Goal: Task Accomplishment & Management: Complete application form

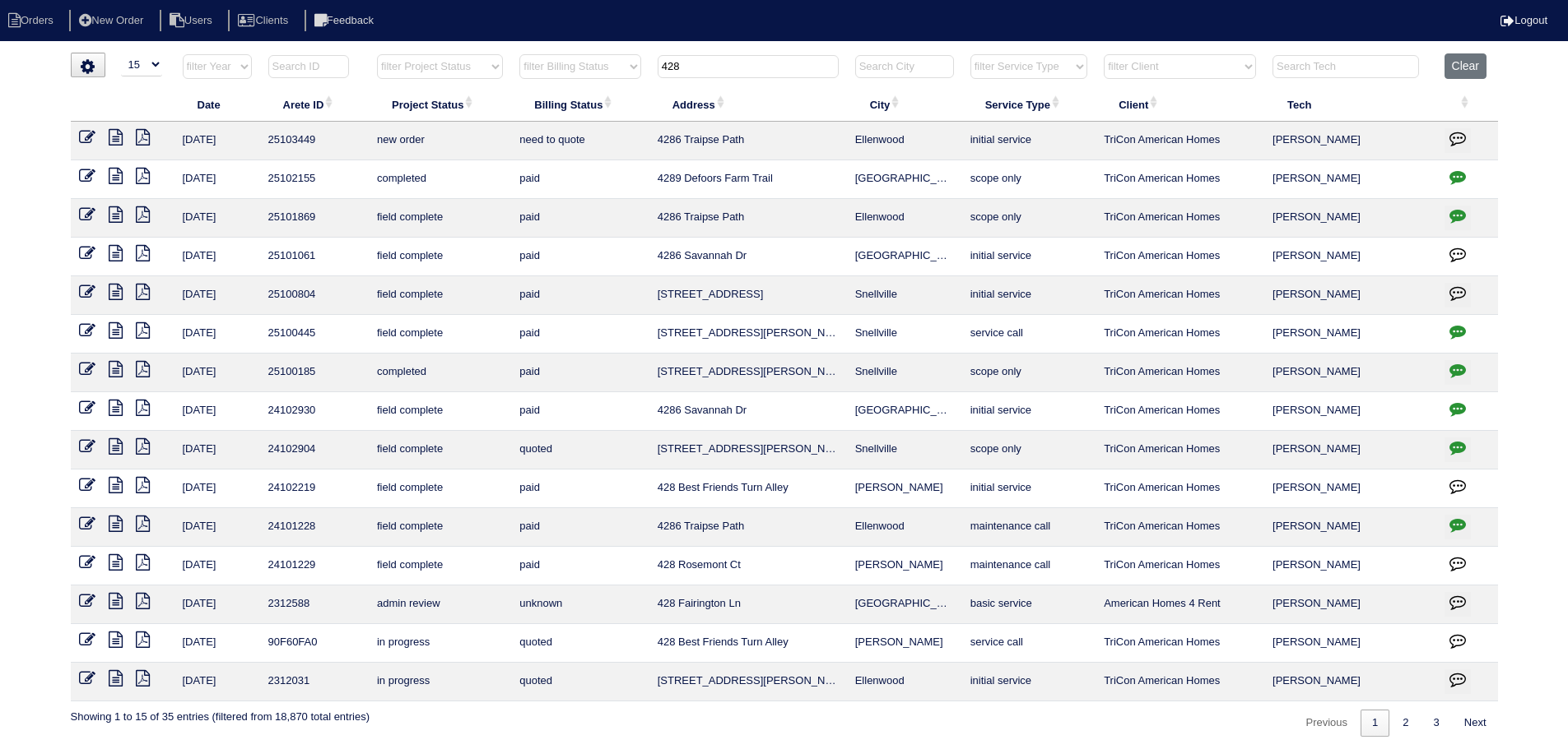
select select "15"
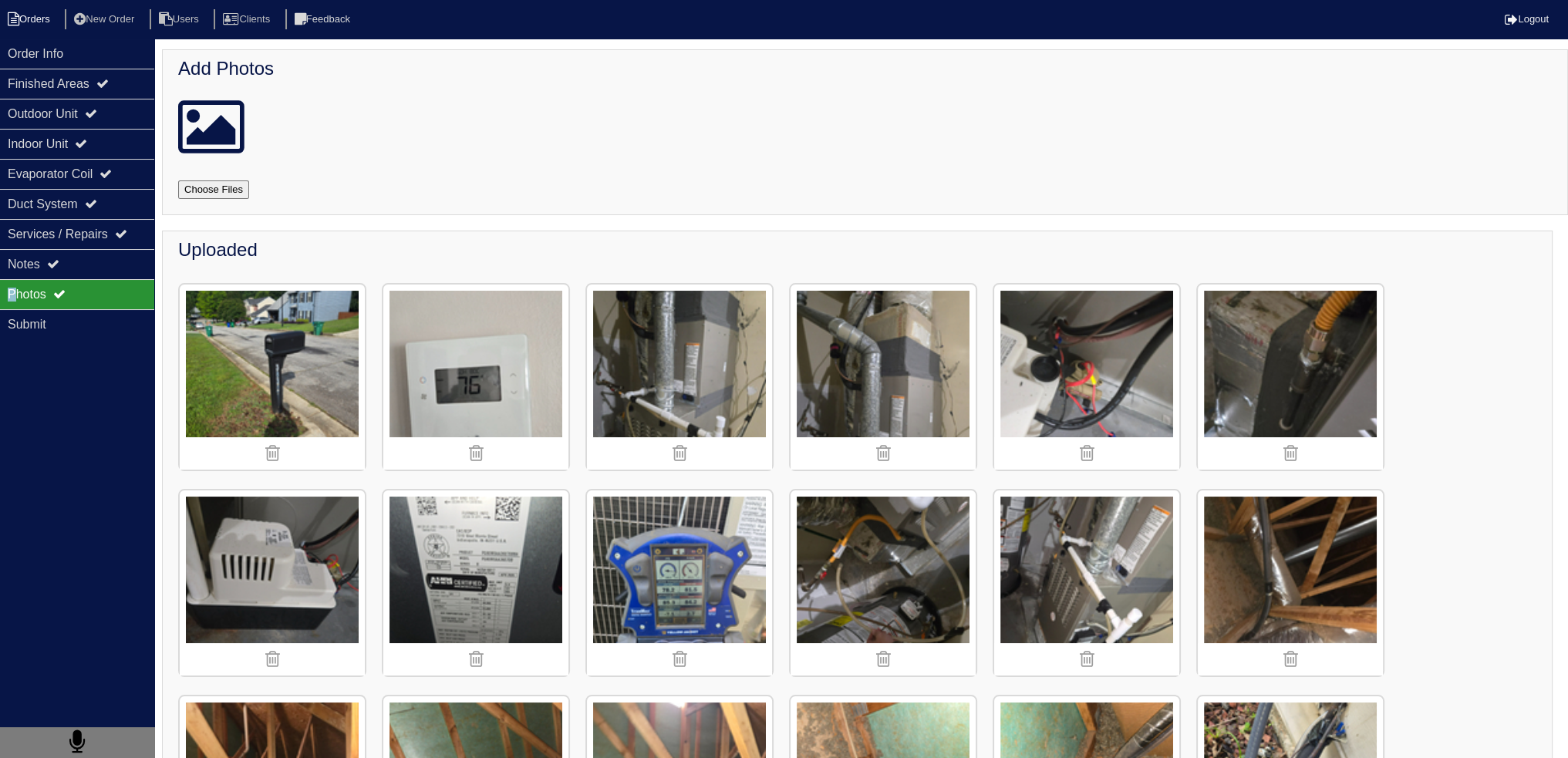
click at [50, 20] on li "Orders" at bounding box center [31, 20] width 62 height 20
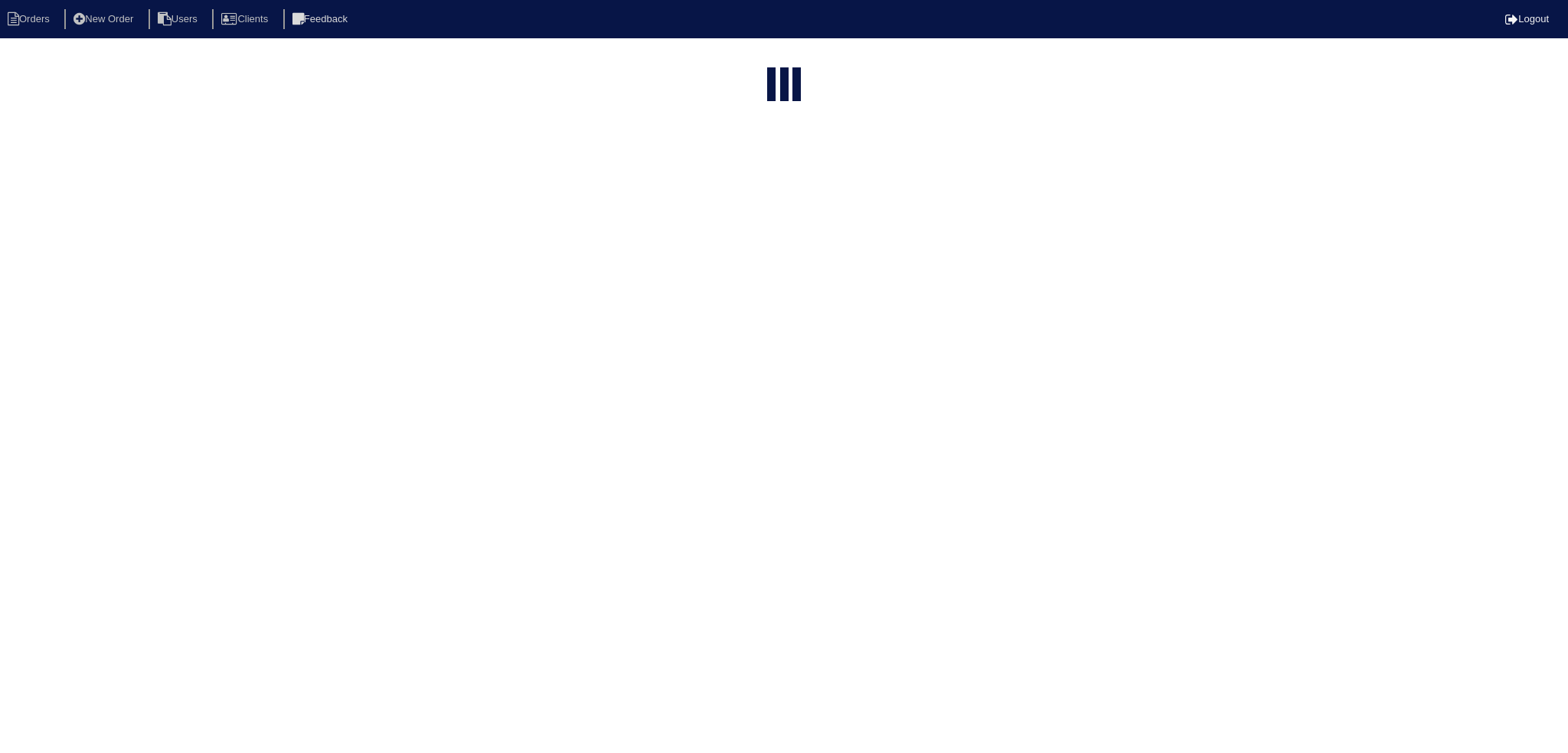
select select "15"
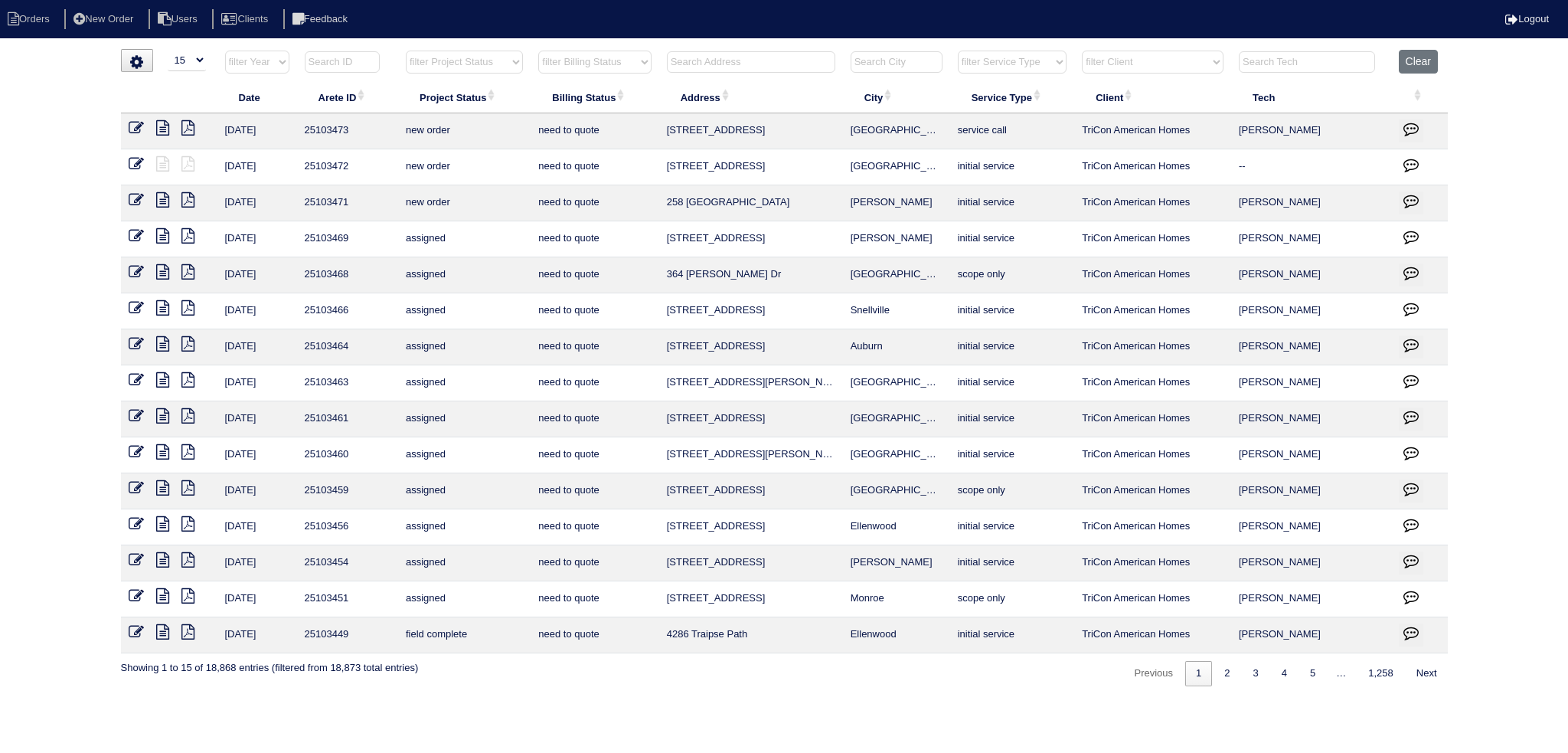
click at [1488, 68] on div "loading... ▼ 10 15 25 50 200 500 Search: Date Arete ID Project Status Billing S…" at bounding box center [784, 367] width 1568 height 637
click at [1437, 58] on th "Clear" at bounding box center [1419, 65] width 57 height 31
click at [1436, 58] on button "Clear" at bounding box center [1418, 62] width 39 height 24
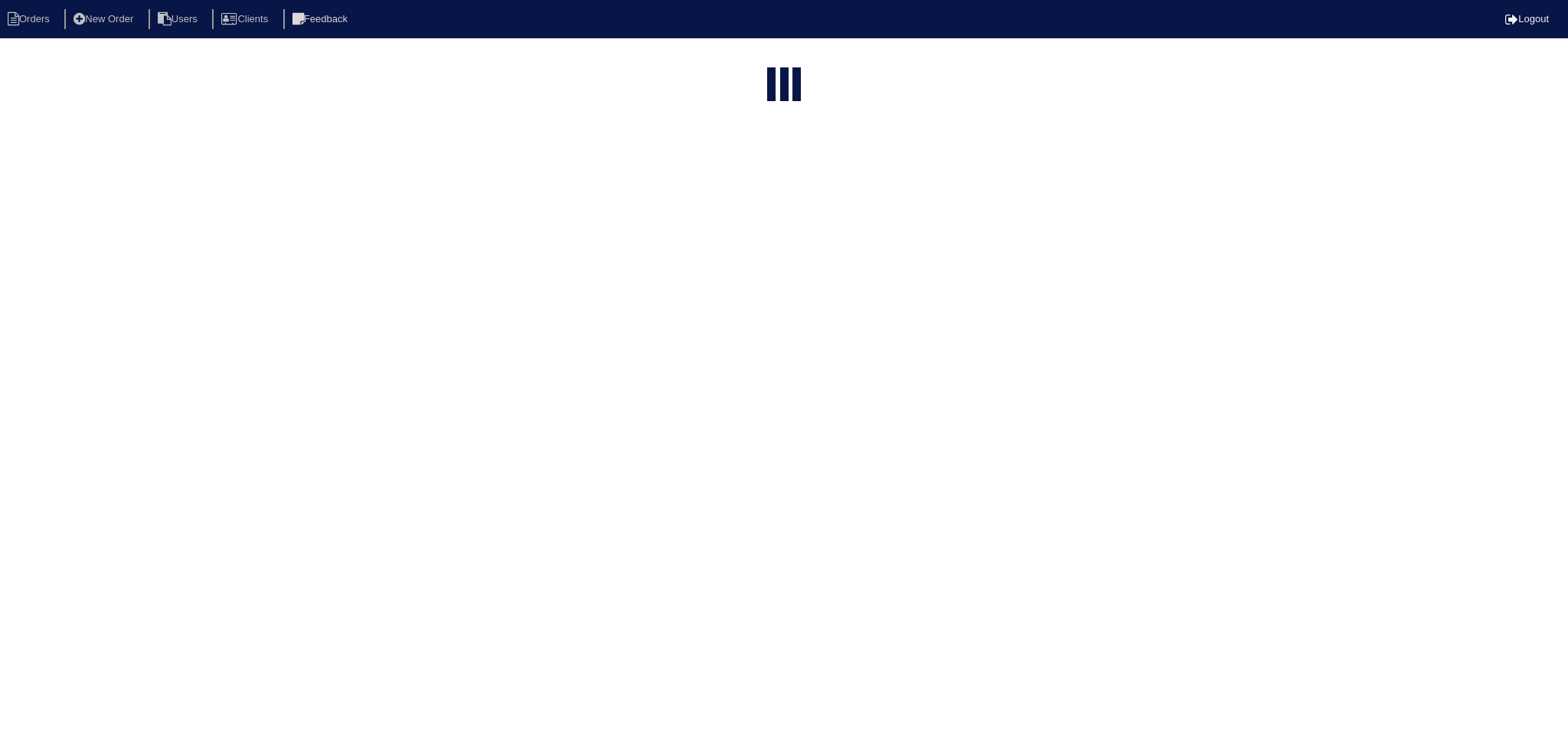
select select "15"
click at [542, 75] on th "filter Billing Status -- Any Billing Status -- need to quote quoted need to inv…" at bounding box center [594, 65] width 128 height 31
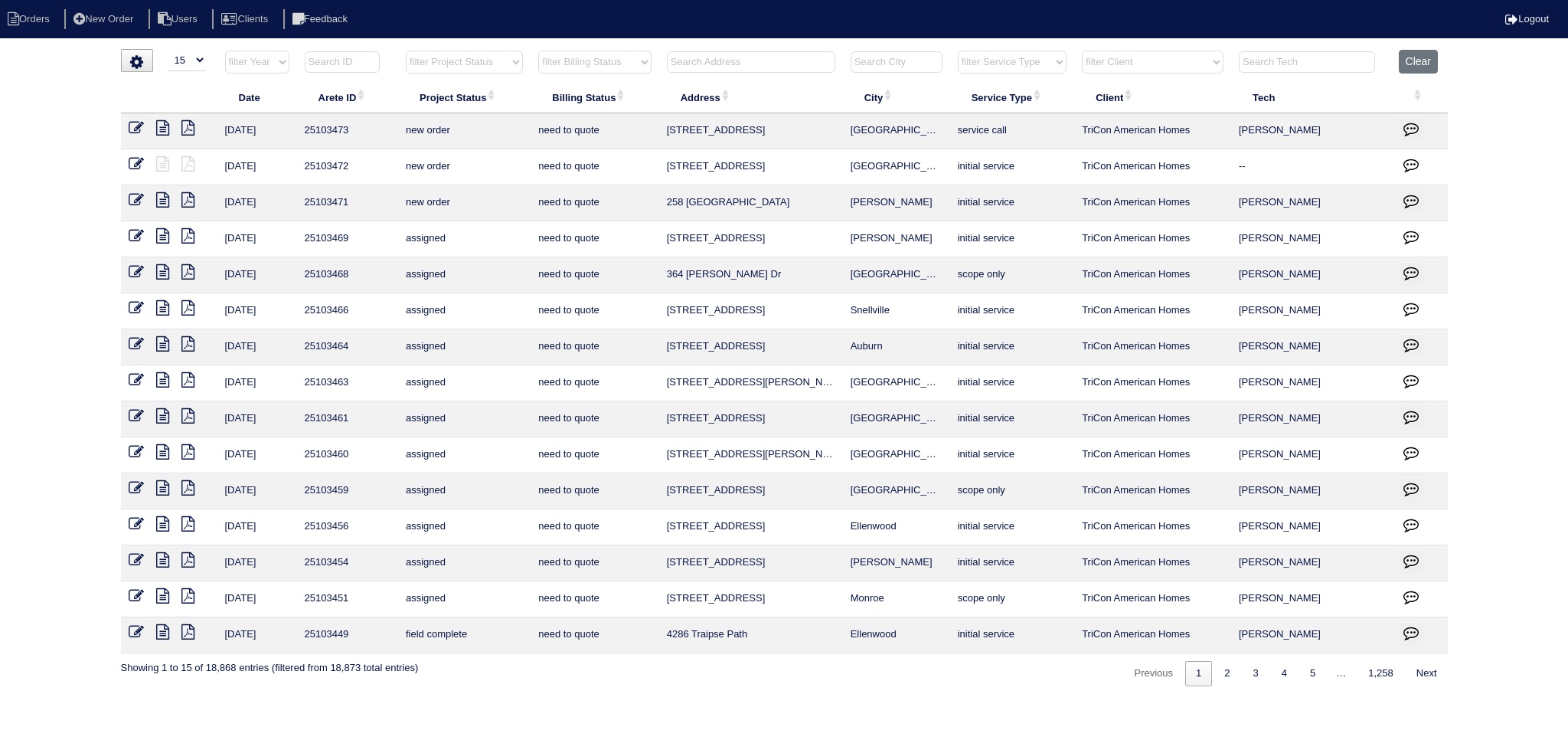
click at [503, 69] on select "filter Project Status -- Any Project Status -- new order assigned in progress f…" at bounding box center [465, 62] width 117 height 23
click at [406, 51] on select "filter Project Status -- Any Project Status -- new order assigned in progress f…" at bounding box center [465, 62] width 117 height 23
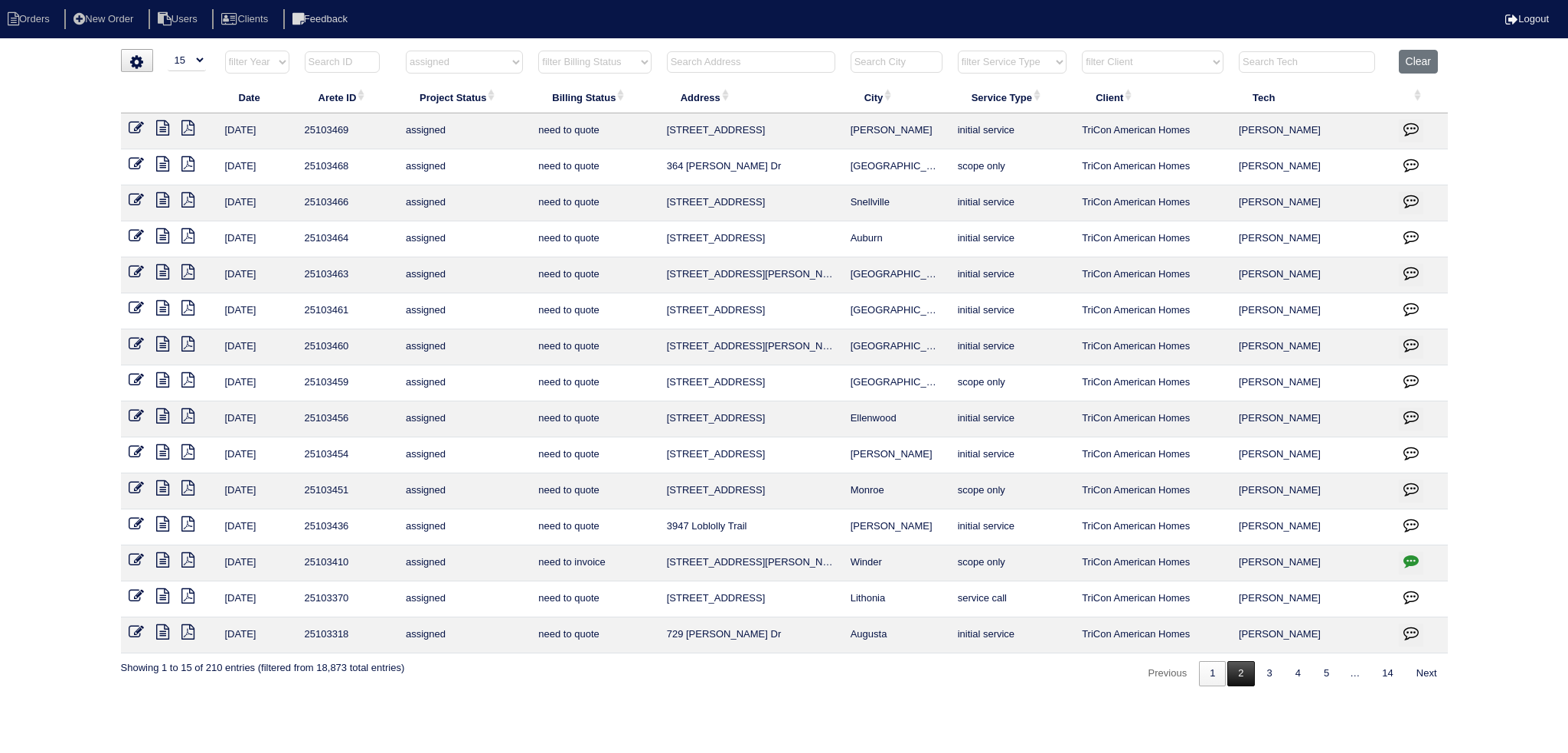
click at [1248, 665] on link "2" at bounding box center [1241, 673] width 27 height 25
select select "assigned"
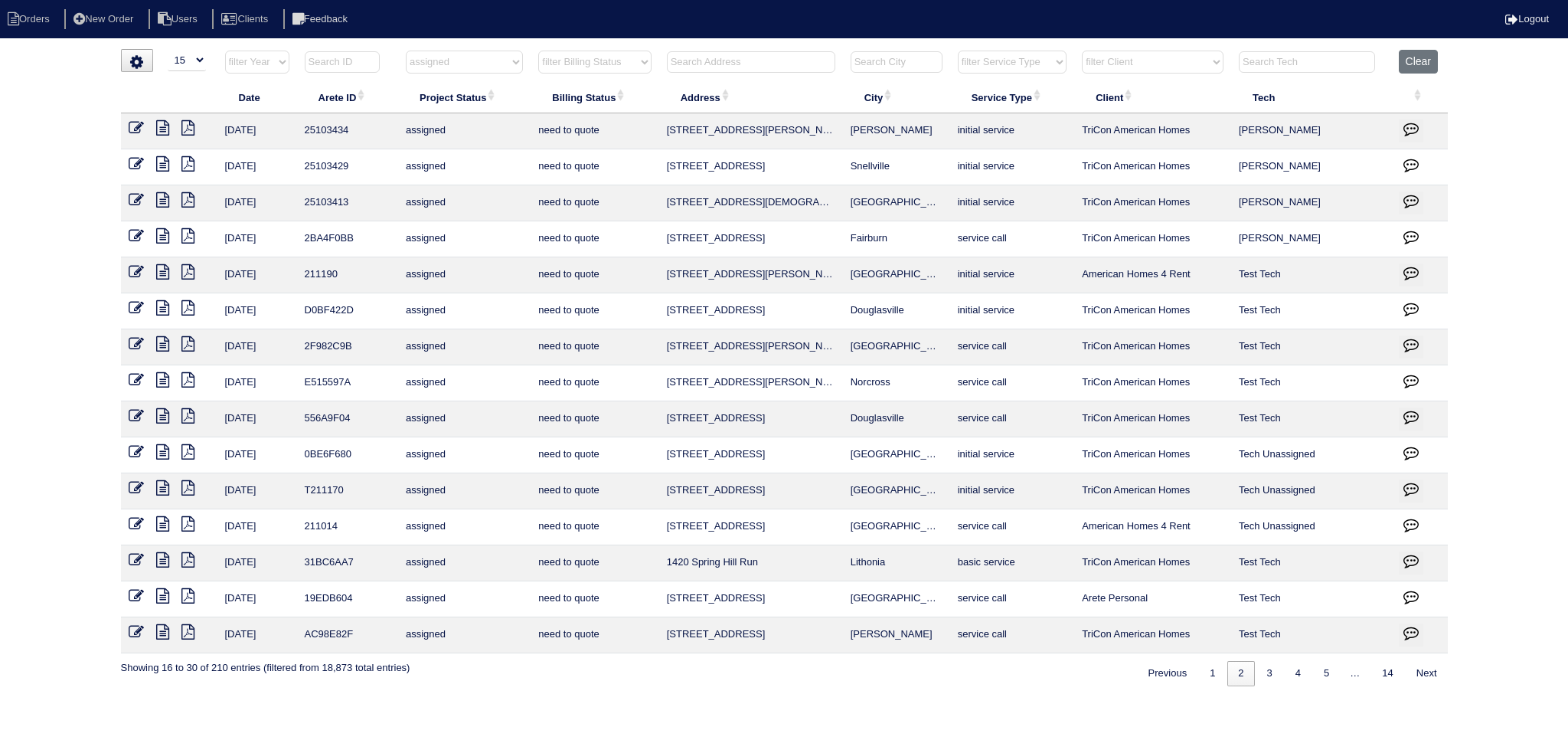
click at [132, 198] on icon at bounding box center [136, 200] width 15 height 15
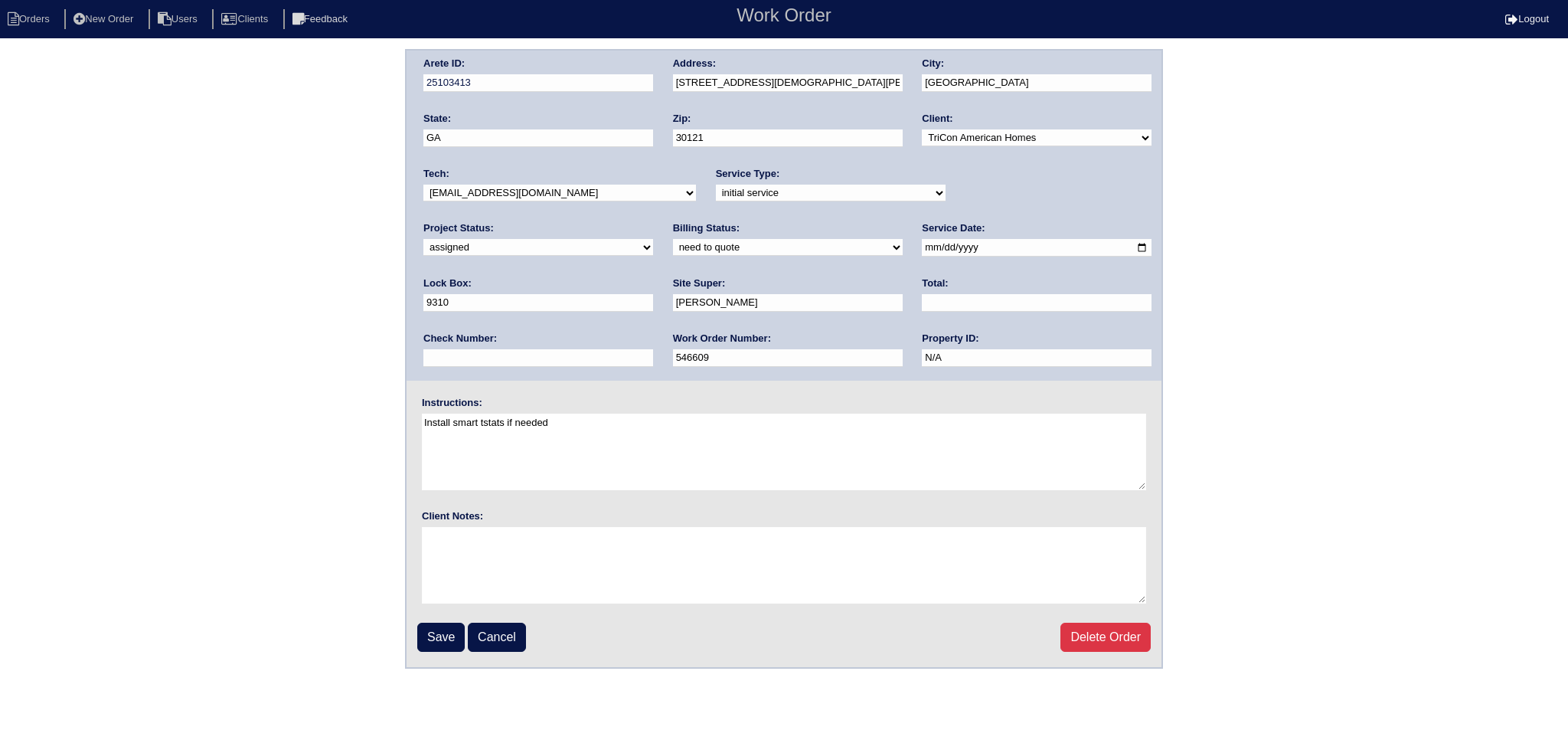
drag, startPoint x: 0, startPoint y: 0, endPoint x: 966, endPoint y: 194, distance: 985.3
click at [653, 239] on select "new order assigned in progress field complete need to schedule admin review arc…" at bounding box center [537, 247] width 229 height 17
click at [543, 195] on select "-select- aretesmg+backup-tech@gmail.com benjohnholt88@gmail.com callisonhvac@ya…" at bounding box center [559, 193] width 272 height 17
select select "27"
click at [423, 184] on select "-select- aretesmg+backup-tech@gmail.com benjohnholt88@gmail.com callisonhvac@ya…" at bounding box center [559, 193] width 272 height 17
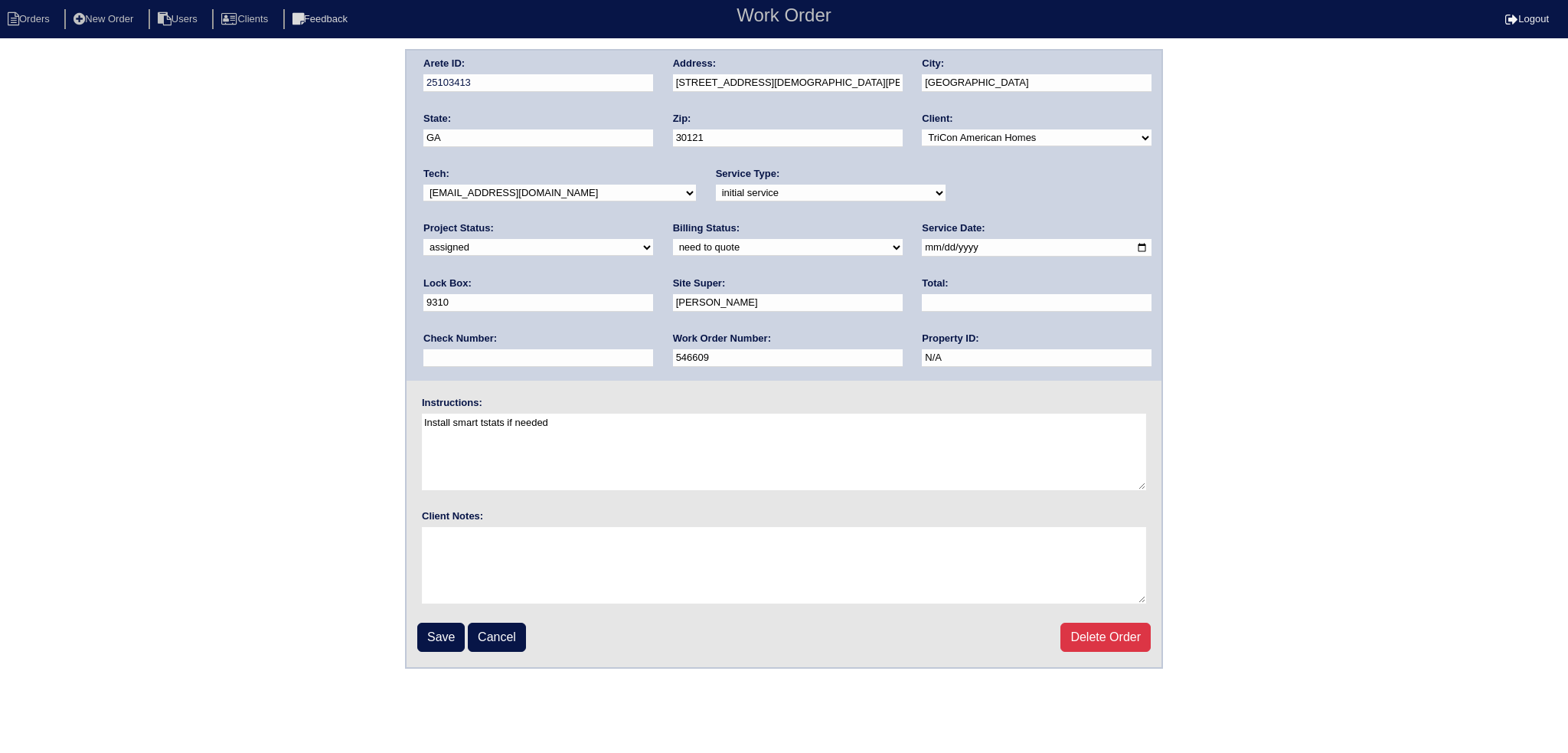
click at [922, 245] on input "[DATE]" at bounding box center [1037, 247] width 229 height 18
type input "[DATE]"
click at [448, 640] on input "Save" at bounding box center [441, 637] width 47 height 29
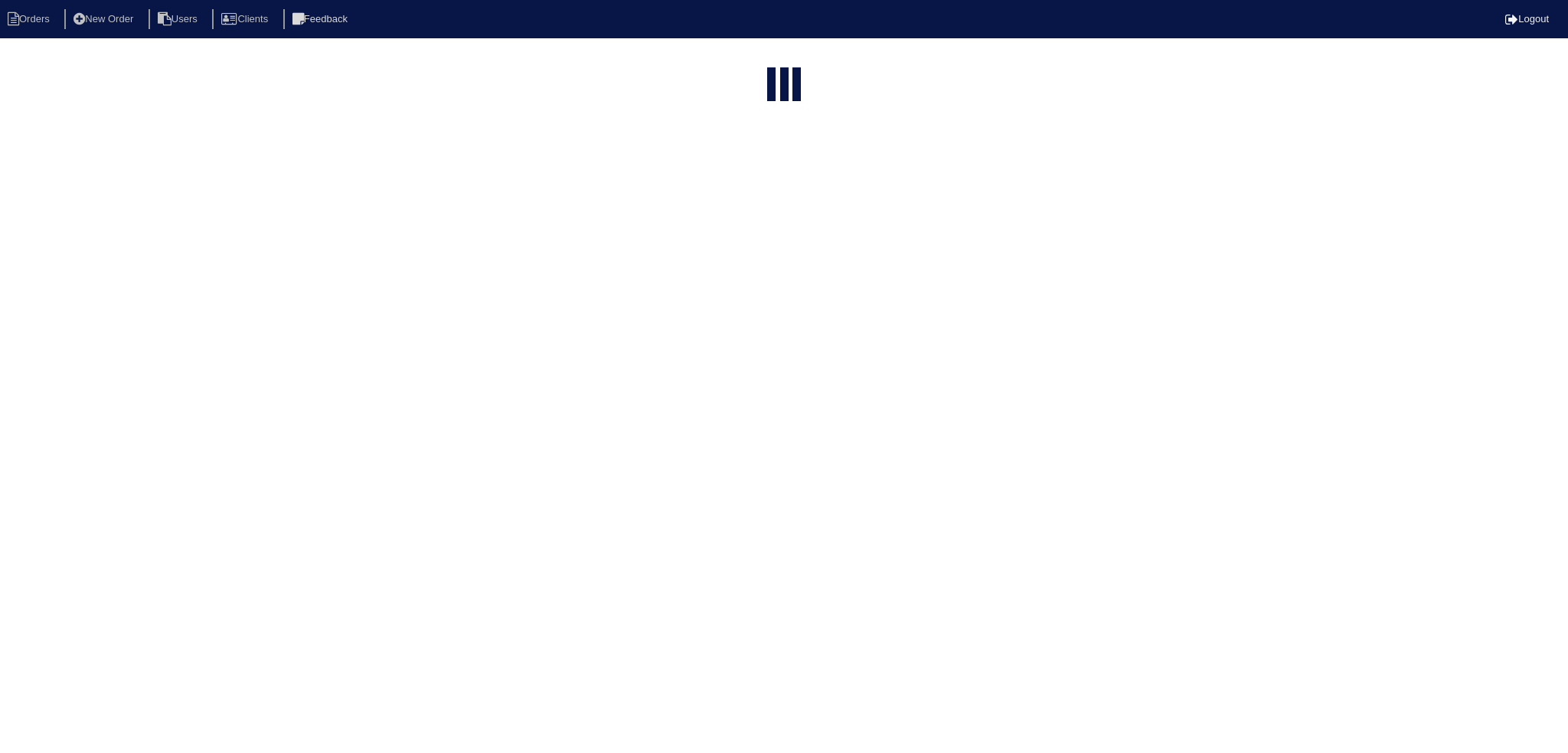
select select "15"
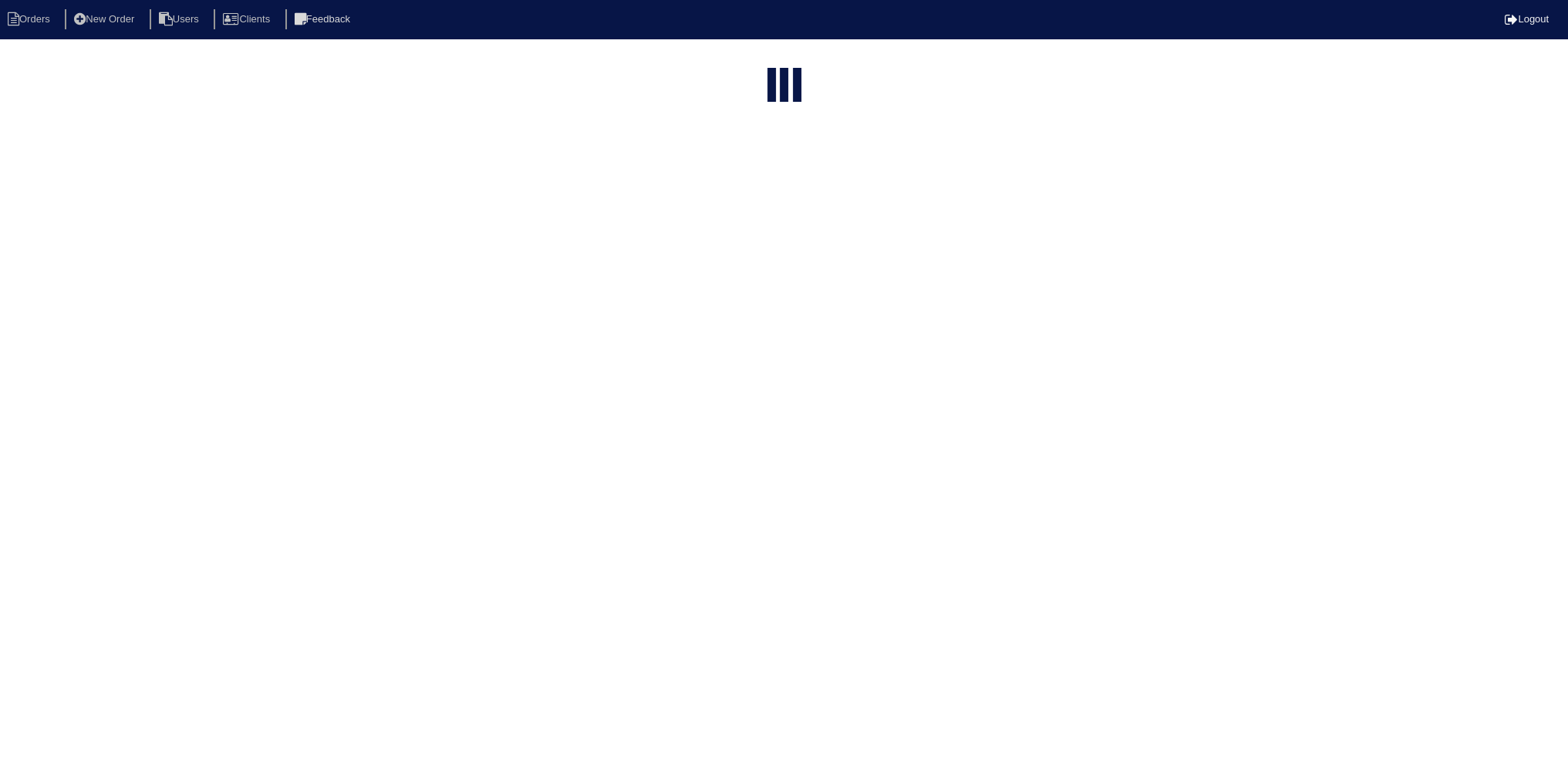
select select "assigned"
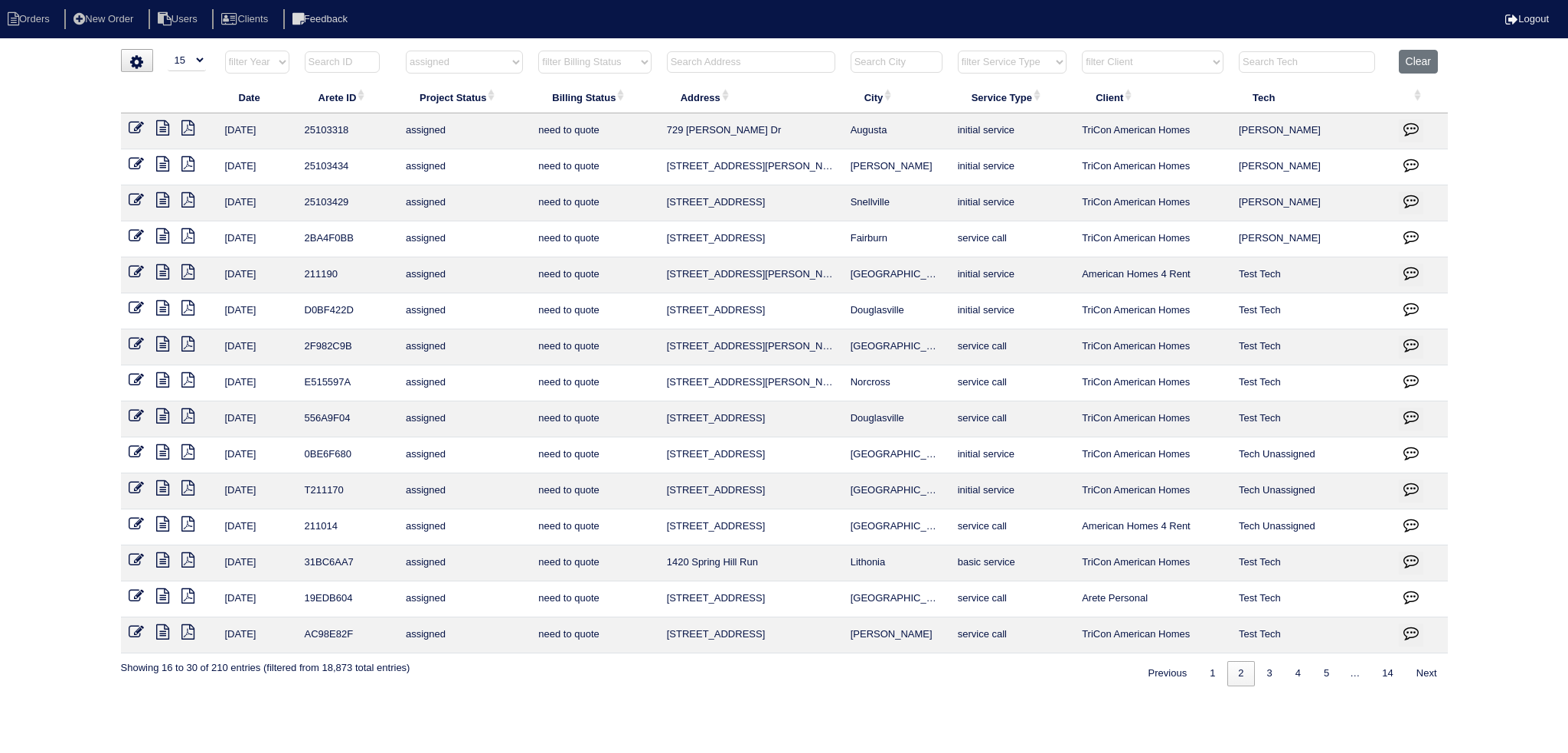
click at [138, 201] on icon at bounding box center [136, 200] width 15 height 15
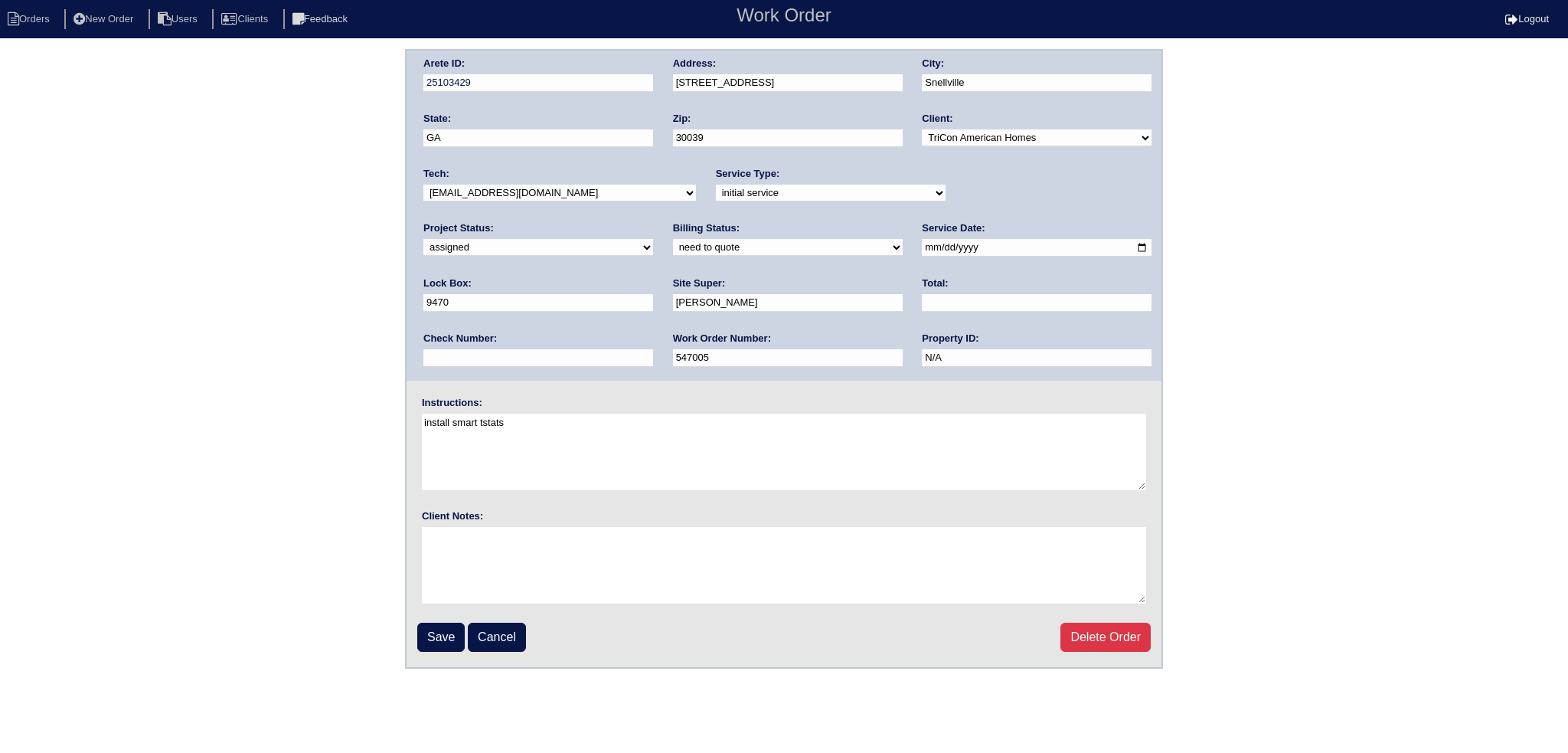
click at [922, 246] on input "[DATE]" at bounding box center [1037, 247] width 229 height 18
type input "[DATE]"
click at [560, 196] on select "-select- [EMAIL_ADDRESS][DOMAIN_NAME] [EMAIL_ADDRESS][DOMAIN_NAME] [EMAIL_ADDRE…" at bounding box center [559, 193] width 272 height 17
select select "151"
click at [423, 184] on select "-select- [EMAIL_ADDRESS][DOMAIN_NAME] [EMAIL_ADDRESS][DOMAIN_NAME] [EMAIL_ADDRE…" at bounding box center [559, 193] width 272 height 17
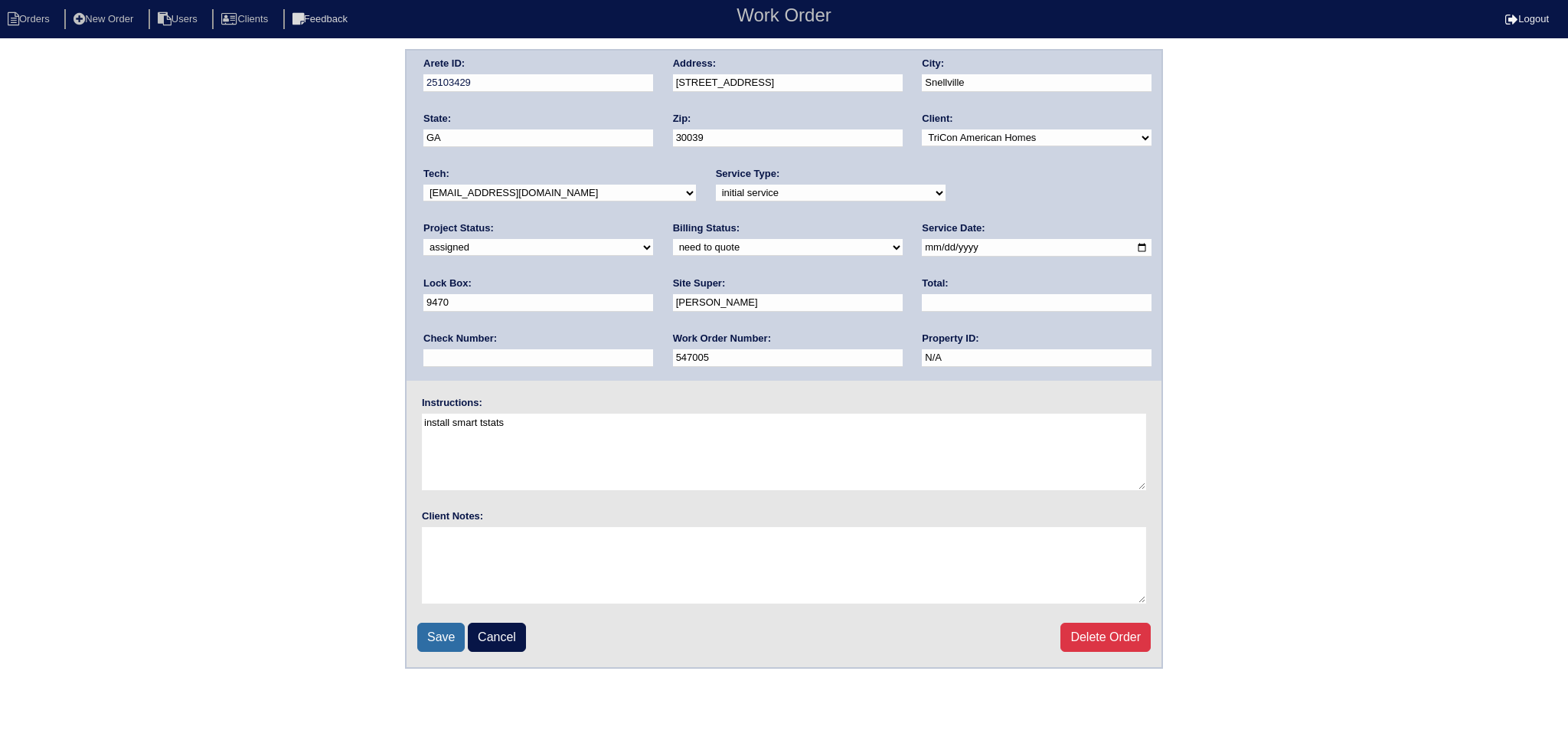
click at [439, 631] on input "Save" at bounding box center [441, 637] width 47 height 29
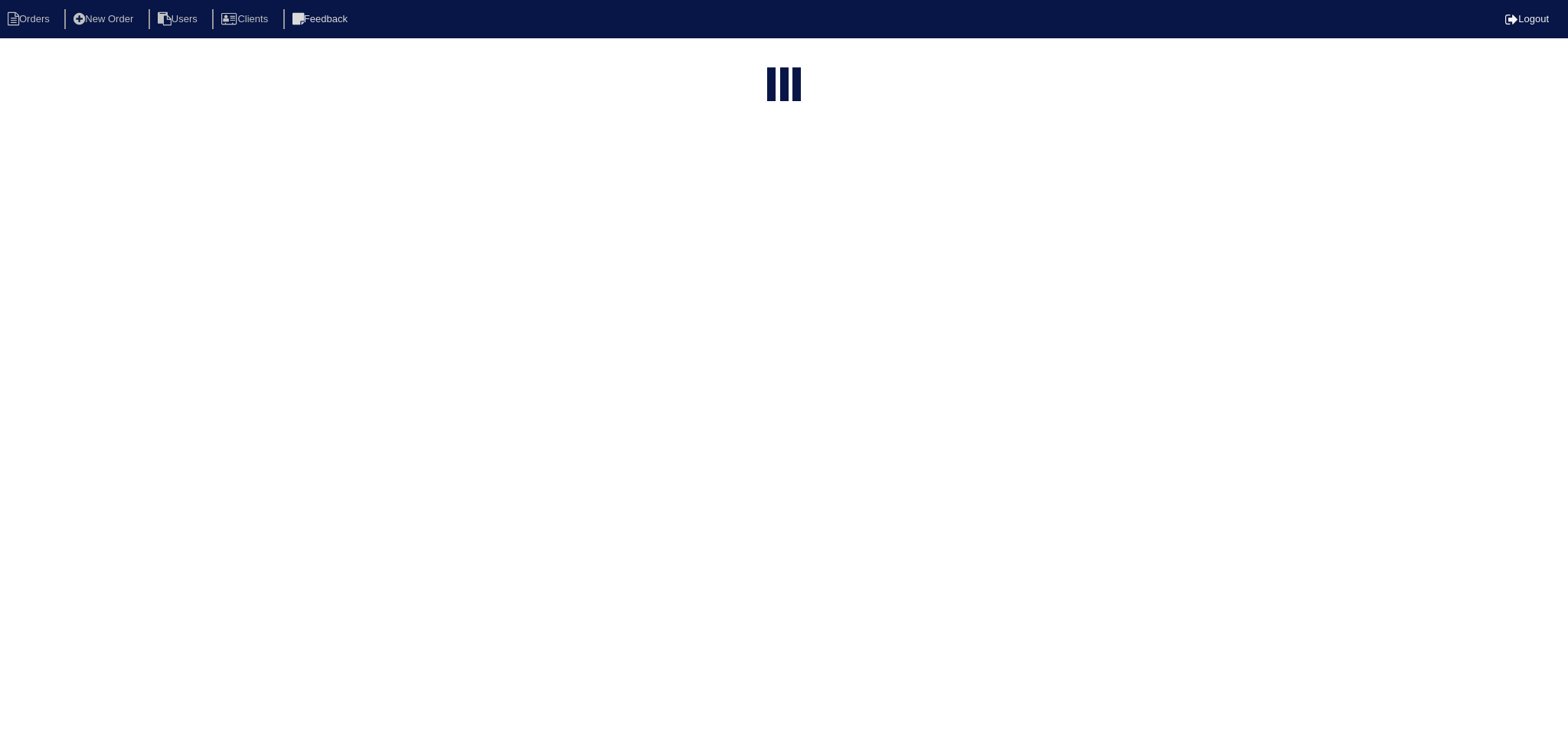
select select "15"
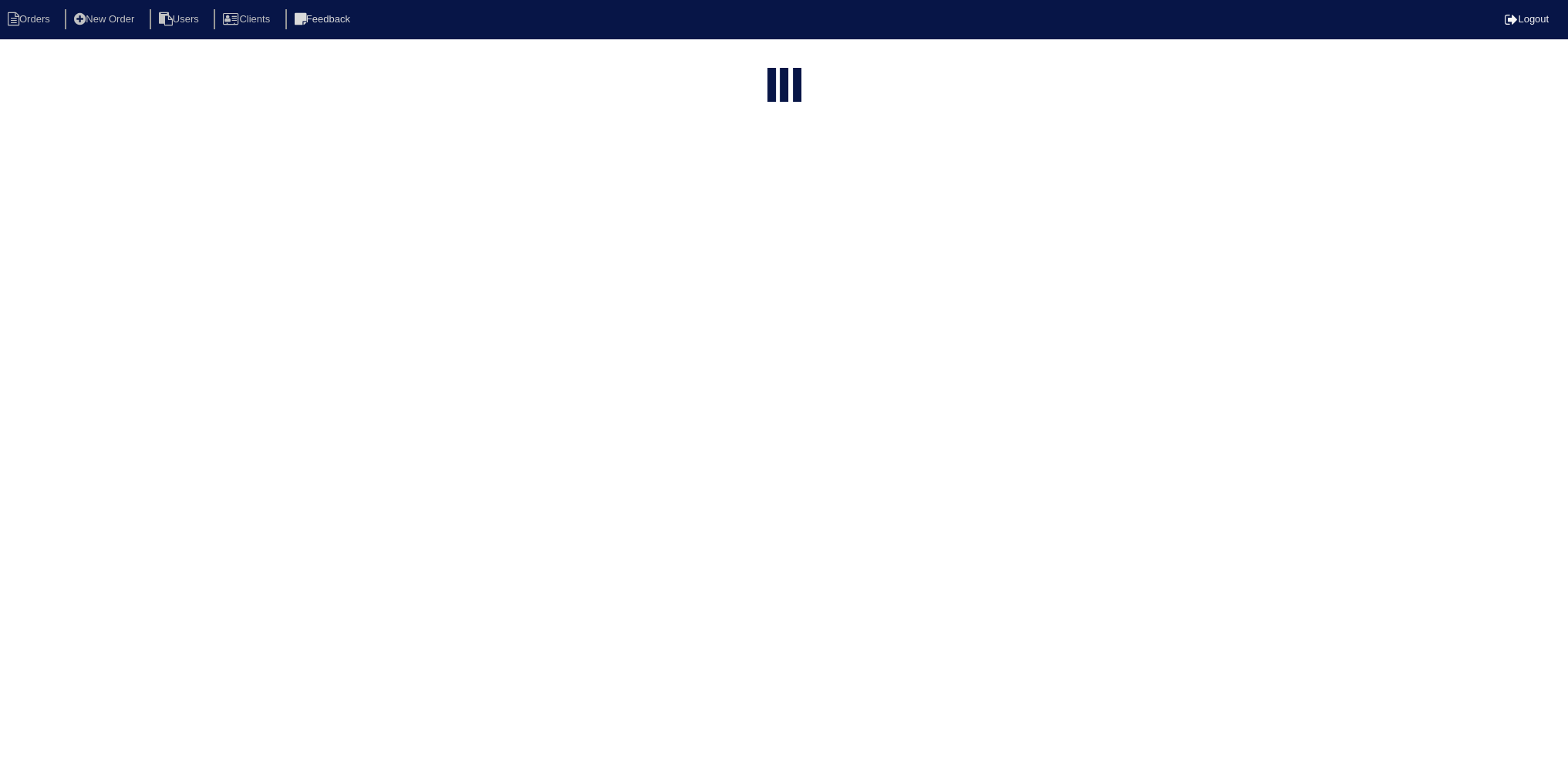
select select "assigned"
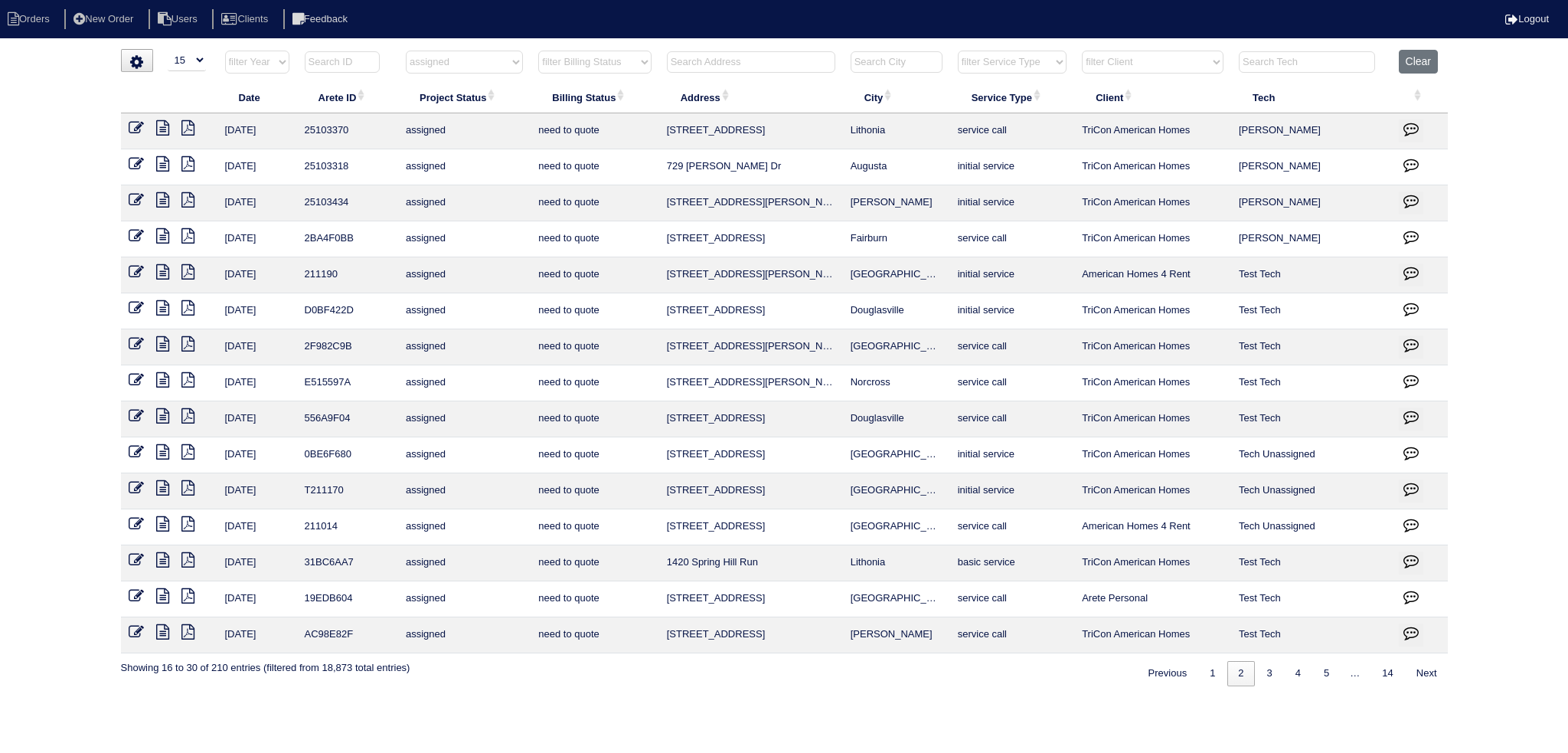
click at [133, 197] on icon at bounding box center [136, 200] width 15 height 15
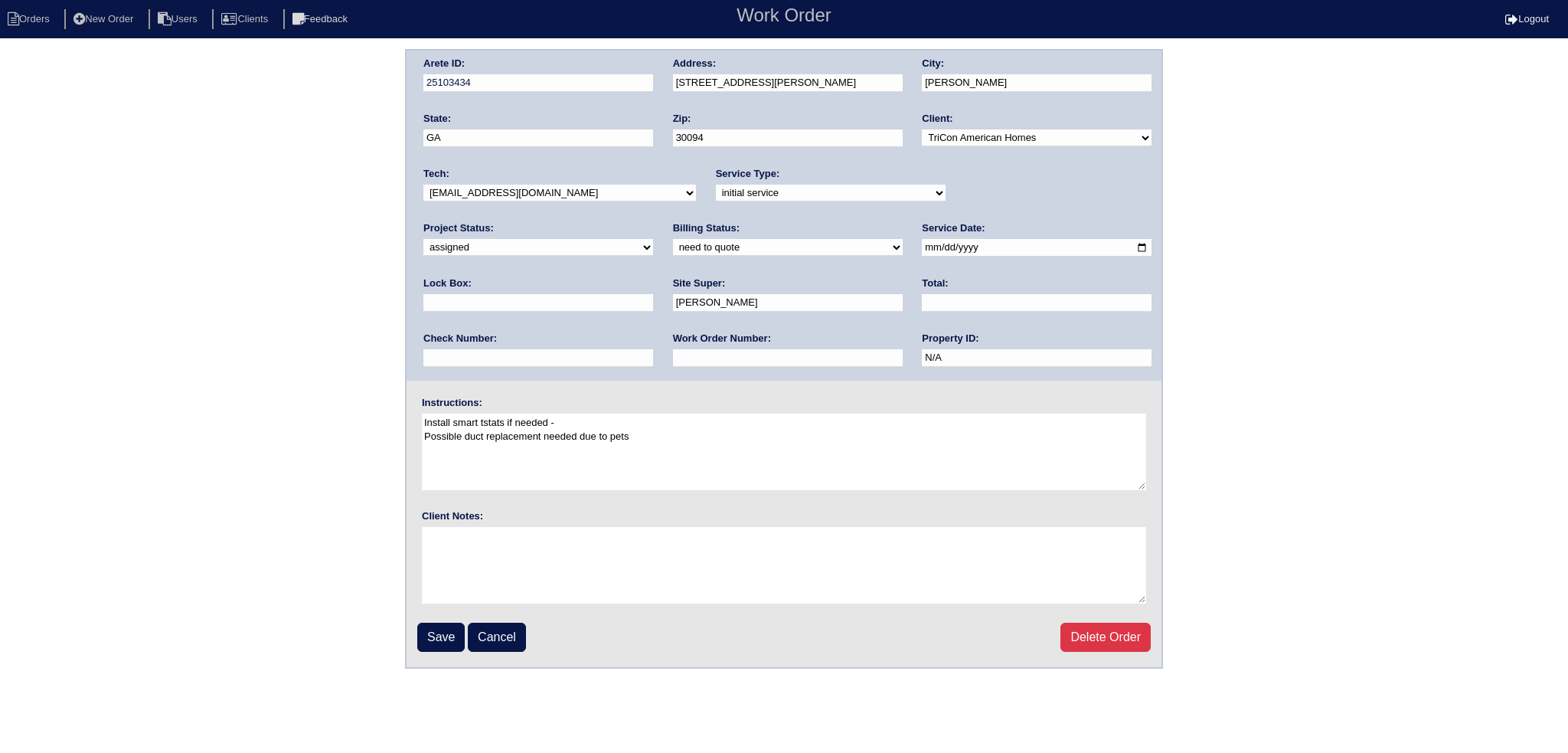
click at [561, 192] on select "-select- [EMAIL_ADDRESS][DOMAIN_NAME] [EMAIL_ADDRESS][DOMAIN_NAME] [EMAIL_ADDRE…" at bounding box center [559, 193] width 272 height 17
select select "75"
click at [423, 184] on select "-select- [EMAIL_ADDRESS][DOMAIN_NAME] [EMAIL_ADDRESS][DOMAIN_NAME] [EMAIL_ADDRE…" at bounding box center [559, 193] width 272 height 17
click at [922, 242] on input "[DATE]" at bounding box center [1037, 247] width 229 height 18
type input "[DATE]"
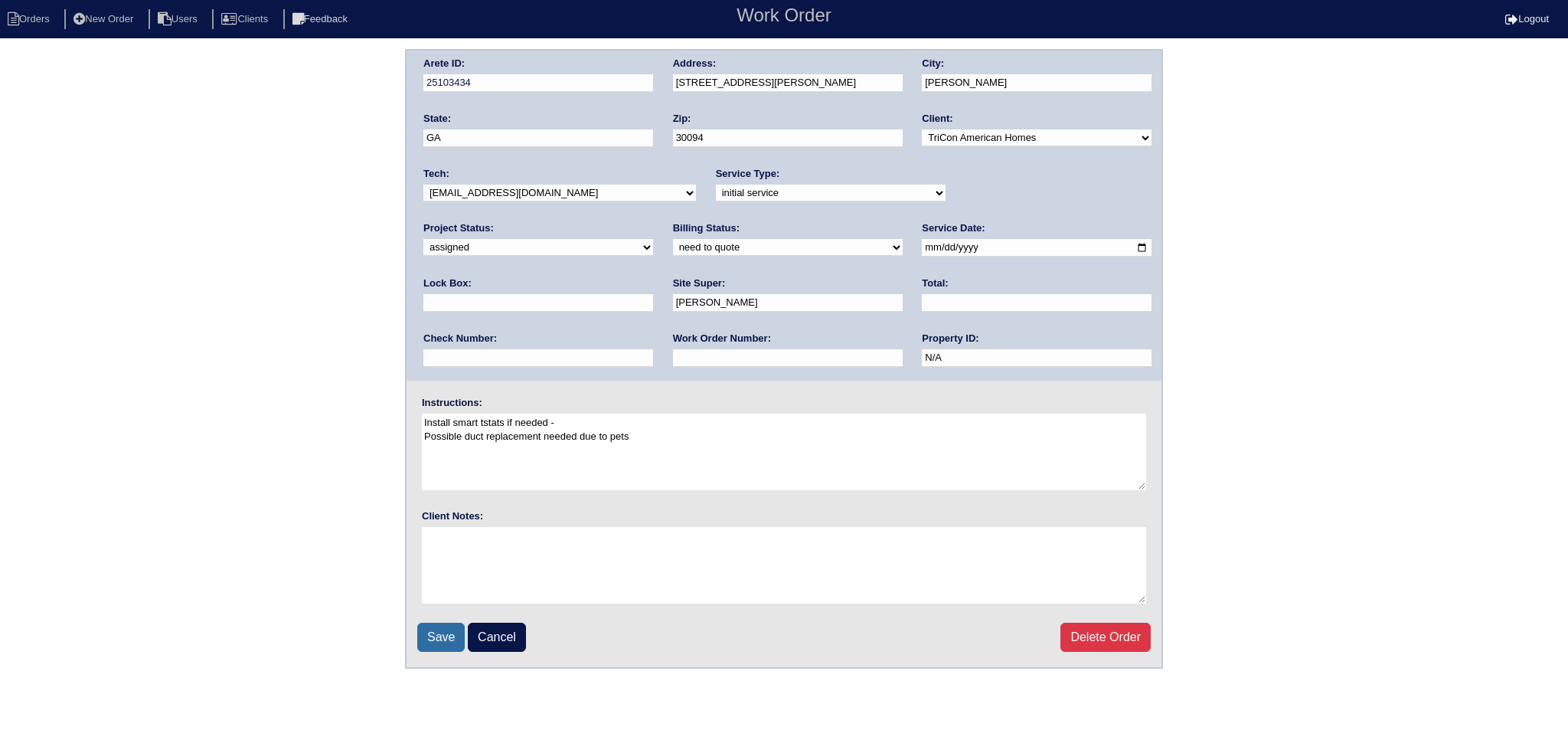
click at [440, 631] on input "Save" at bounding box center [441, 637] width 47 height 29
click at [514, 190] on select "-select- aretesmg+backup-tech@gmail.com benjohnholt88@gmail.com callisonhvac@ya…" at bounding box center [559, 193] width 272 height 17
select select "151"
click at [423, 184] on select "-select- aretesmg+backup-tech@gmail.com benjohnholt88@gmail.com callisonhvac@ya…" at bounding box center [559, 193] width 272 height 17
click at [452, 629] on input "Save" at bounding box center [441, 637] width 47 height 29
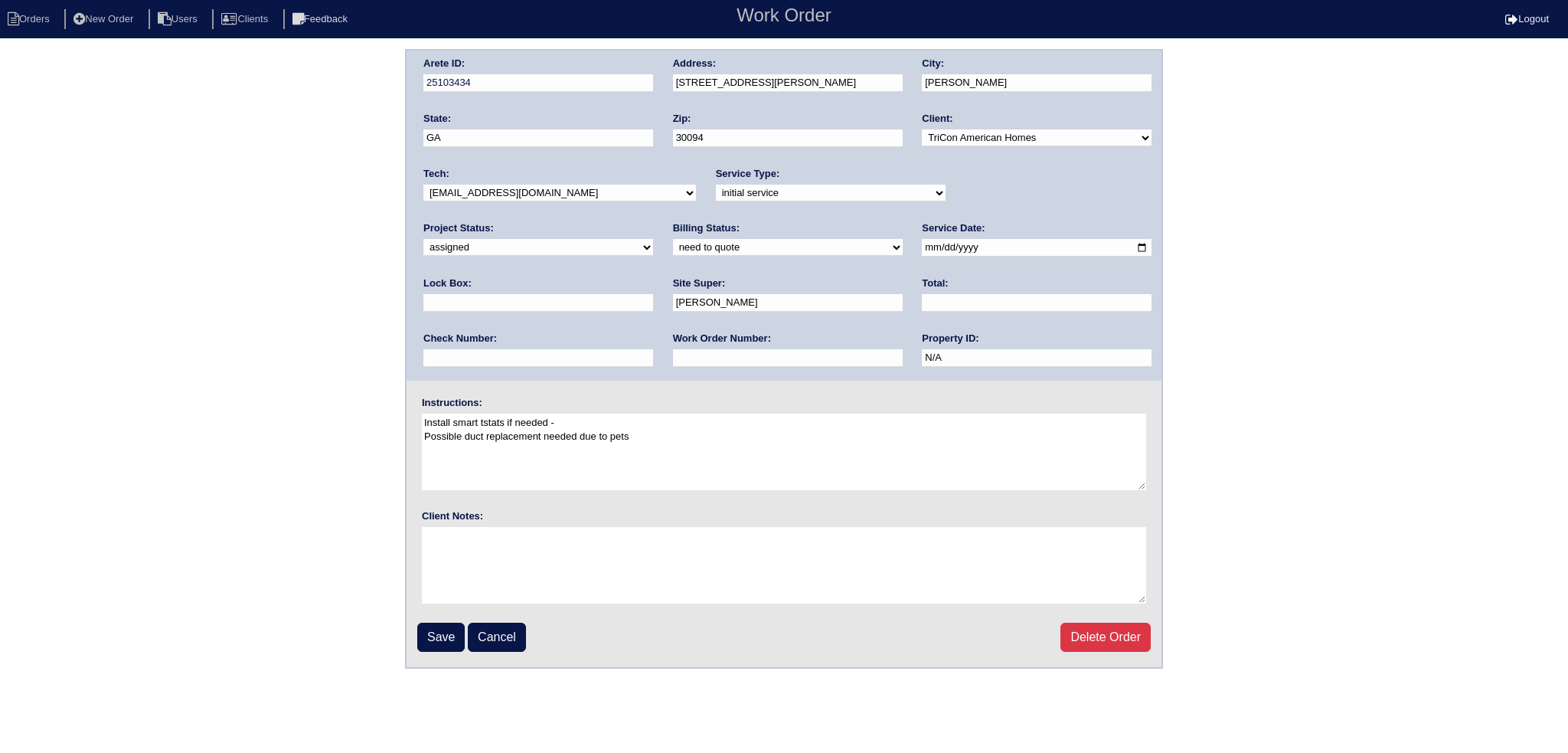
drag, startPoint x: 895, startPoint y: 250, endPoint x: 857, endPoint y: 264, distance: 40.5
click at [922, 250] on input "2025-09-19" at bounding box center [1037, 247] width 229 height 18
type input "2025-09-18"
click at [441, 629] on input "Save" at bounding box center [441, 637] width 47 height 29
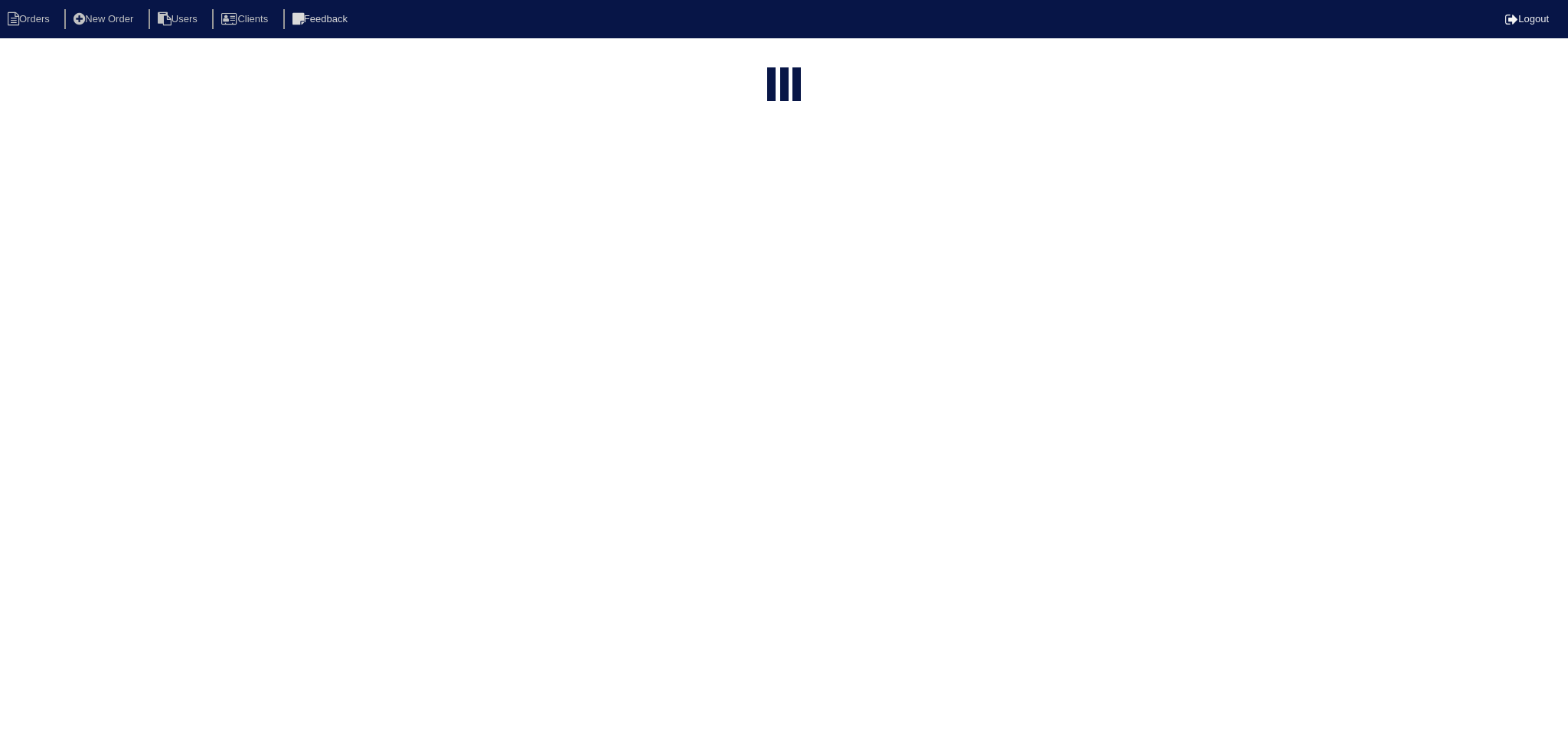
select select "15"
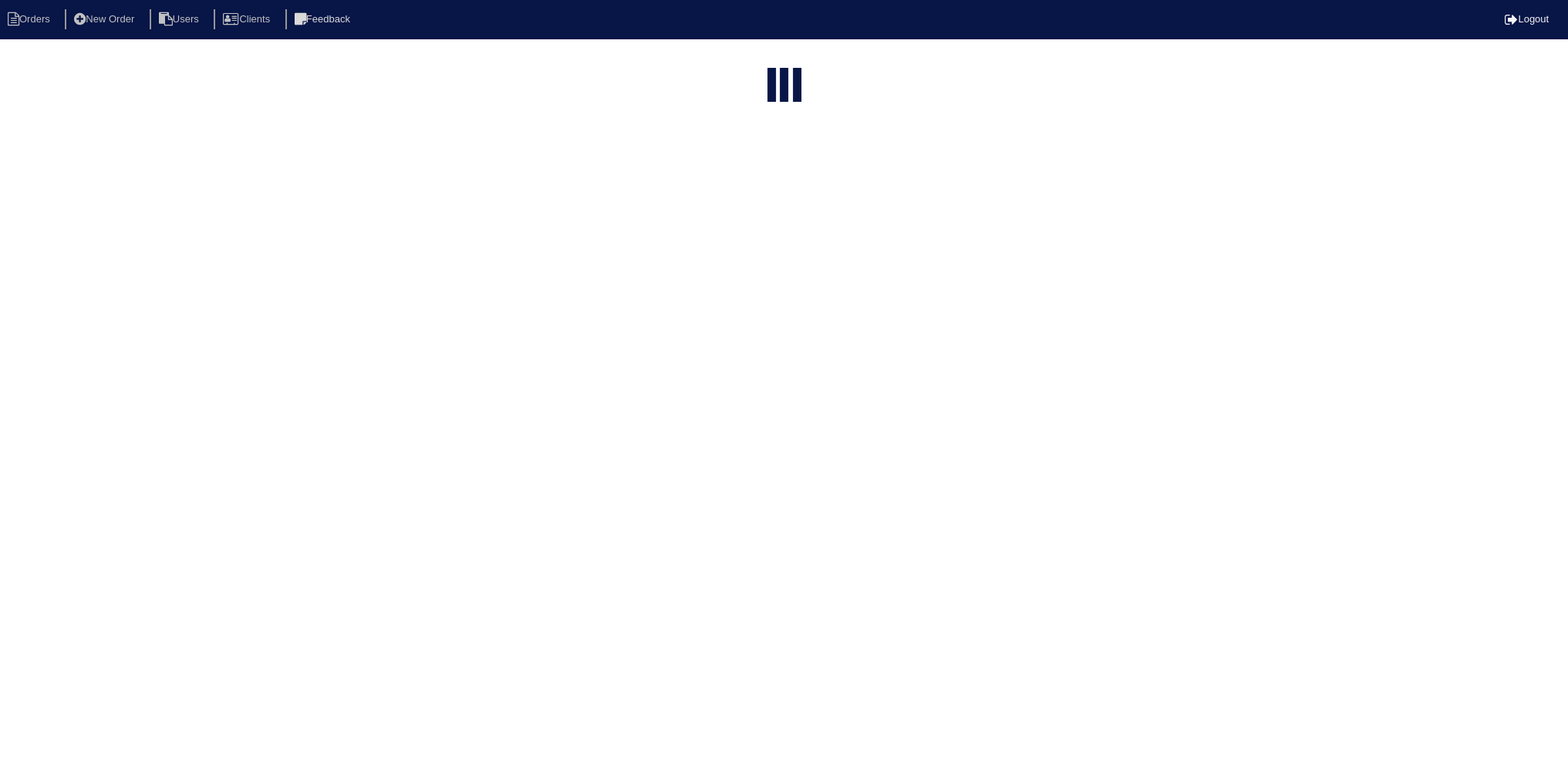
select select "assigned"
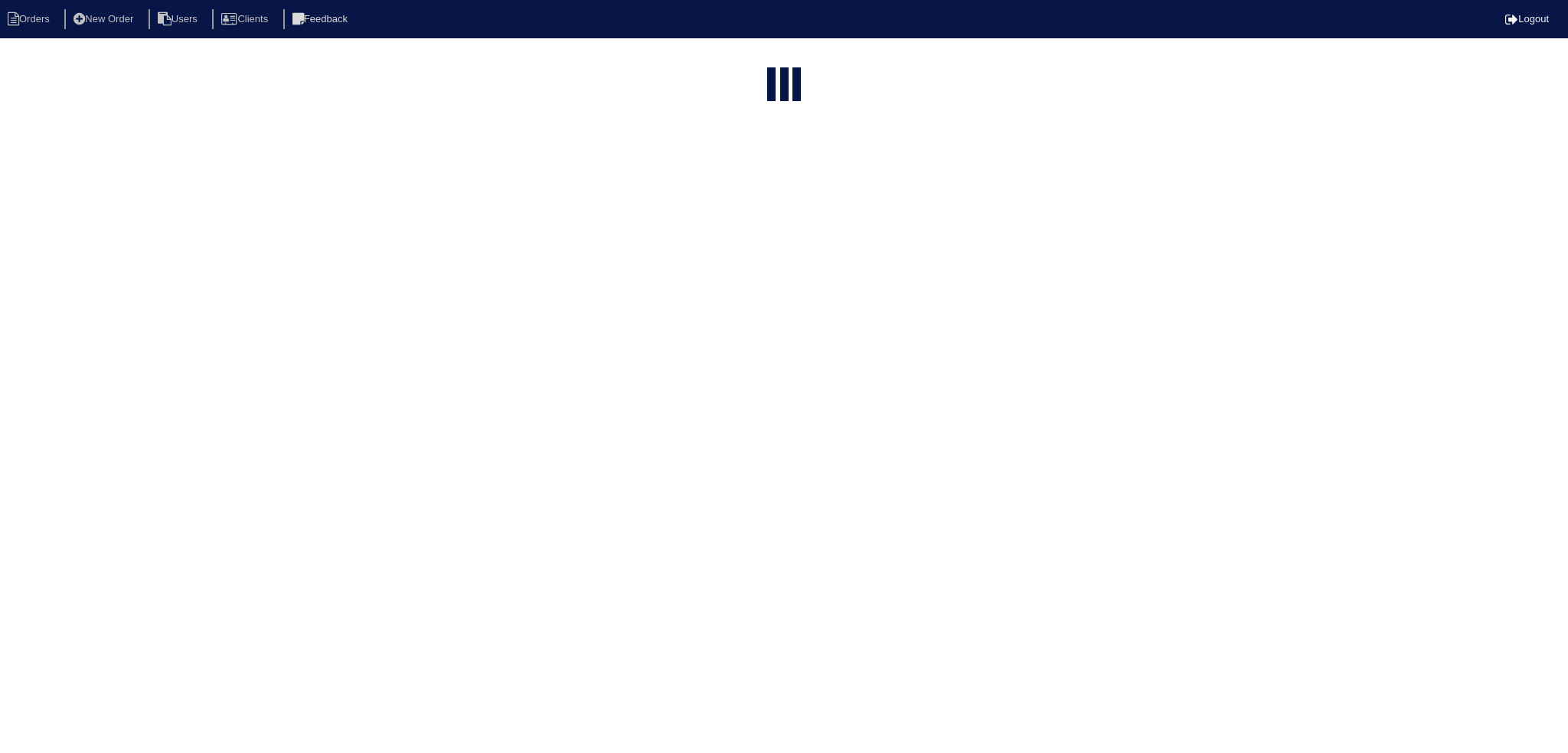
select select "15"
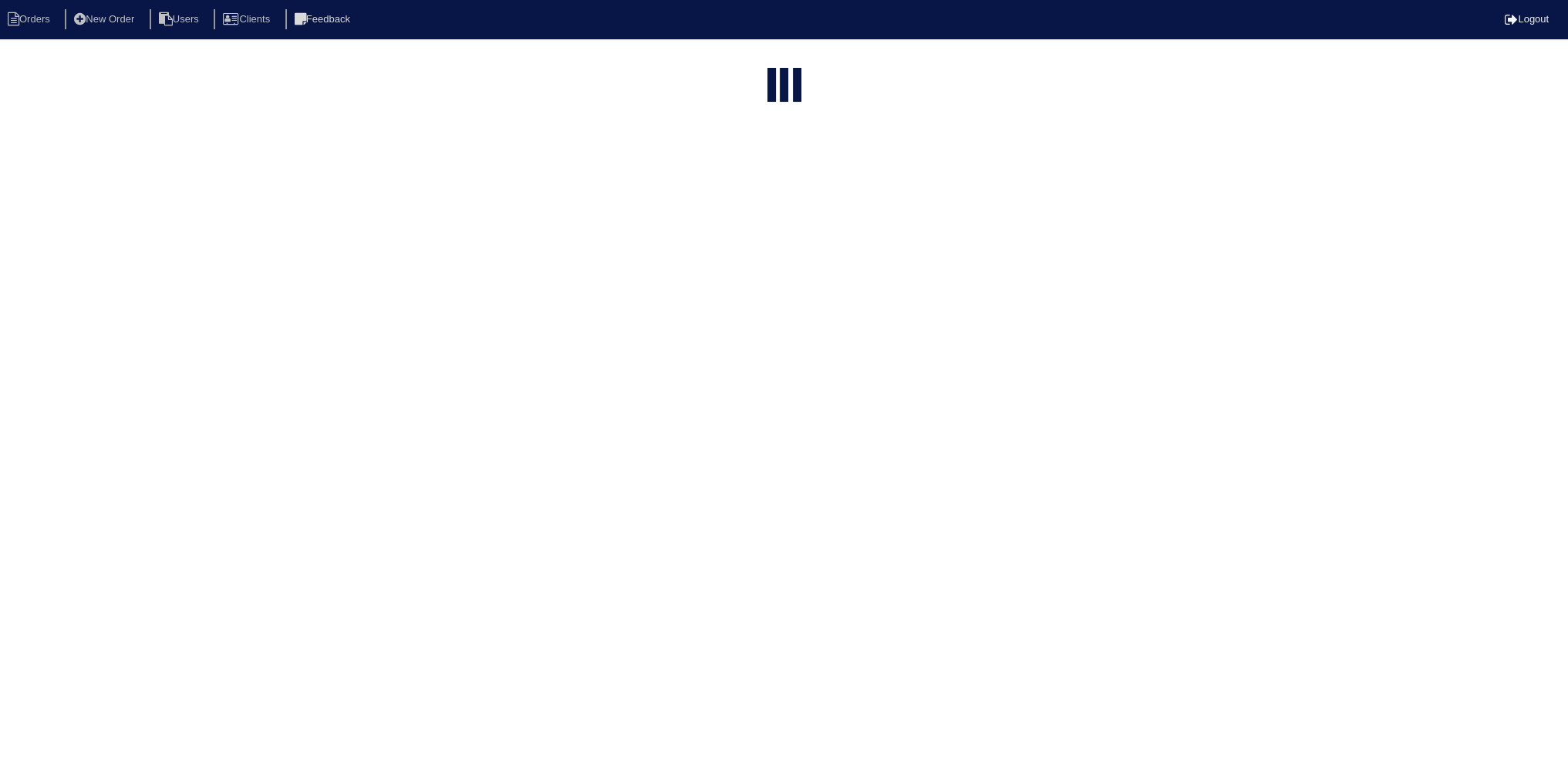
select select "assigned"
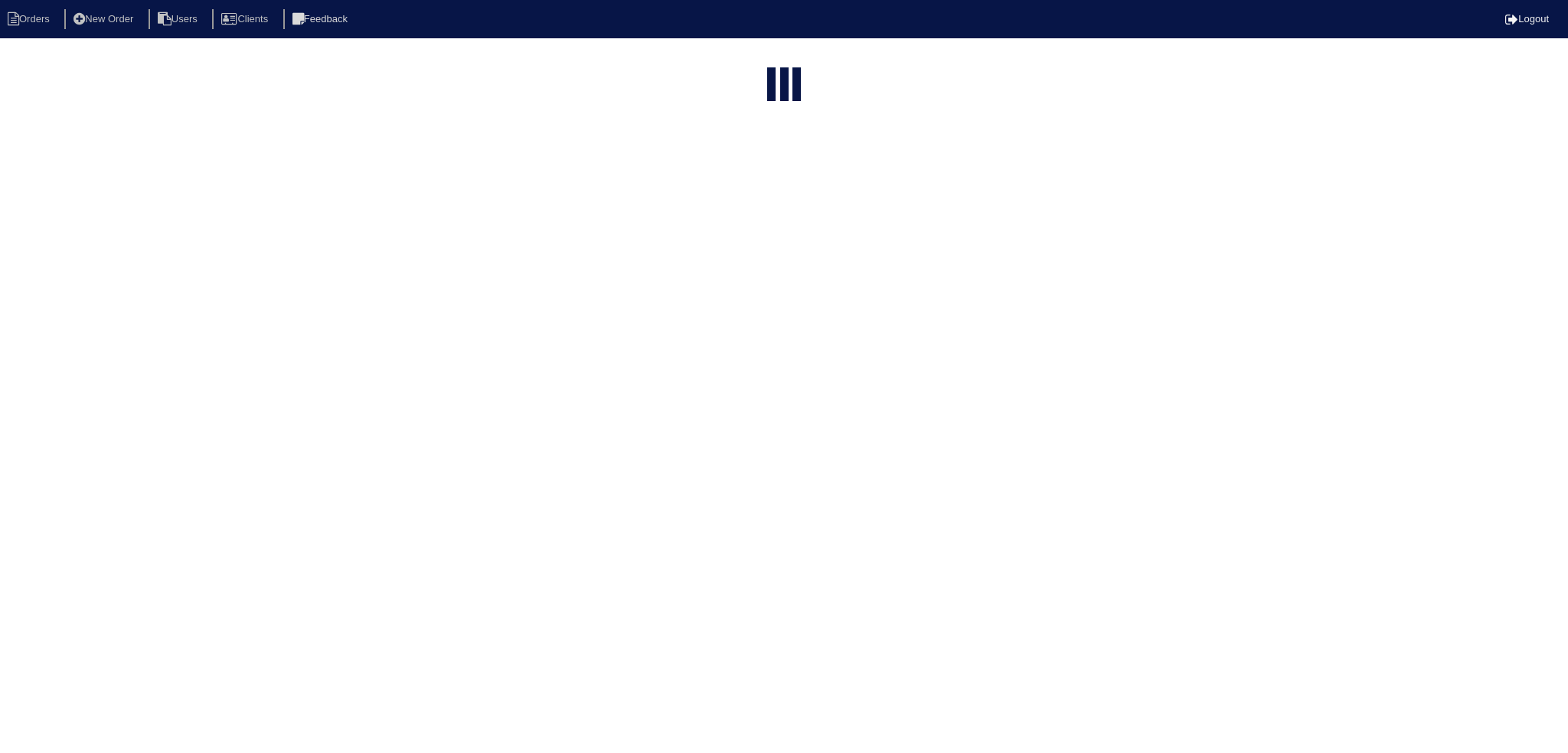
select select "15"
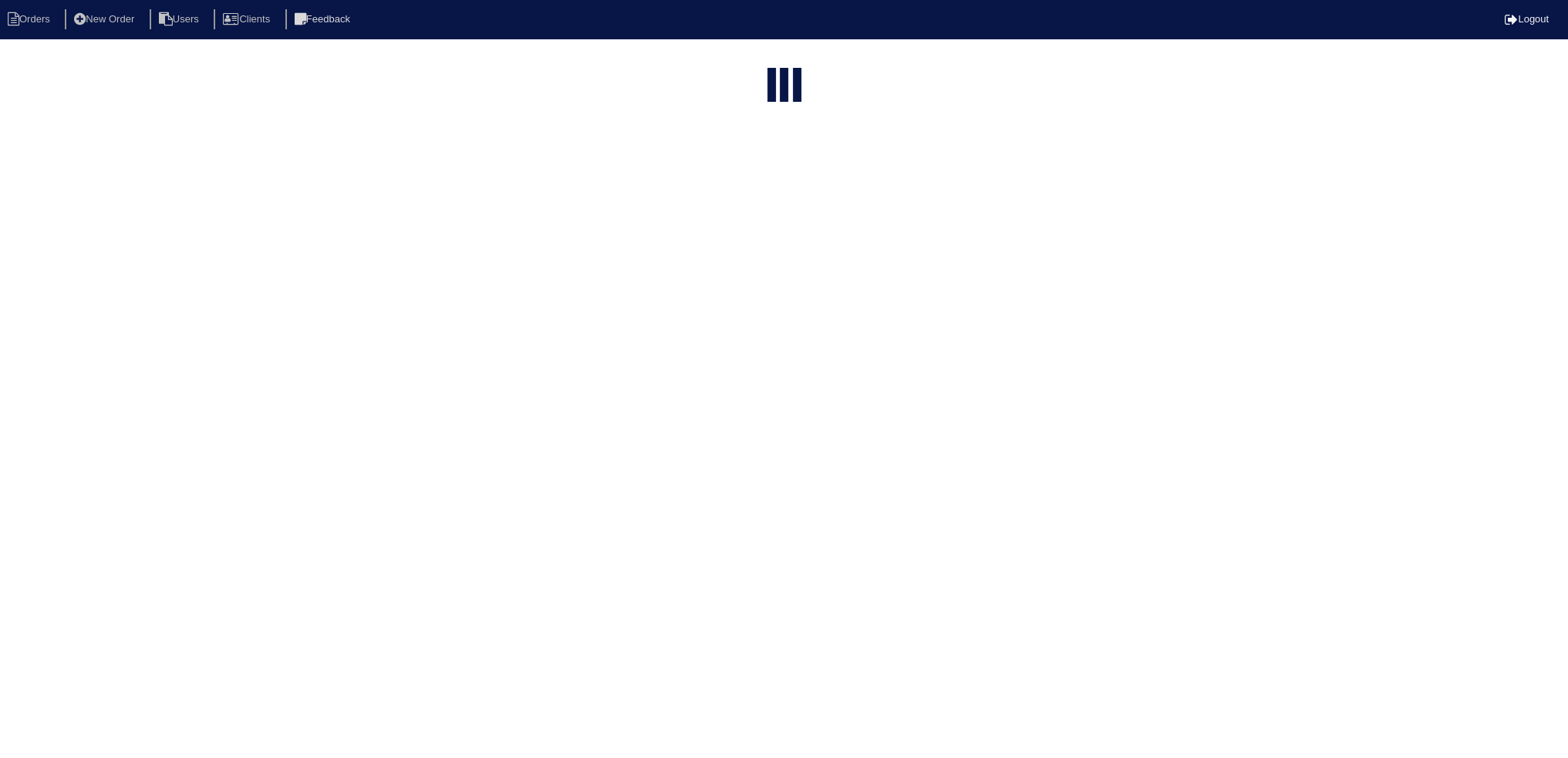
select select "assigned"
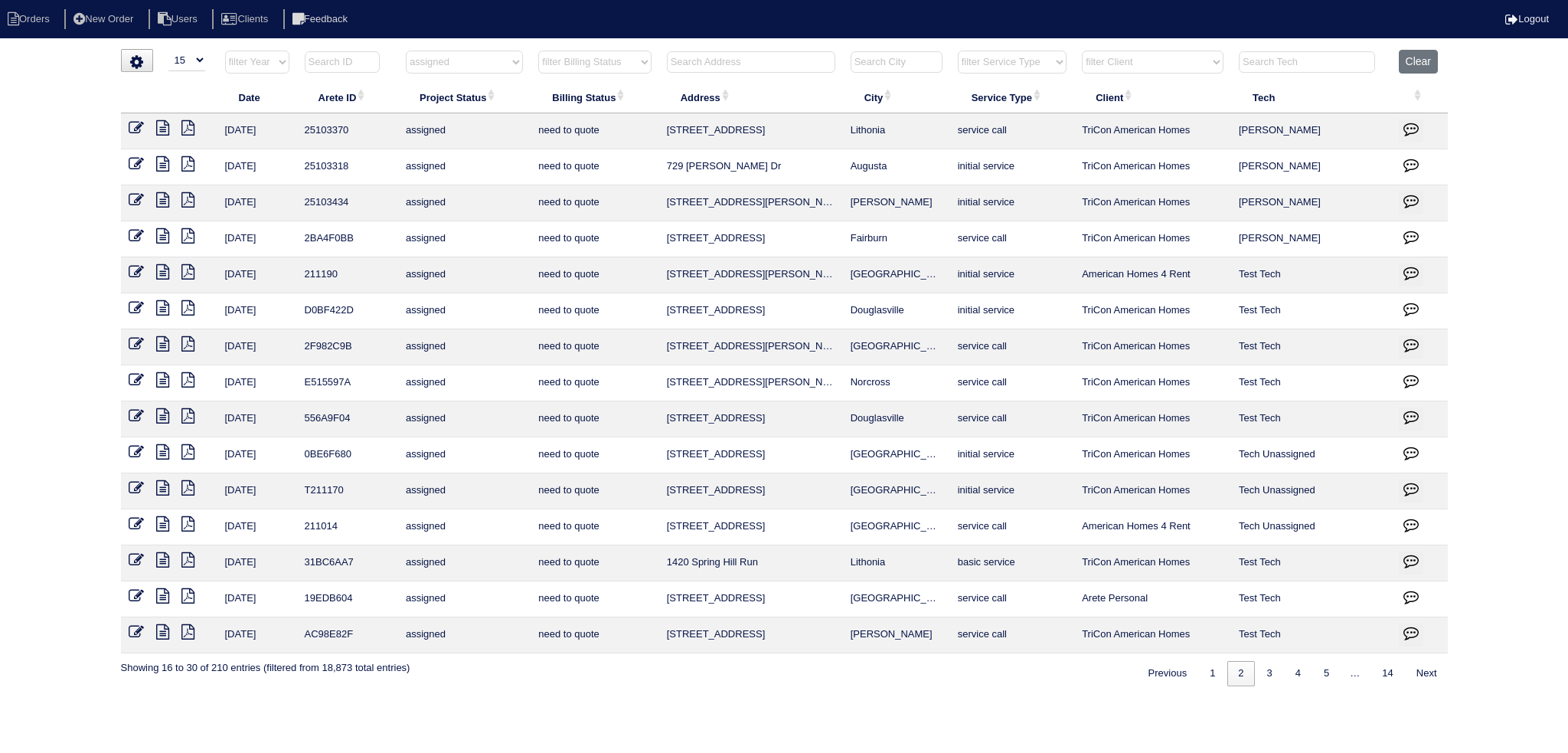
click at [160, 196] on icon at bounding box center [162, 200] width 13 height 15
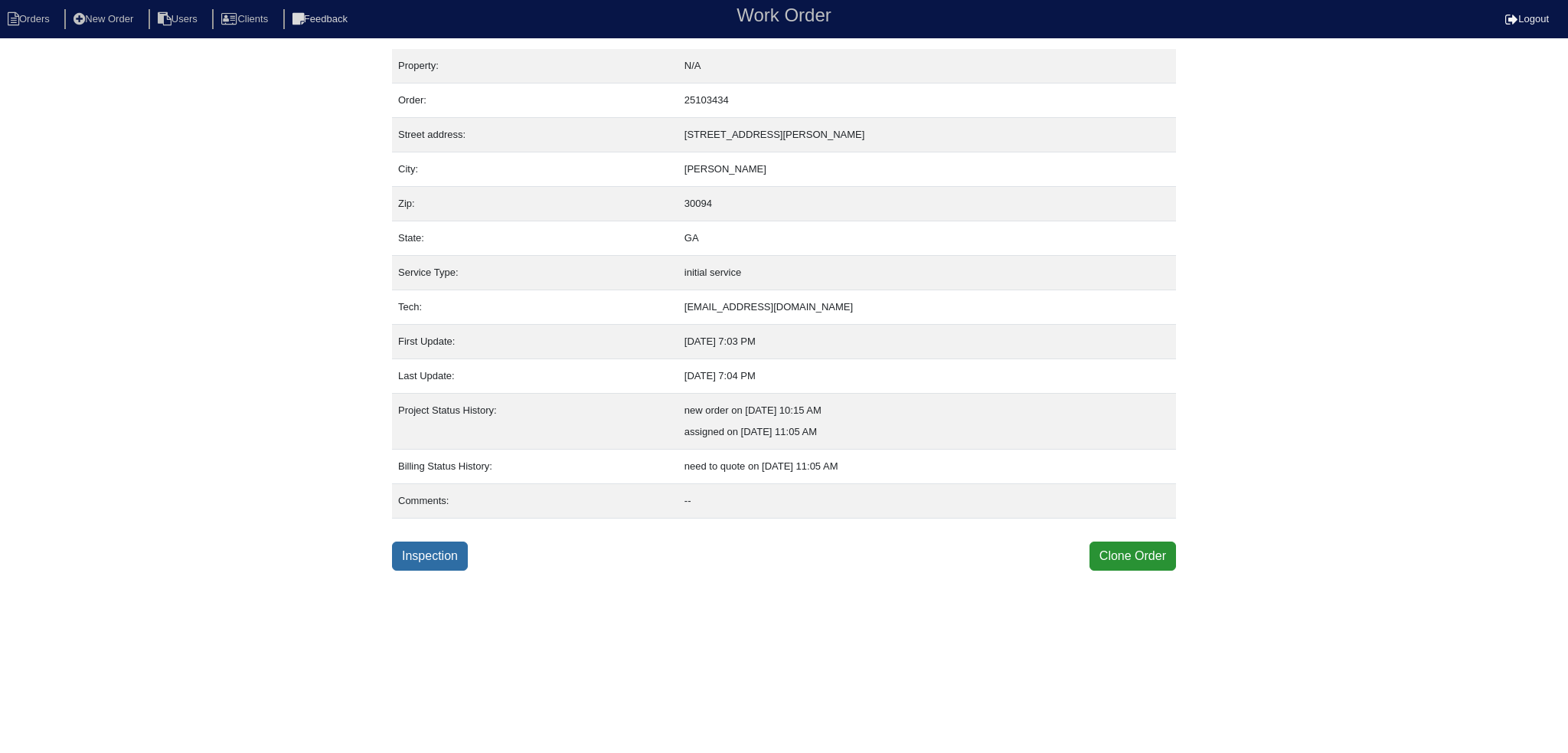
click at [420, 557] on link "Inspection" at bounding box center [430, 556] width 76 height 29
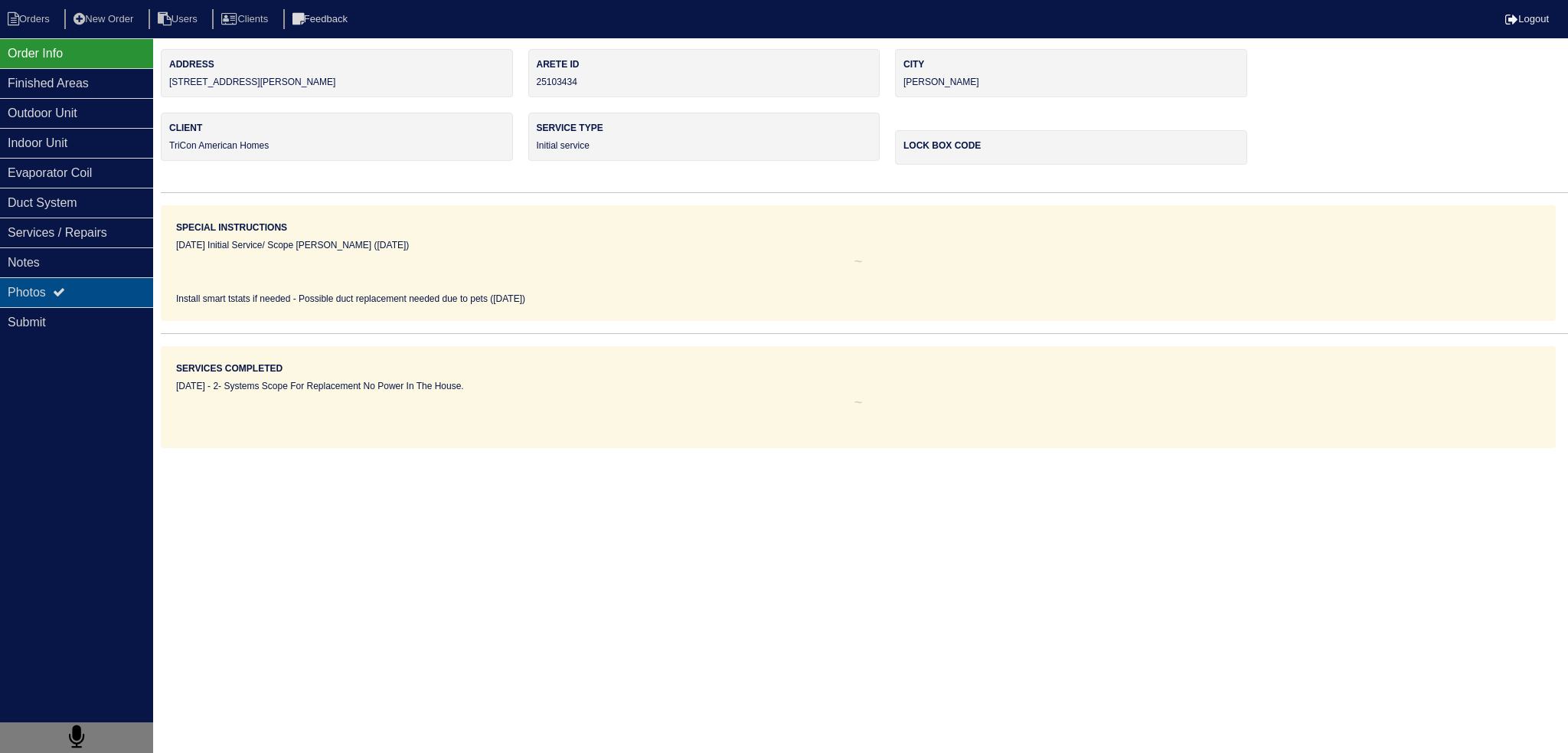
drag, startPoint x: 629, startPoint y: 3, endPoint x: 79, endPoint y: 301, distance: 625.5
click at [79, 301] on div "Photos" at bounding box center [76, 292] width 153 height 30
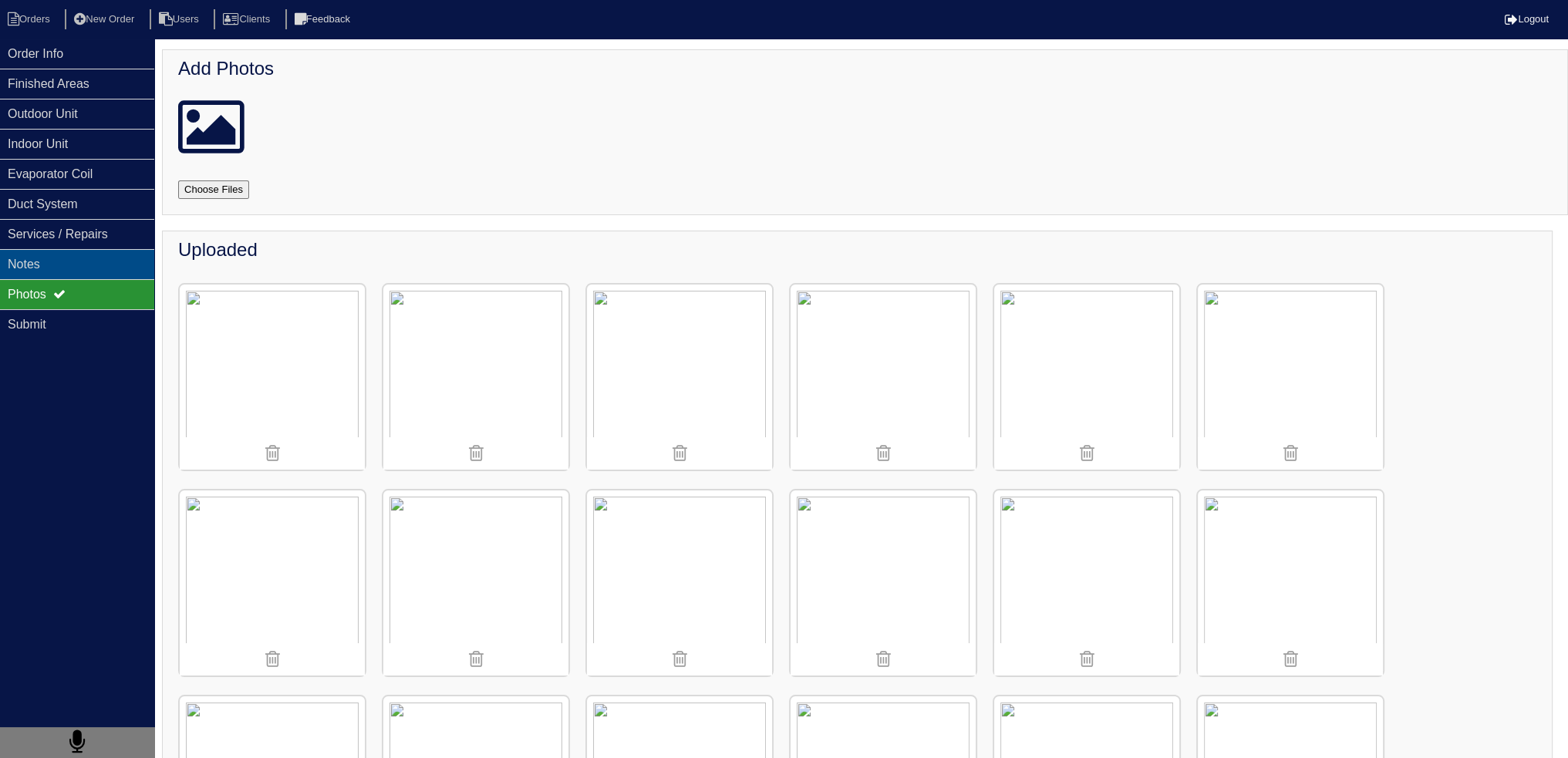
click at [89, 270] on div "Notes" at bounding box center [77, 263] width 154 height 30
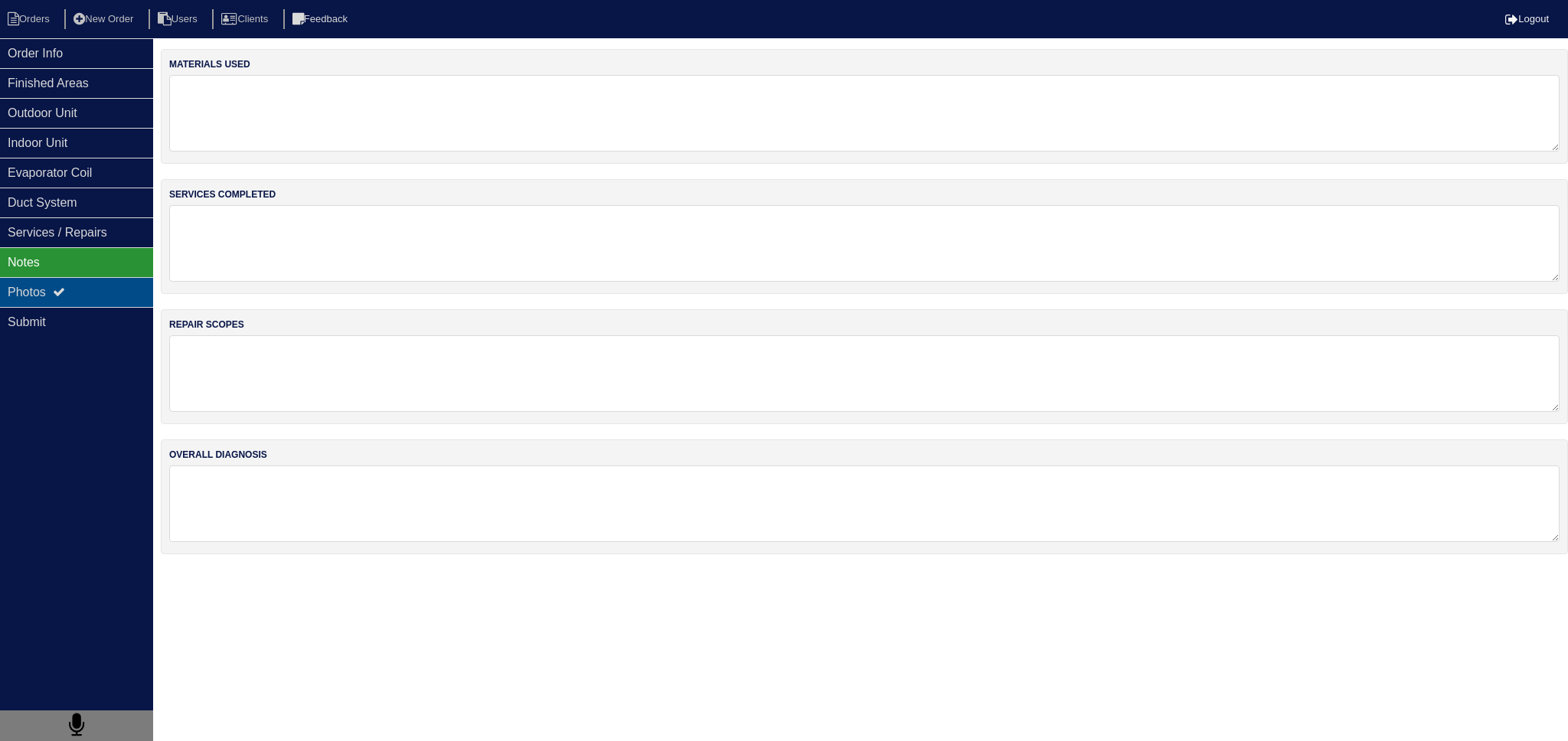
click at [94, 290] on div "Photos" at bounding box center [76, 292] width 153 height 30
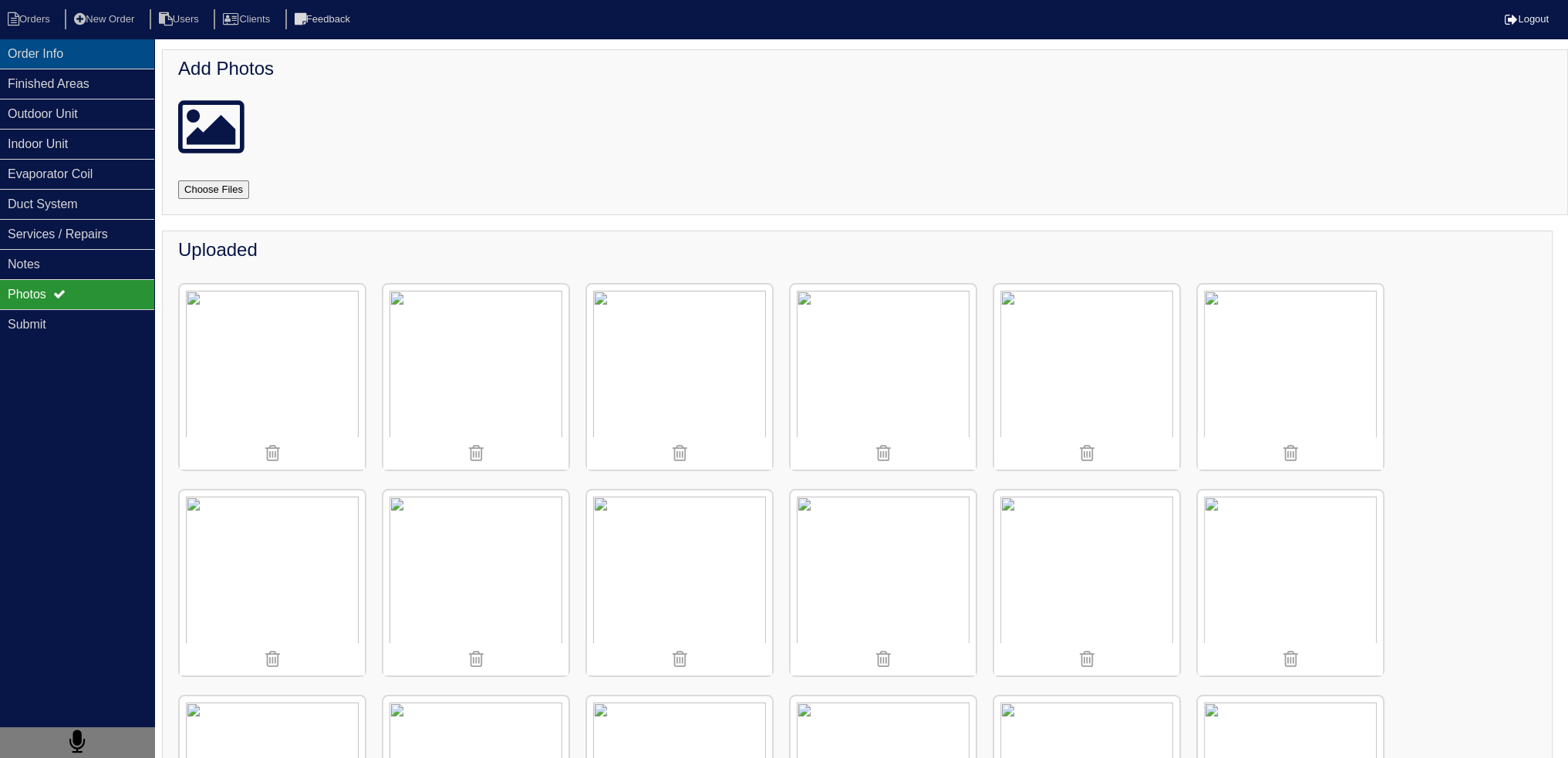
click at [124, 62] on div "Order Info" at bounding box center [77, 53] width 154 height 30
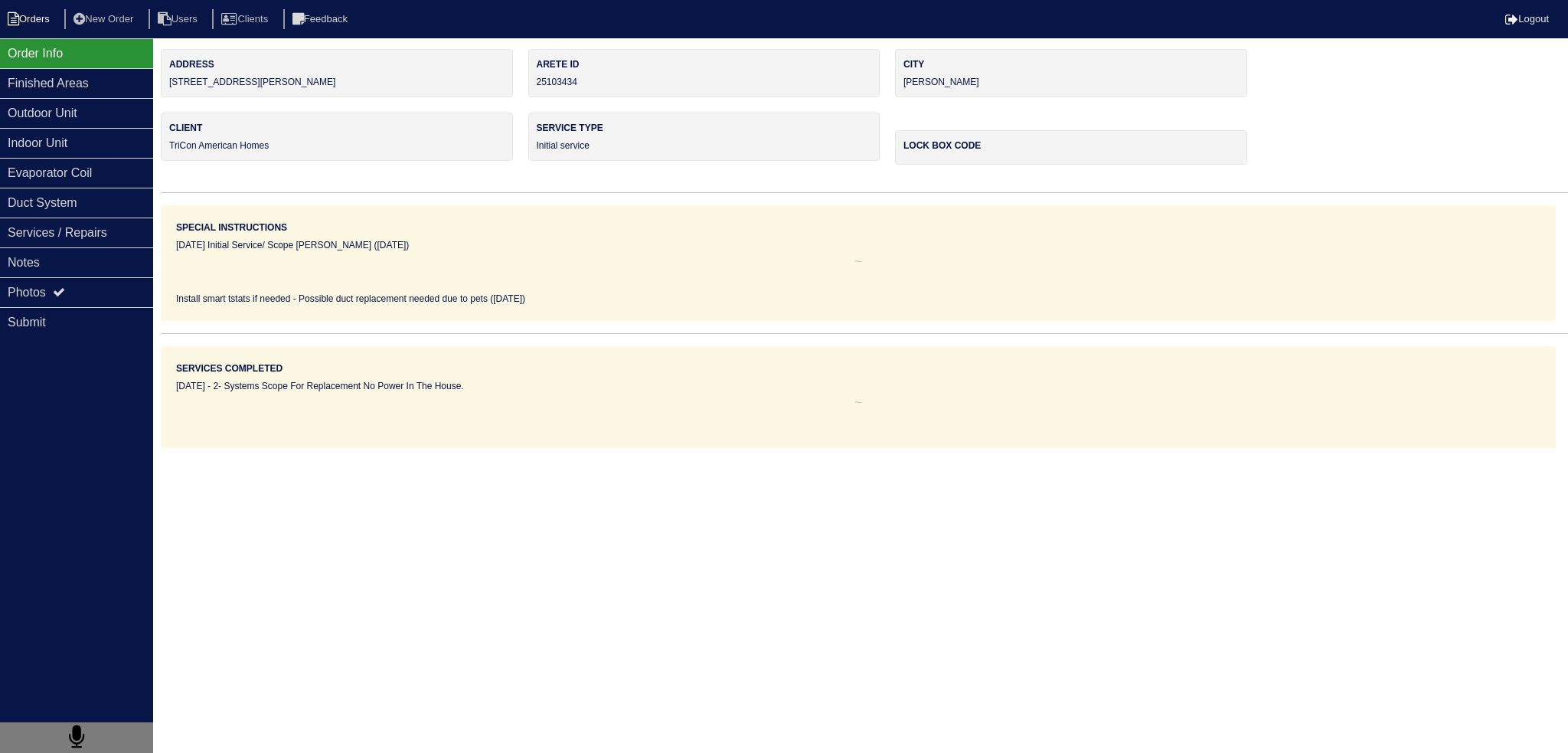
click at [36, 19] on li "Orders" at bounding box center [30, 19] width 62 height 20
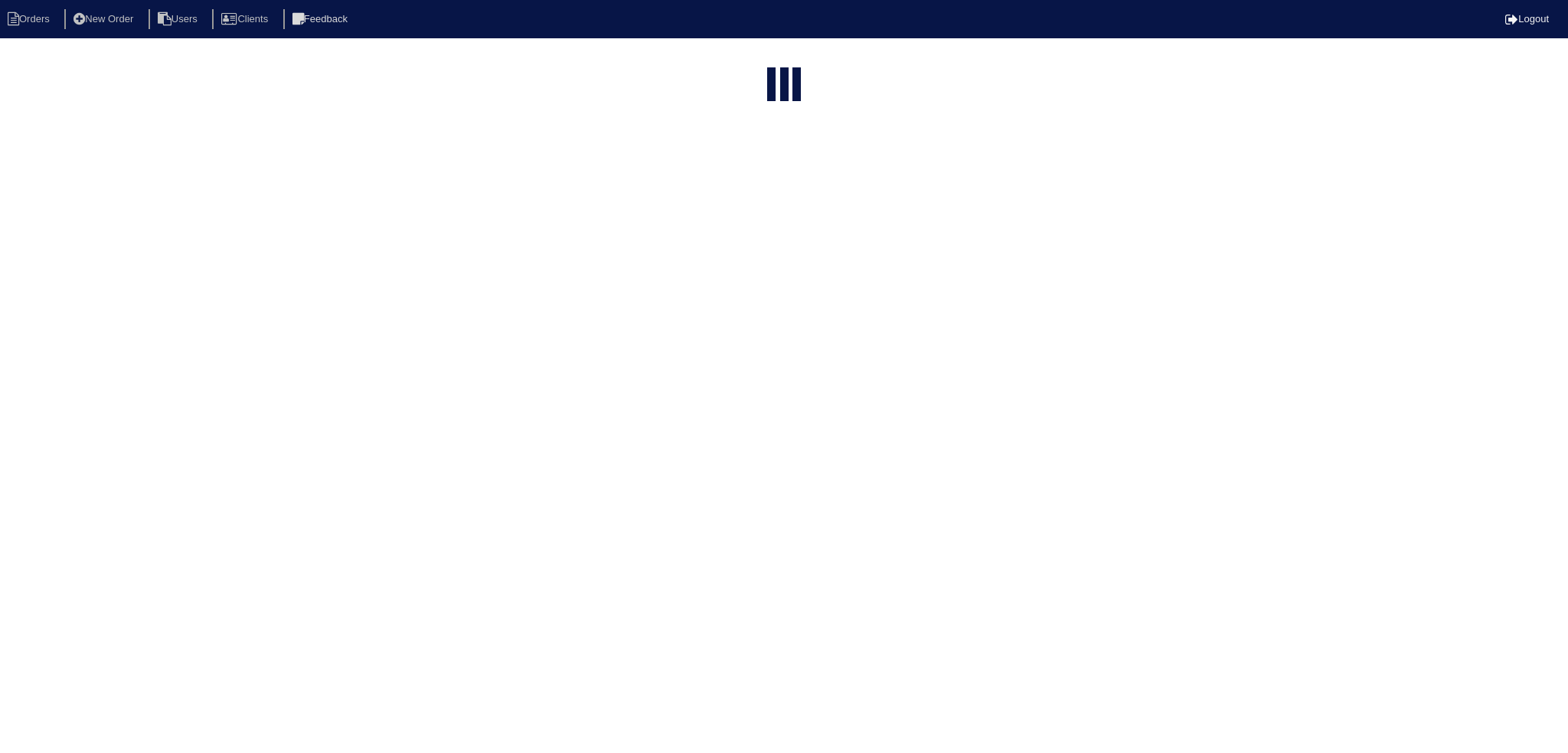
select select "15"
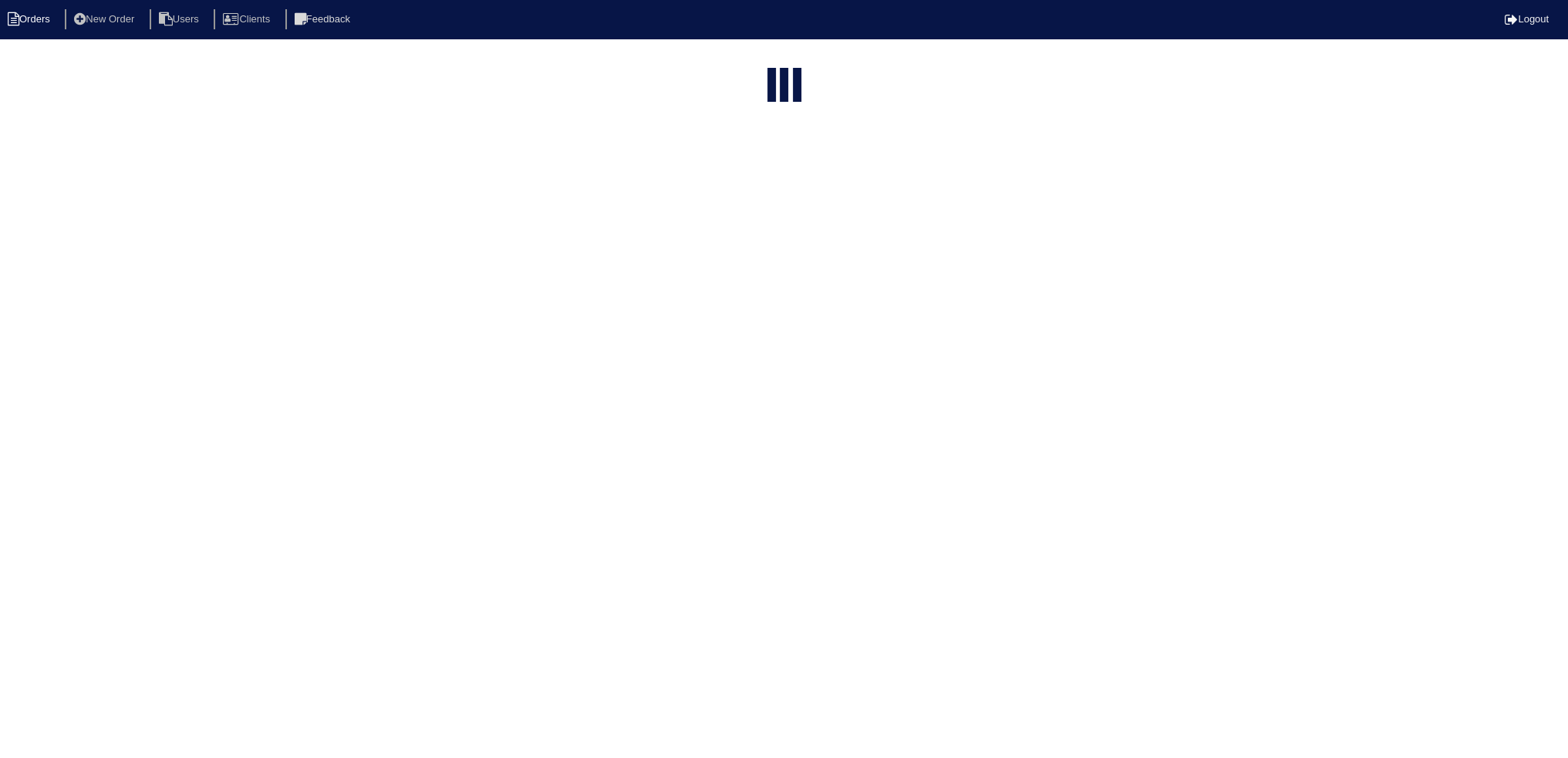
select select "assigned"
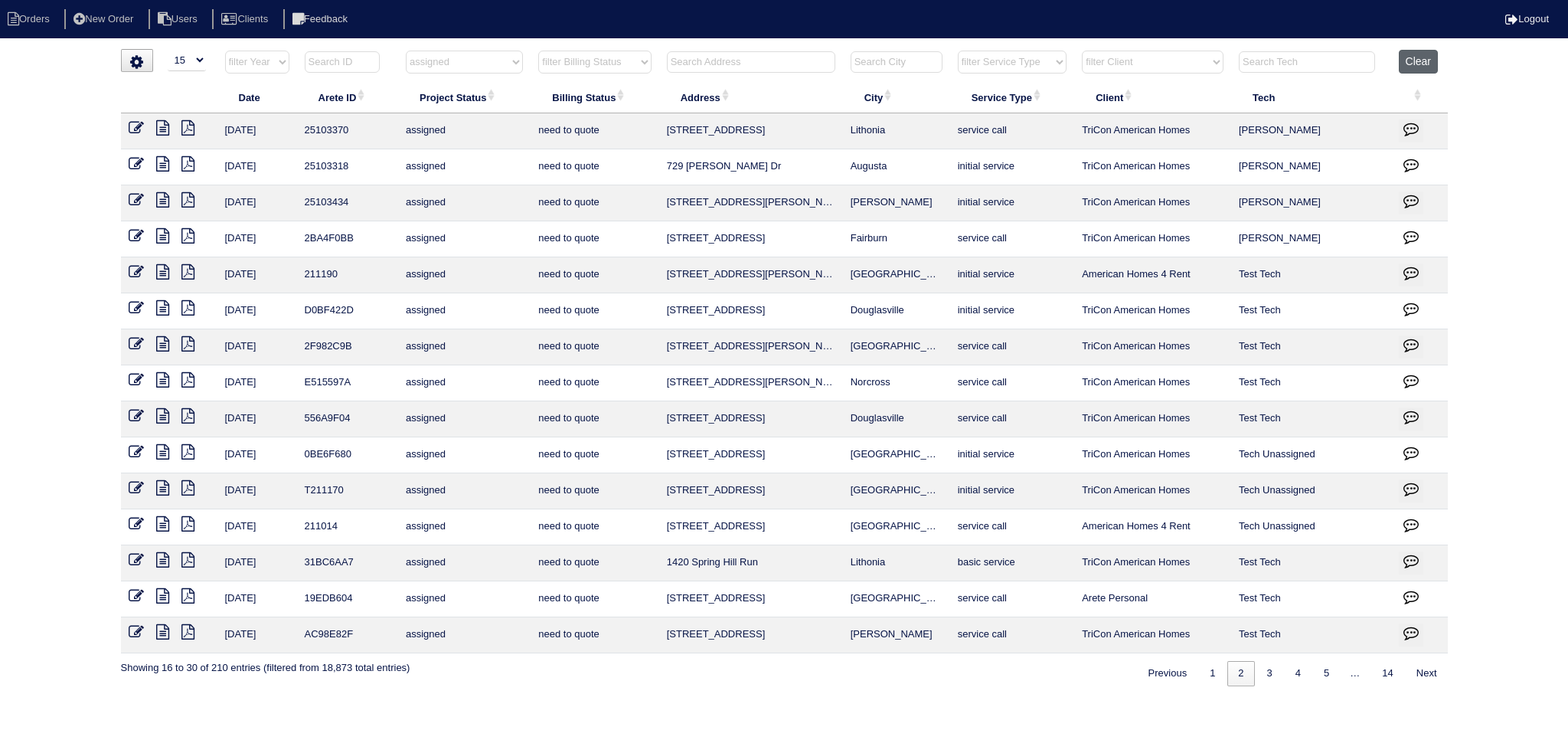
click at [1431, 52] on button "Clear" at bounding box center [1418, 62] width 39 height 24
select select
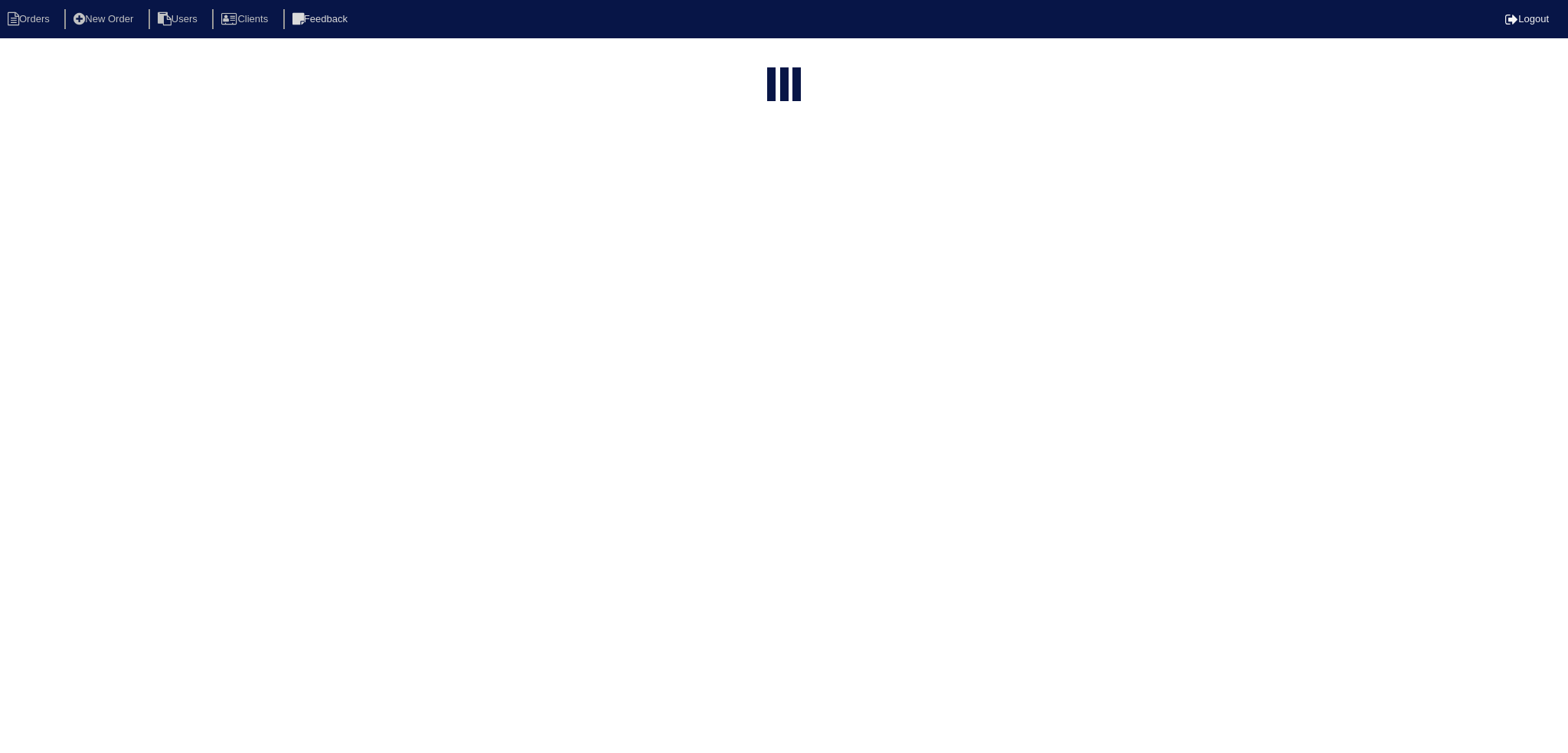
select select "15"
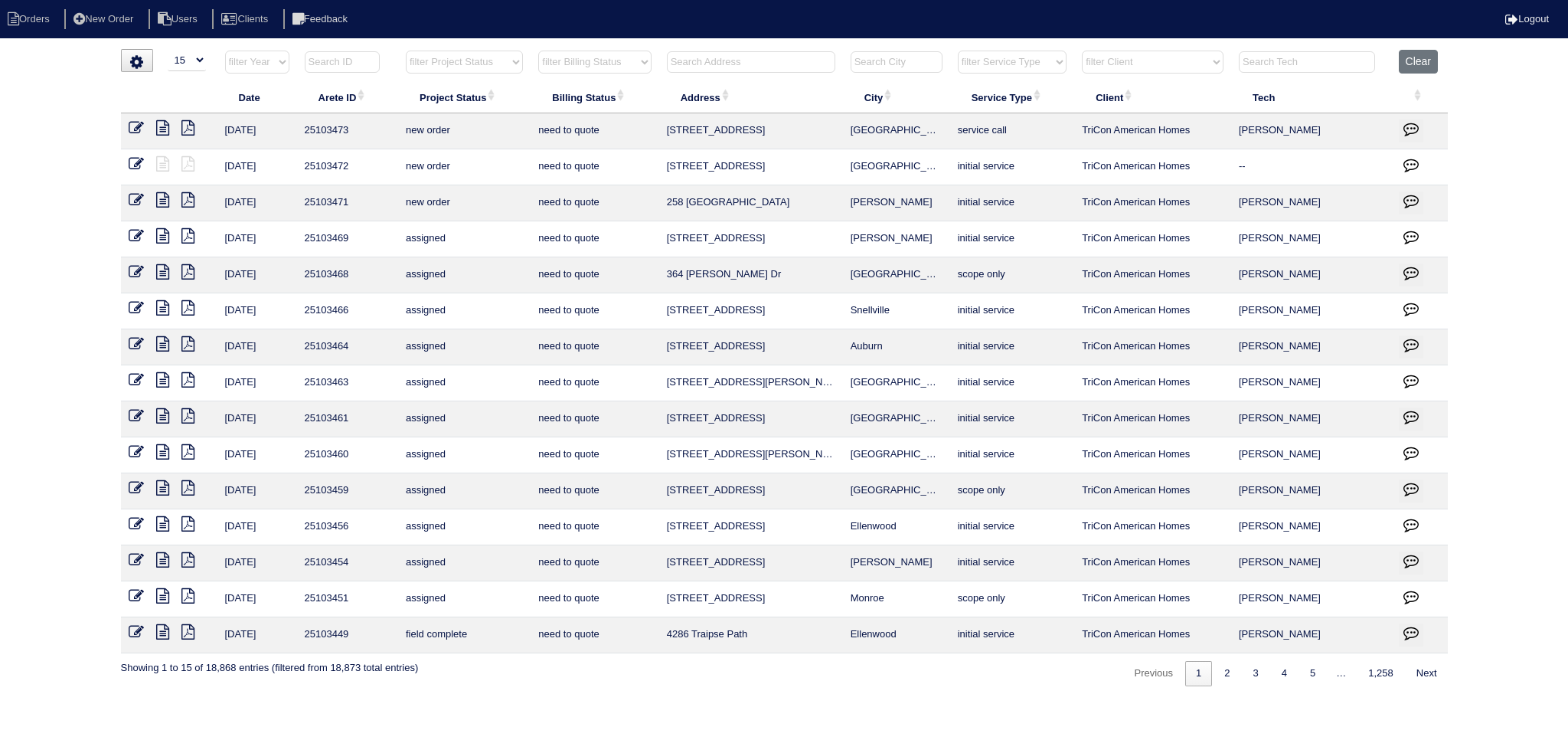
click at [1318, 52] on input "text" at bounding box center [1307, 62] width 136 height 21
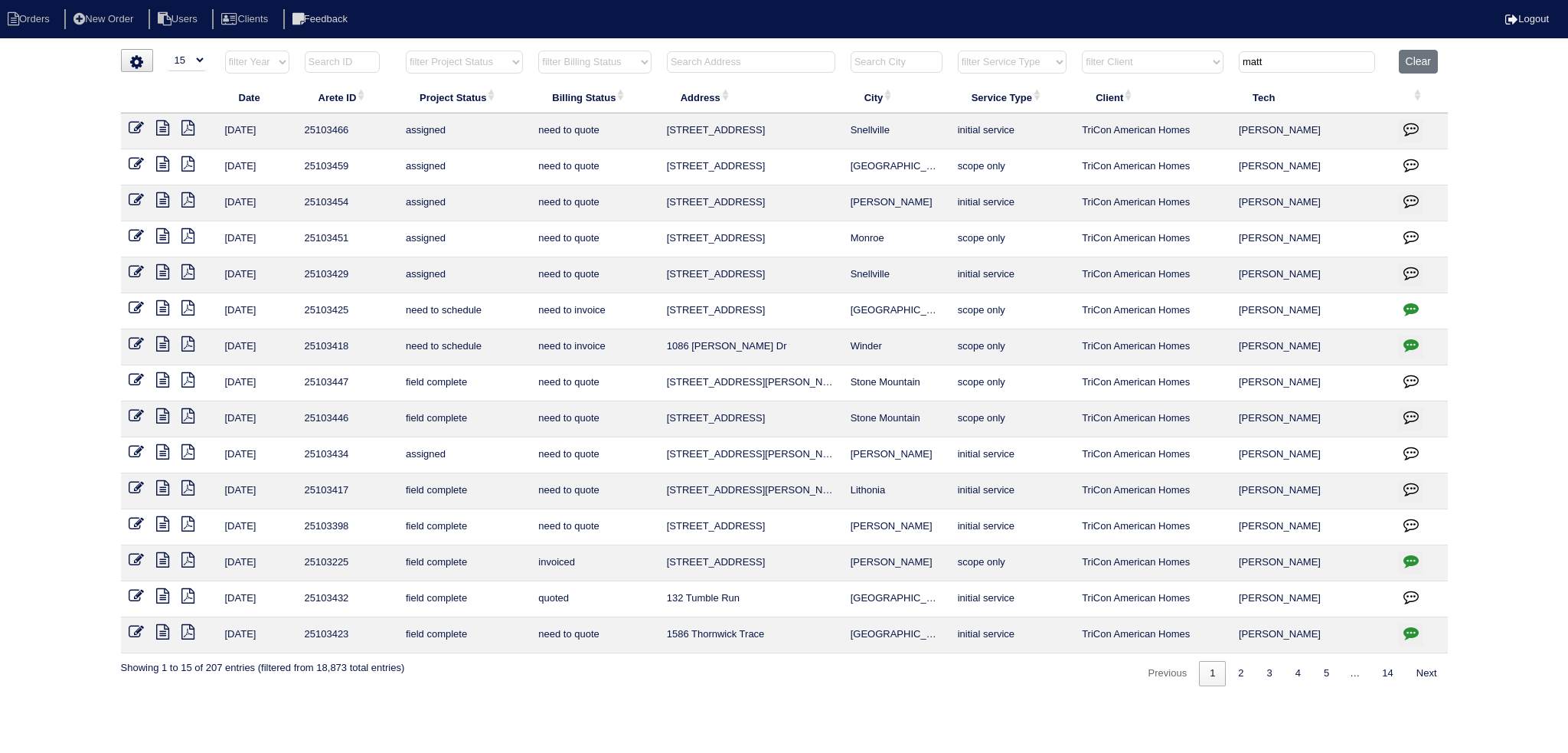
type input "matt"
click at [465, 44] on html "Orders New Order Users Clients Feedback Logout Orders New Order Users Clients M…" at bounding box center [784, 350] width 1568 height 701
click at [454, 58] on select "filter Project Status -- Any Project Status -- new order assigned in progress f…" at bounding box center [465, 62] width 117 height 23
select select "assigned"
click at [406, 51] on select "filter Project Status -- Any Project Status -- new order assigned in progress f…" at bounding box center [465, 62] width 117 height 23
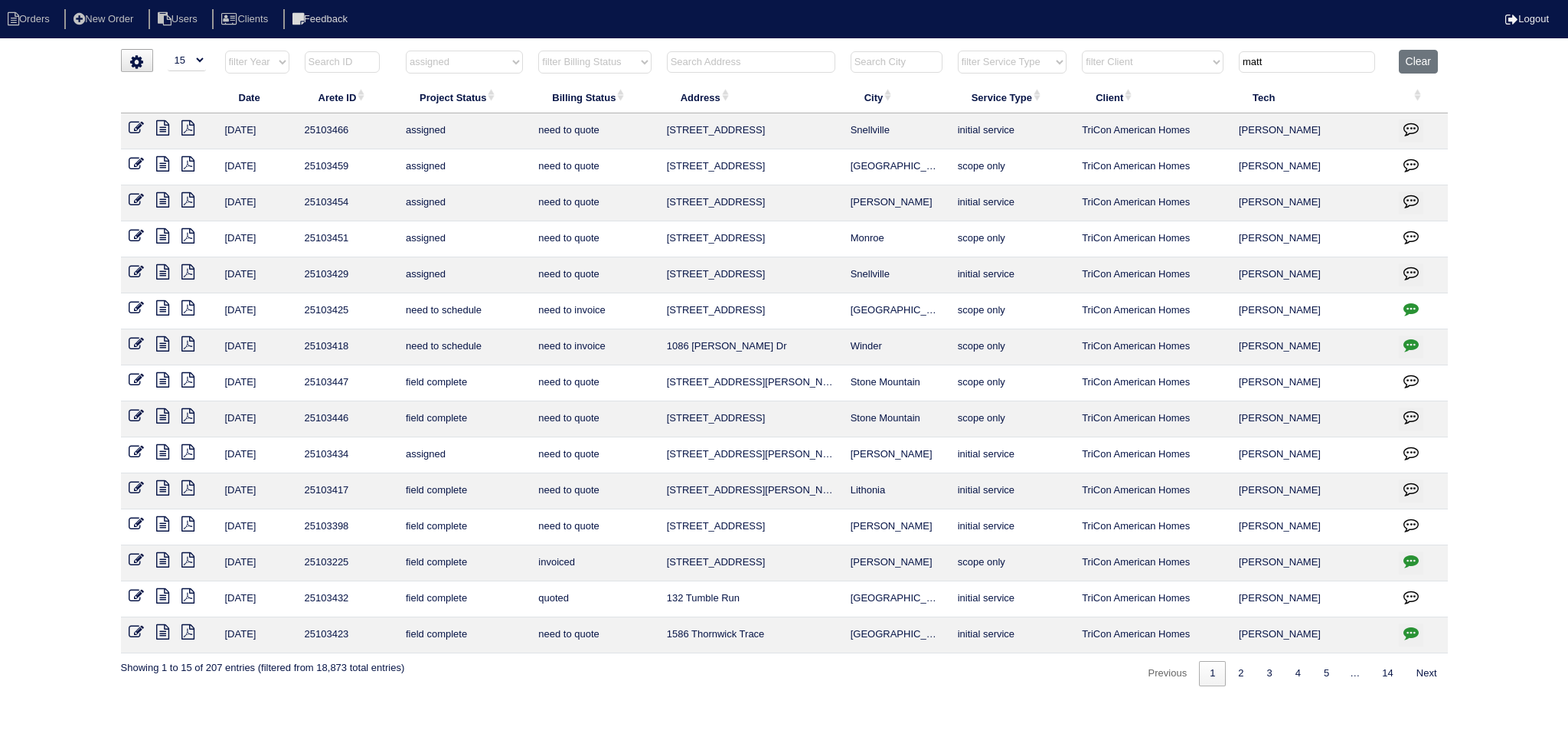
type input "matt"
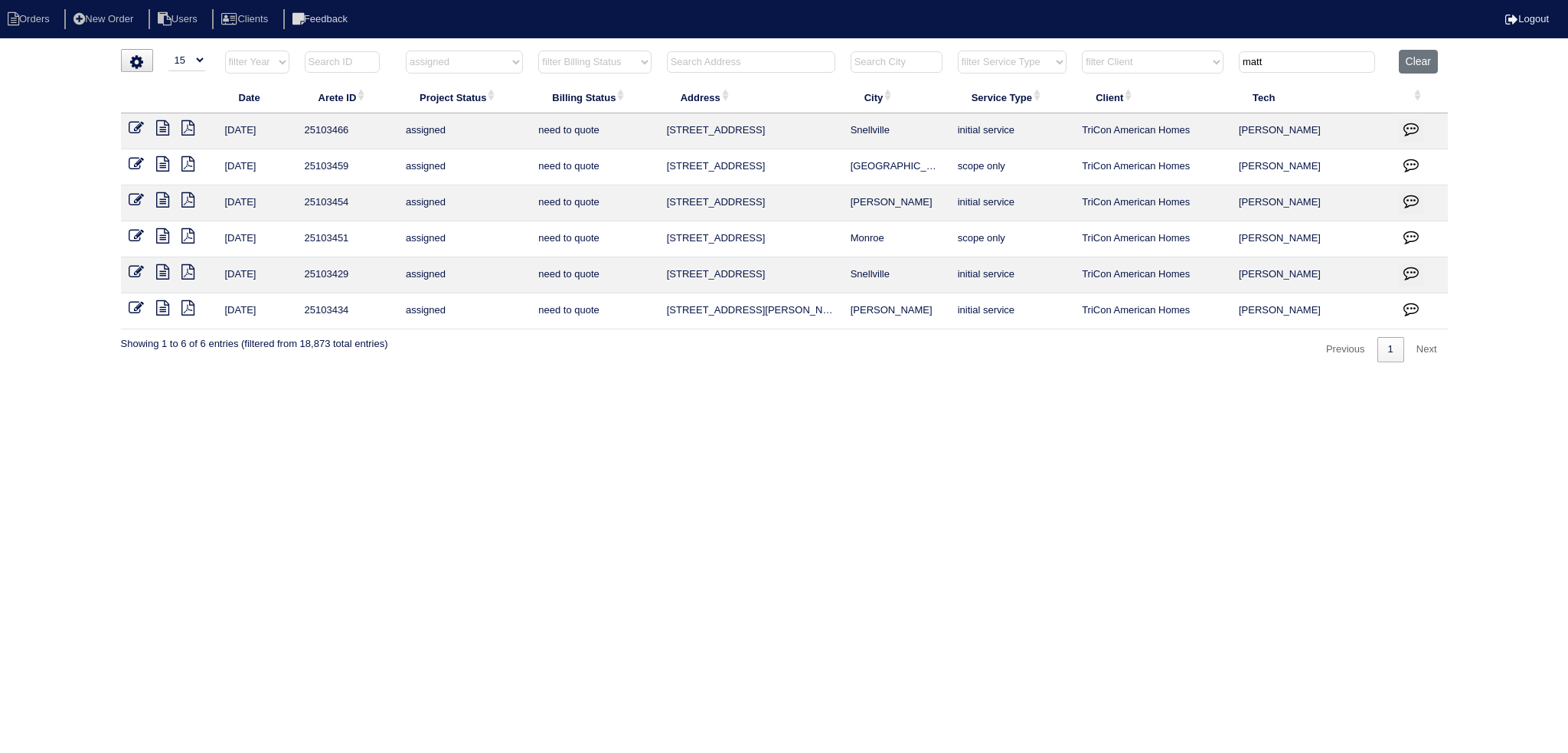
click at [464, 68] on select "filter Project Status -- Any Project Status -- new order assigned in progress f…" at bounding box center [465, 62] width 117 height 23
select select "field complete"
click at [406, 51] on select "filter Project Status -- Any Project Status -- new order assigned in progress f…" at bounding box center [465, 62] width 117 height 23
type input "matt"
select select "field complete"
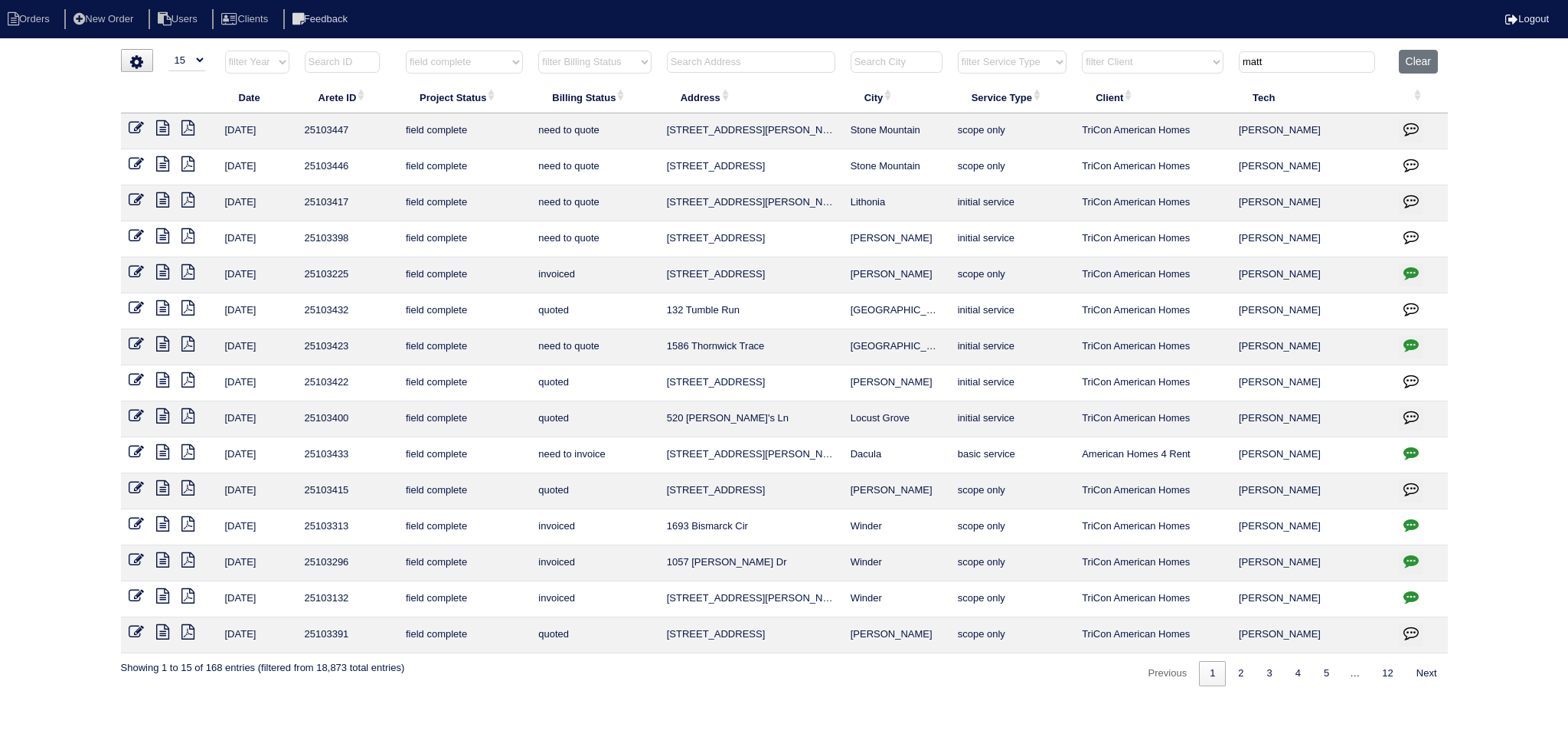
click at [159, 267] on icon at bounding box center [162, 272] width 13 height 15
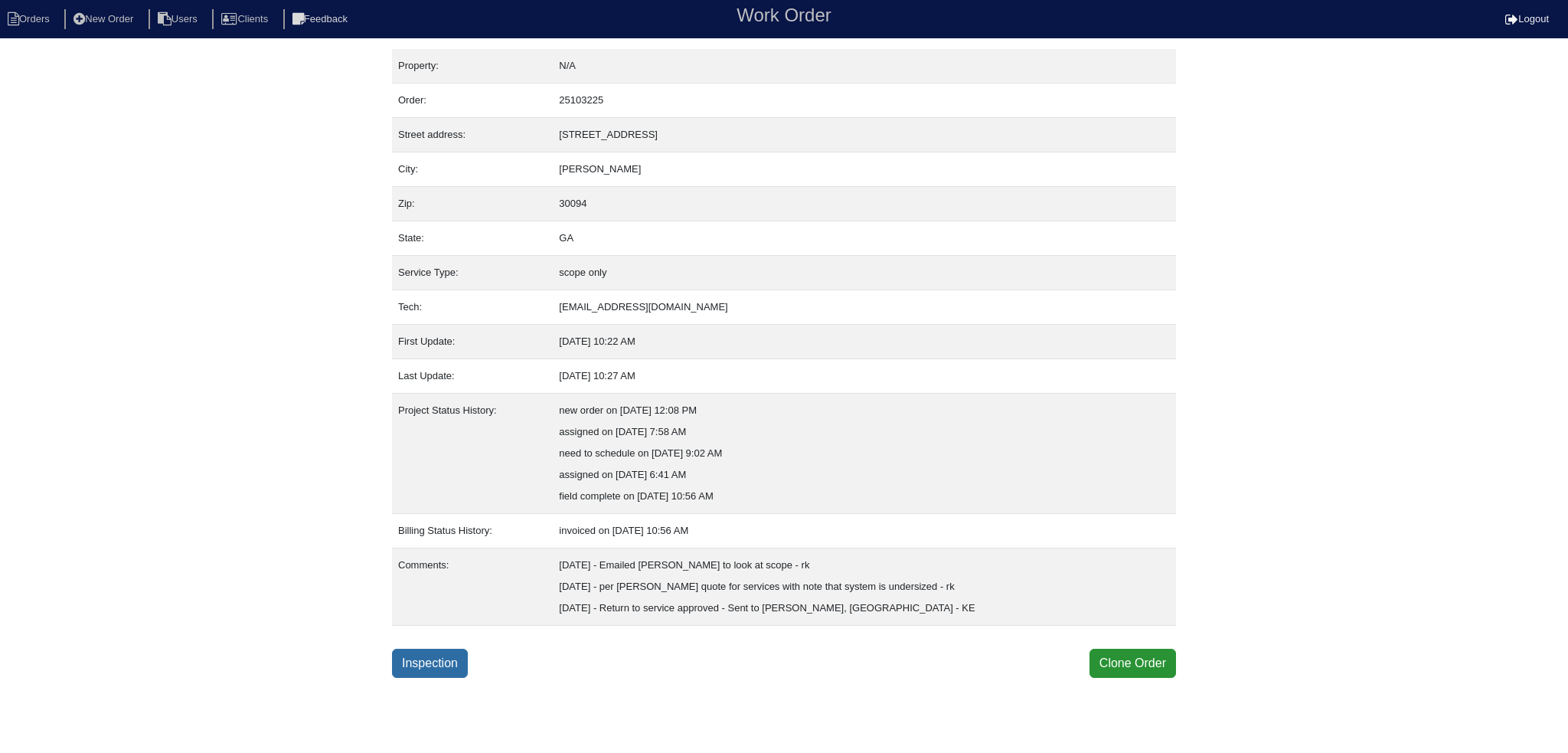
click at [440, 664] on link "Inspection" at bounding box center [430, 663] width 76 height 29
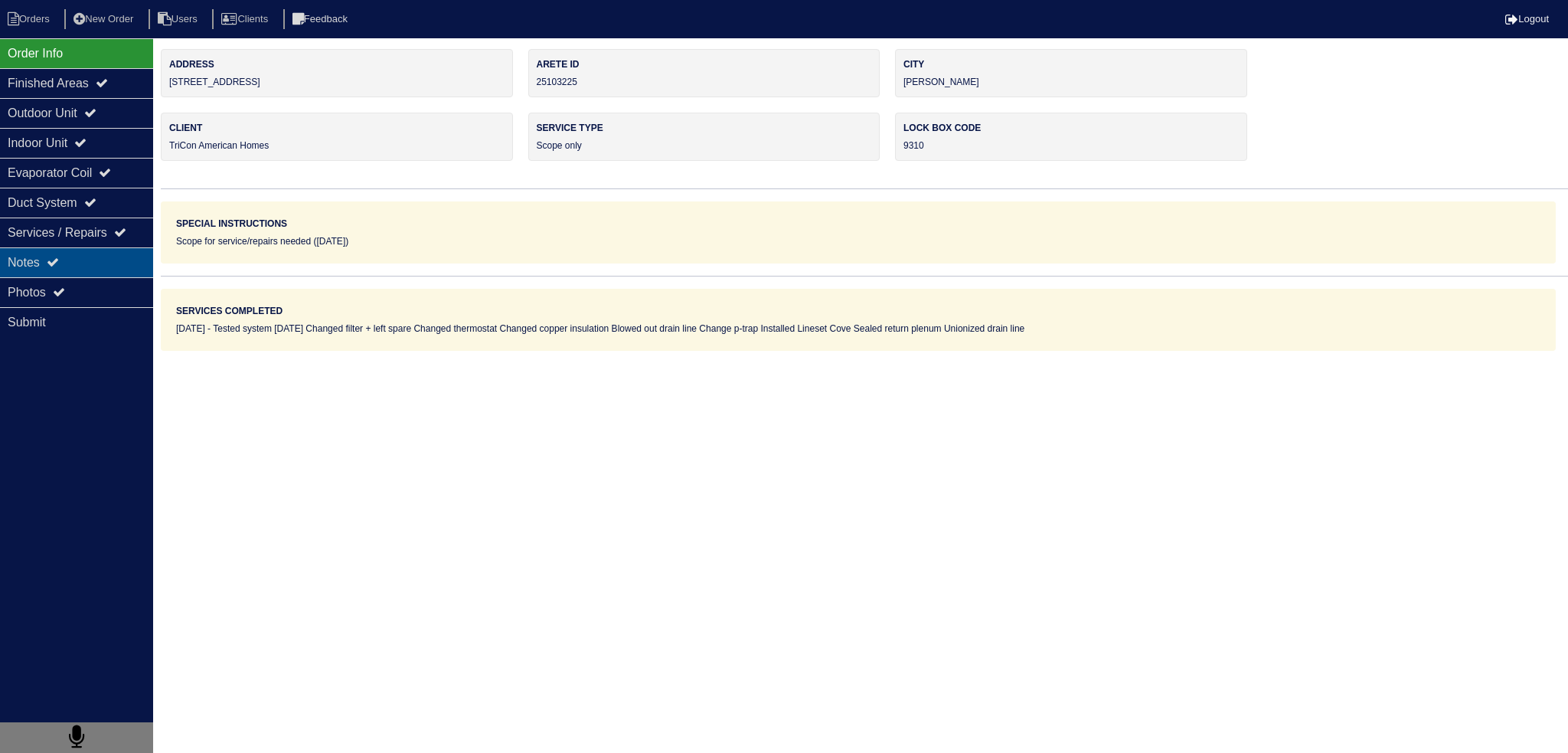
click at [100, 254] on div "Notes" at bounding box center [76, 261] width 153 height 30
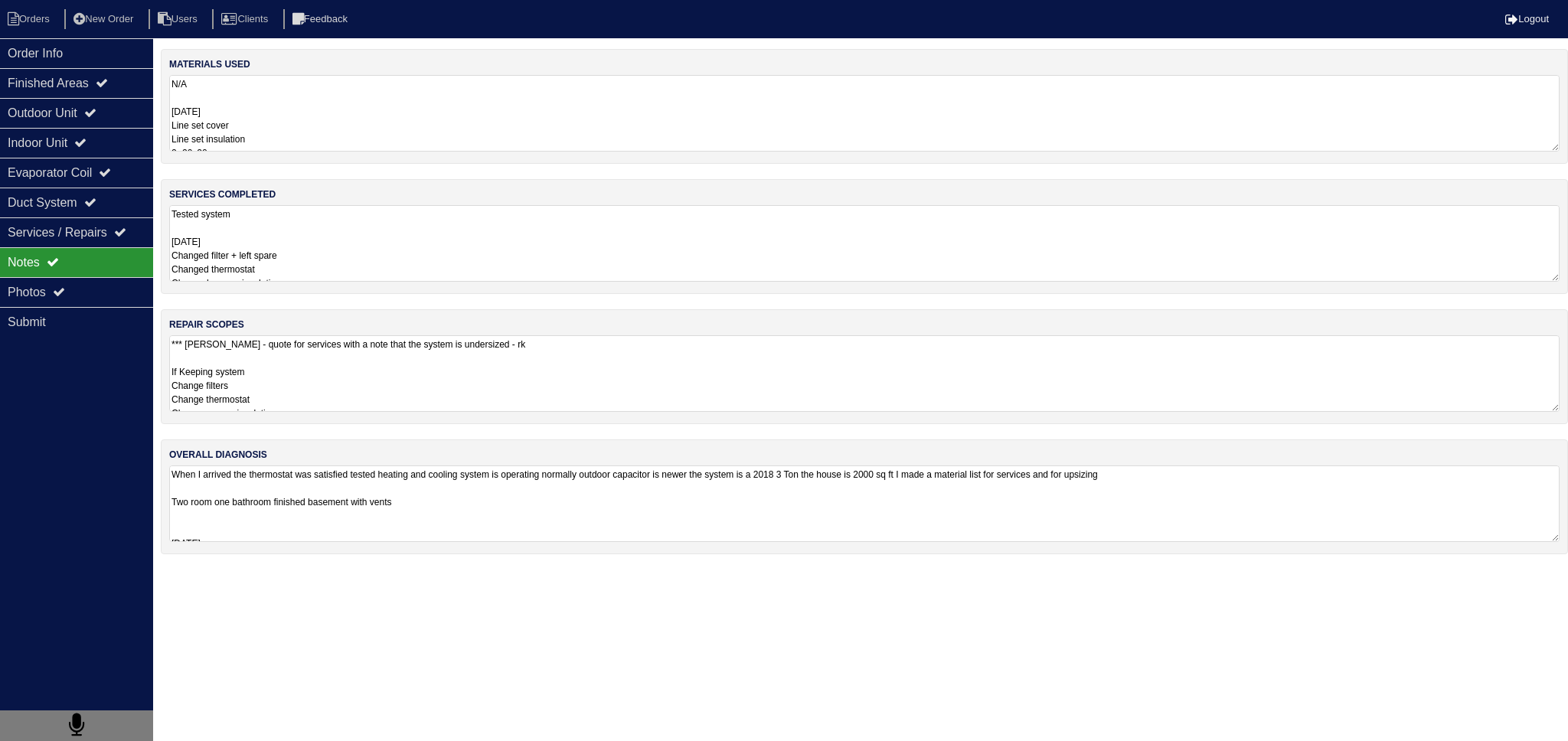
click at [286, 387] on textarea "*** Per Payton - quote for services with a note that the system is undersized -…" at bounding box center [864, 373] width 1390 height 76
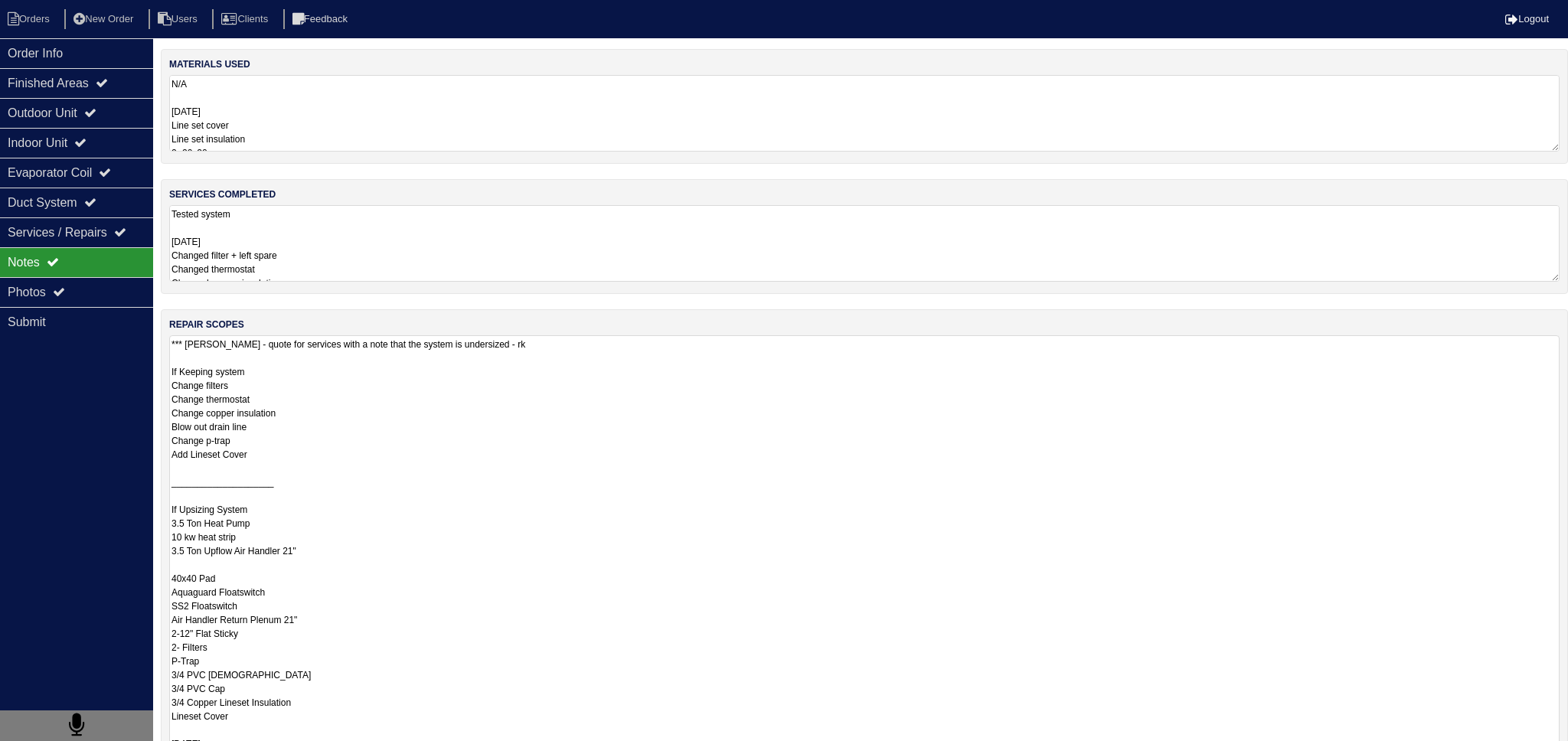
click at [305, 262] on textarea "Tested system 9.18.25 Changed filter + left spare Changed thermostat Changed co…" at bounding box center [864, 244] width 1390 height 76
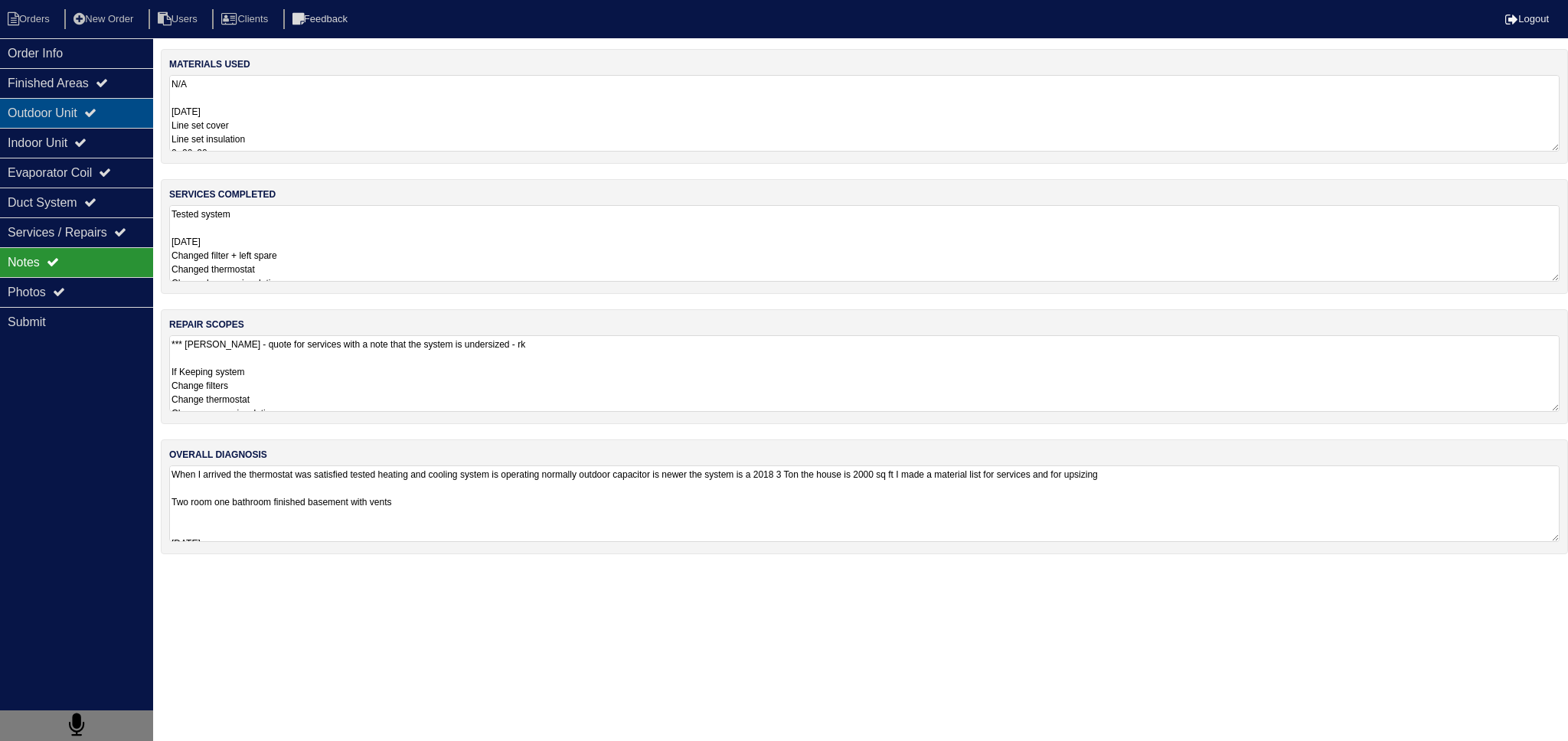
click at [109, 122] on div "Outdoor Unit" at bounding box center [76, 113] width 153 height 30
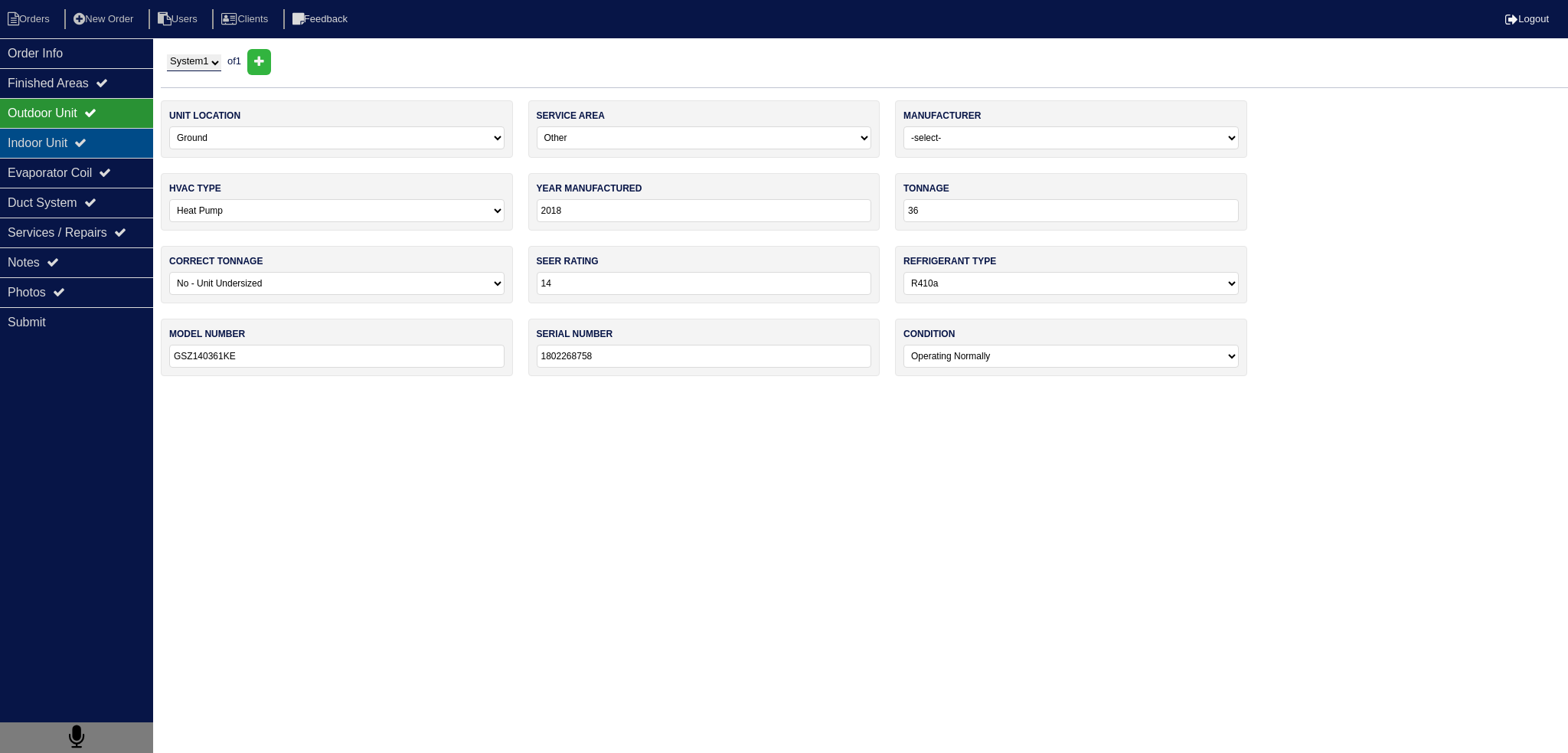
click at [86, 147] on icon at bounding box center [80, 142] width 12 height 12
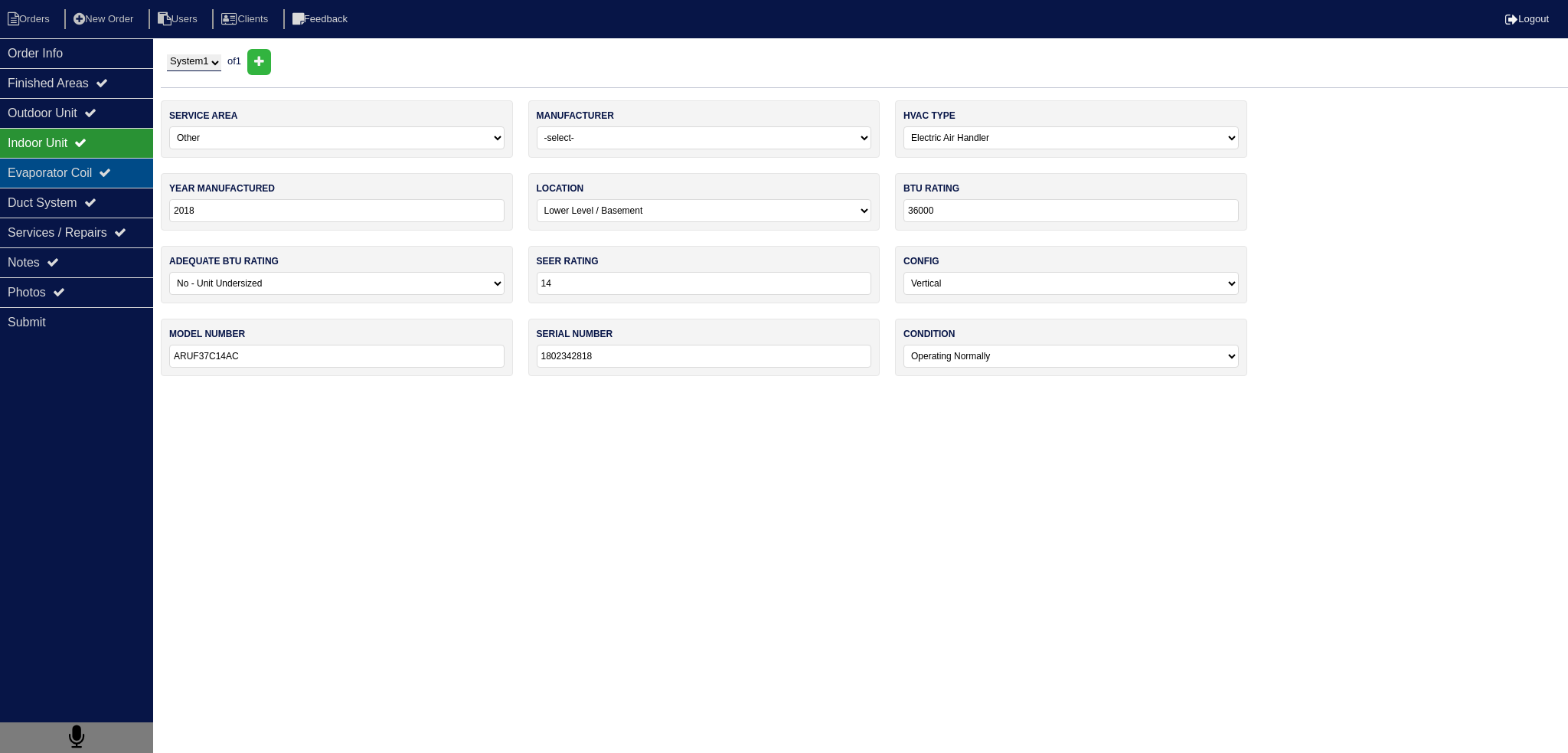
click at [80, 177] on div "Evaporator Coil" at bounding box center [76, 172] width 153 height 30
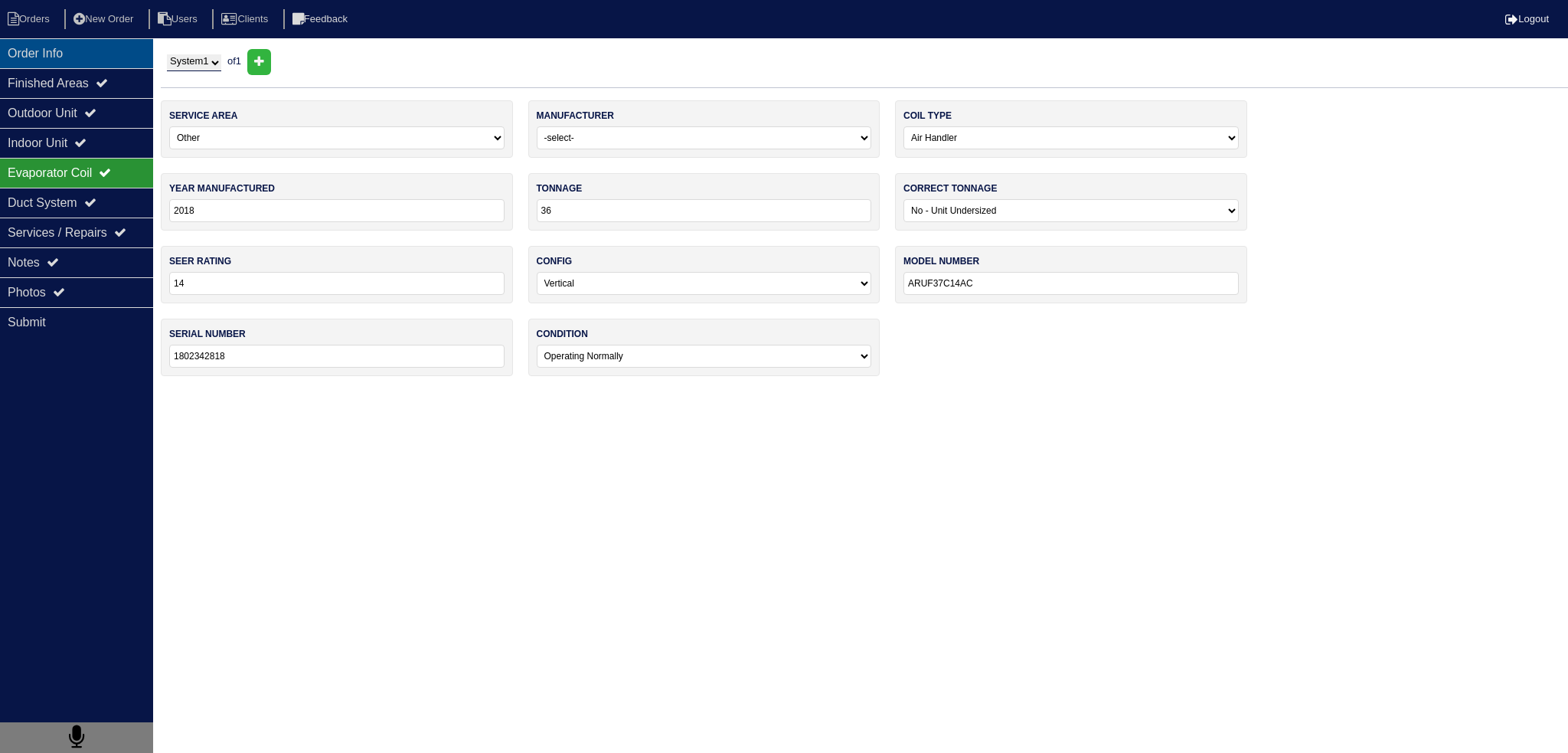
click at [62, 63] on div "Order Info" at bounding box center [76, 52] width 153 height 30
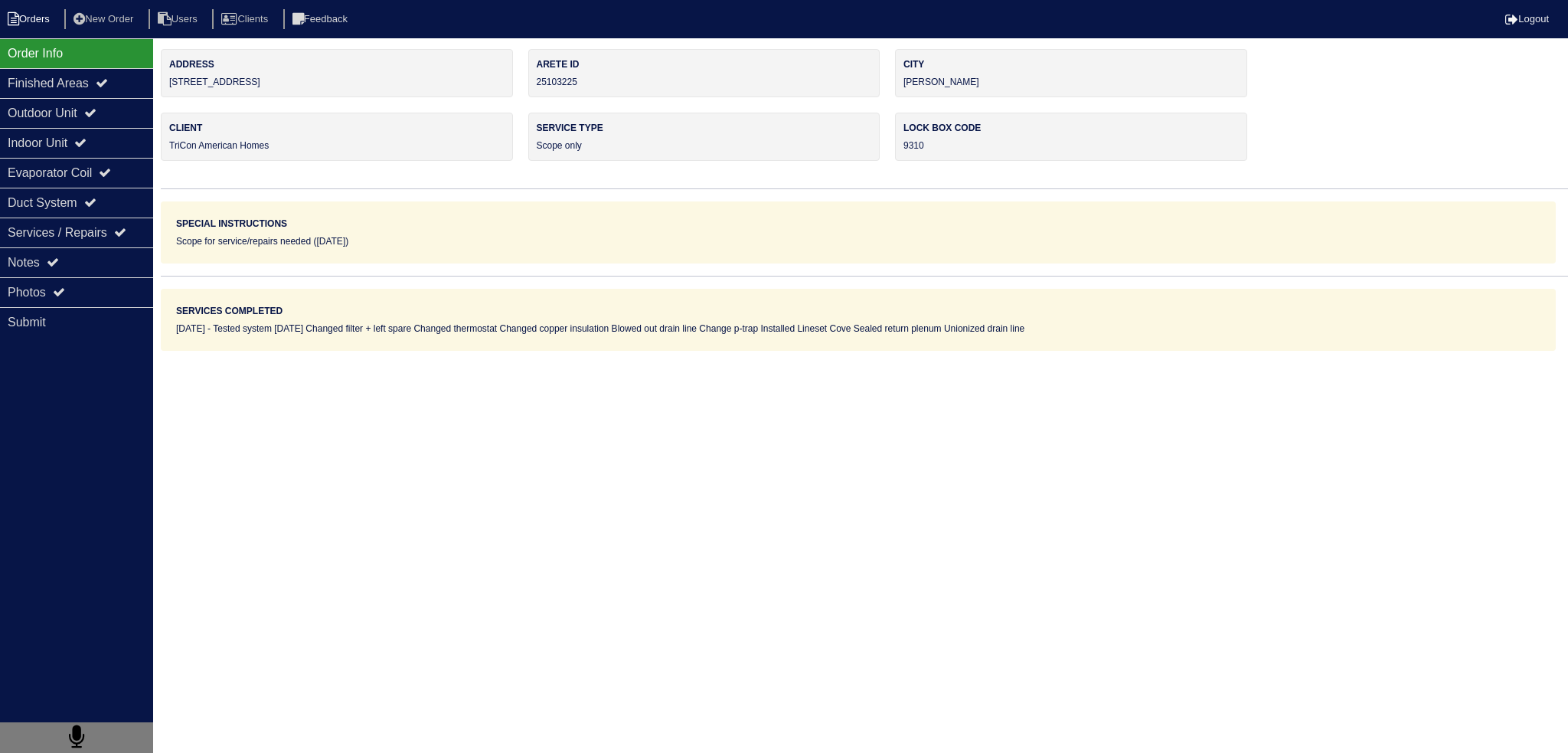
click at [44, 16] on li "Orders" at bounding box center [30, 19] width 62 height 20
select select "15"
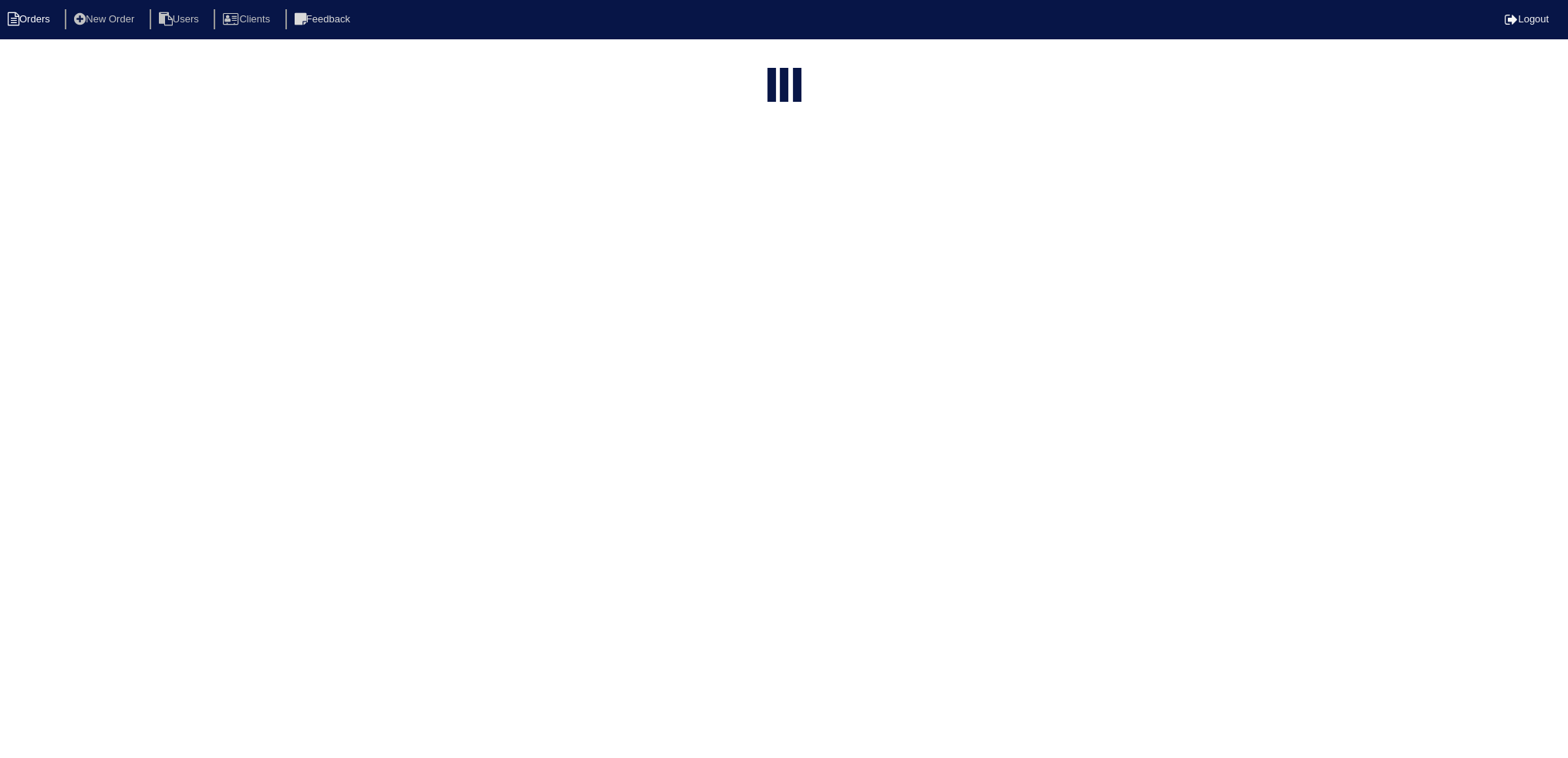
select select "field complete"
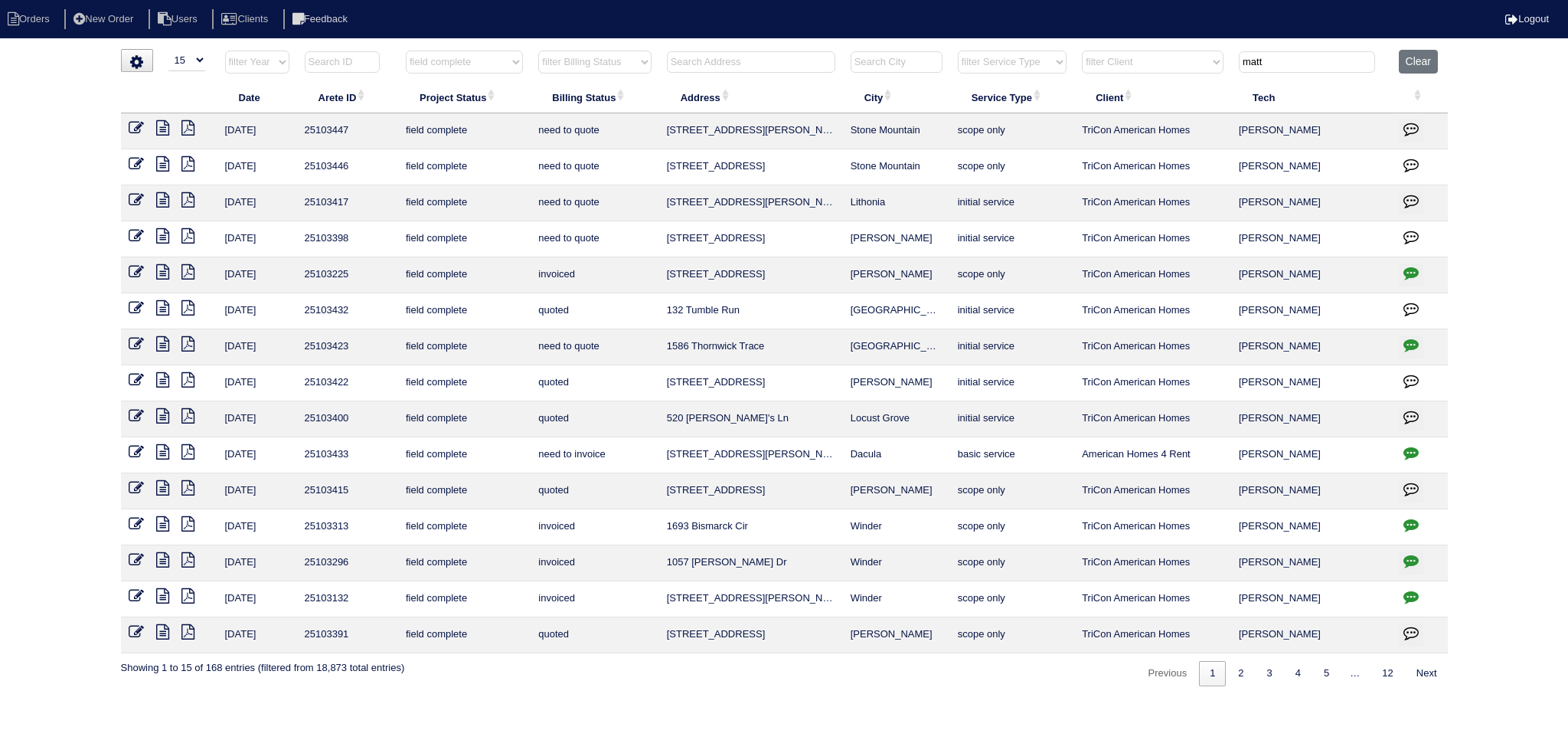
click at [158, 233] on icon at bounding box center [162, 236] width 13 height 15
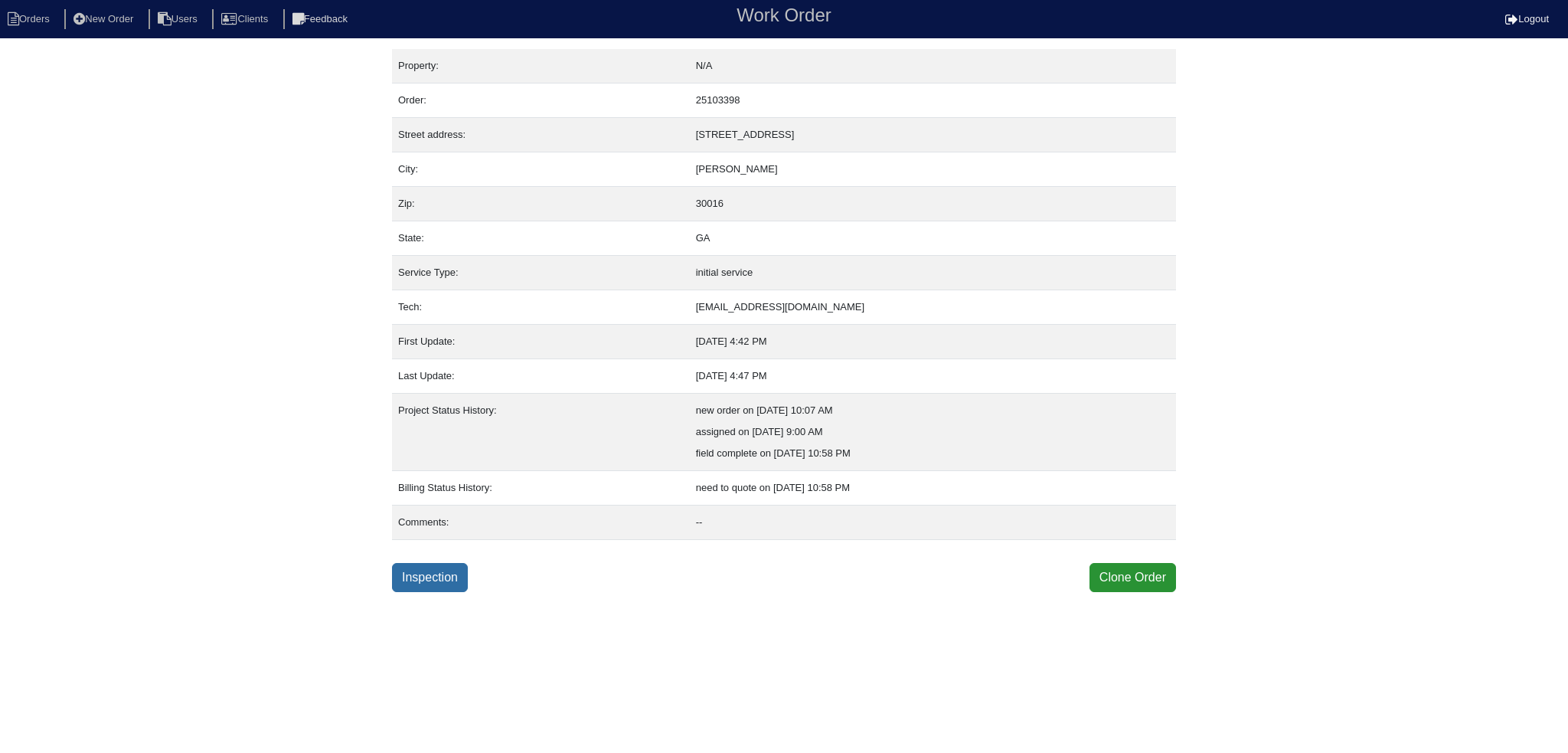
click at [415, 569] on link "Inspection" at bounding box center [430, 577] width 76 height 29
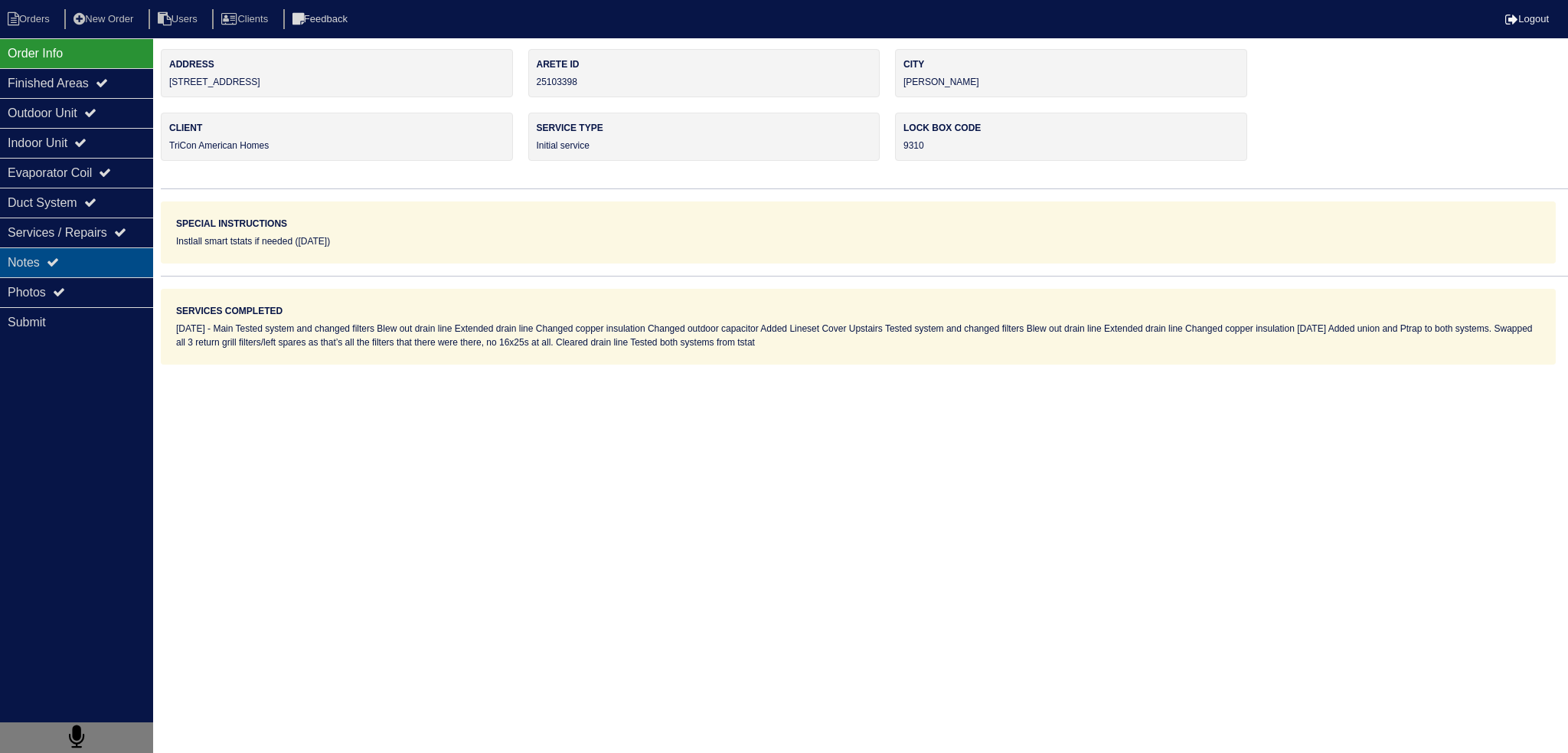
click at [85, 266] on div "Notes" at bounding box center [76, 261] width 153 height 30
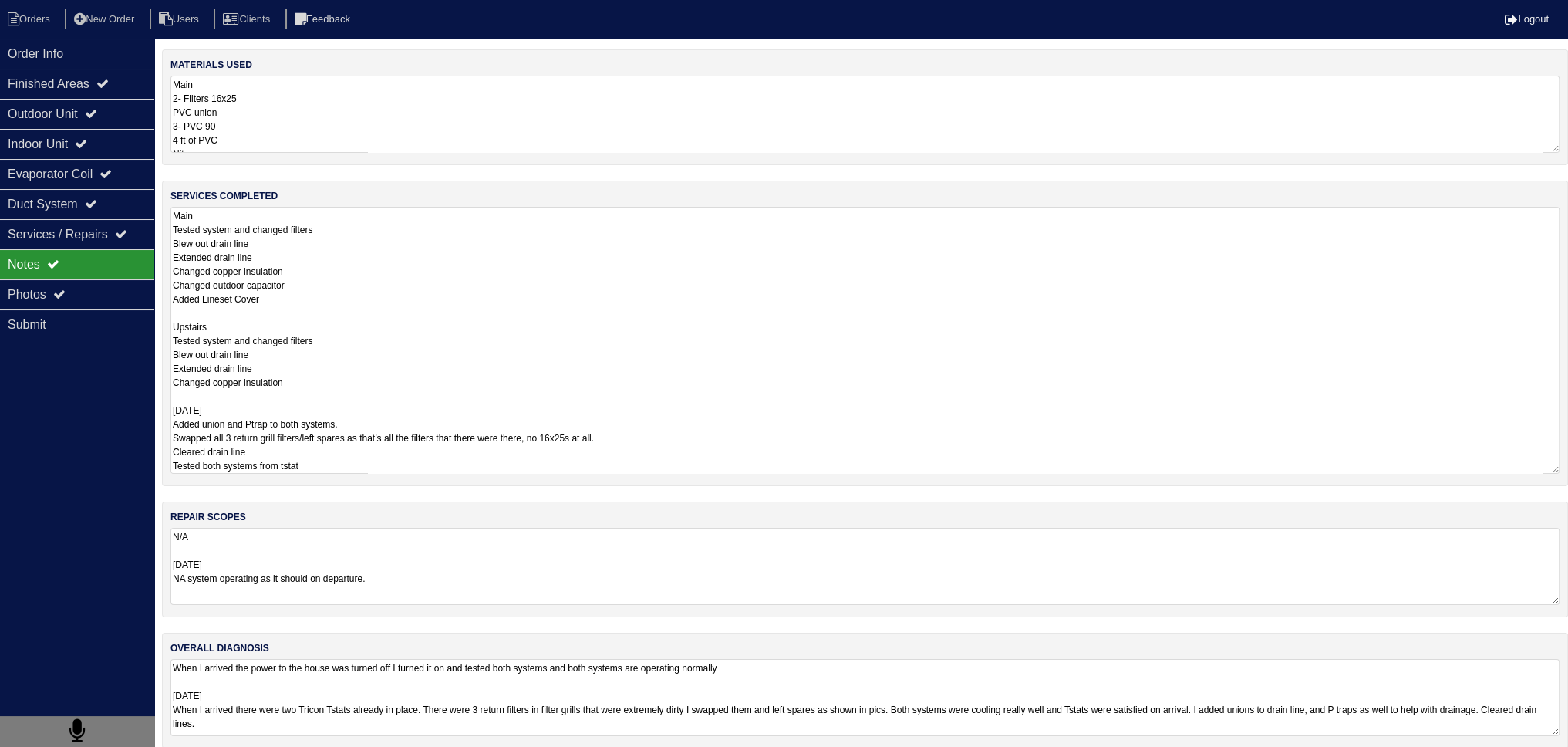
click at [337, 266] on textarea "Main Tested system and changed filters Blew out drain line Extended drain line …" at bounding box center [865, 340] width 1389 height 267
click at [66, 53] on div "Order Info" at bounding box center [77, 53] width 154 height 30
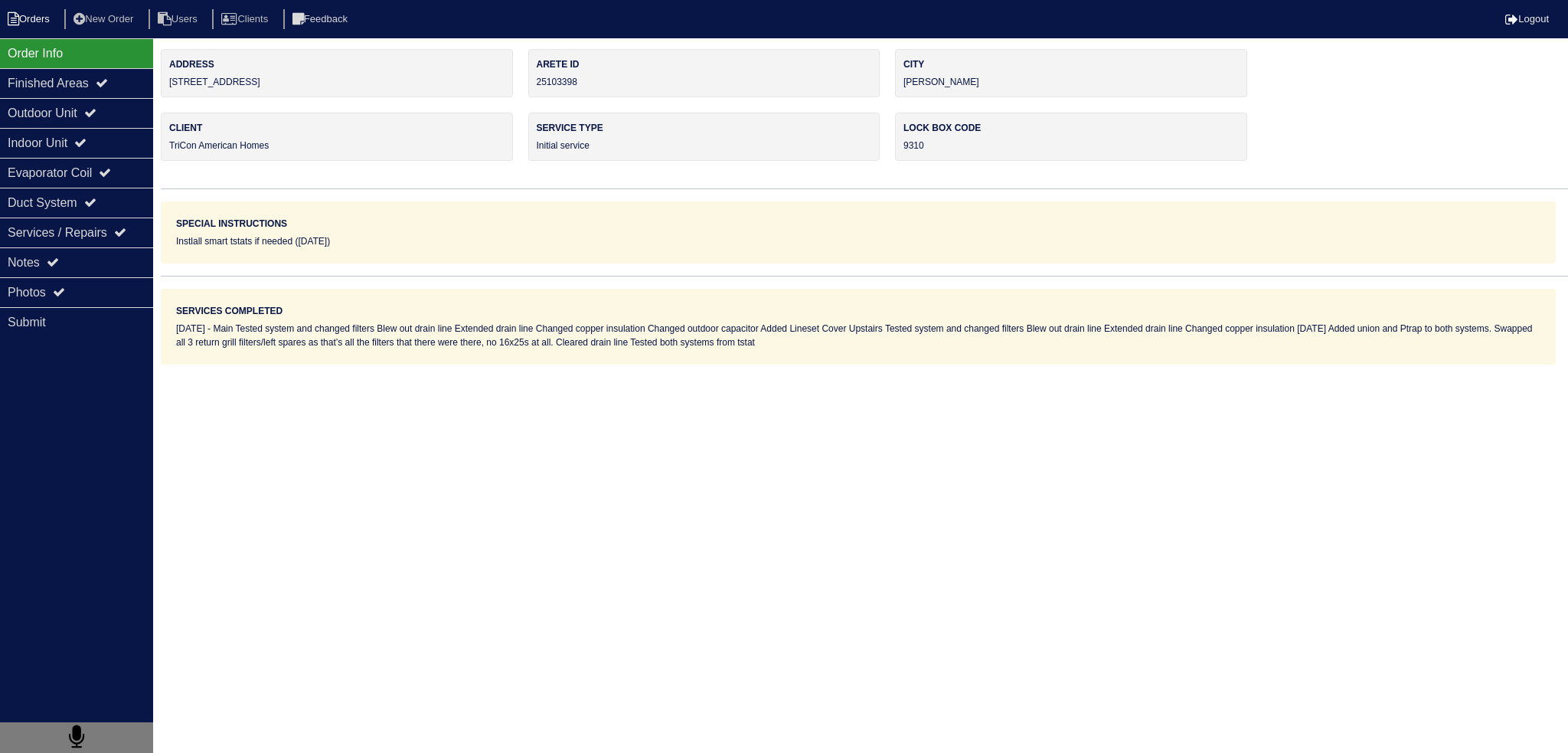
click at [52, 20] on li "Orders" at bounding box center [30, 19] width 62 height 20
select select "15"
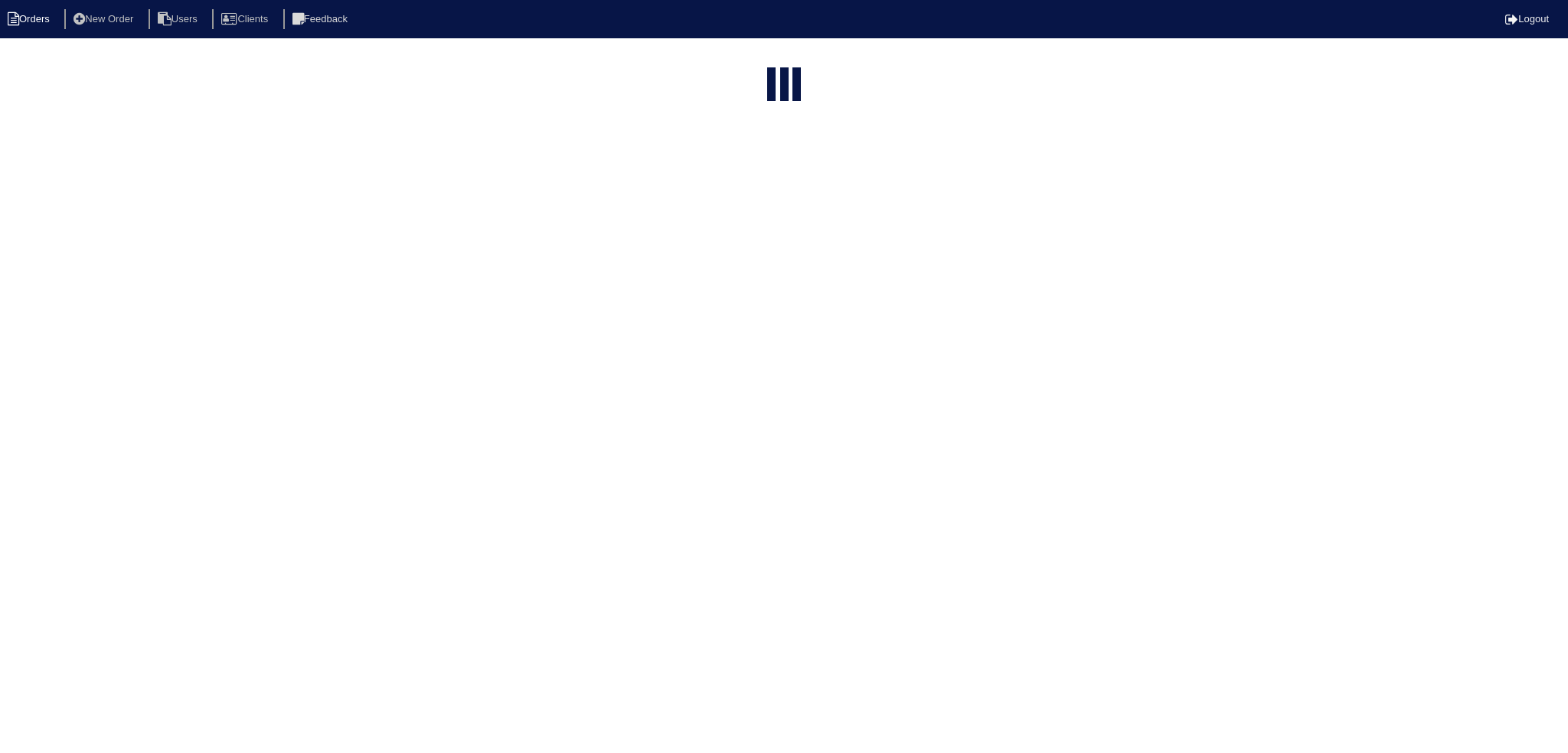
type input "matt"
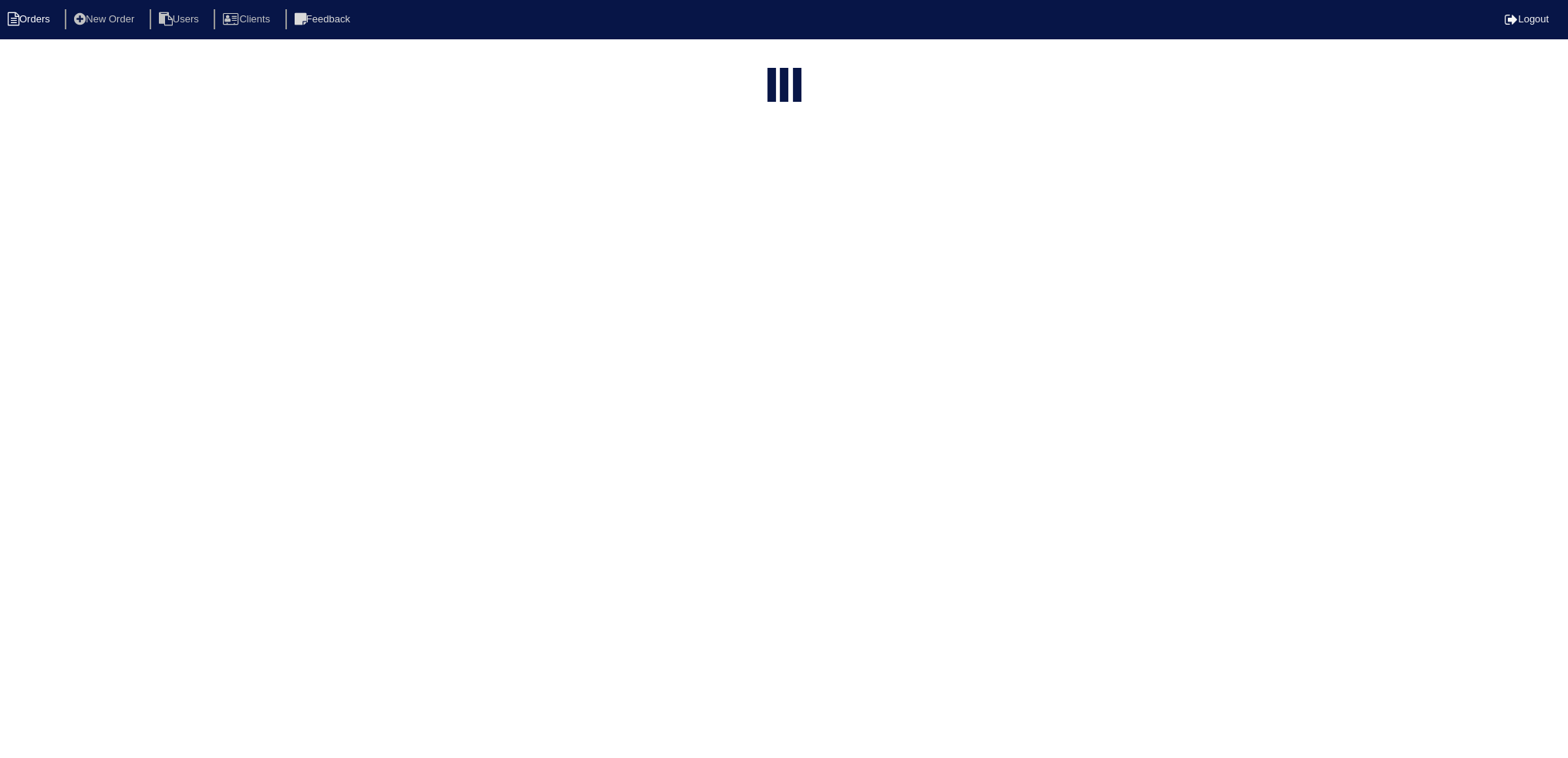
select select "field complete"
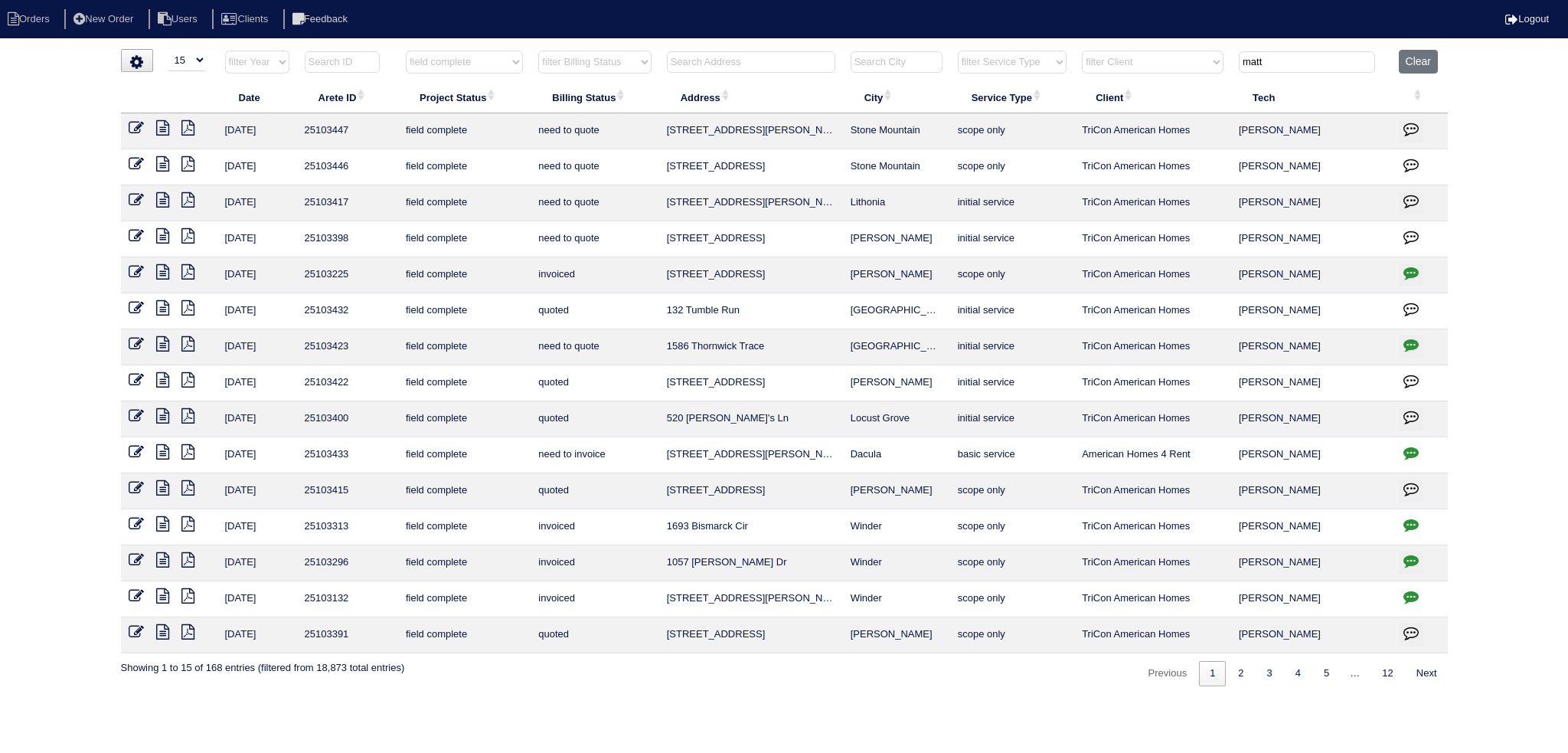
click at [162, 203] on icon at bounding box center [162, 200] width 13 height 15
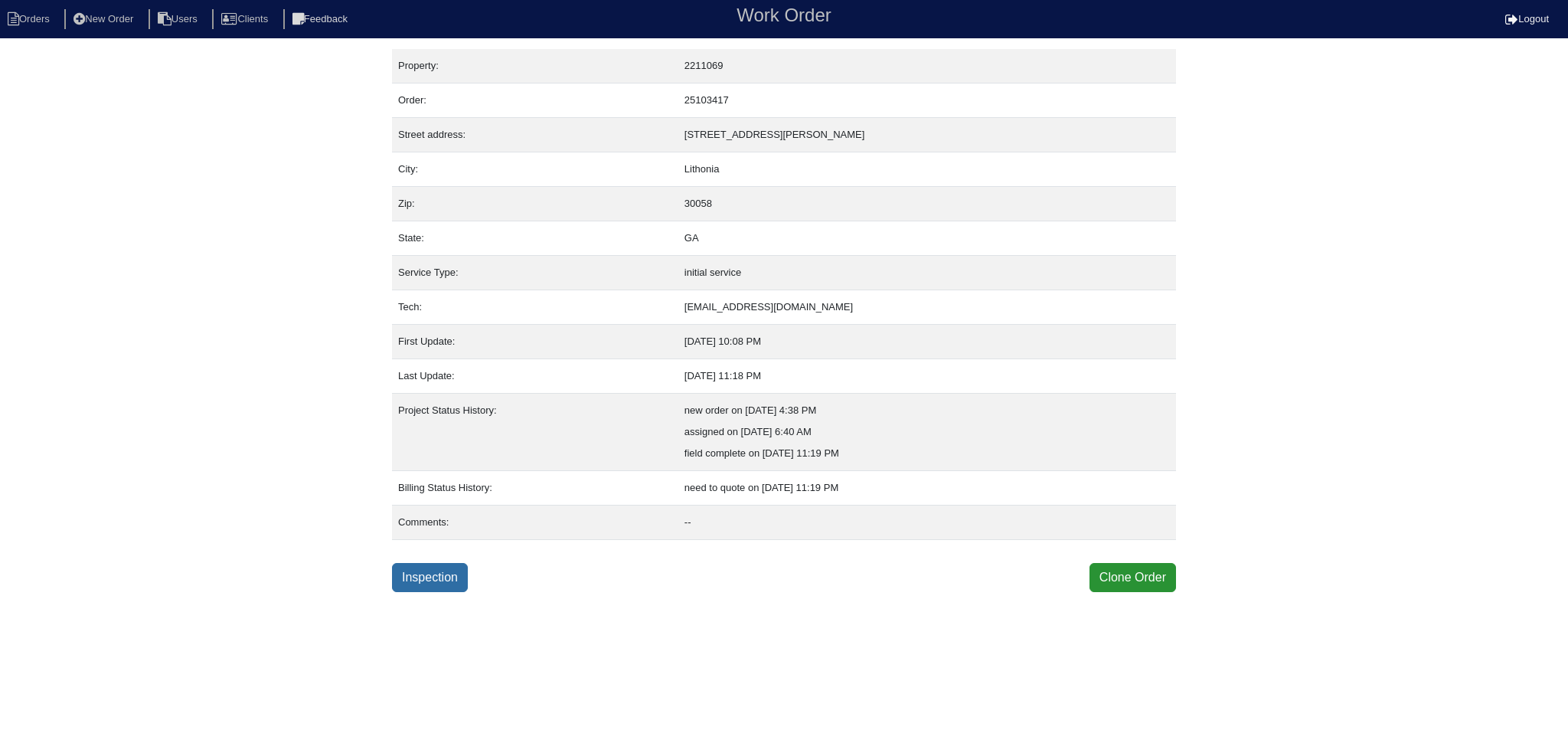
click at [419, 564] on link "Inspection" at bounding box center [430, 577] width 76 height 29
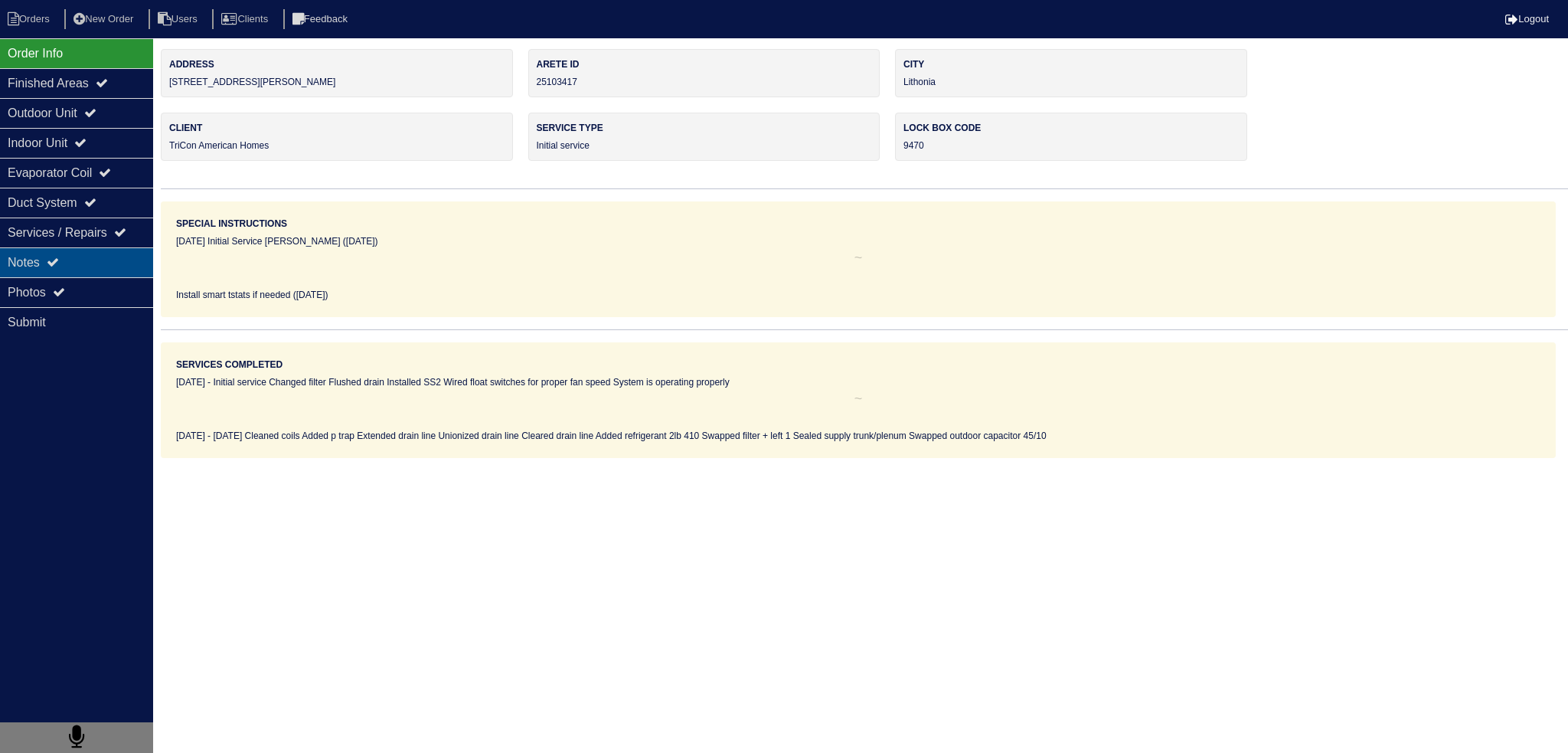
click at [101, 266] on div "Notes" at bounding box center [76, 261] width 153 height 30
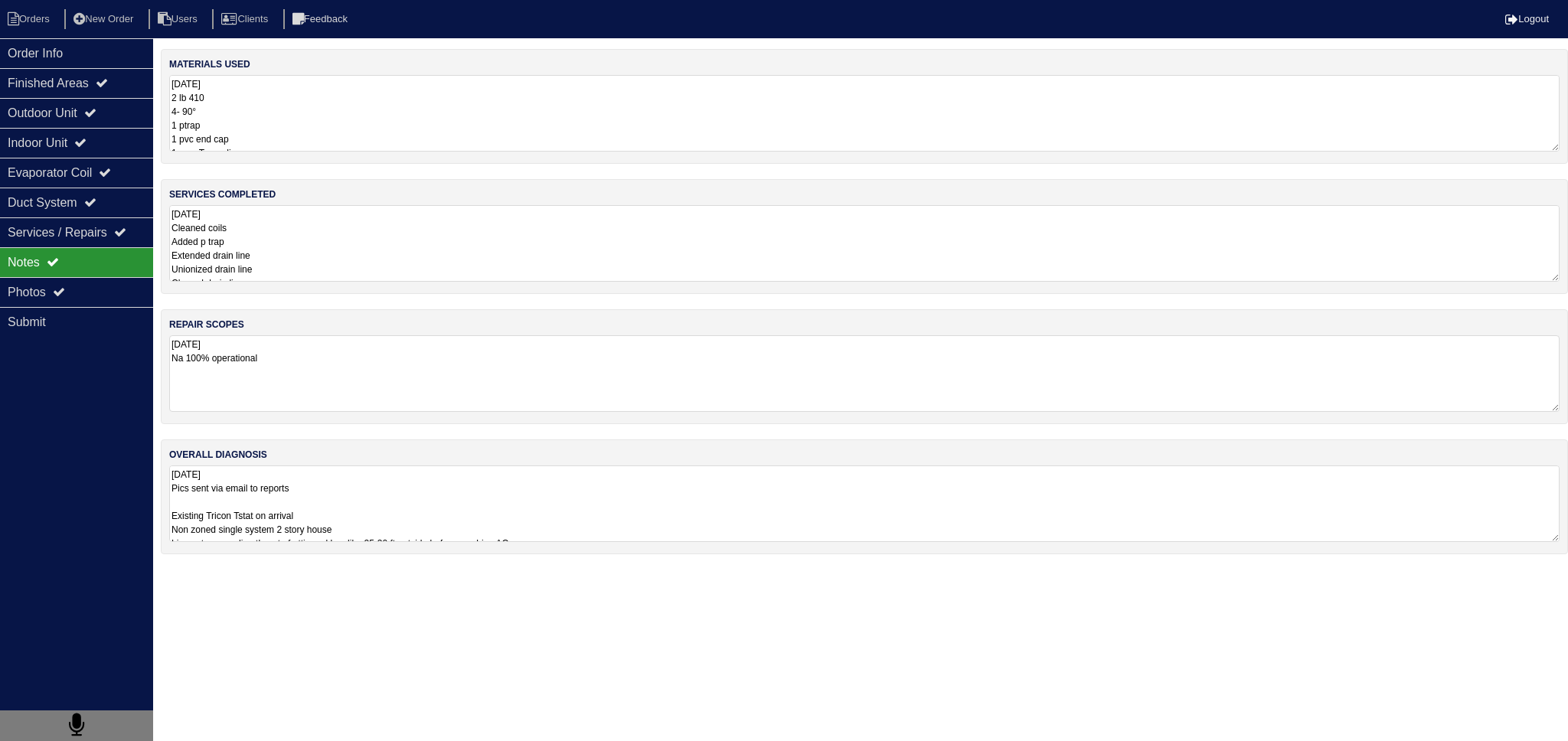
click at [352, 268] on textarea "9.18.25 Cleaned coils Added p trap Extended drain line Unionized drain line Cle…" at bounding box center [864, 244] width 1390 height 76
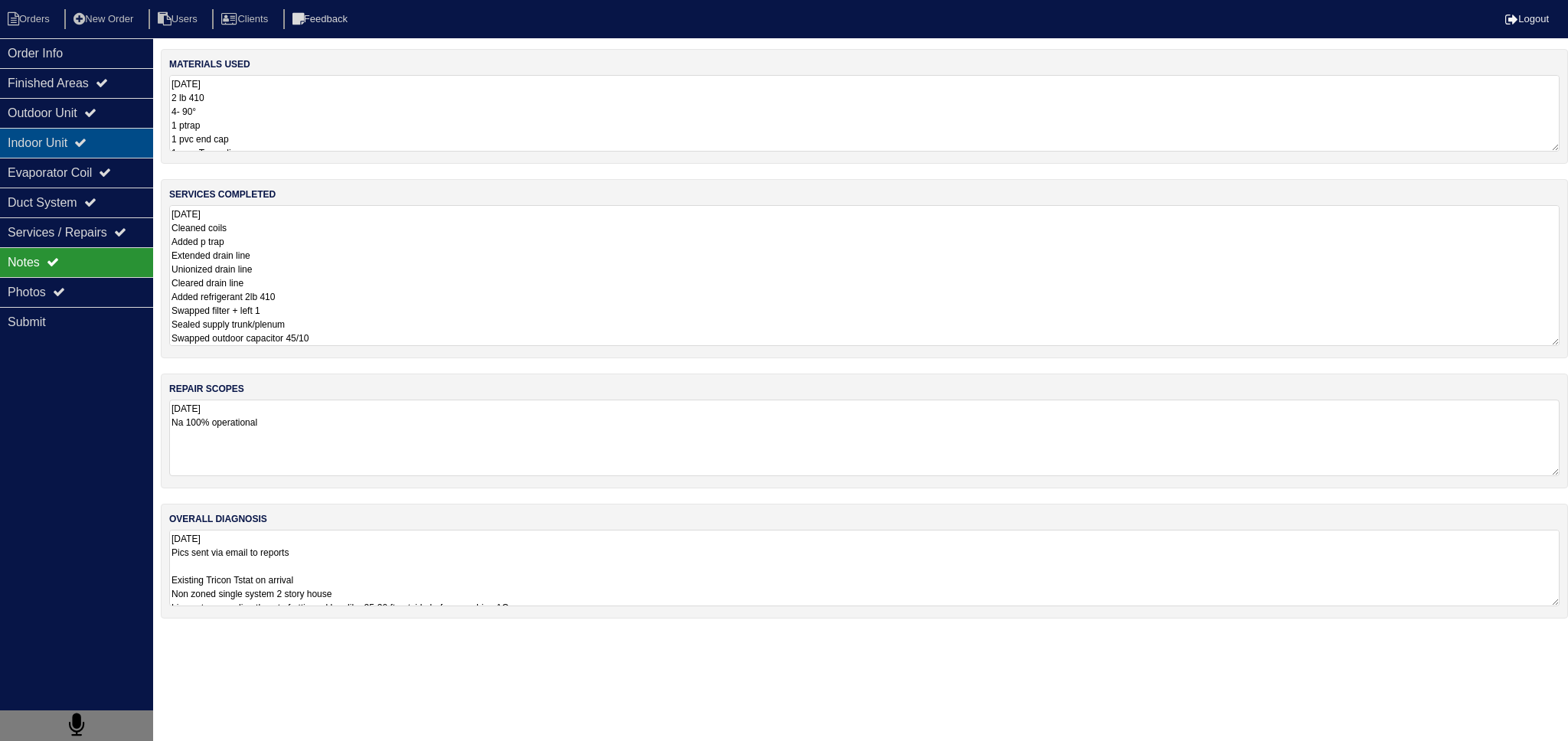
click at [133, 137] on div "Indoor Unit" at bounding box center [76, 142] width 153 height 30
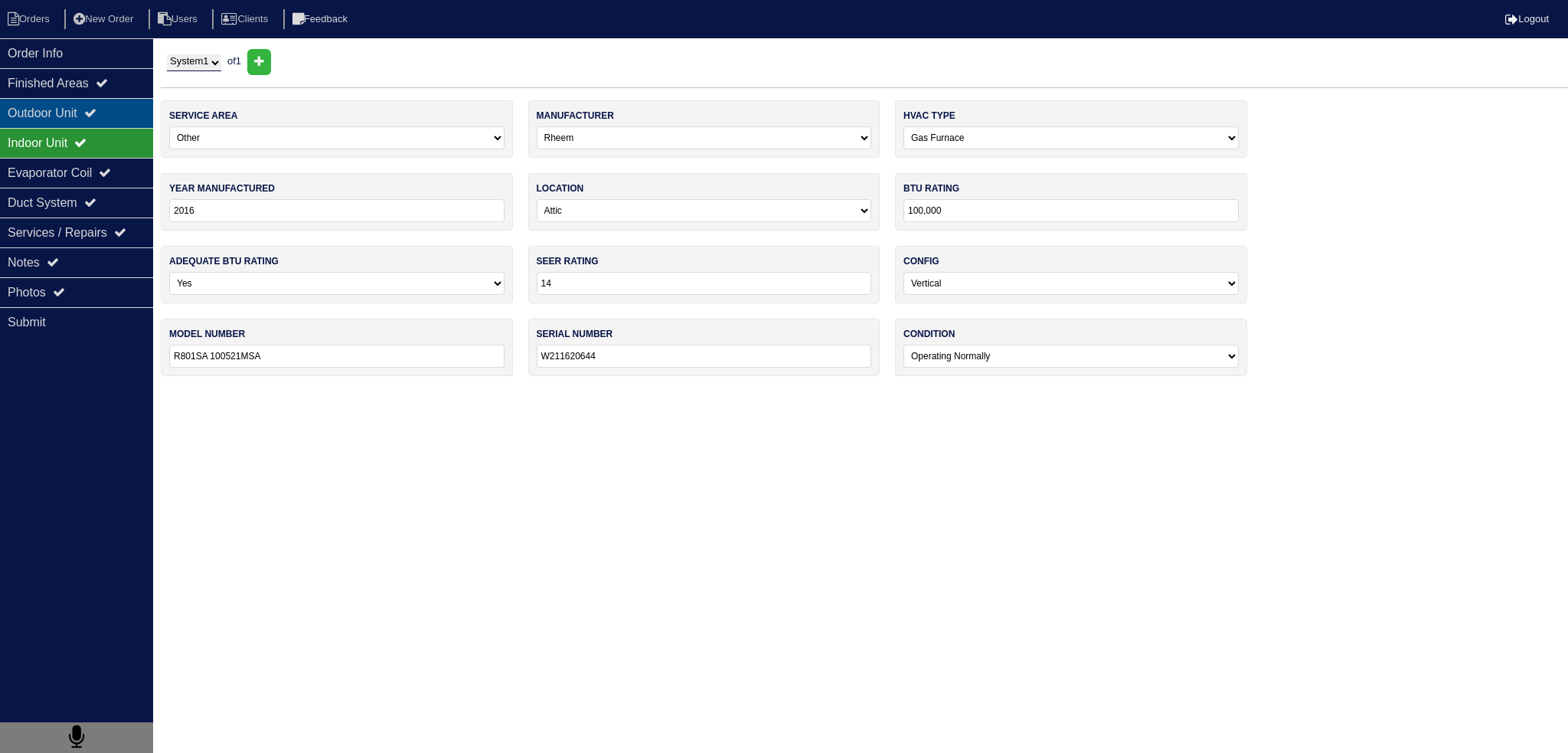
click at [96, 109] on icon at bounding box center [91, 113] width 12 height 12
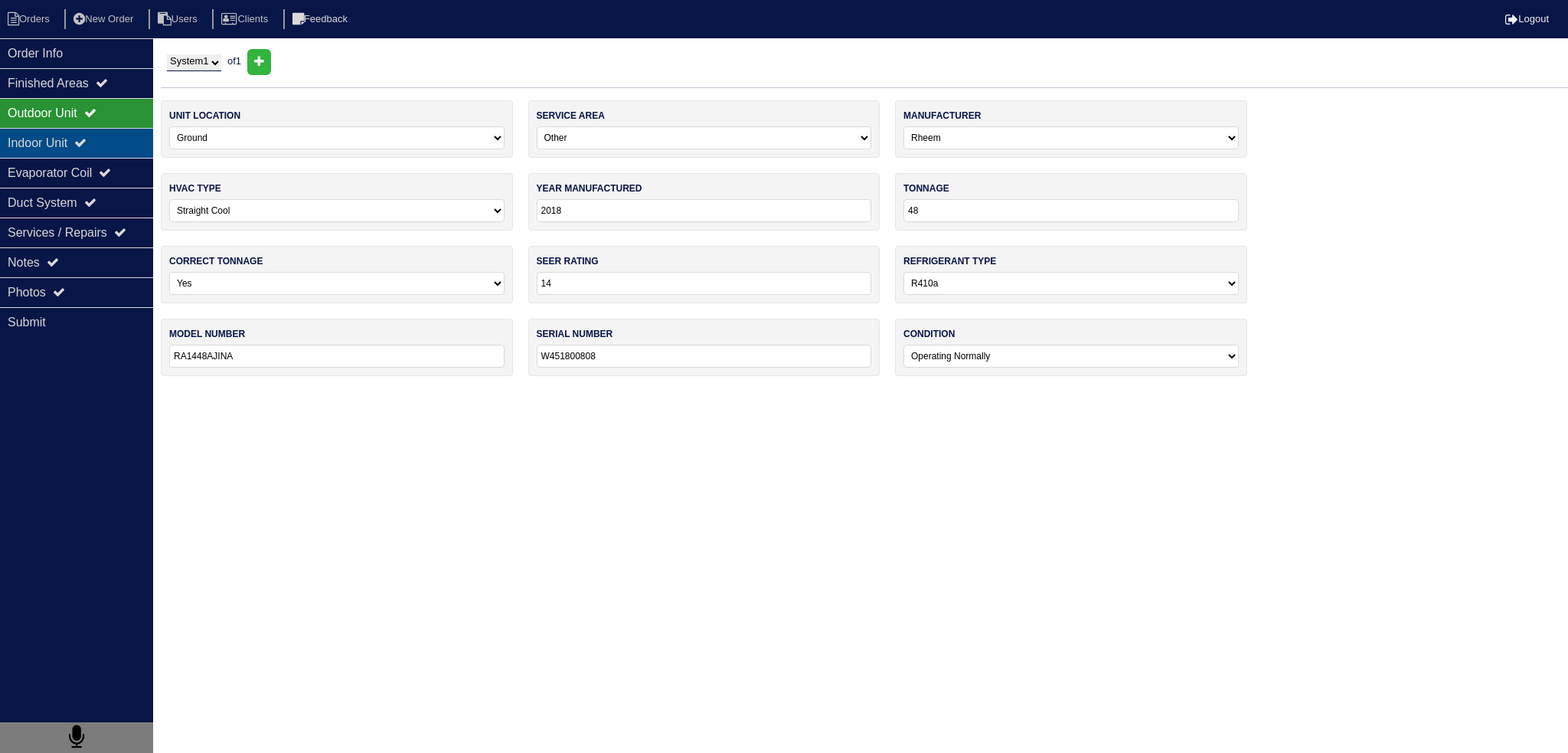
click at [86, 148] on icon at bounding box center [80, 142] width 12 height 12
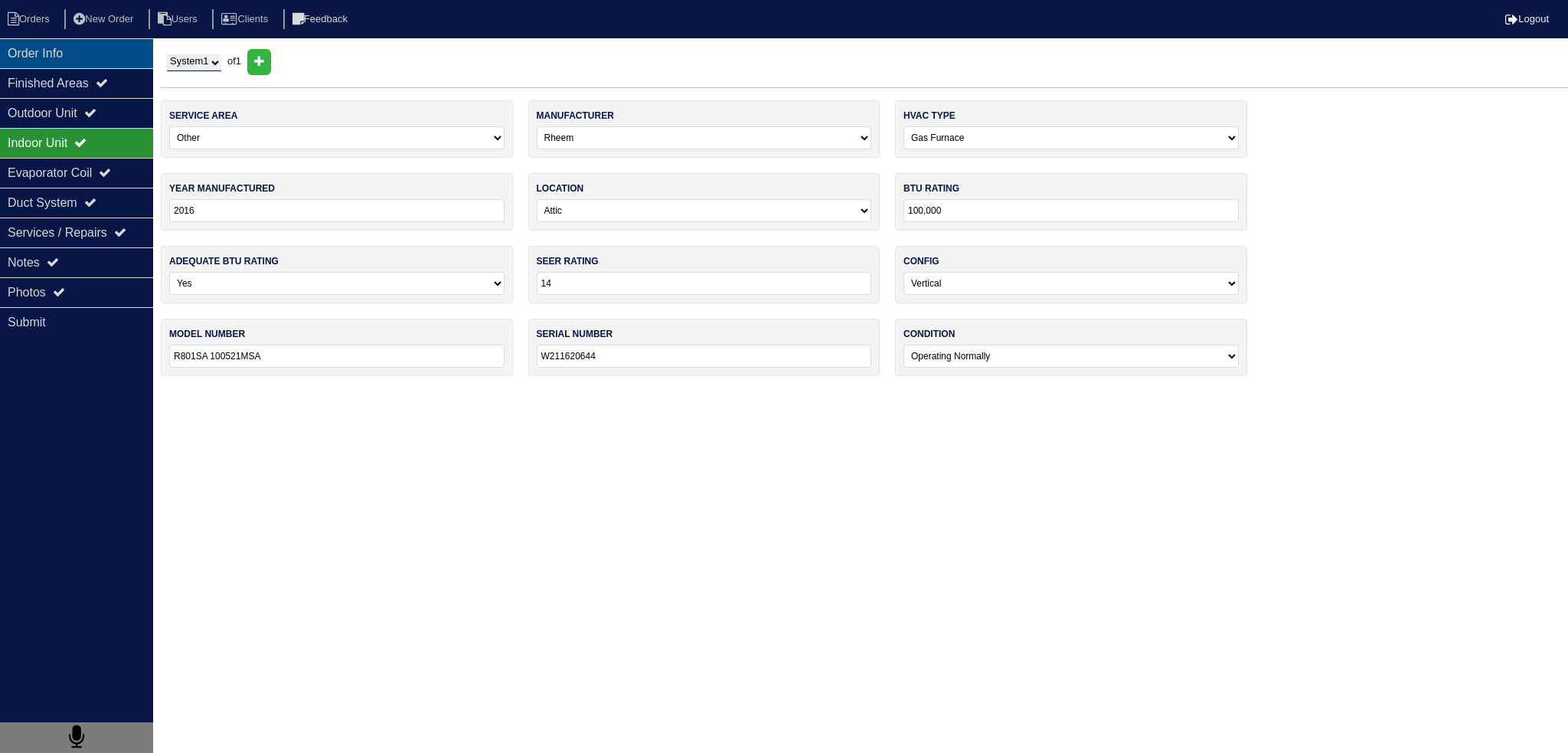
click at [52, 43] on div "Order Info" at bounding box center [76, 52] width 153 height 30
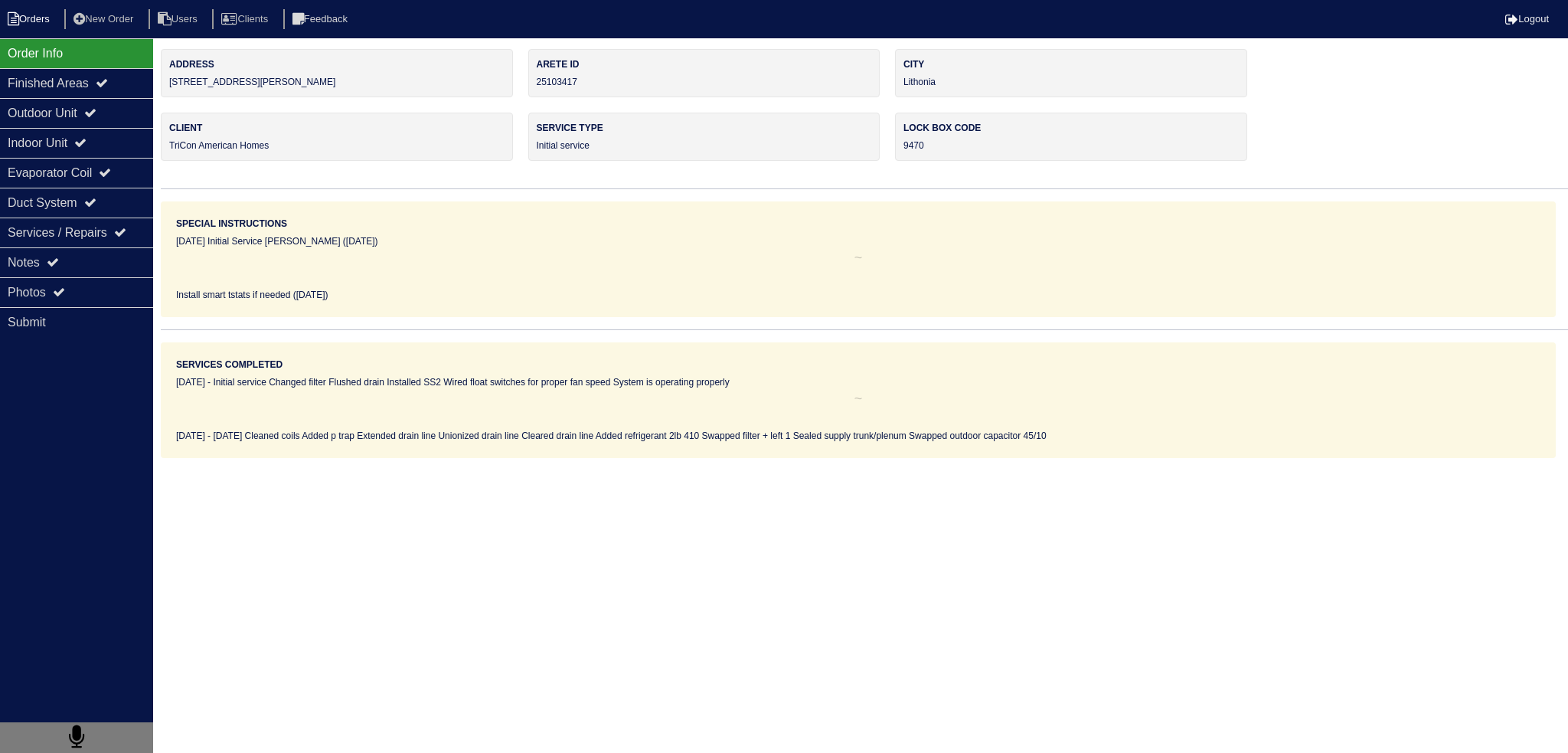
click at [40, 16] on li "Orders" at bounding box center [30, 19] width 62 height 20
select select "15"
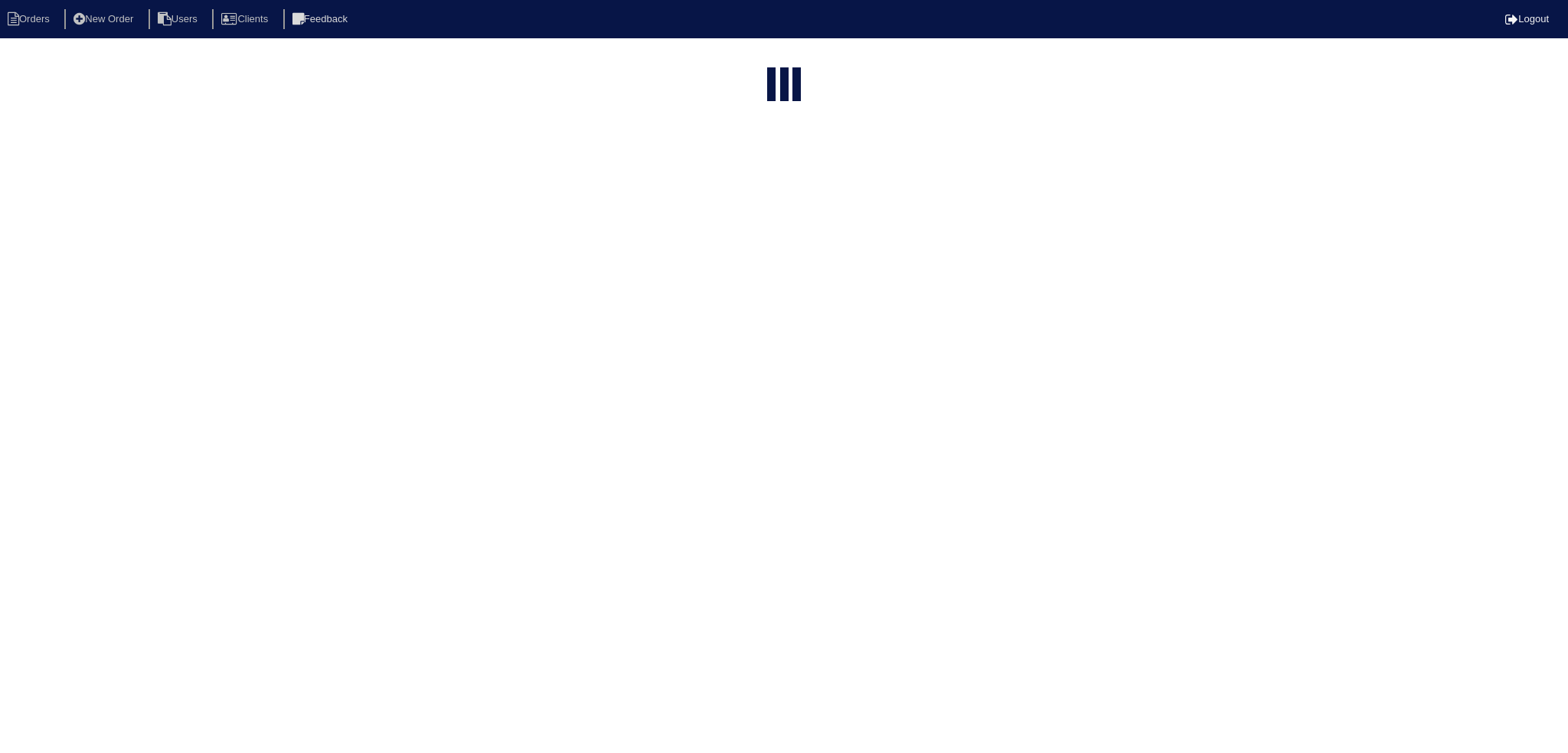
type input "matt"
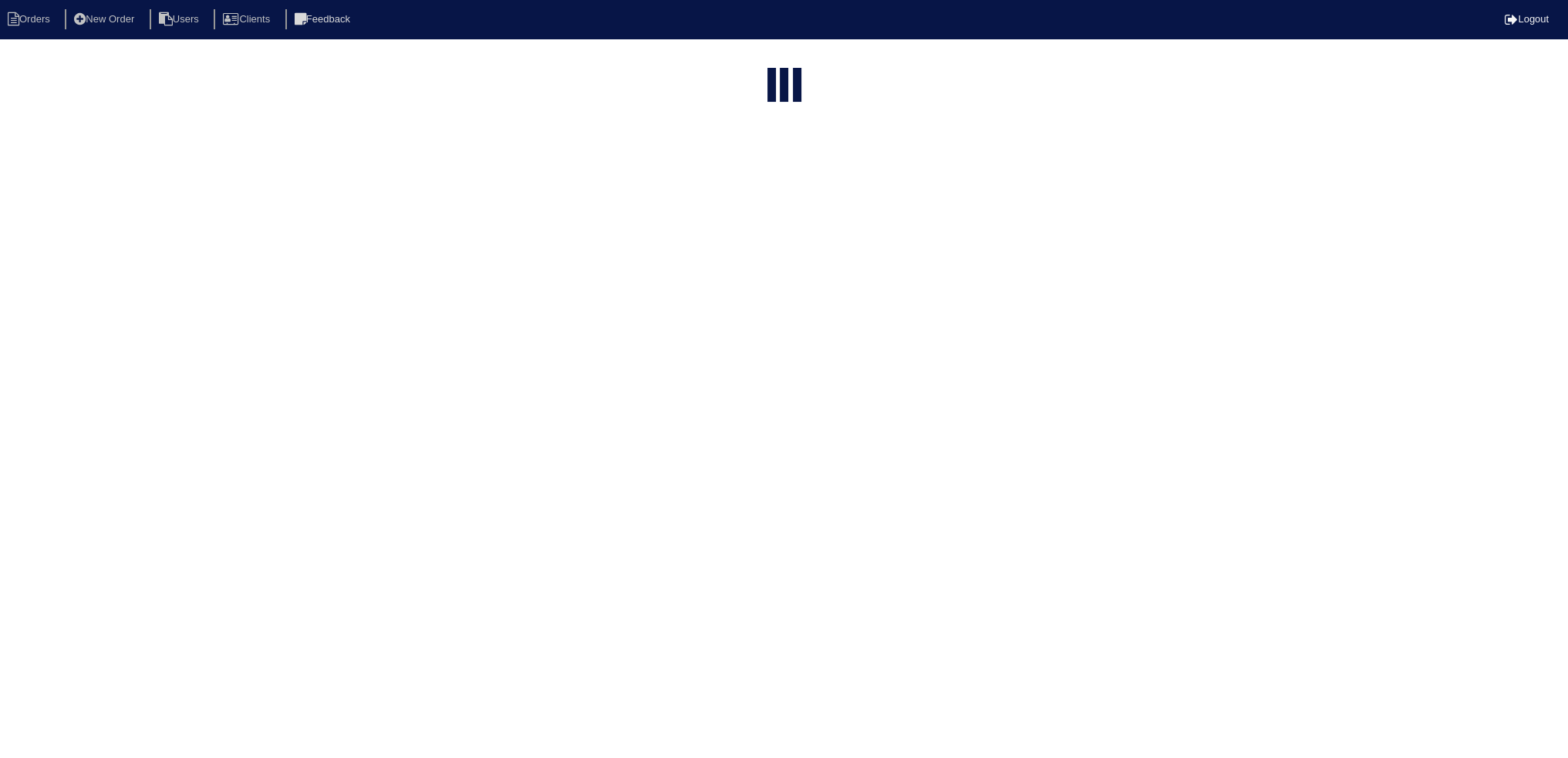
select select "field complete"
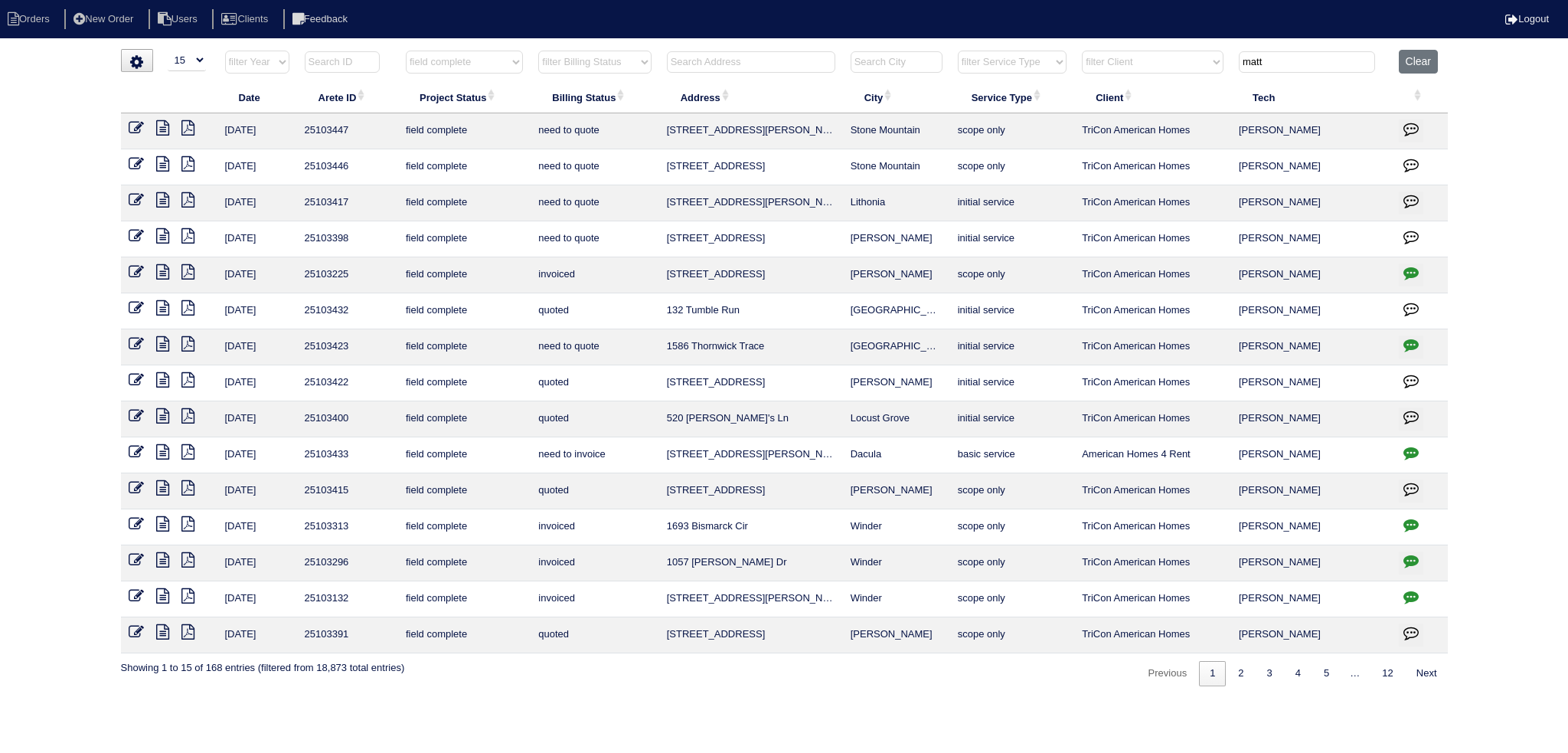
click at [158, 168] on icon at bounding box center [162, 164] width 13 height 15
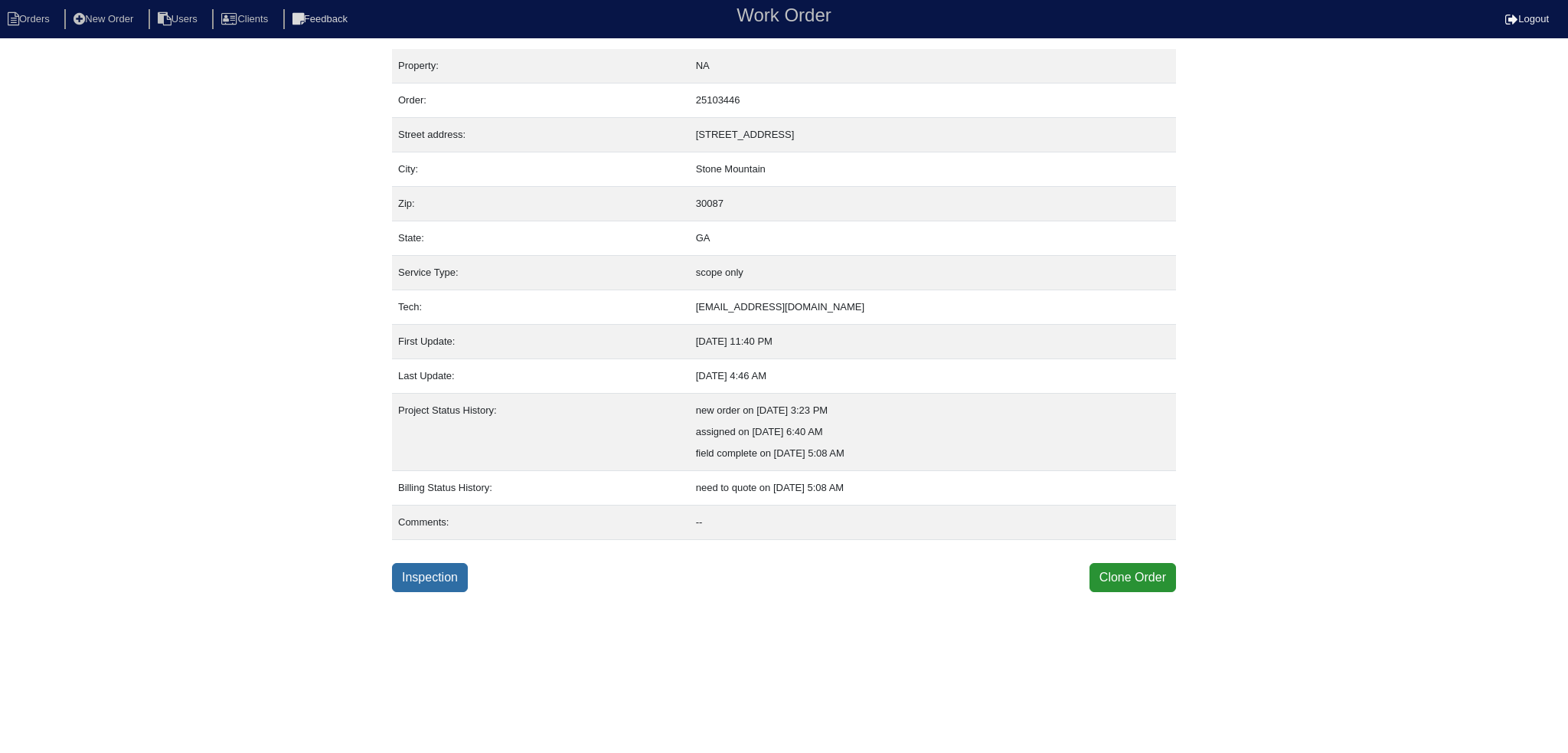
click at [429, 585] on link "Inspection" at bounding box center [430, 577] width 76 height 29
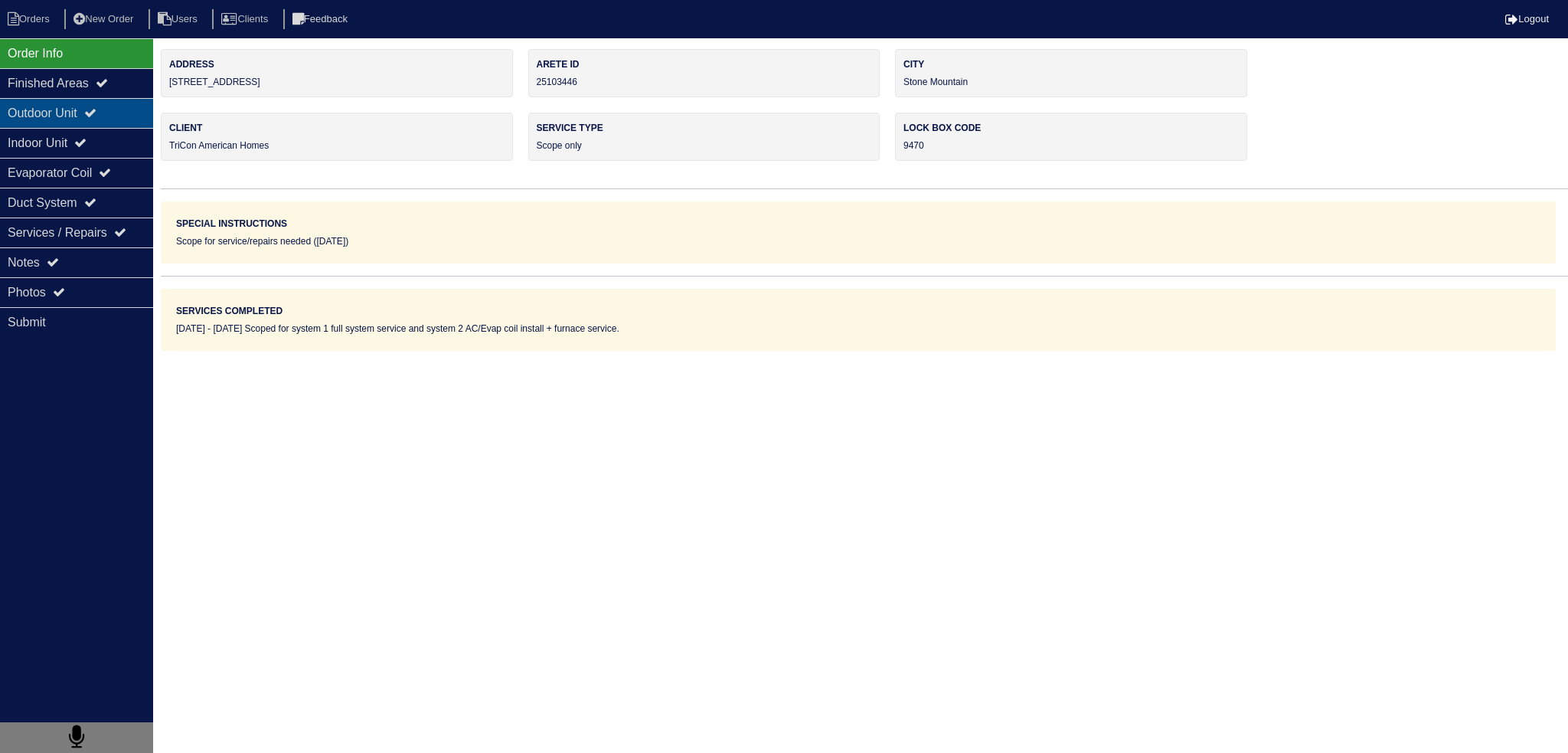
click at [96, 103] on div "Outdoor Unit" at bounding box center [76, 113] width 153 height 30
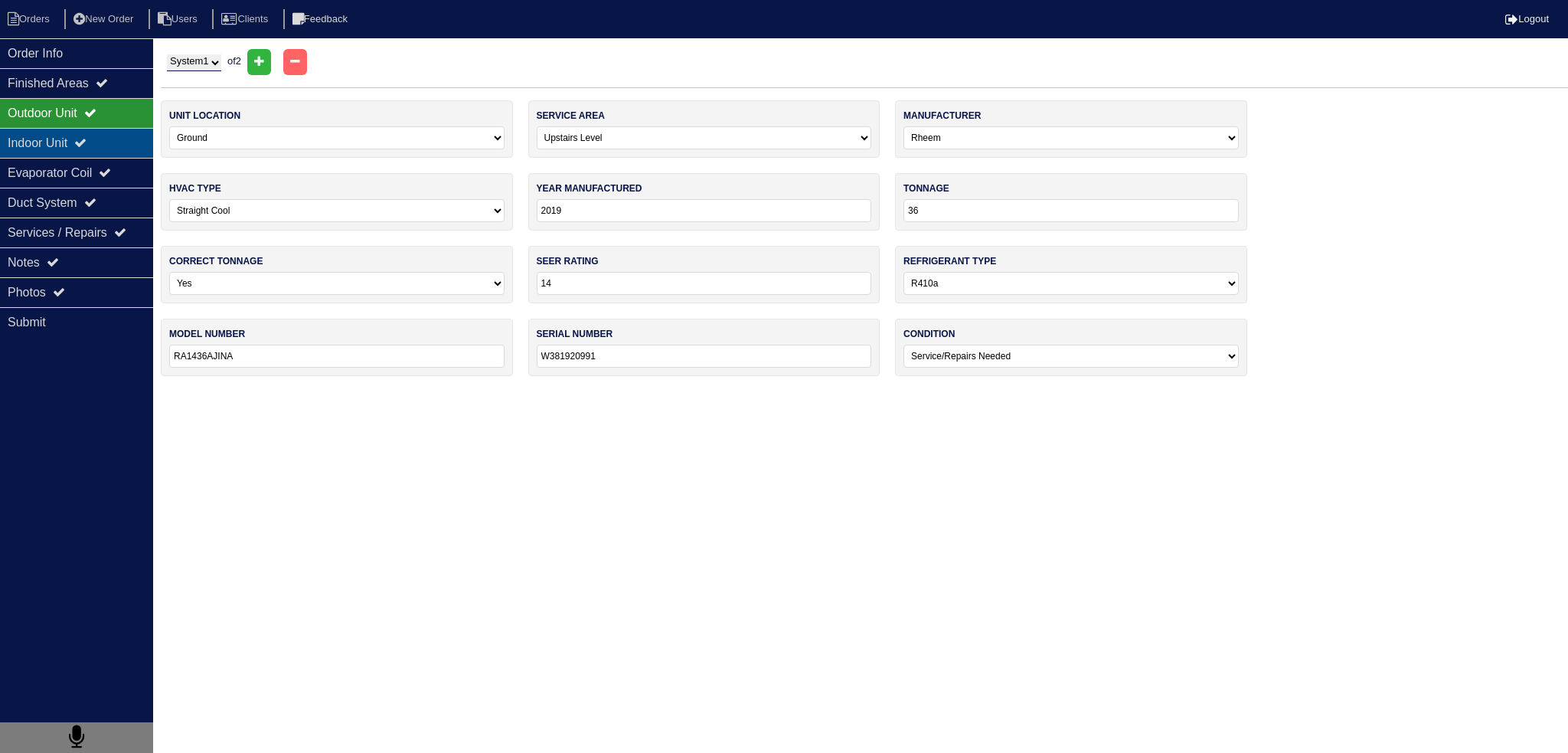
click at [86, 148] on icon at bounding box center [80, 142] width 12 height 12
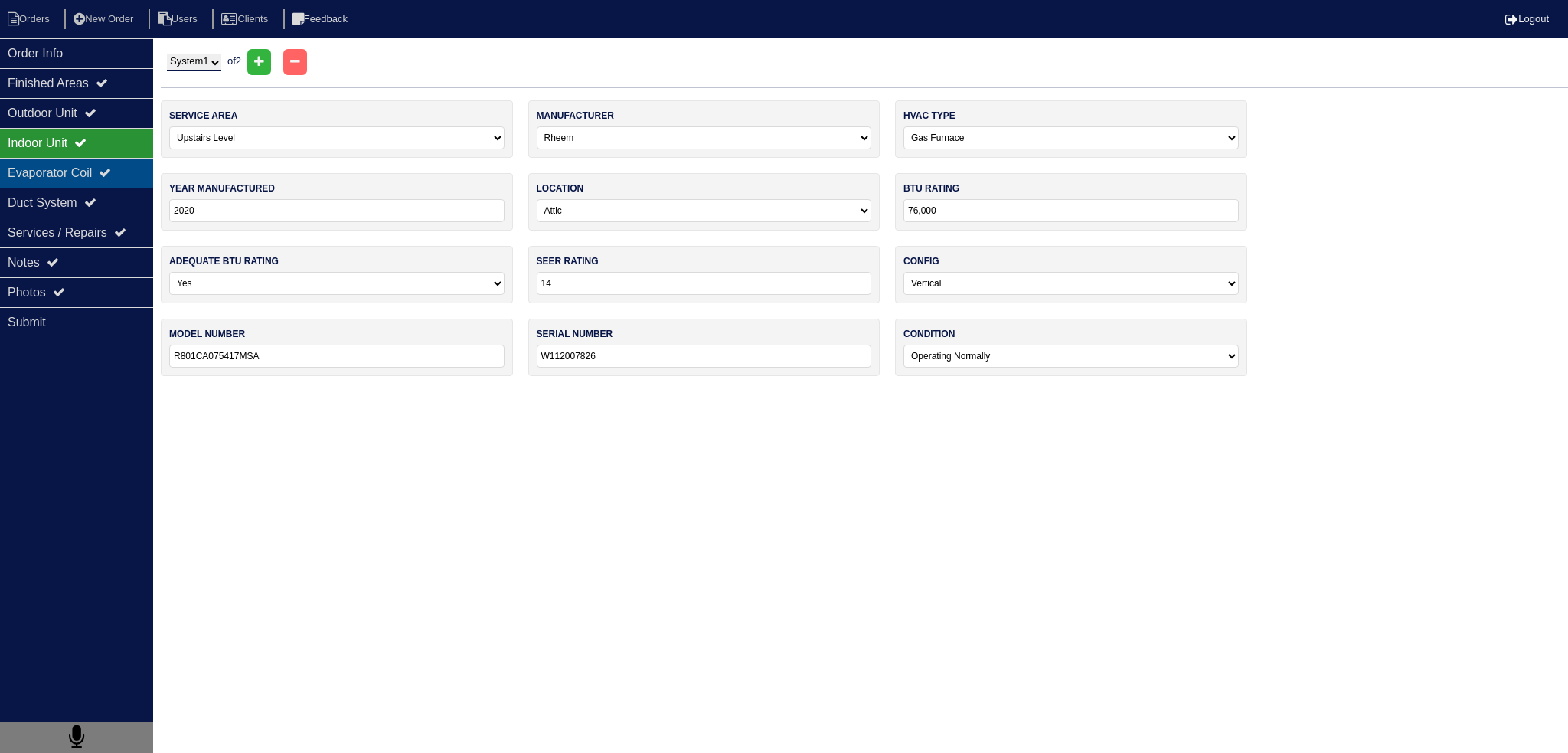
click at [90, 173] on div "Evaporator Coil" at bounding box center [76, 172] width 153 height 30
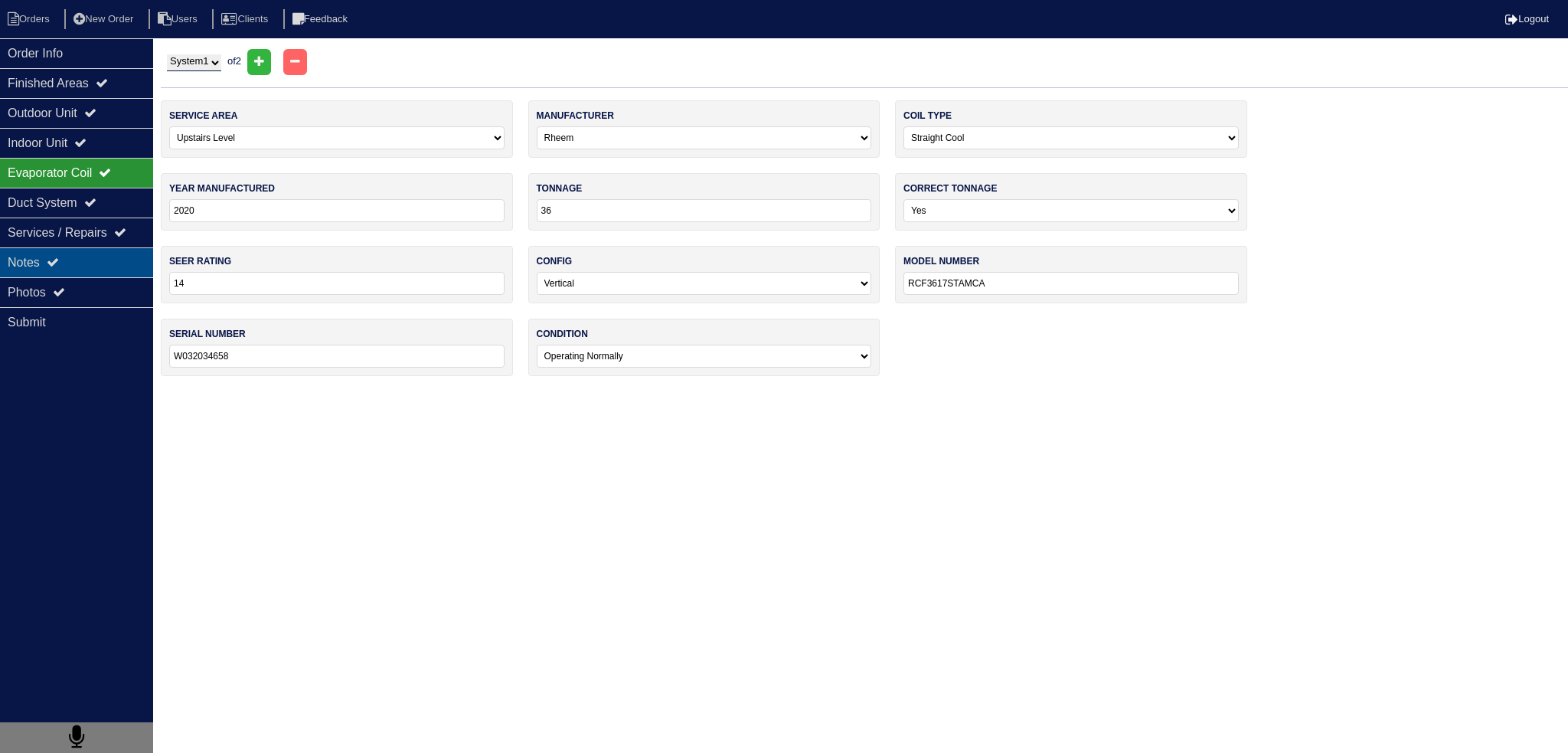
click at [85, 260] on div "Notes" at bounding box center [76, 261] width 153 height 30
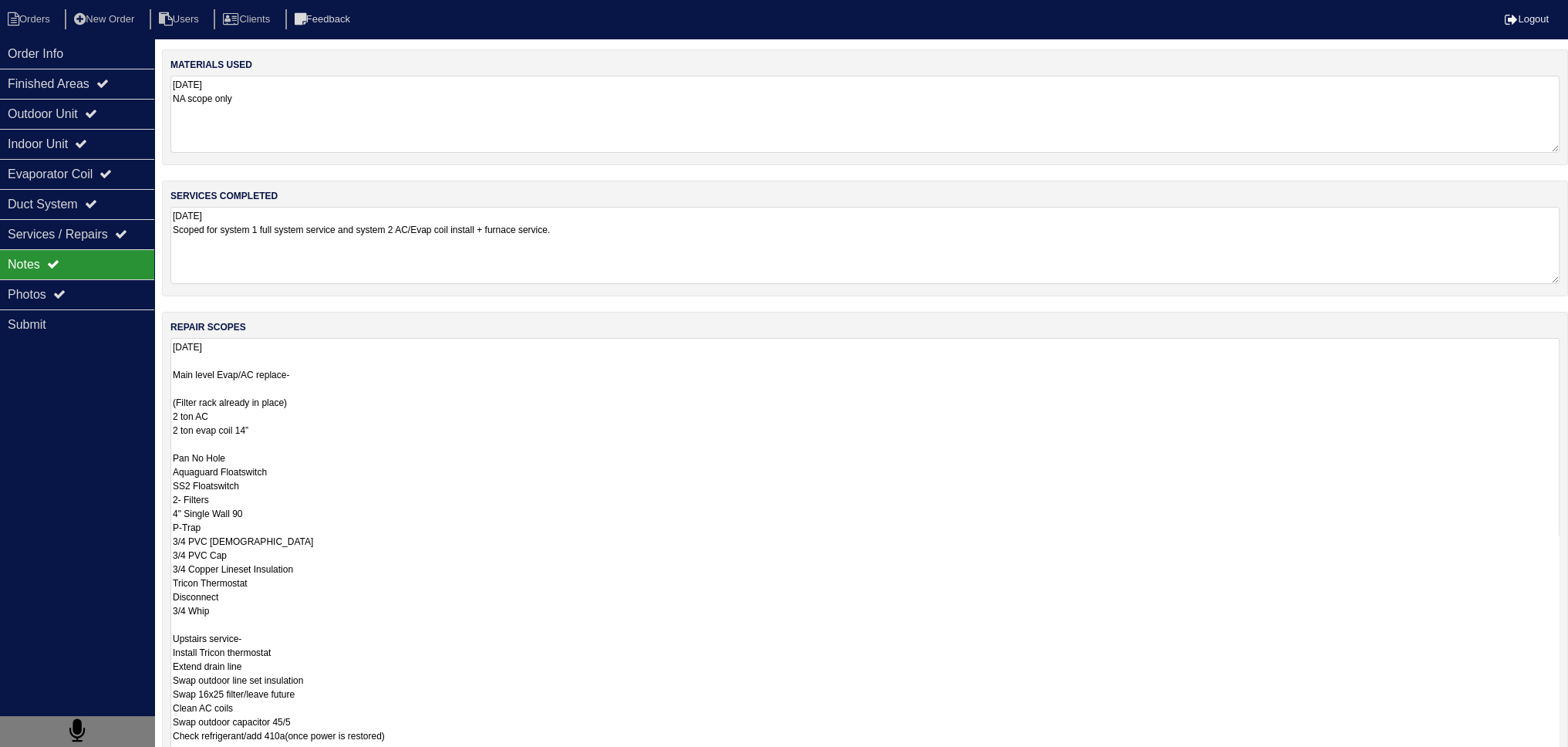
click at [278, 353] on textarea "9.18.25 Main level Evap/AC replace- (Filter rack already in place) 2 ton AC 2 t…" at bounding box center [865, 617] width 1389 height 559
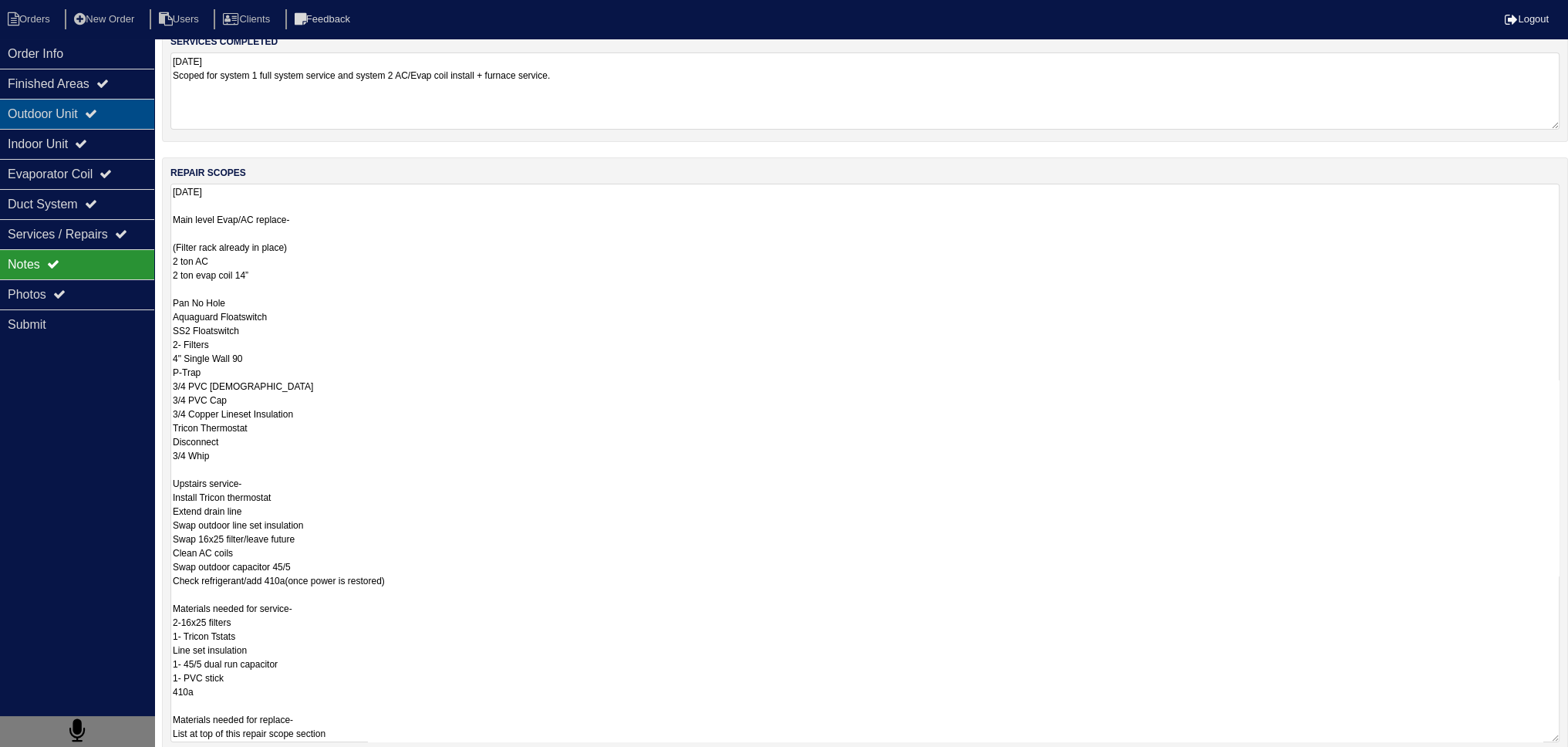
click at [114, 113] on div "Outdoor Unit" at bounding box center [77, 113] width 154 height 30
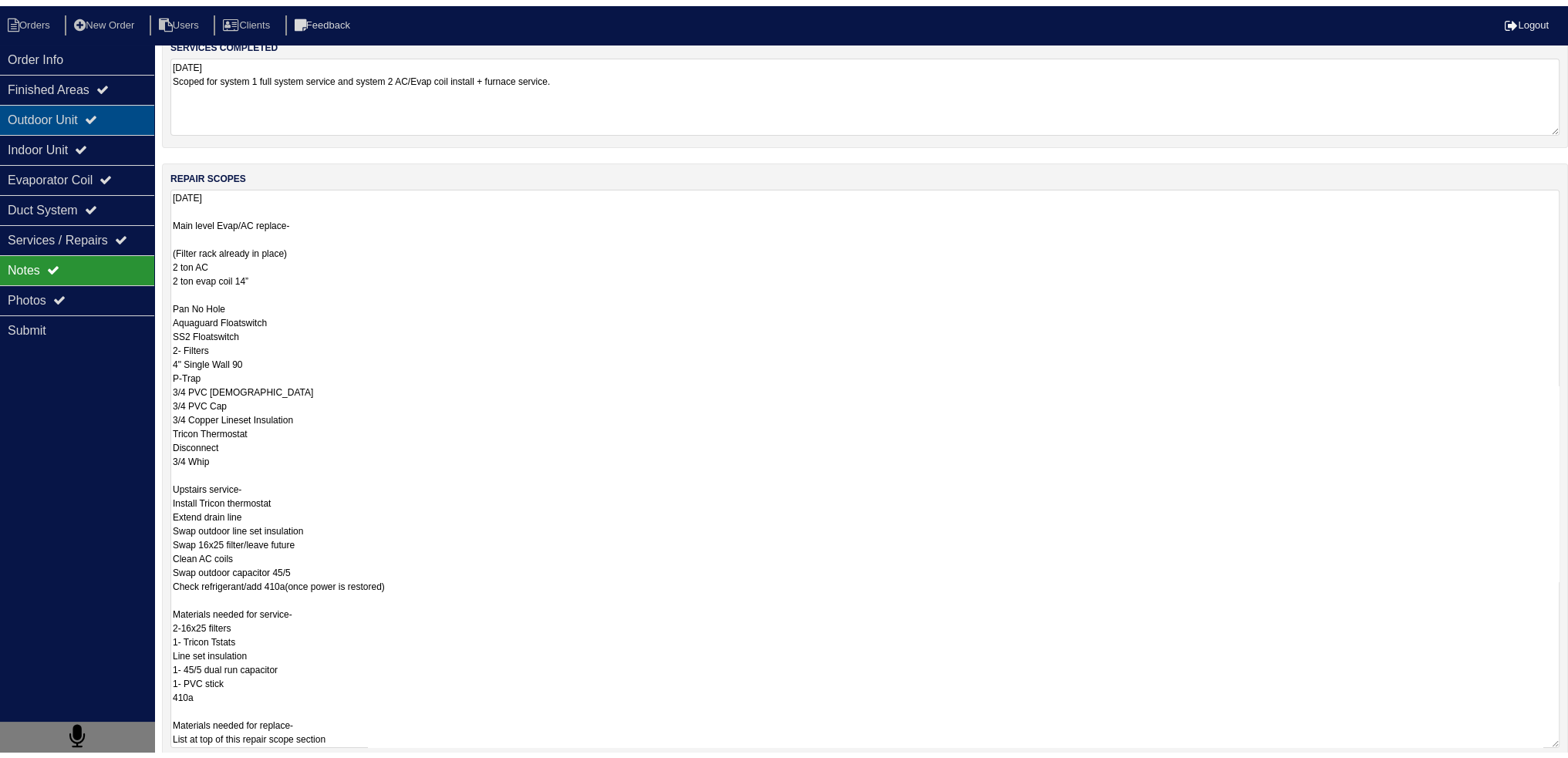
scroll to position [0, 0]
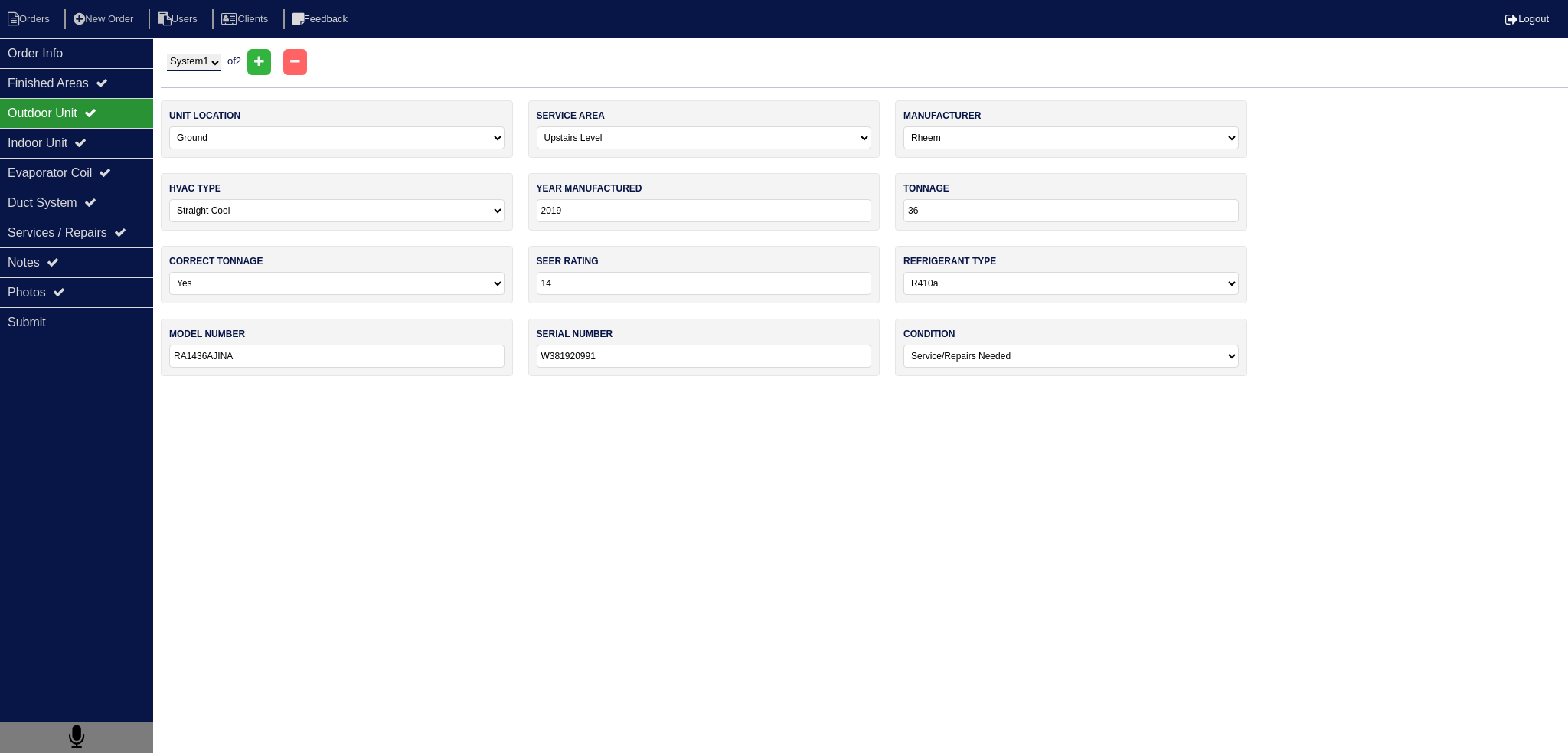
click at [209, 64] on select "System 1 System 2" at bounding box center [194, 63] width 54 height 17
select select "2"
click at [167, 54] on select "System 1 System 2" at bounding box center [194, 63] width 54 height 17
select select "0"
select select "Other"
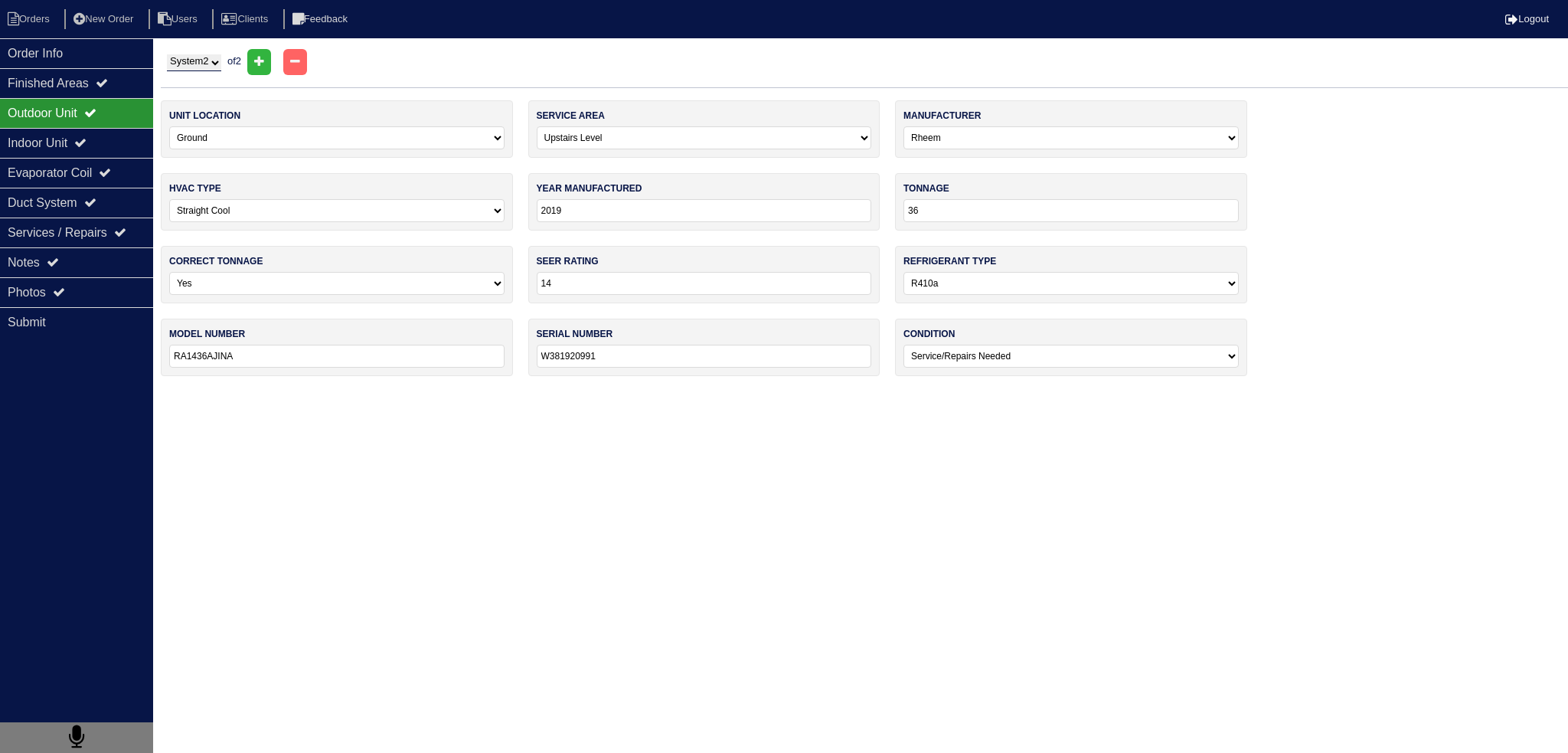
type input "0"
select select "1"
type input "0"
select select "2"
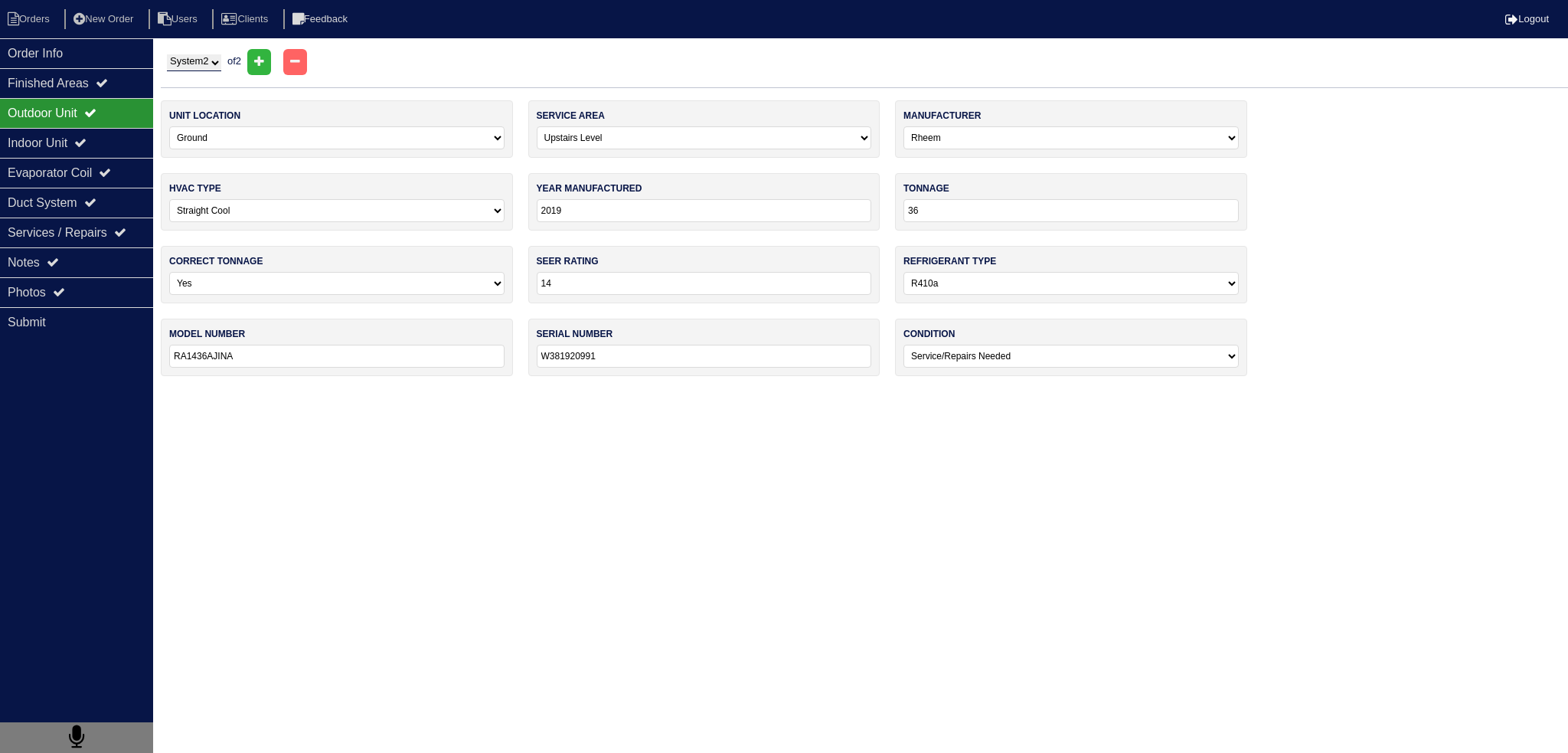
type input "——-"
type input "——"
select select "3"
select select "0"
type input "2019"
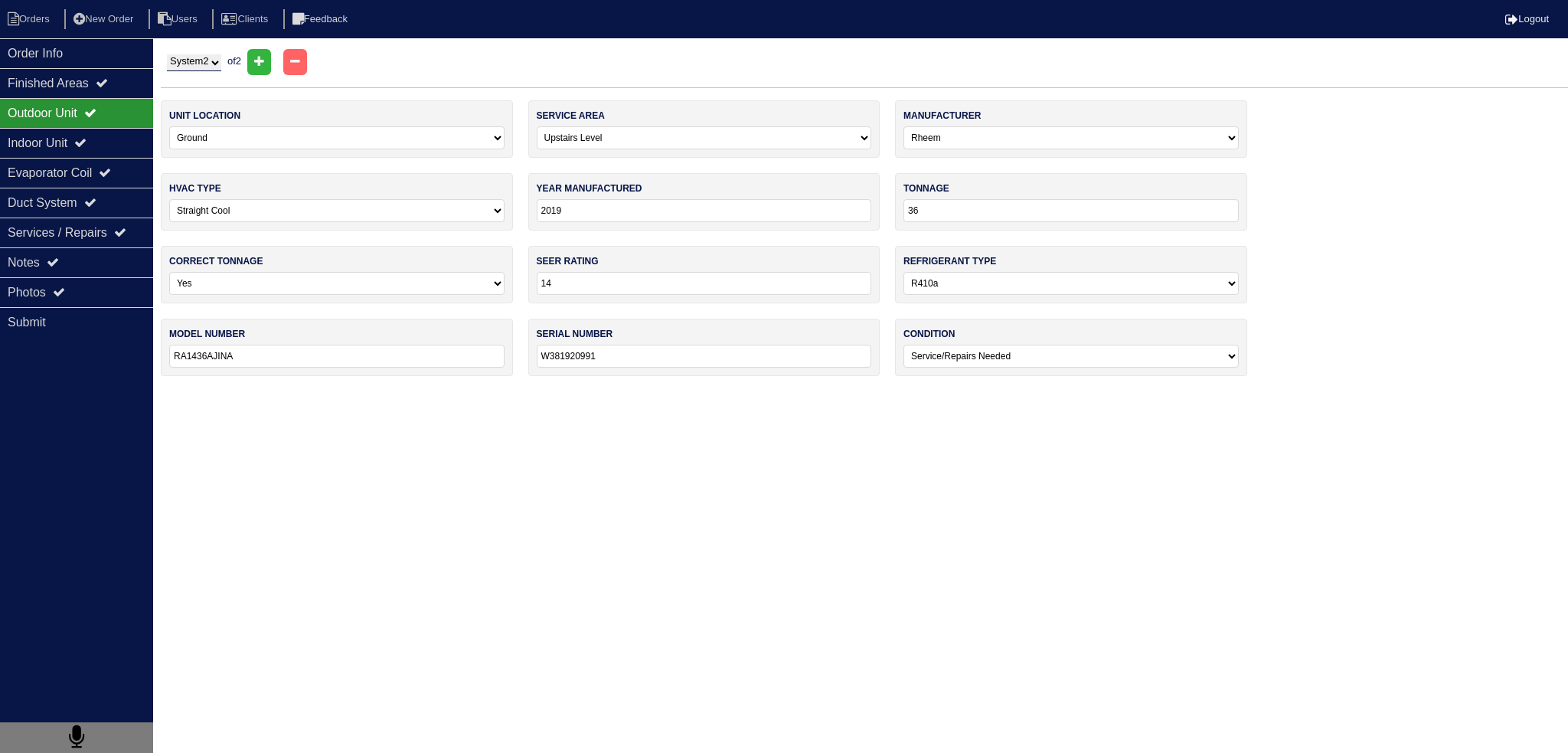
type input "50,000"
type input "R801SA050314MSA"
type input "W151921298"
click at [124, 148] on div "Indoor Unit" at bounding box center [76, 142] width 153 height 30
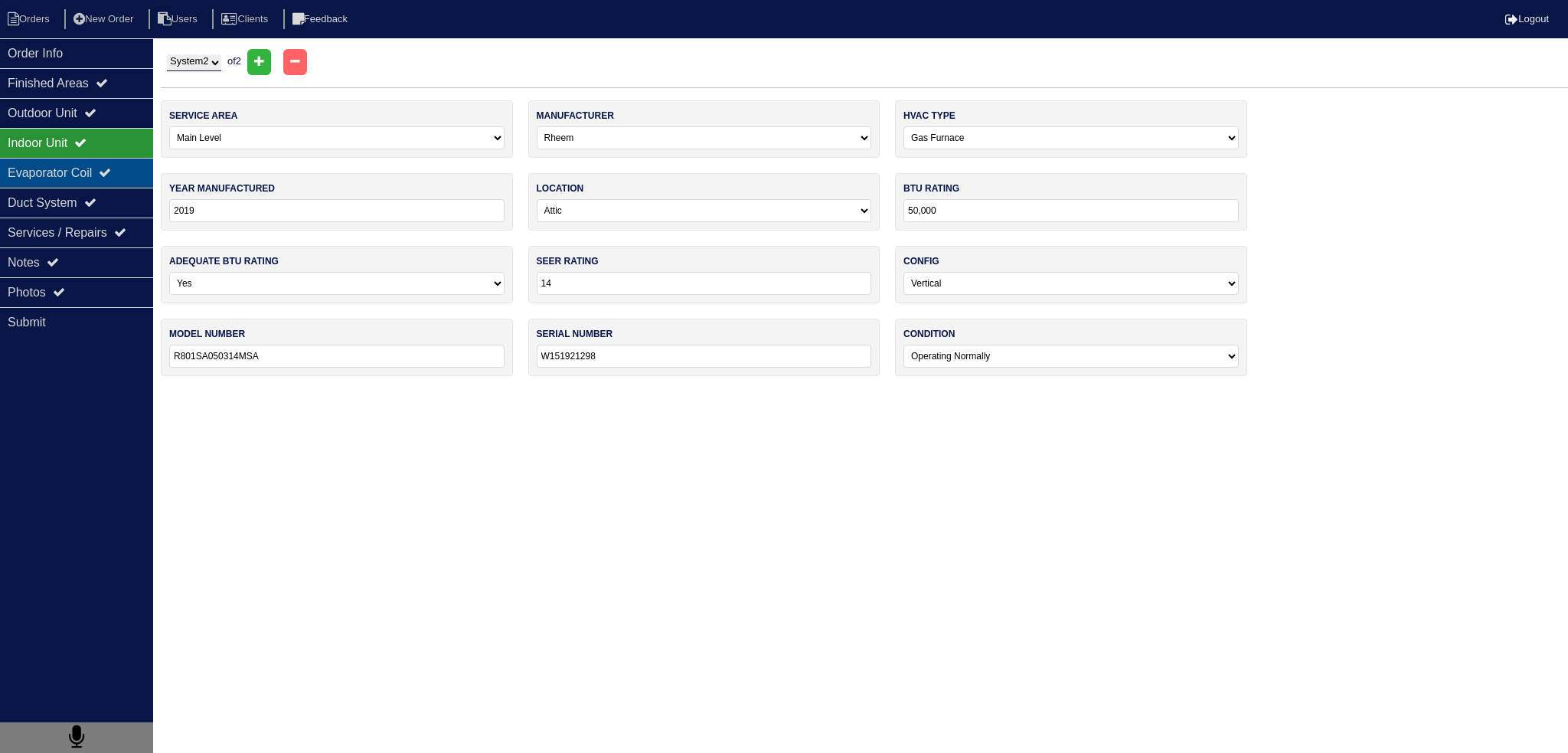
click at [119, 162] on div "Evaporator Coil" at bounding box center [76, 172] width 153 height 30
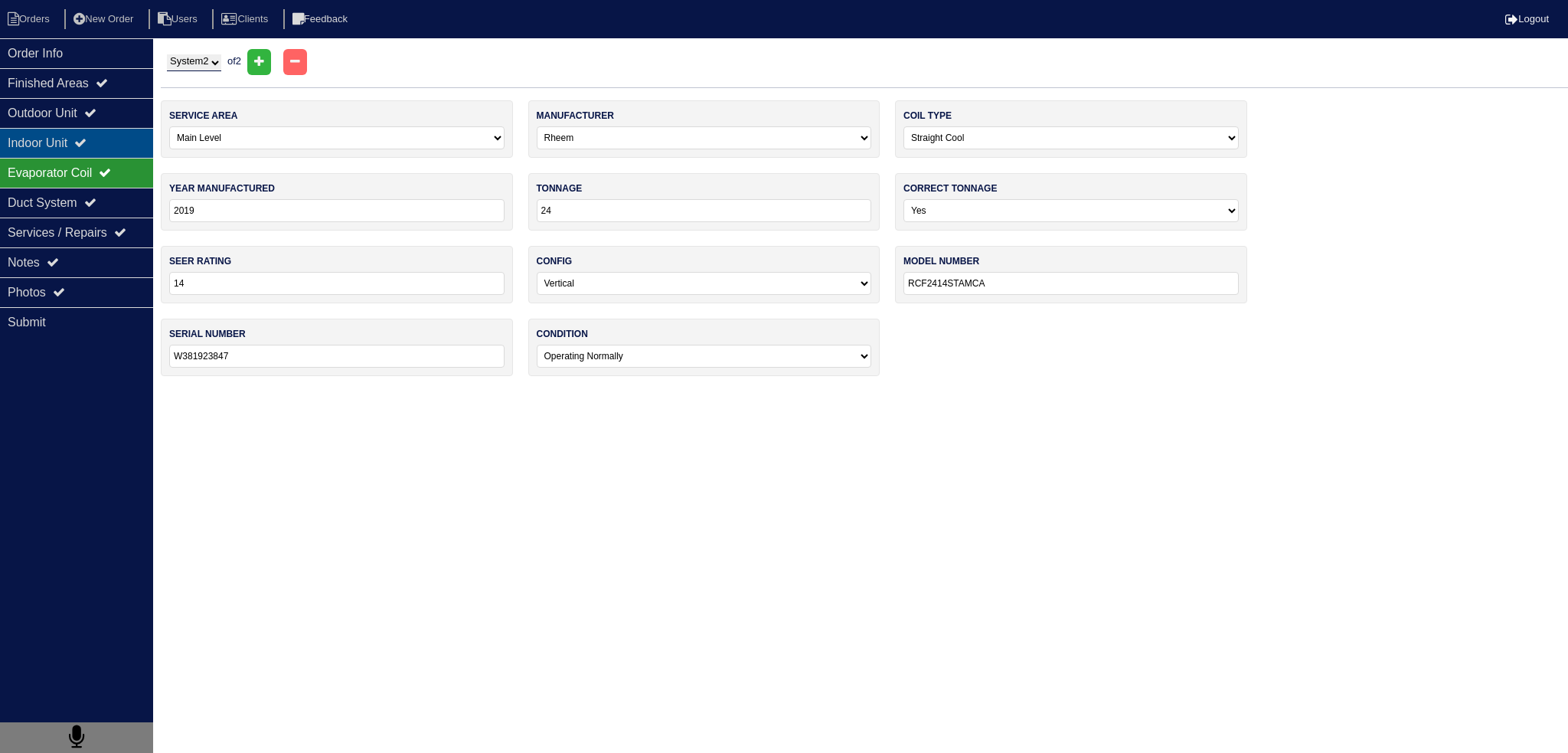
click at [113, 135] on div "Indoor Unit" at bounding box center [76, 142] width 153 height 30
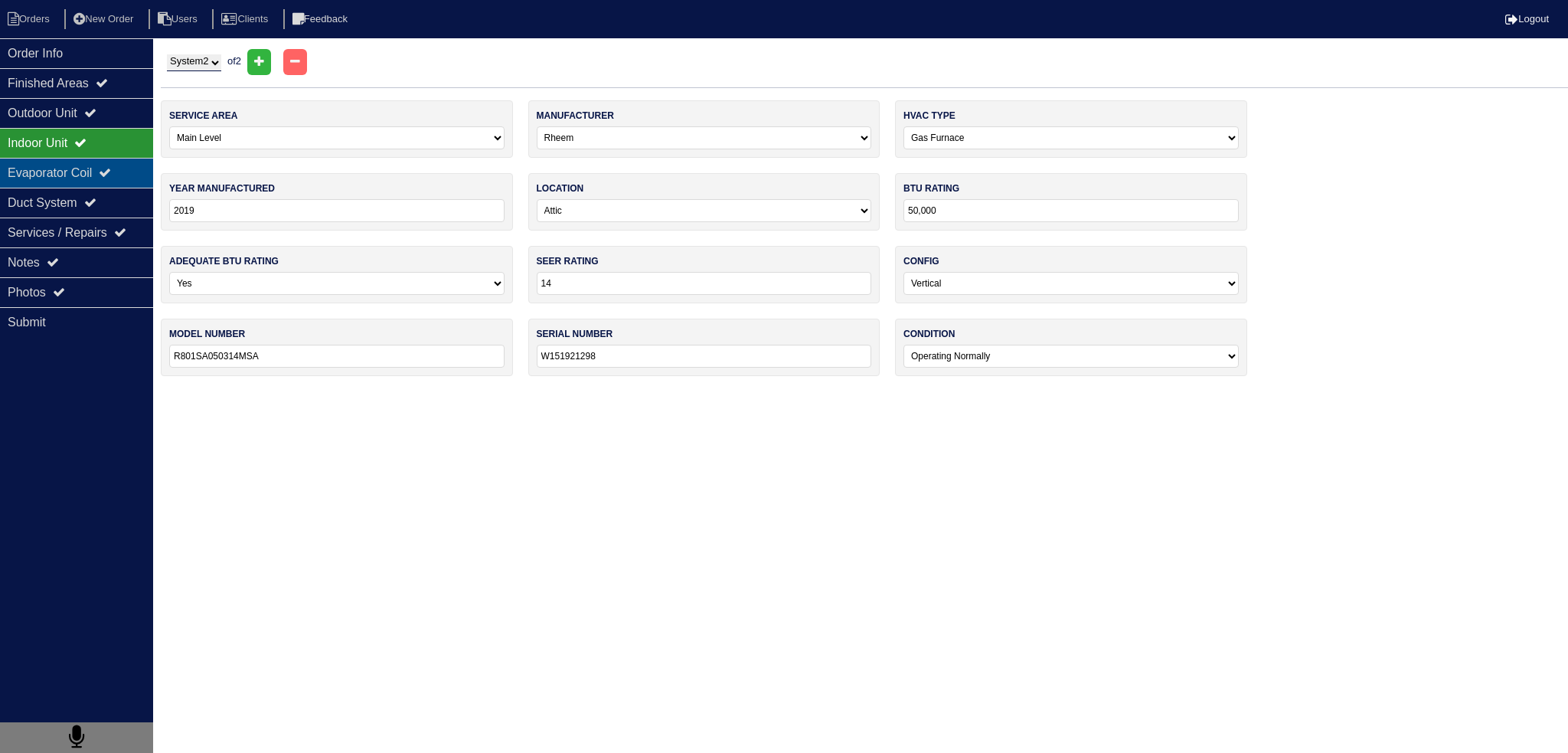
click at [109, 158] on div "Evaporator Coil" at bounding box center [76, 172] width 153 height 30
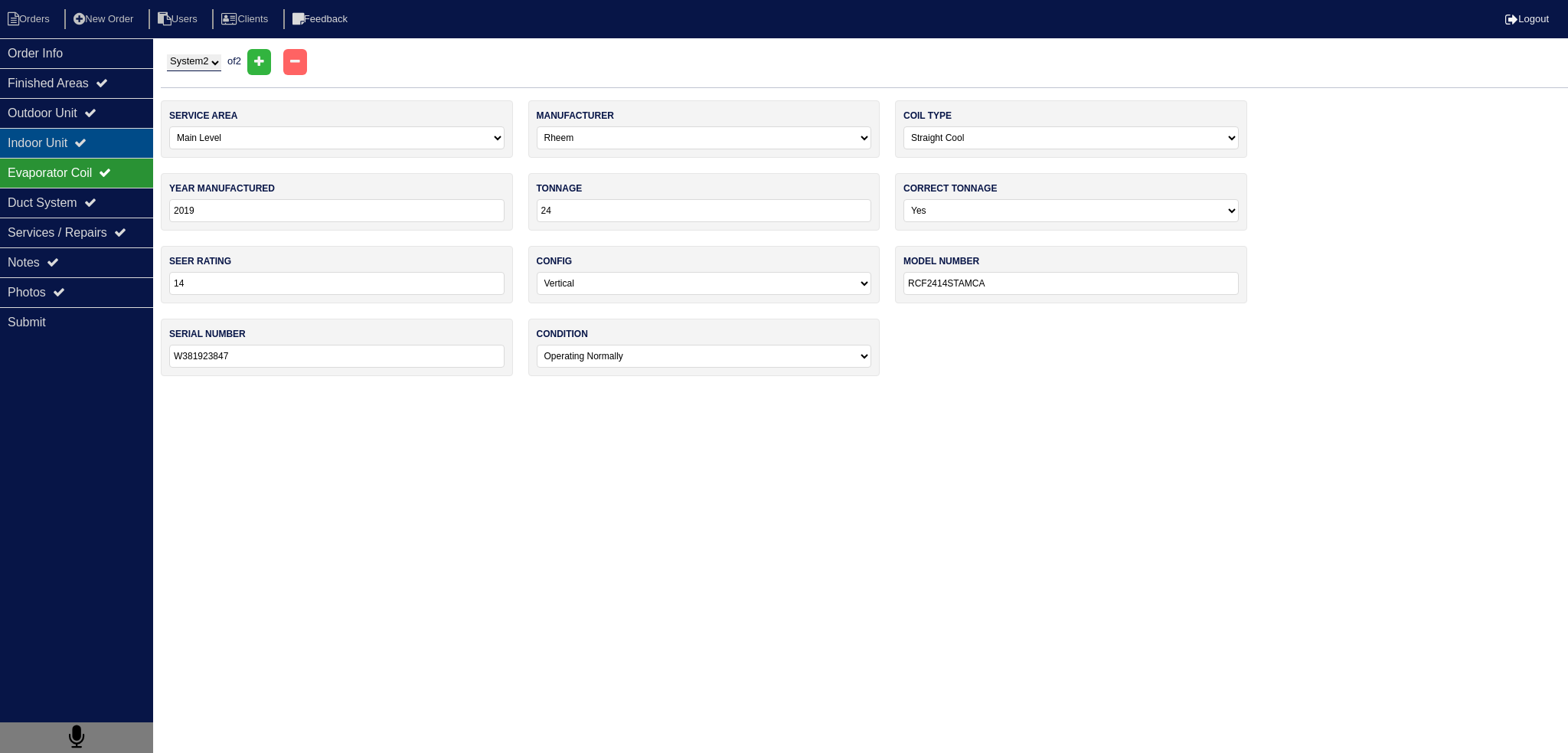
click at [104, 136] on div "Indoor Unit" at bounding box center [76, 142] width 153 height 30
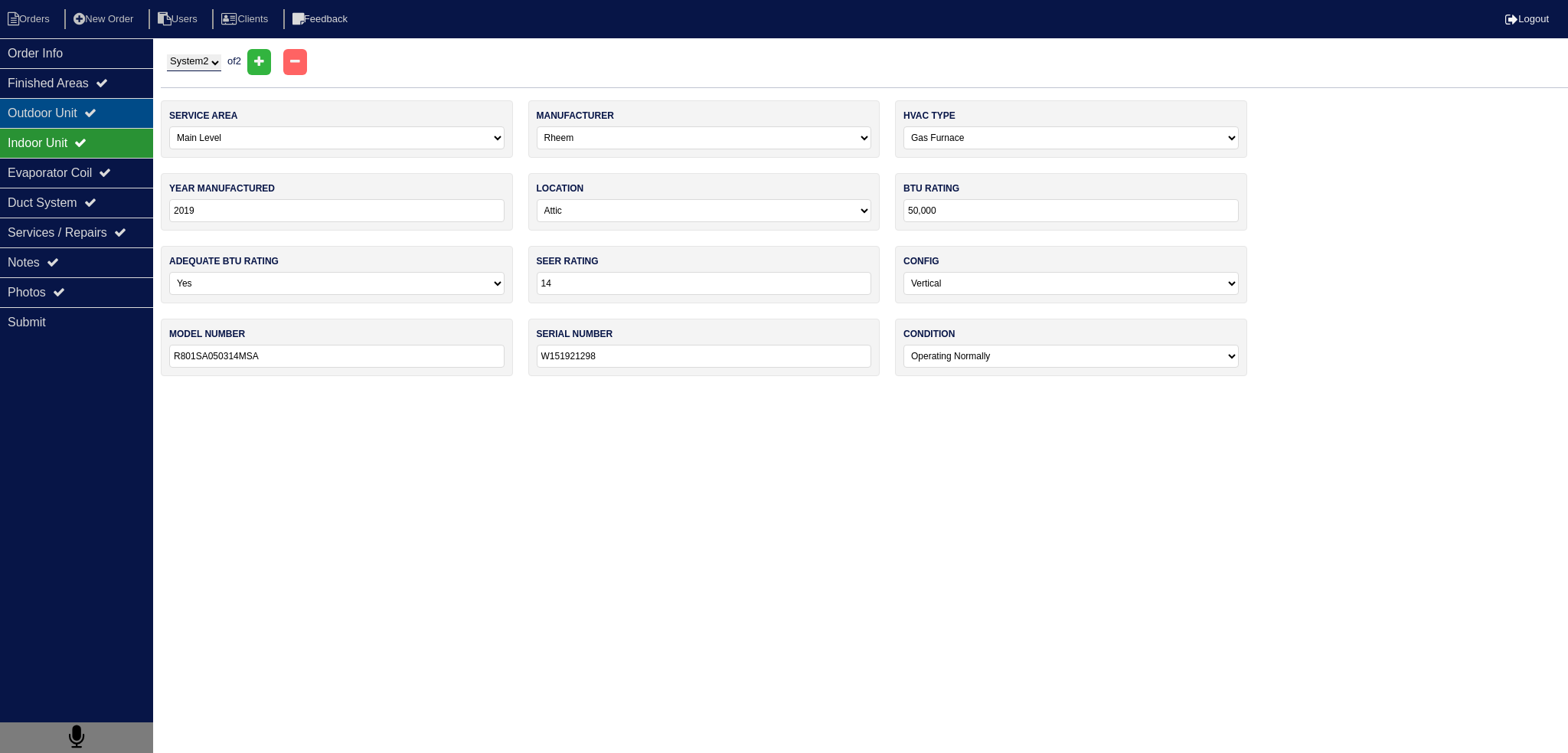
click at [96, 118] on icon at bounding box center [91, 113] width 12 height 12
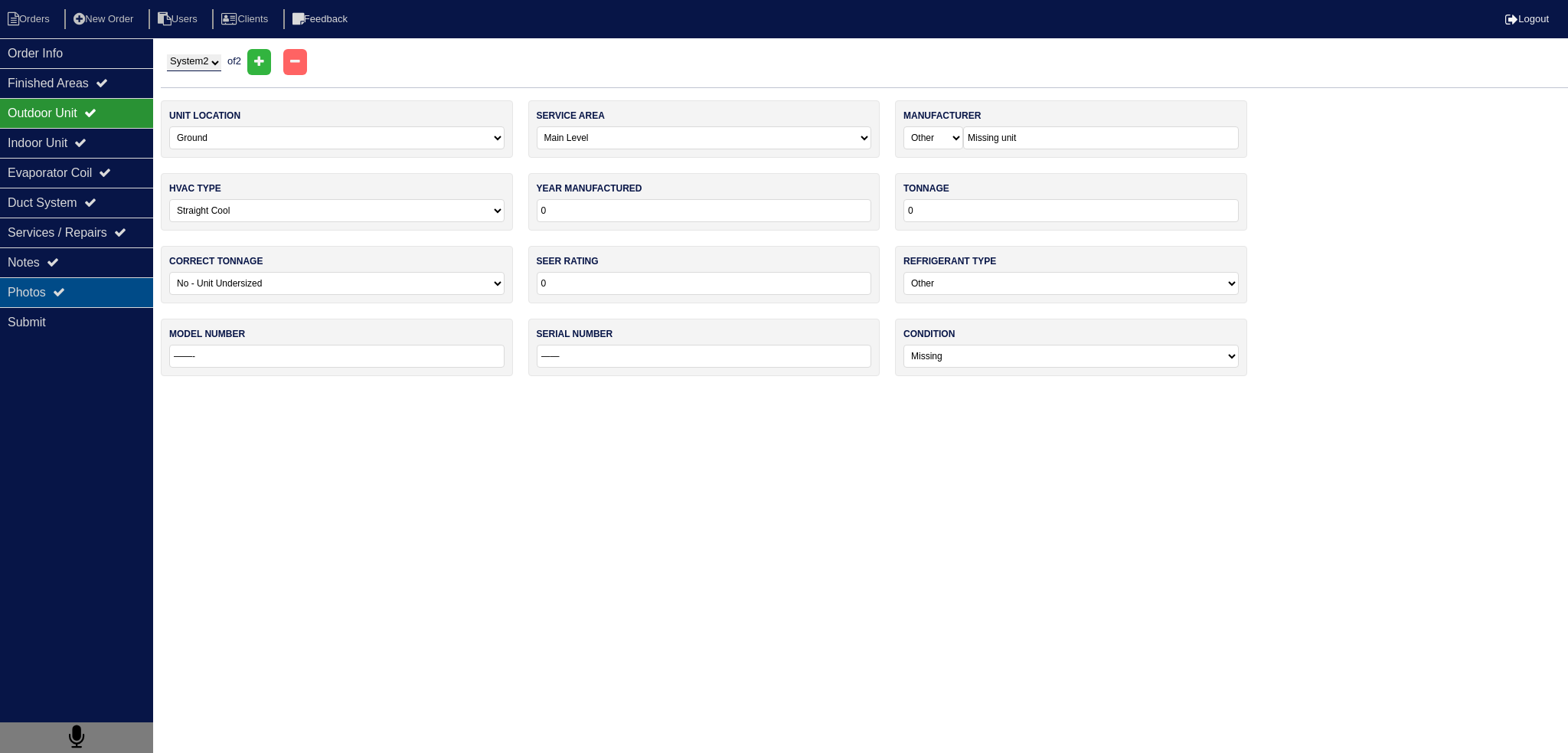
click at [95, 298] on div "Photos" at bounding box center [76, 292] width 153 height 30
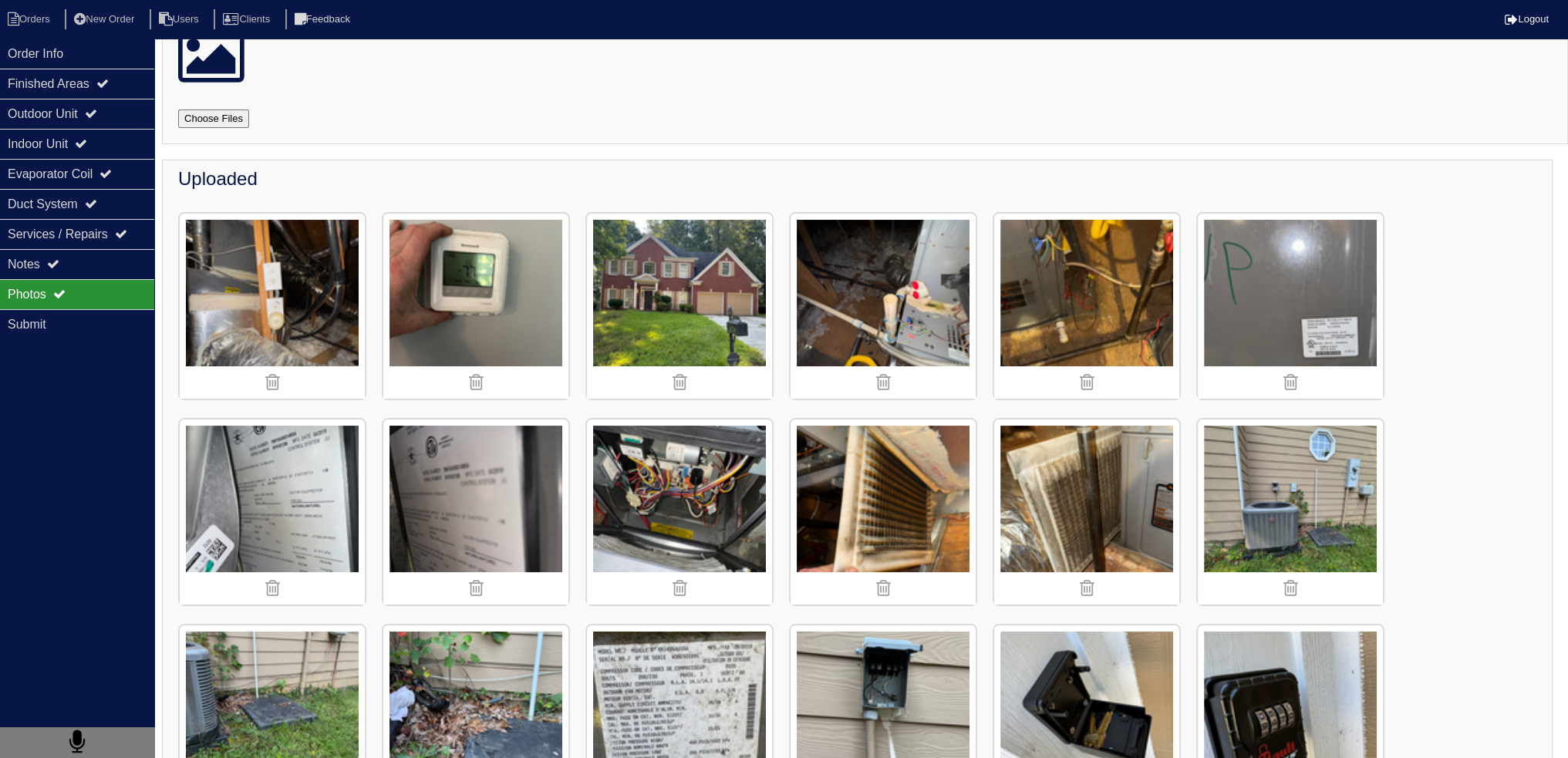
scroll to position [154, 0]
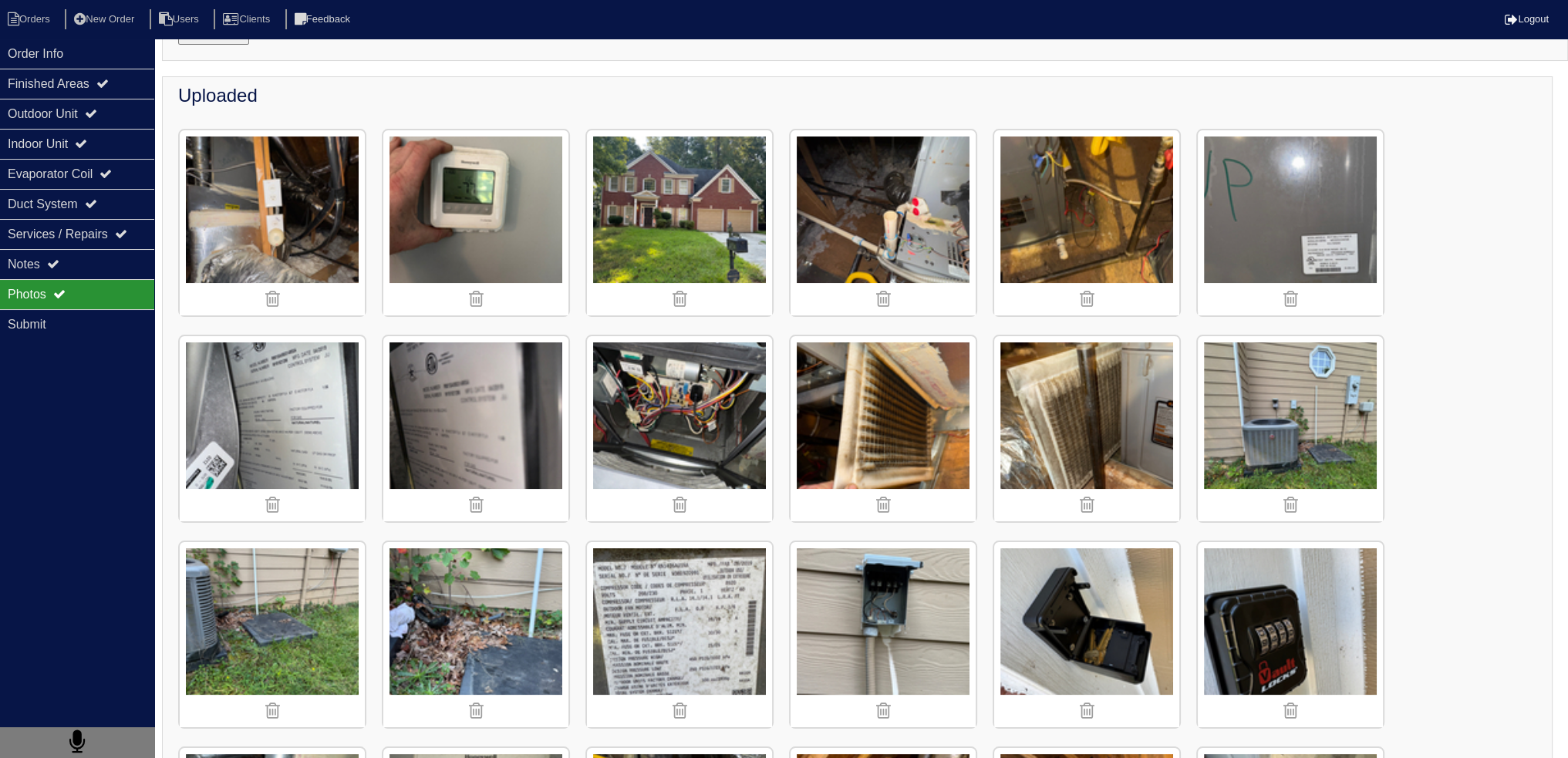
click at [460, 584] on img at bounding box center [476, 634] width 185 height 185
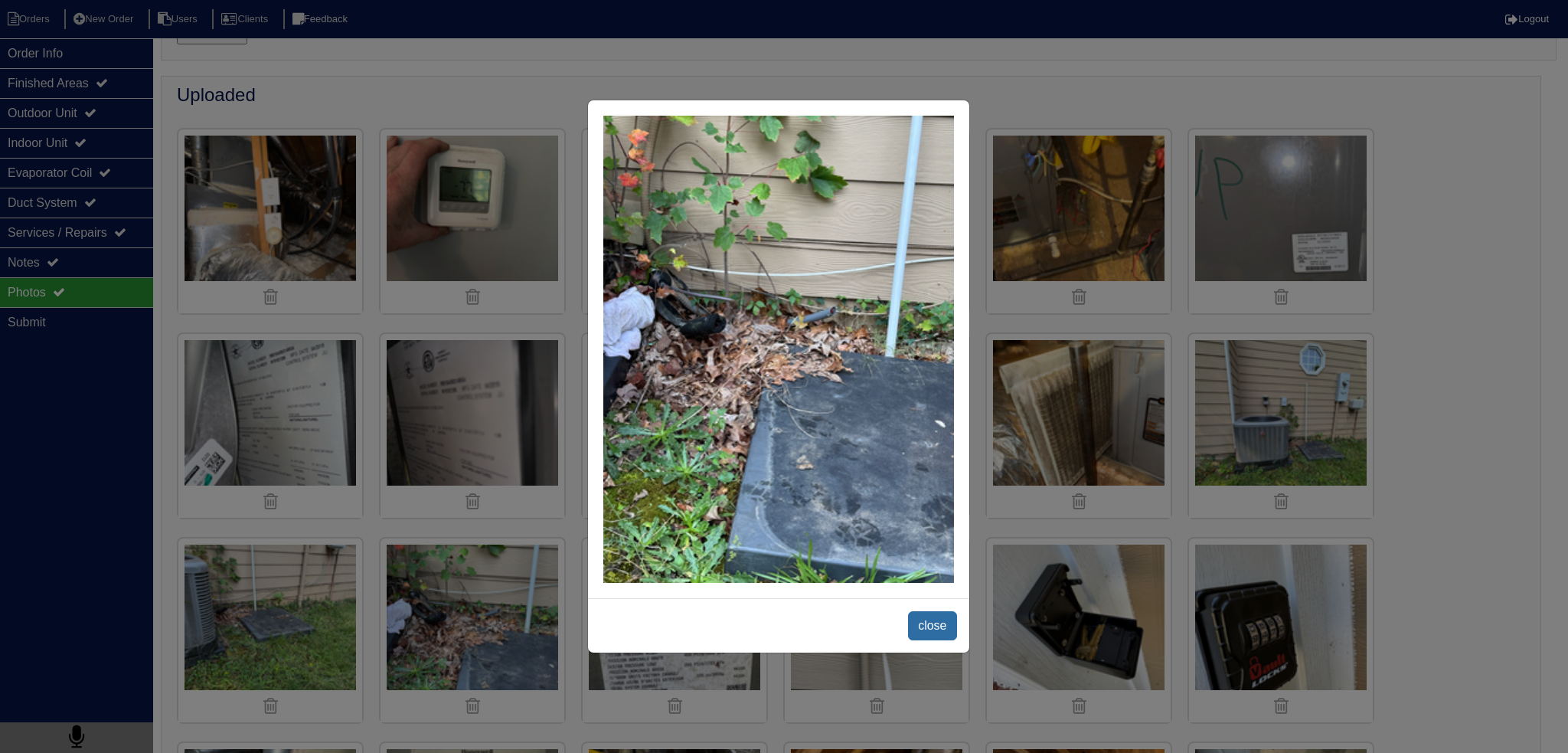
click at [925, 626] on span "close" at bounding box center [932, 625] width 48 height 29
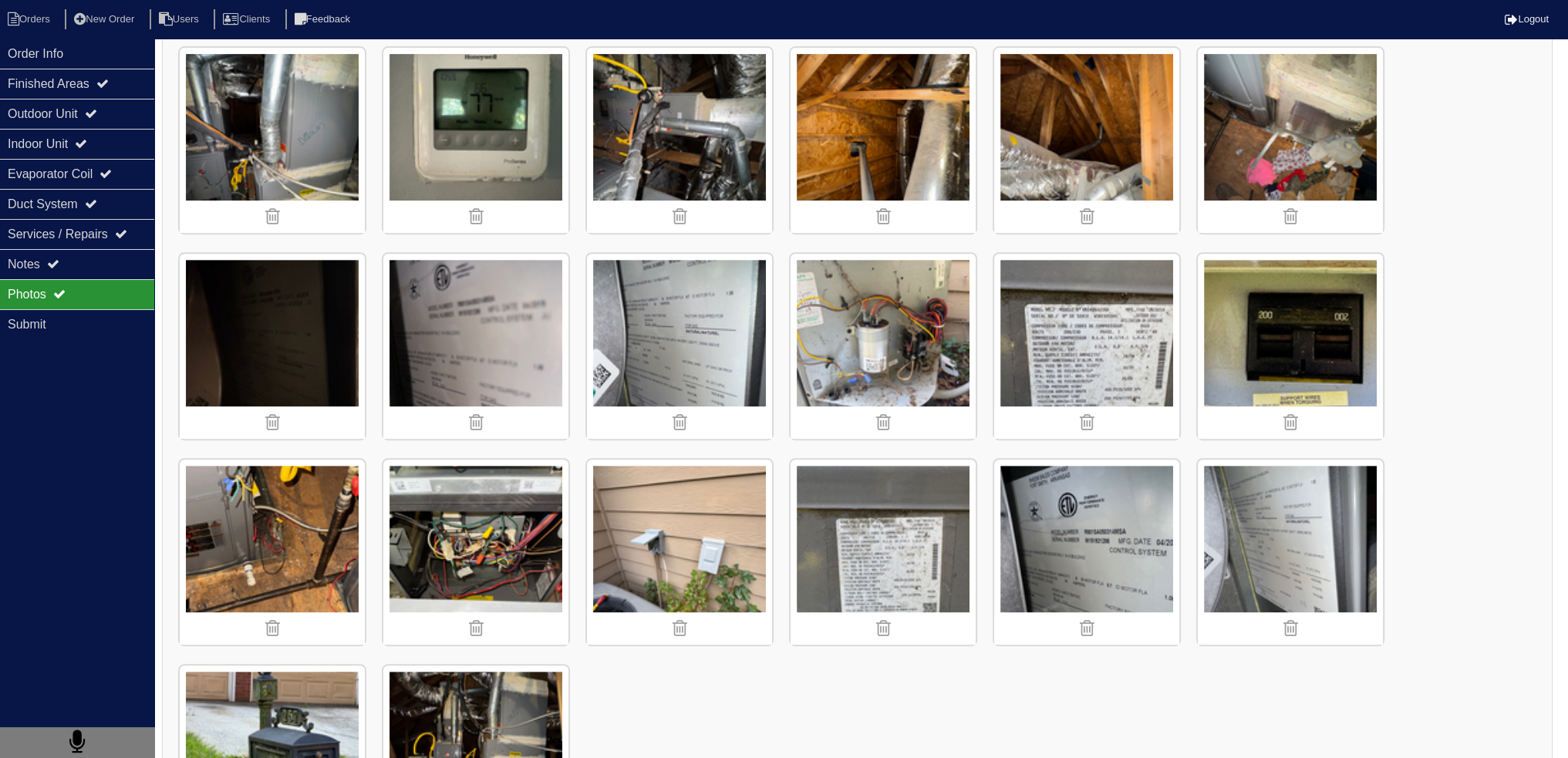
scroll to position [974, 0]
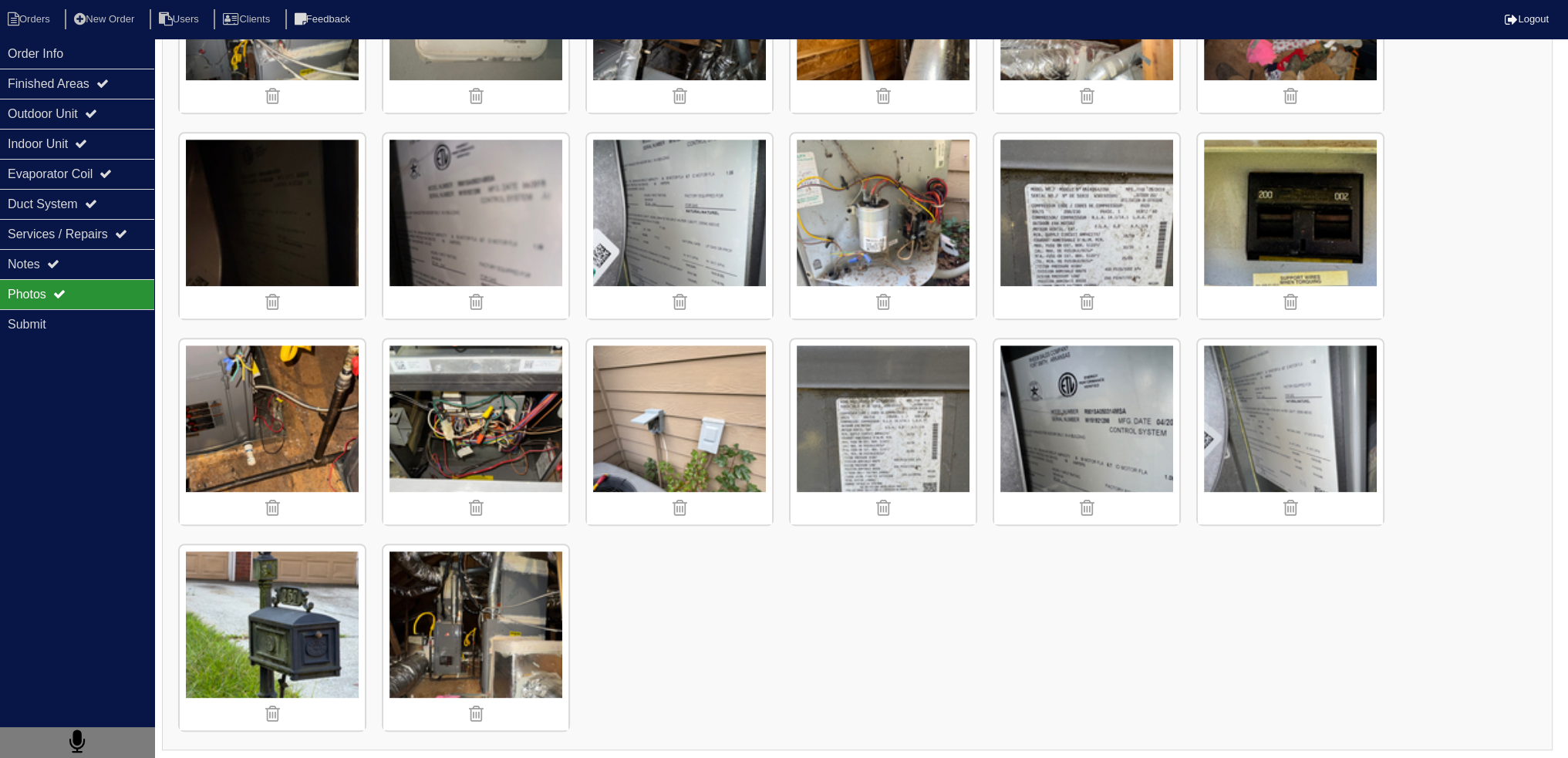
click at [454, 606] on img at bounding box center [476, 637] width 185 height 185
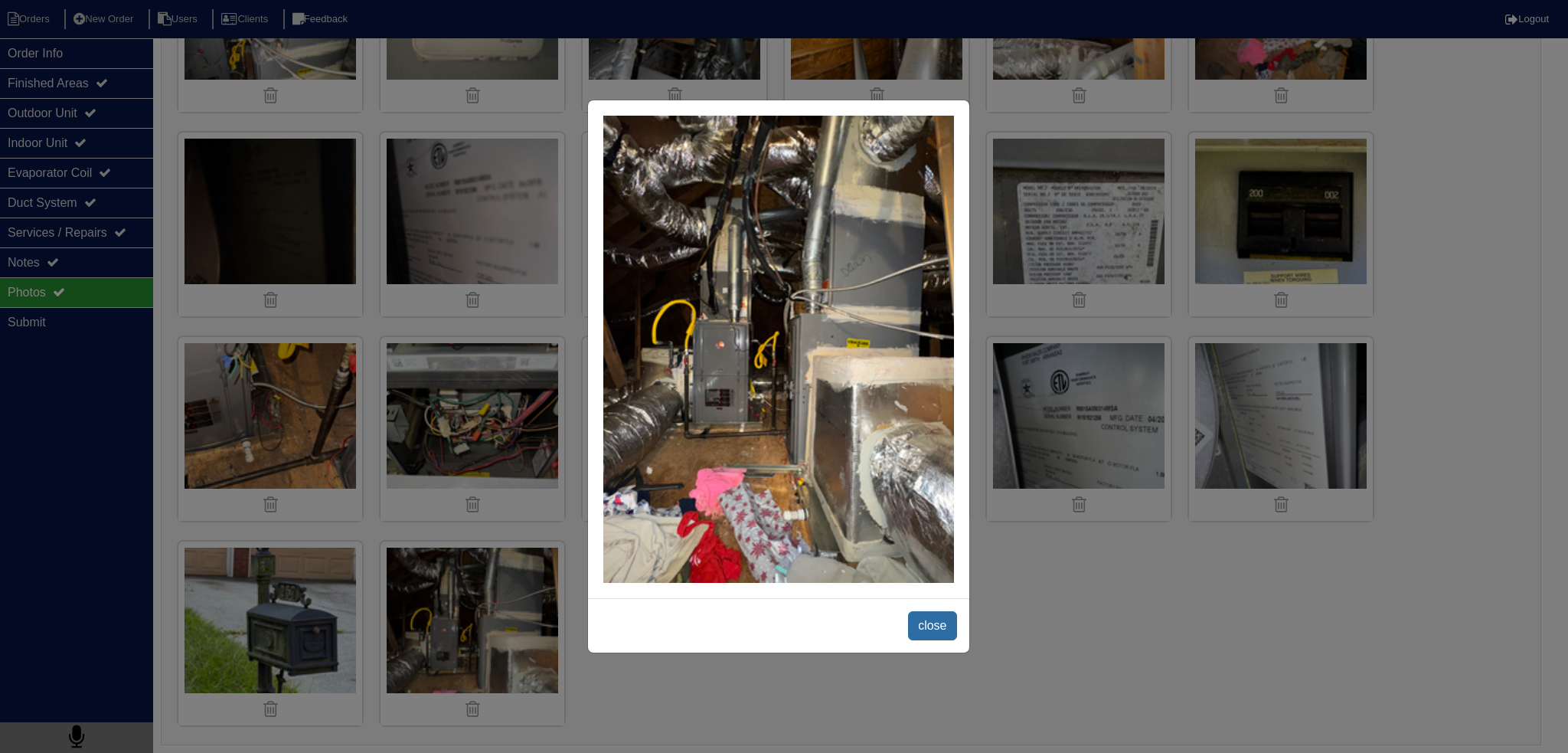
click at [937, 611] on span "close" at bounding box center [932, 625] width 48 height 29
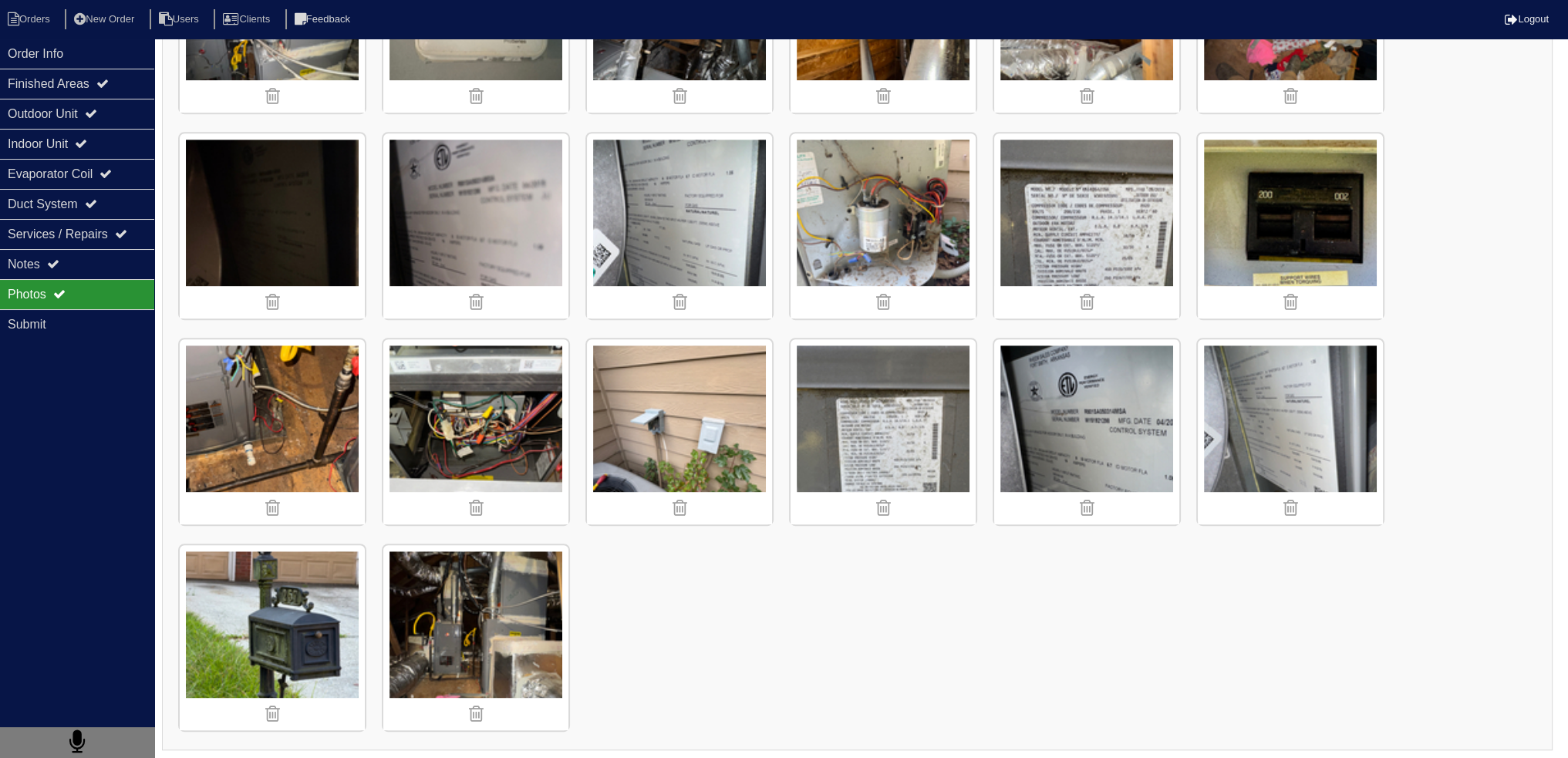
click at [473, 627] on img at bounding box center [476, 637] width 185 height 185
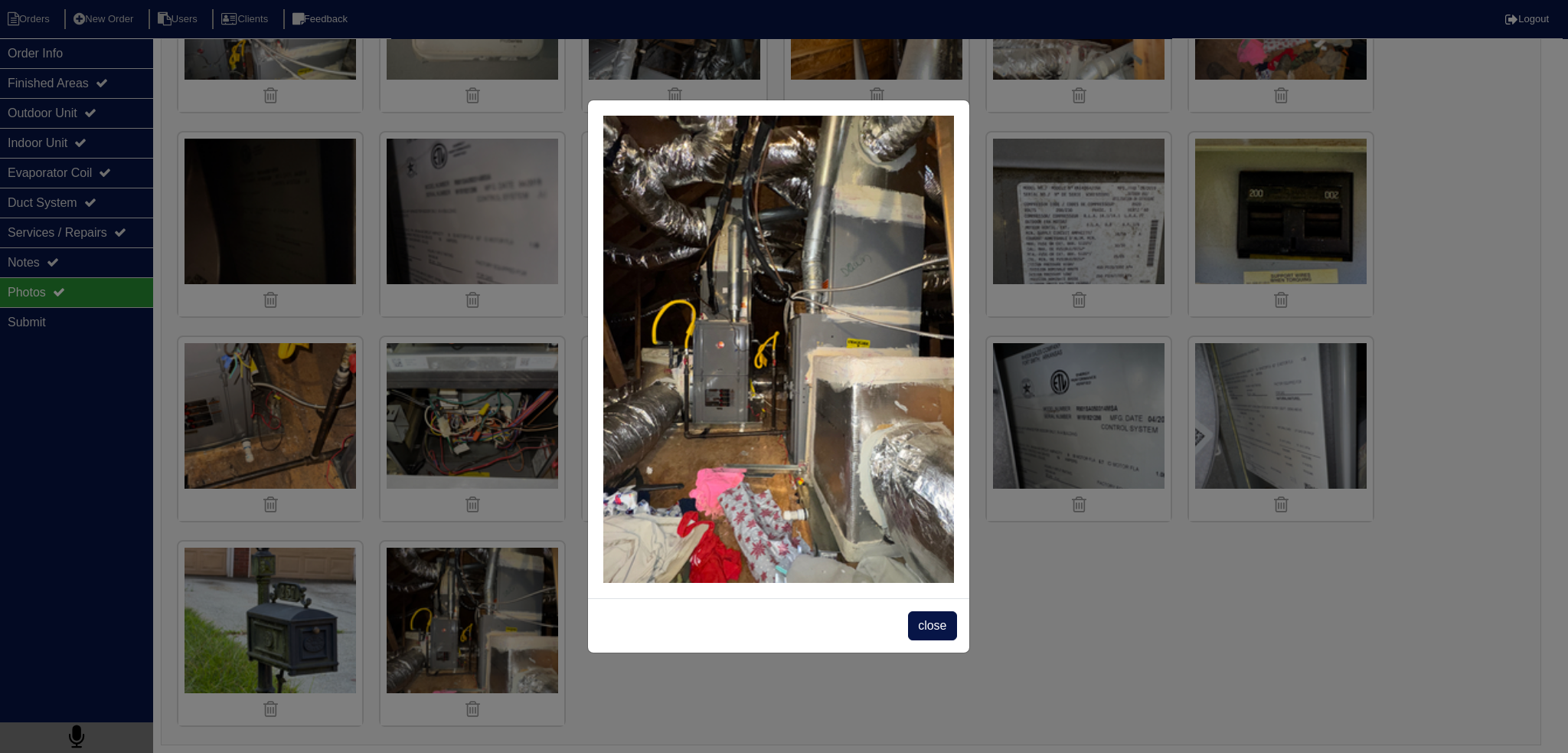
drag, startPoint x: 879, startPoint y: 466, endPoint x: 1103, endPoint y: 622, distance: 273.0
click at [1167, 622] on div "close" at bounding box center [784, 376] width 1568 height 753
click at [934, 624] on span "close" at bounding box center [932, 625] width 48 height 29
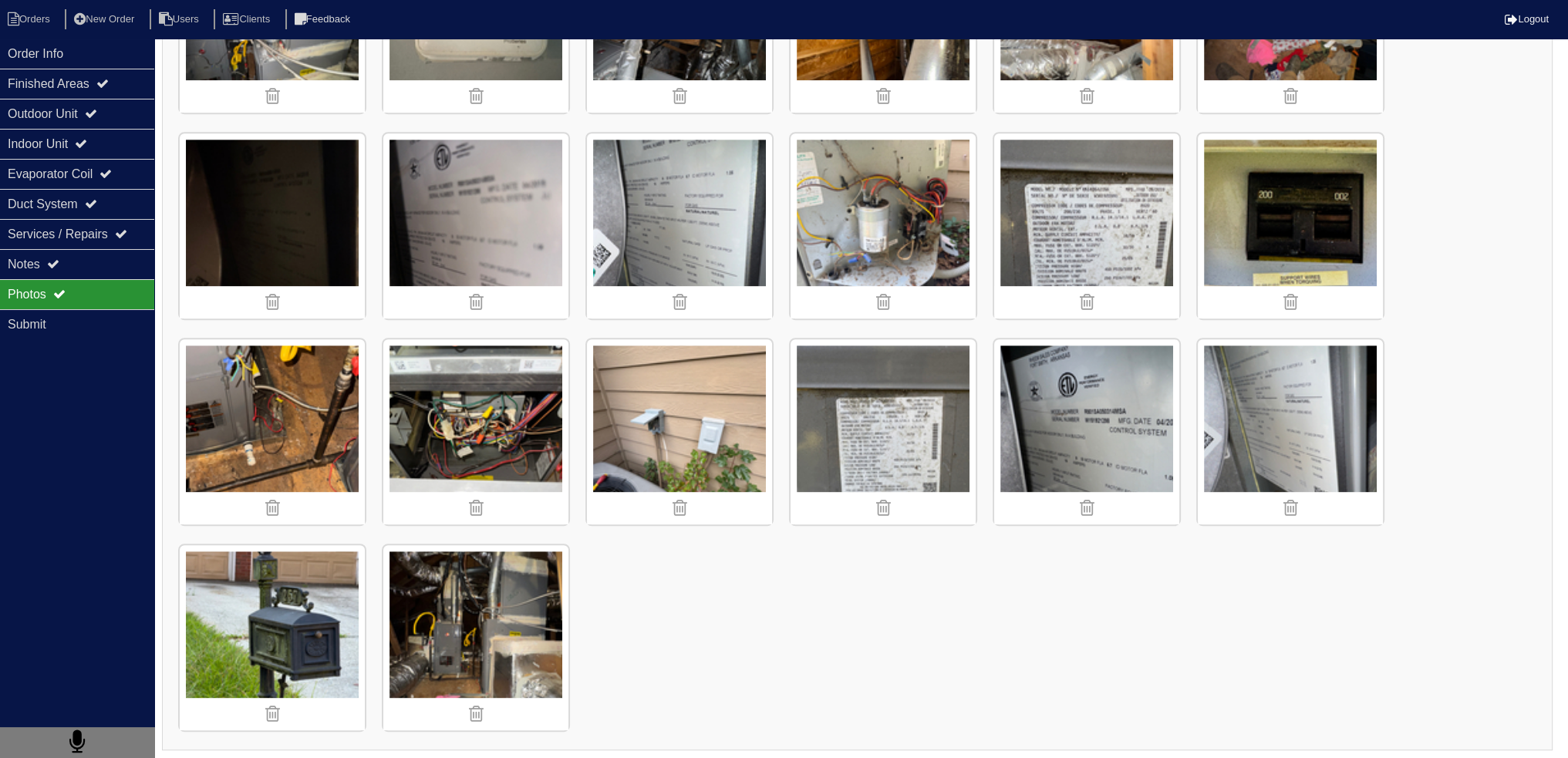
click at [476, 594] on img at bounding box center [476, 637] width 185 height 185
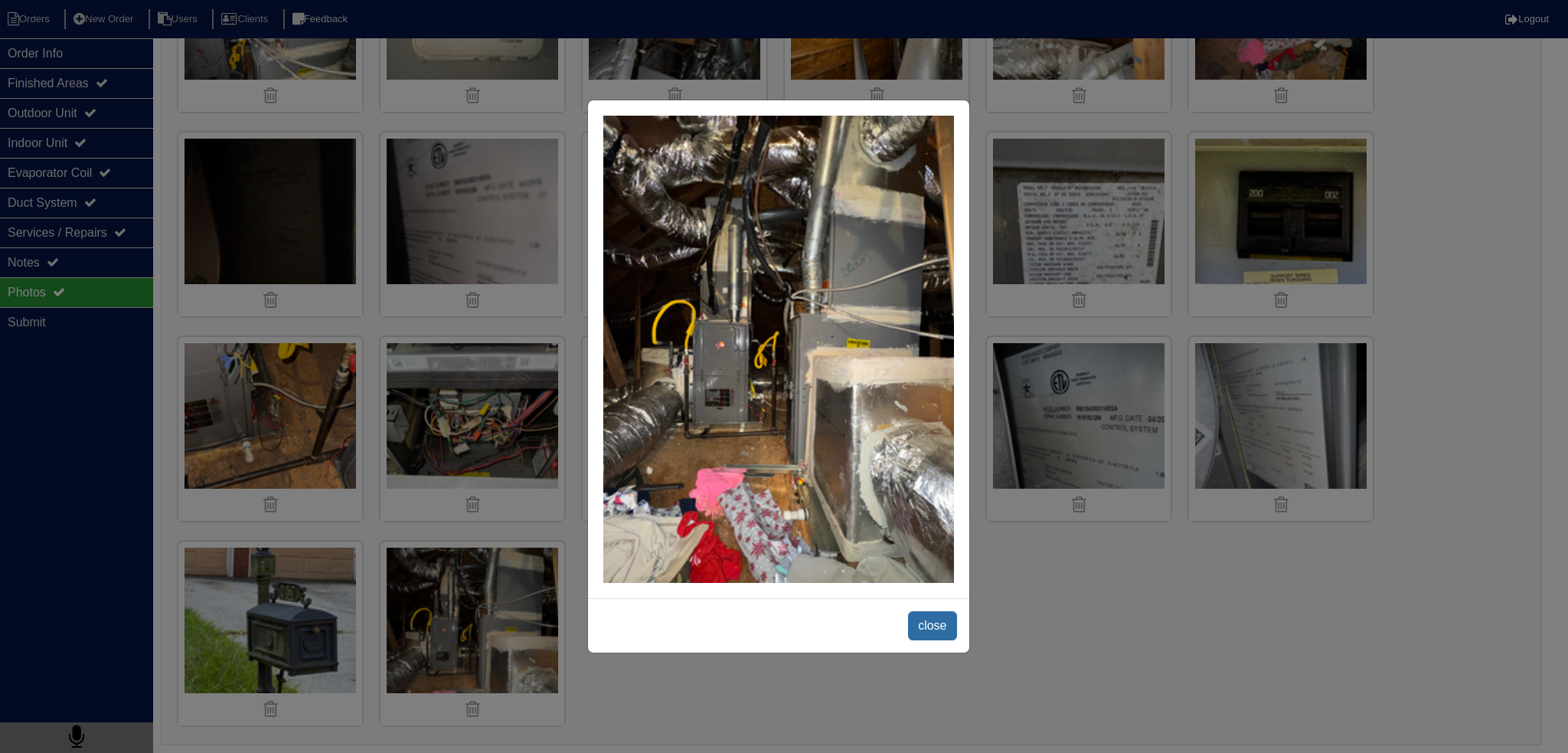
click at [922, 631] on span "close" at bounding box center [932, 625] width 48 height 29
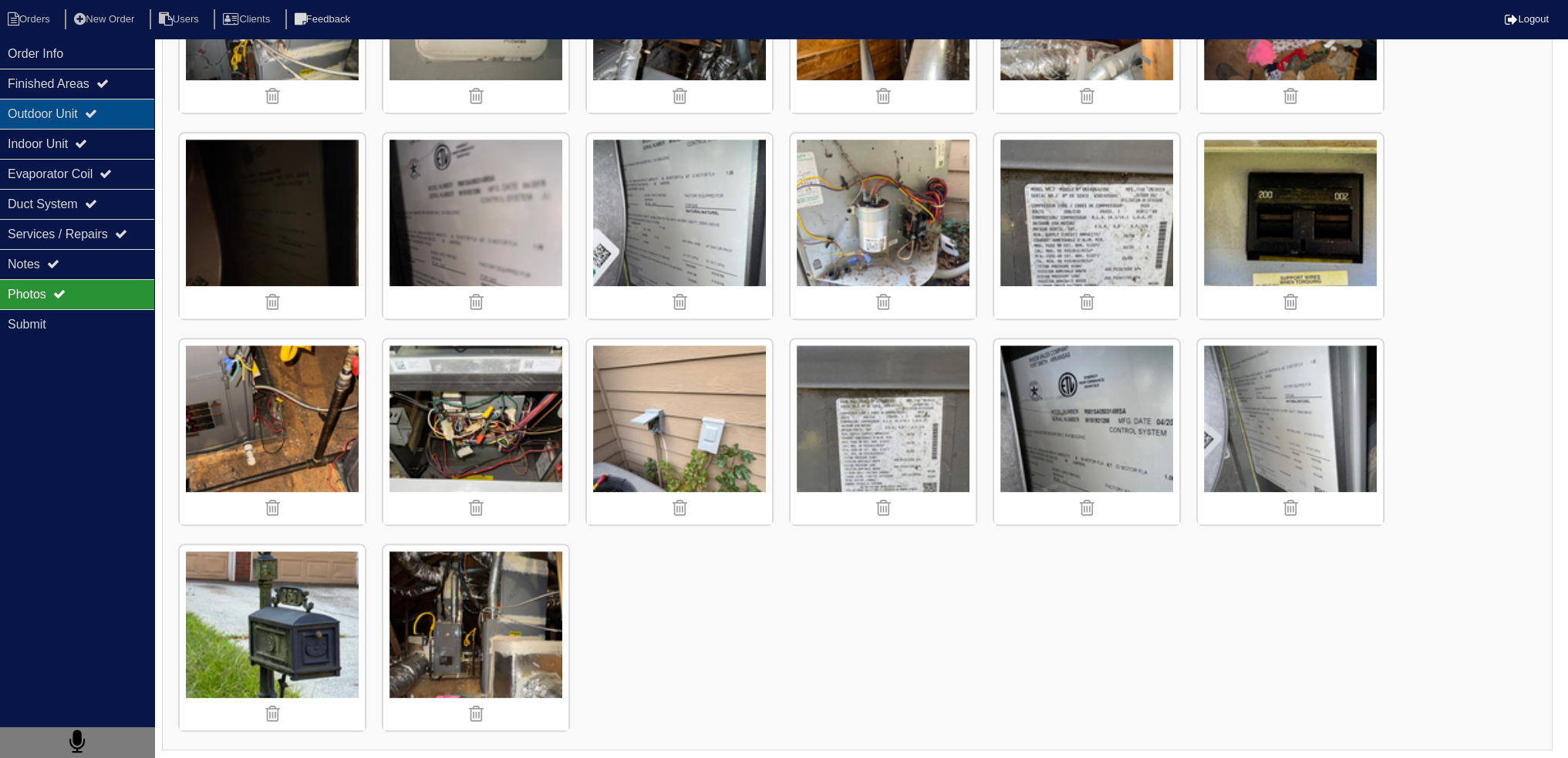
click at [119, 126] on div "Outdoor Unit" at bounding box center [77, 113] width 154 height 30
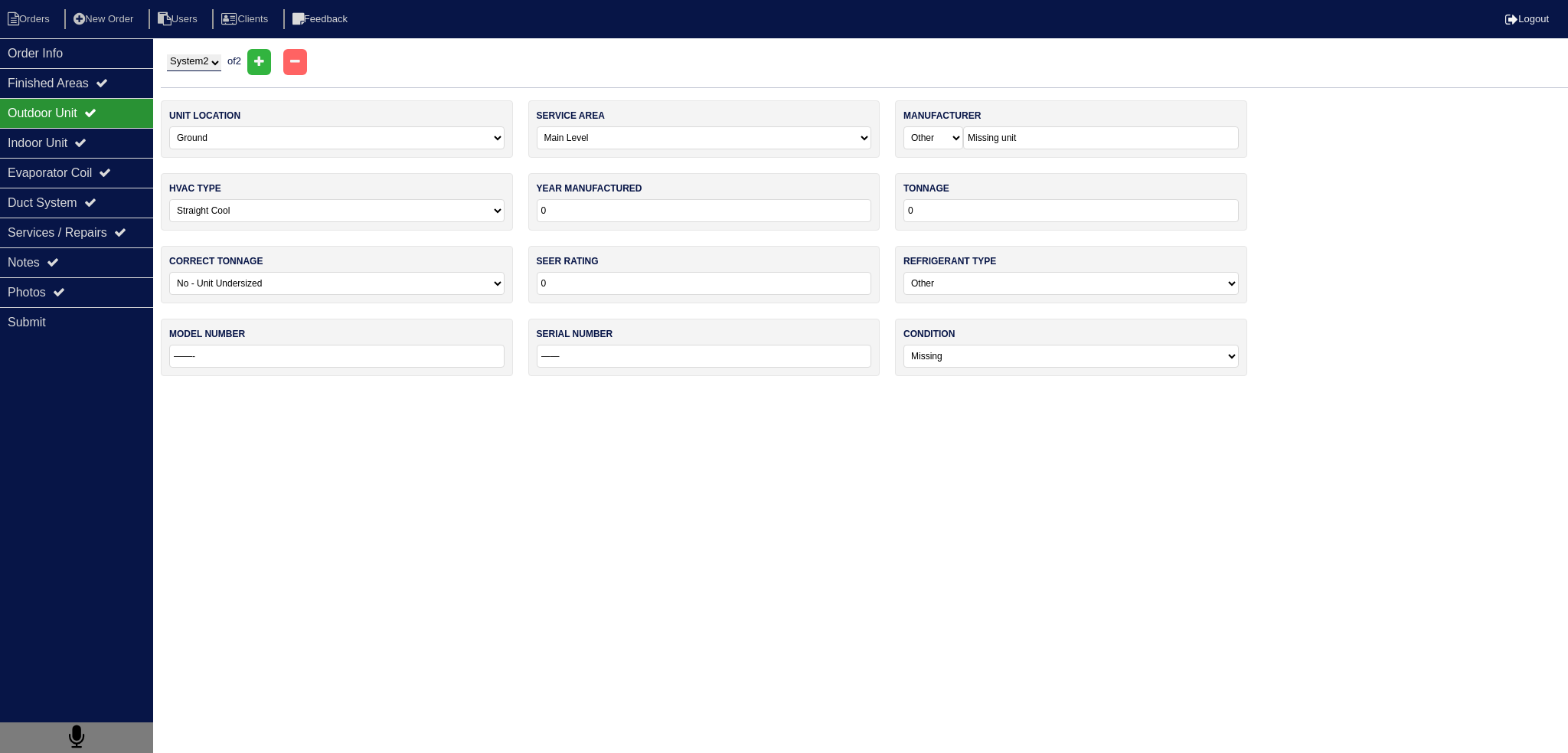
click at [212, 60] on select "System 1 System 2" at bounding box center [194, 63] width 54 height 17
select select "1"
click at [167, 54] on select "System 1 System 2" at bounding box center [194, 63] width 54 height 17
select select "1"
select select "Rheem"
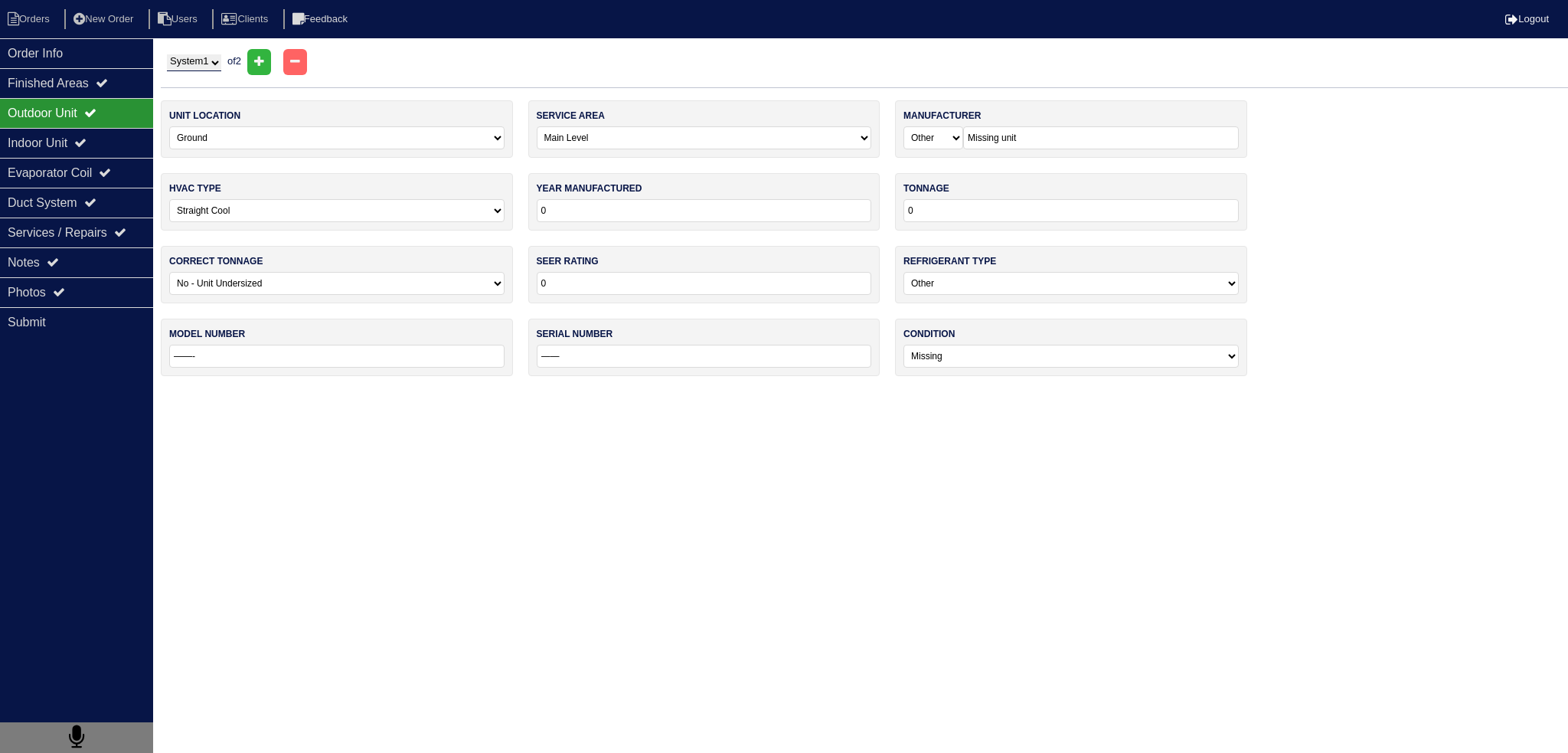
type input "2019"
type input "36"
select select "0"
type input "14"
select select "1"
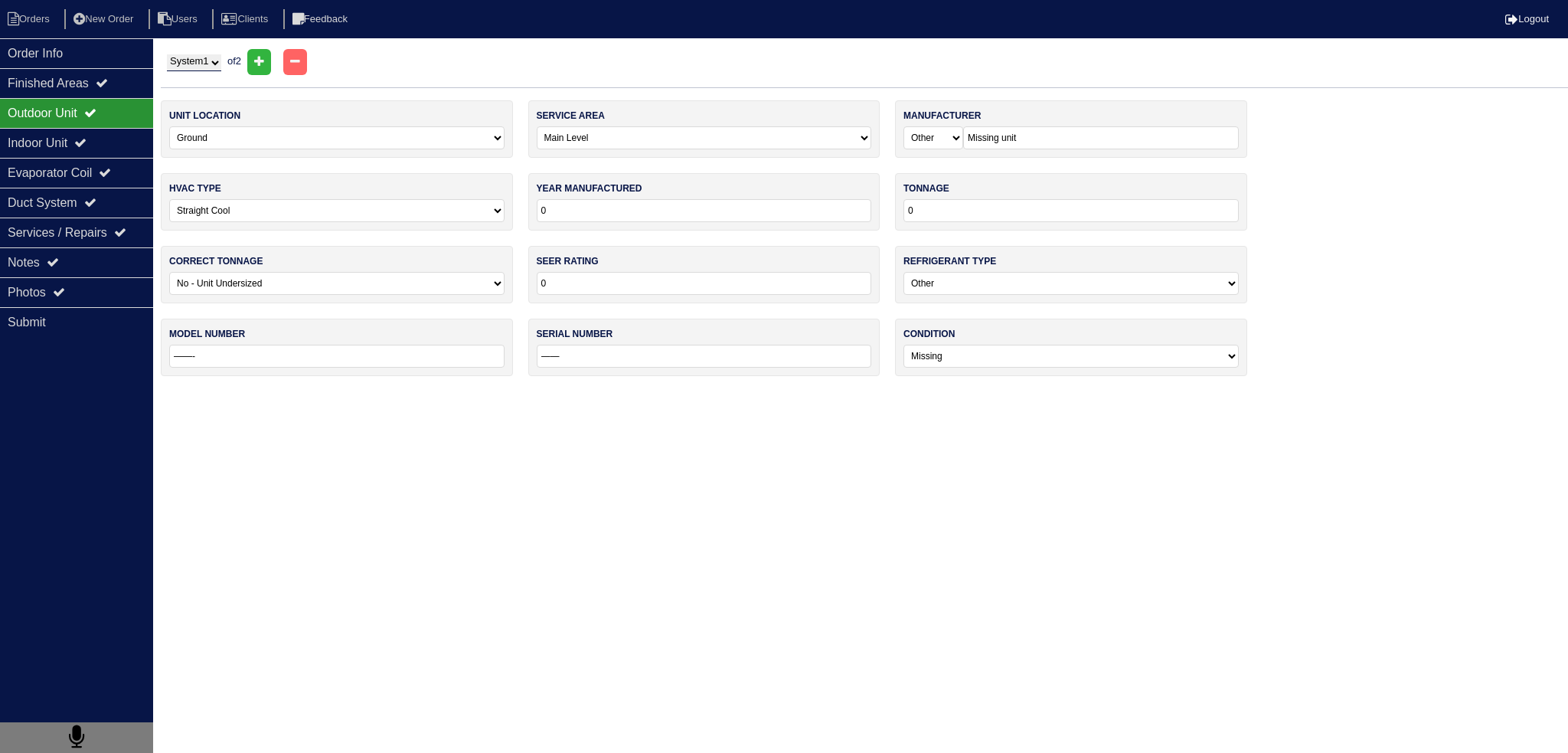
type input "RA1436AJINA"
type input "W381920991"
select select "1"
click at [132, 143] on div "Indoor Unit" at bounding box center [76, 142] width 153 height 30
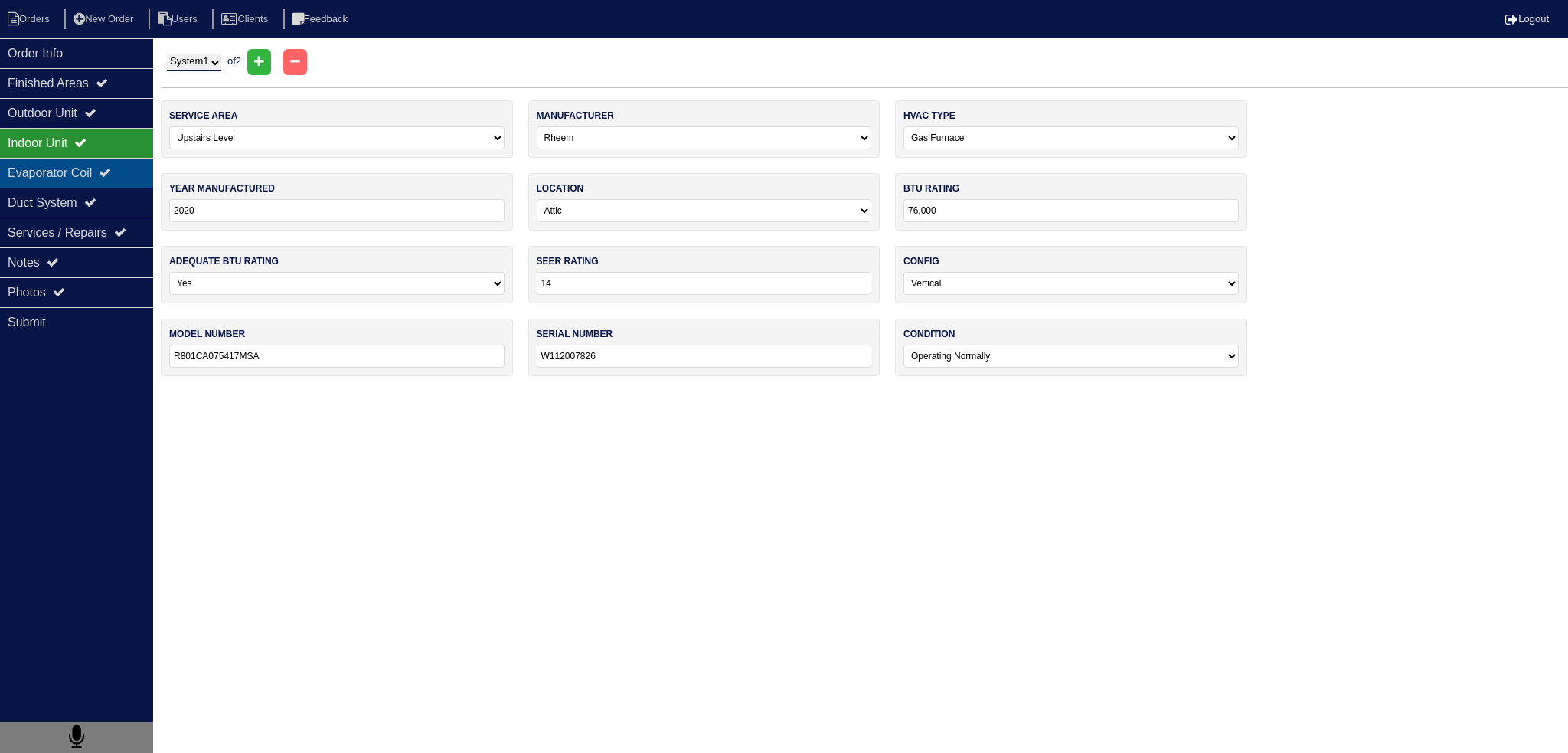
click at [119, 159] on div "Evaporator Coil" at bounding box center [76, 172] width 153 height 30
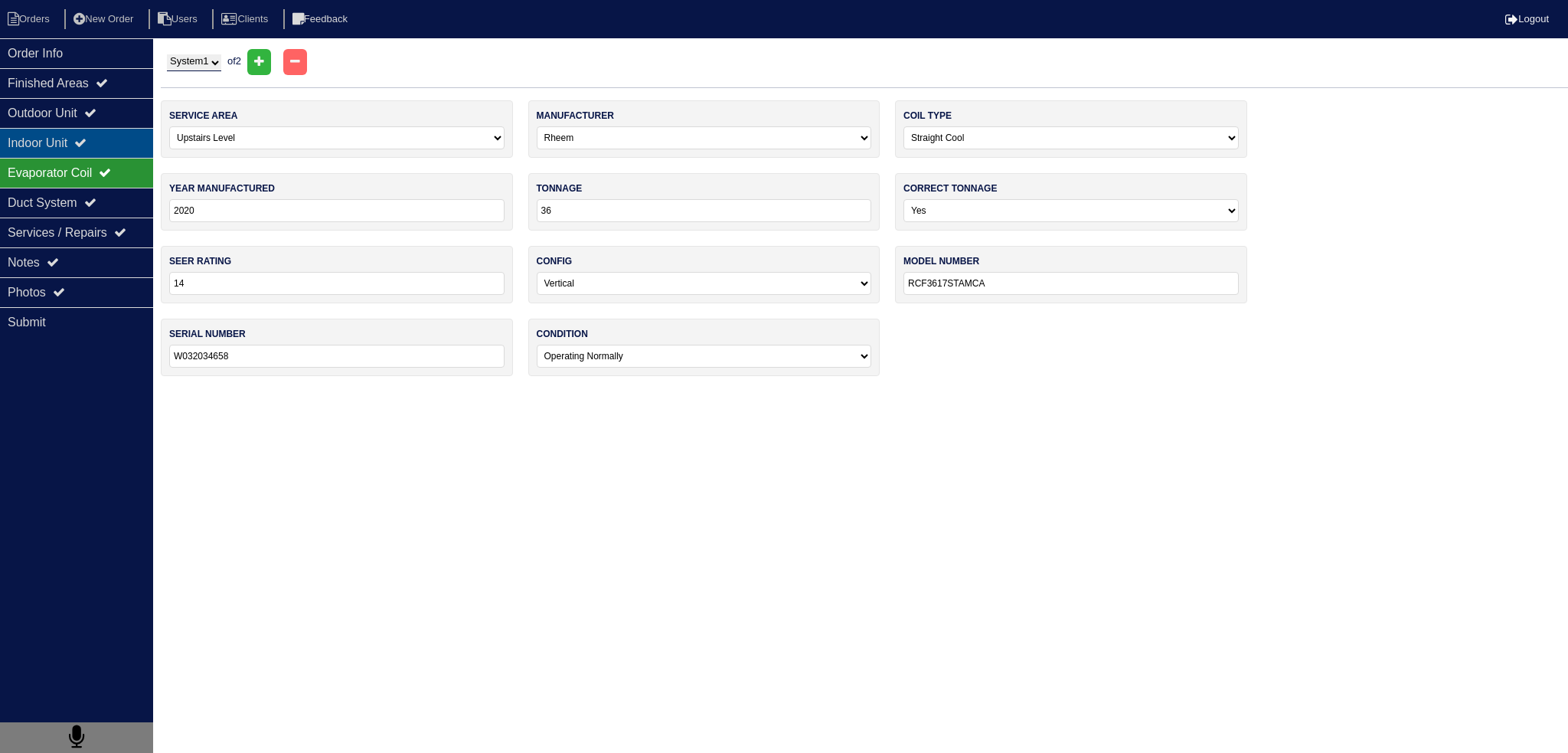
click at [113, 135] on div "Indoor Unit" at bounding box center [76, 142] width 153 height 30
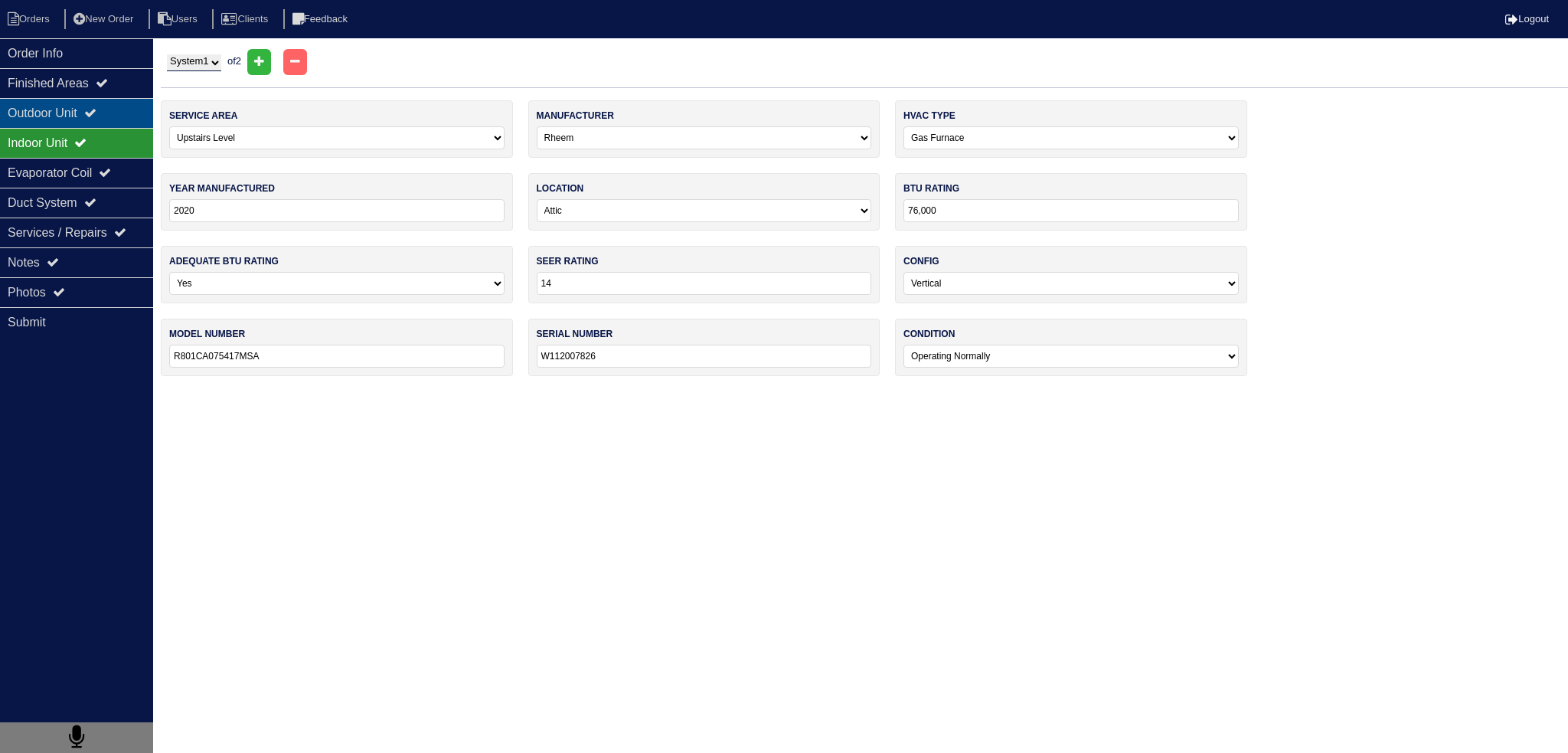
click at [96, 118] on icon at bounding box center [91, 113] width 12 height 12
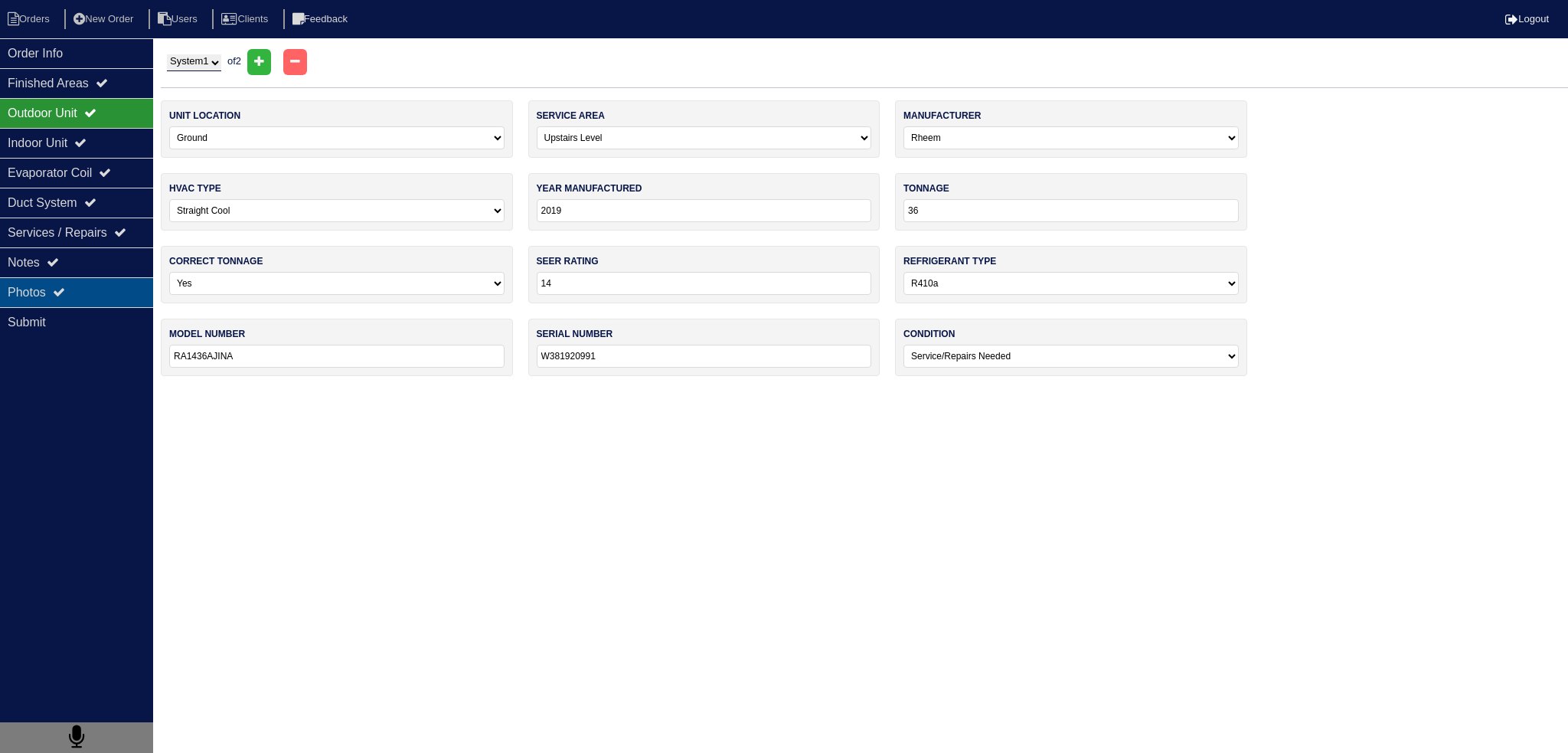
click at [127, 284] on div "Photos" at bounding box center [76, 292] width 153 height 30
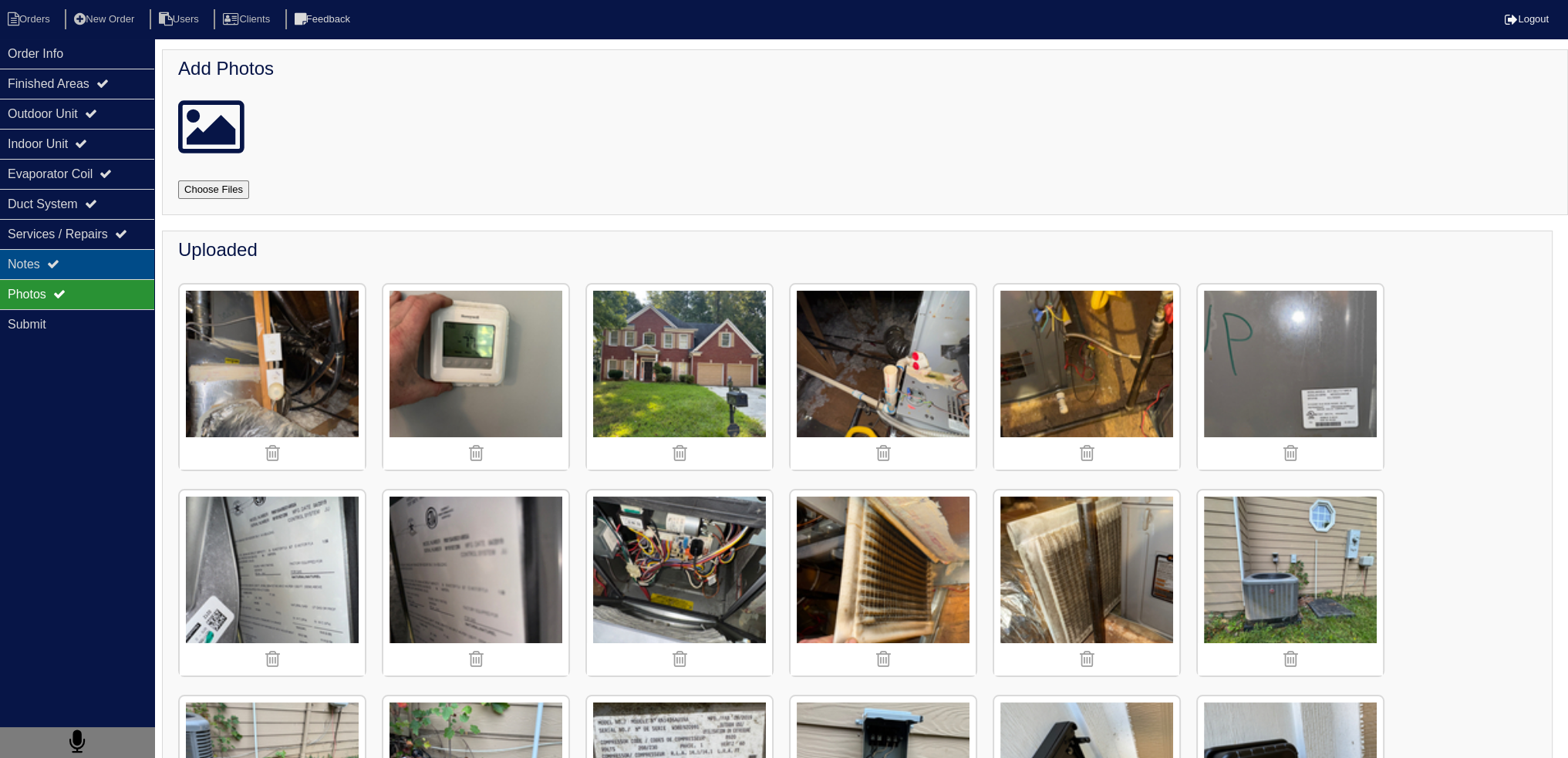
click at [60, 256] on div "Notes" at bounding box center [77, 263] width 154 height 30
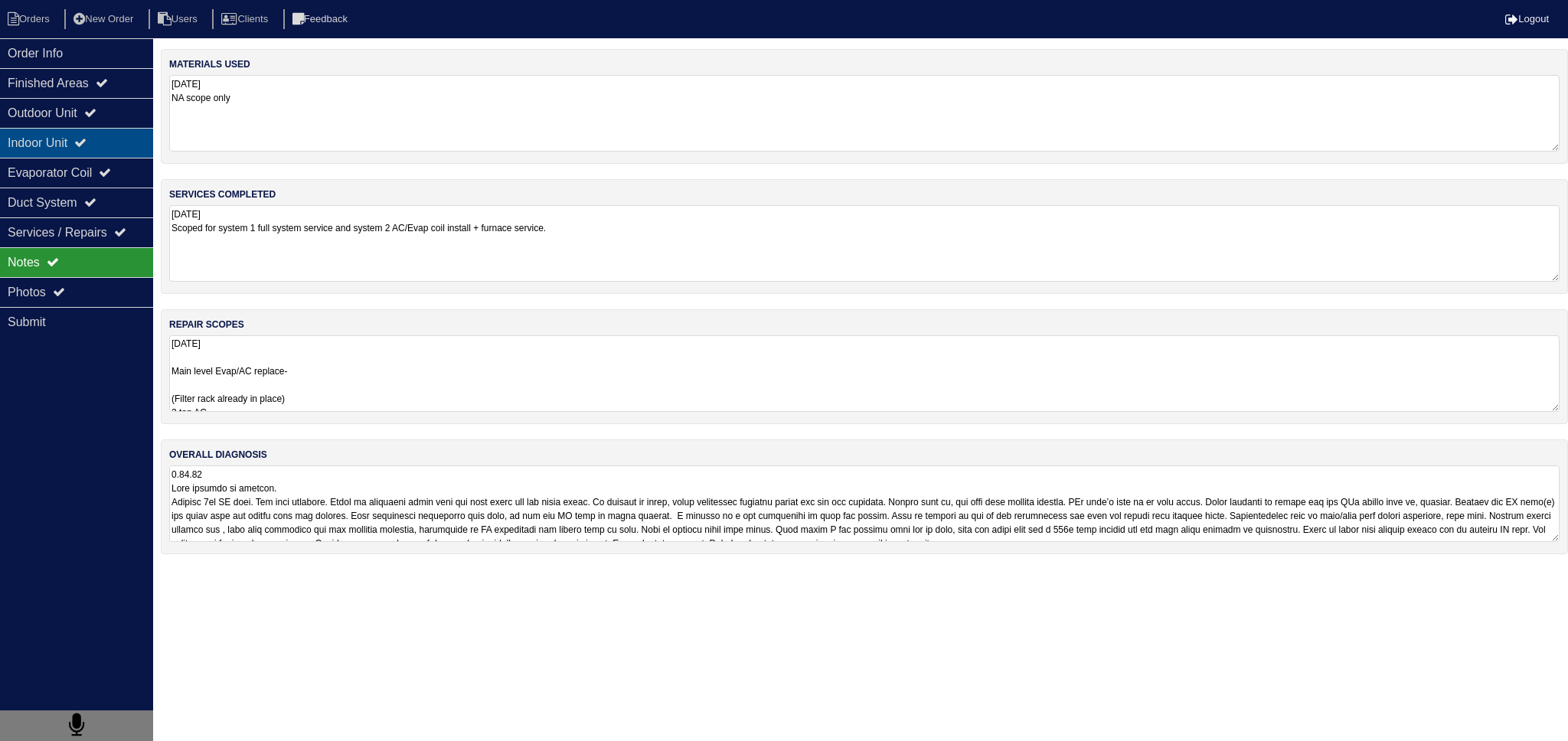
click at [60, 134] on div "Indoor Unit" at bounding box center [76, 142] width 153 height 30
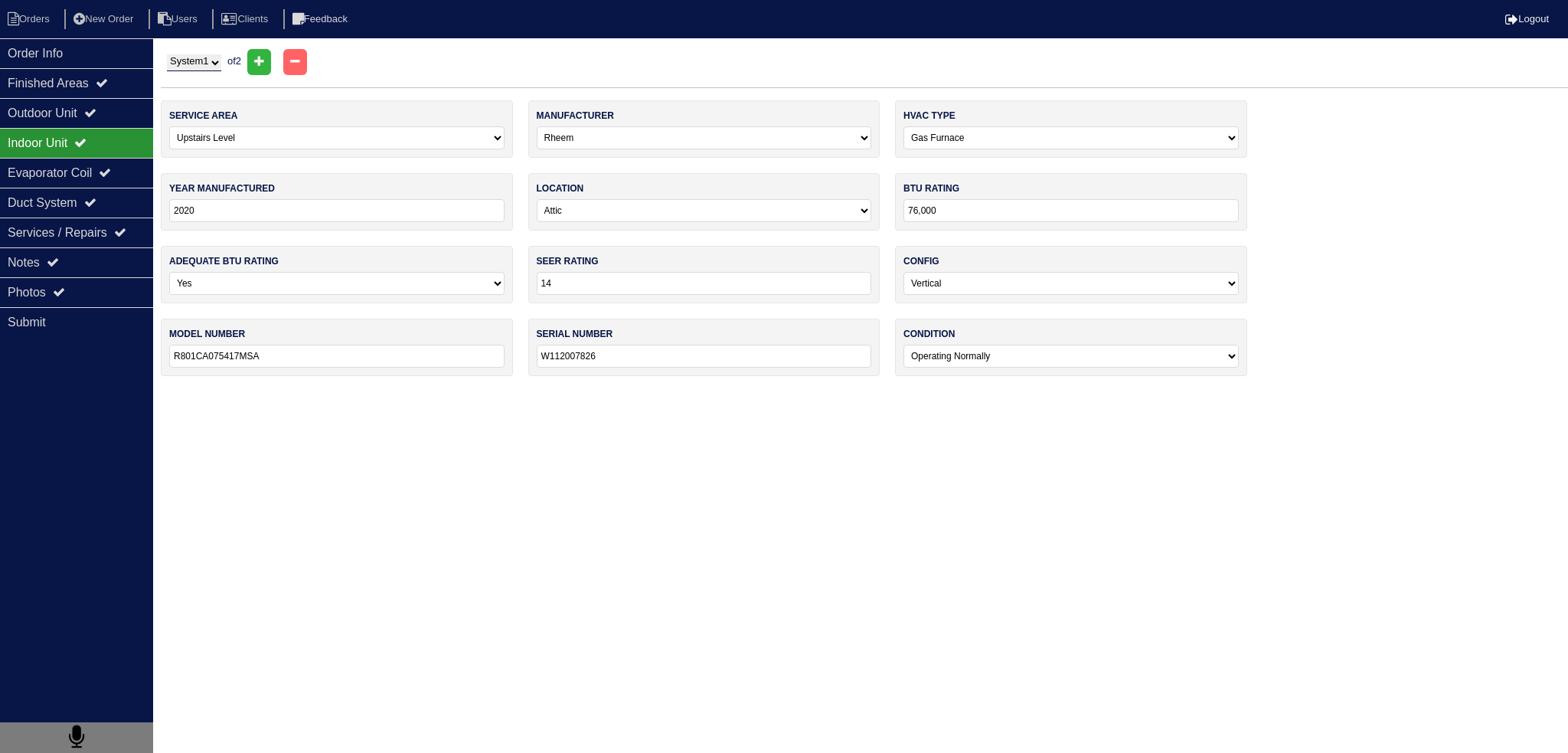
click at [58, 128] on div "Indoor Unit" at bounding box center [76, 142] width 153 height 30
click at [63, 109] on div "Outdoor Unit" at bounding box center [76, 113] width 153 height 30
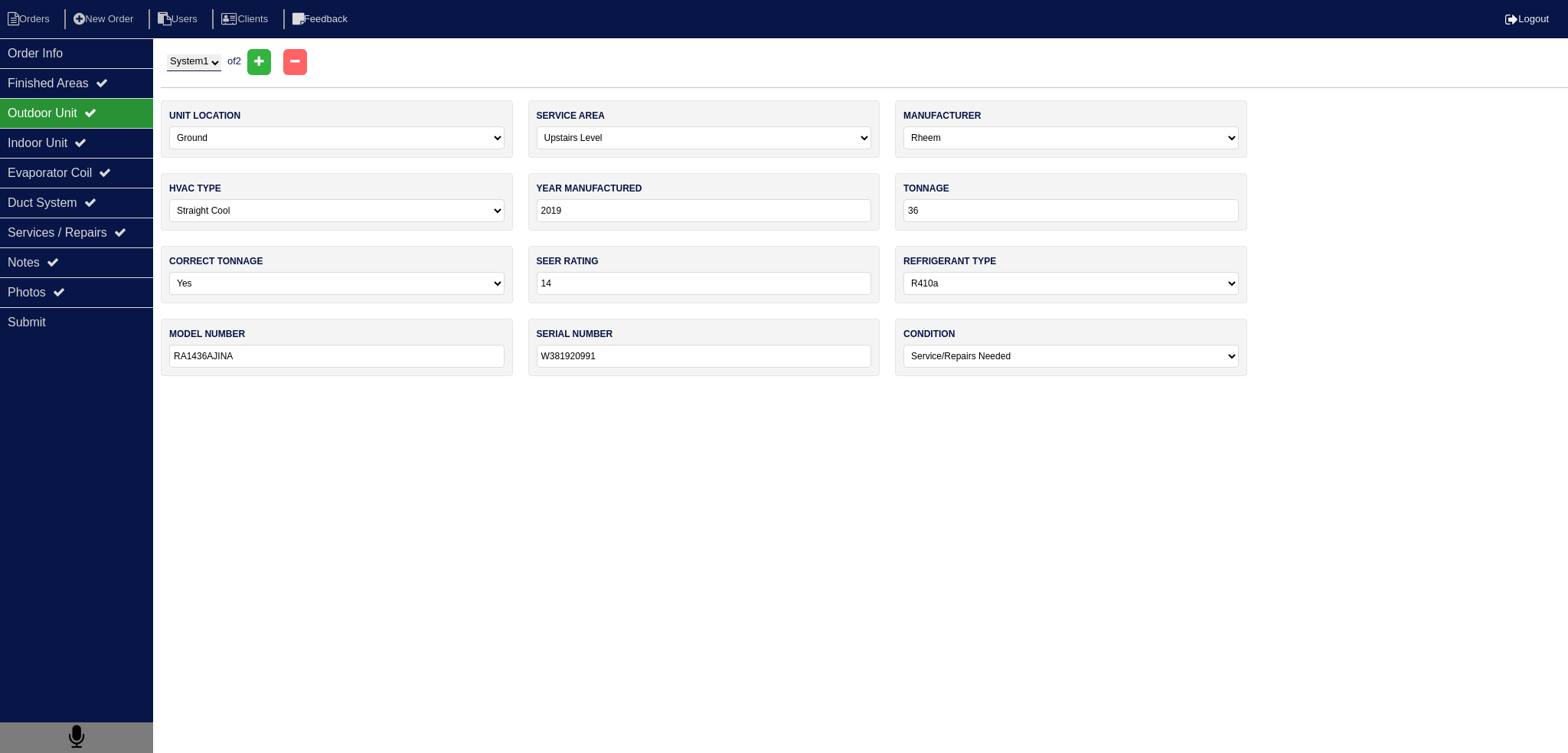
click at [222, 69] on select "System 1 System 2" at bounding box center [194, 63] width 54 height 17
select select "2"
click at [167, 54] on select "System 1 System 2" at bounding box center [194, 63] width 54 height 17
select select "0"
select select "Other"
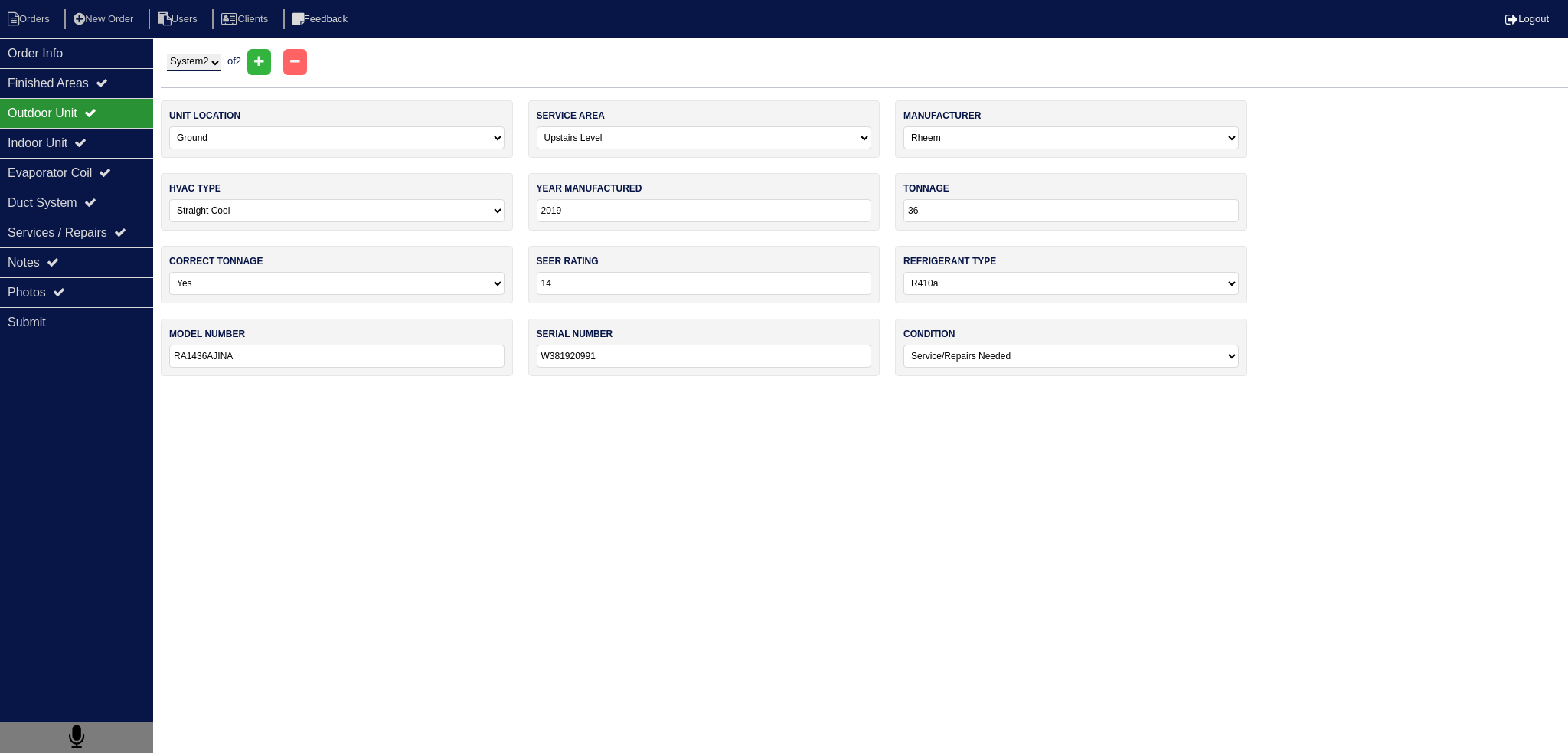
type input "0"
select select "1"
type input "0"
select select "2"
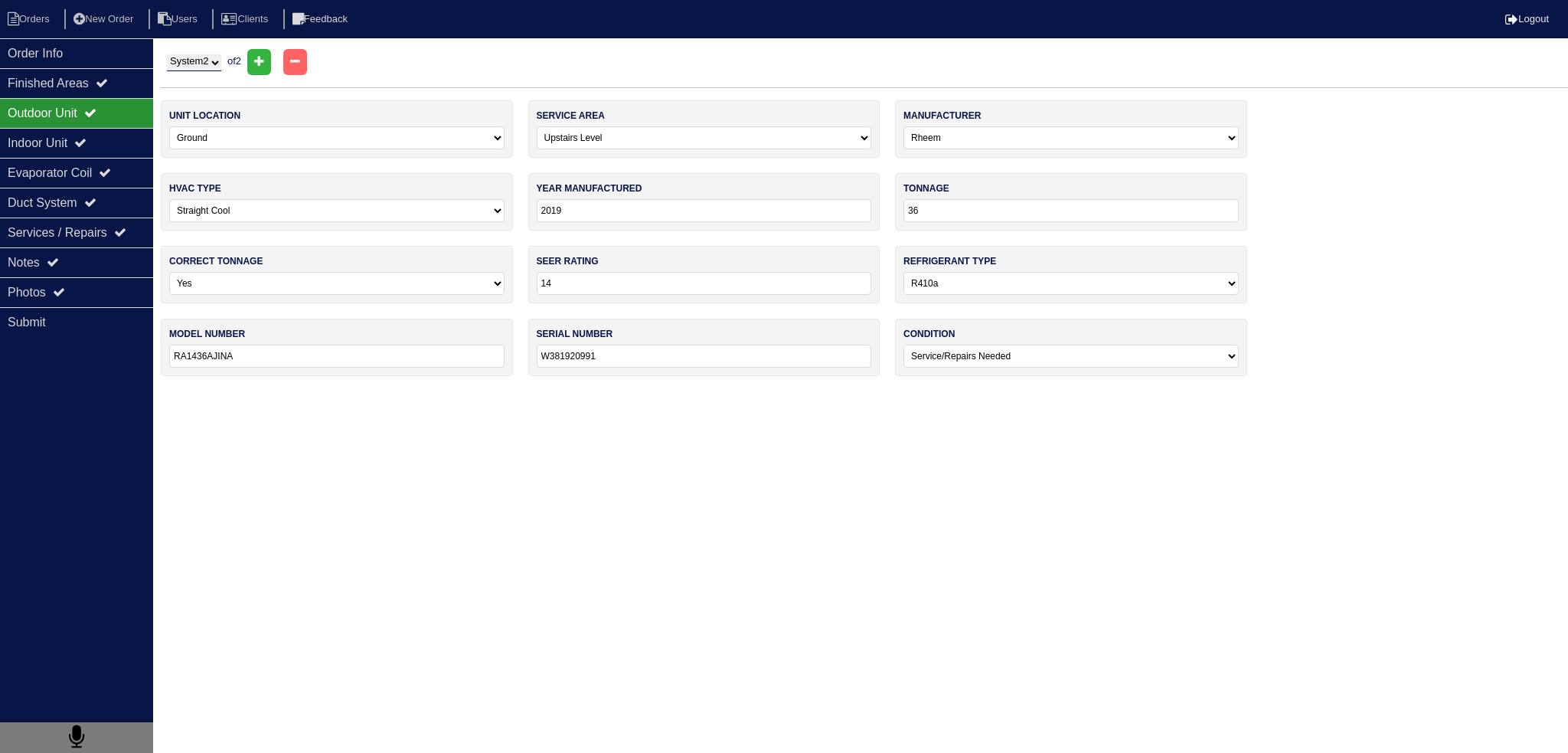
type input "——-"
type input "——"
select select "3"
select select "0"
type input "2019"
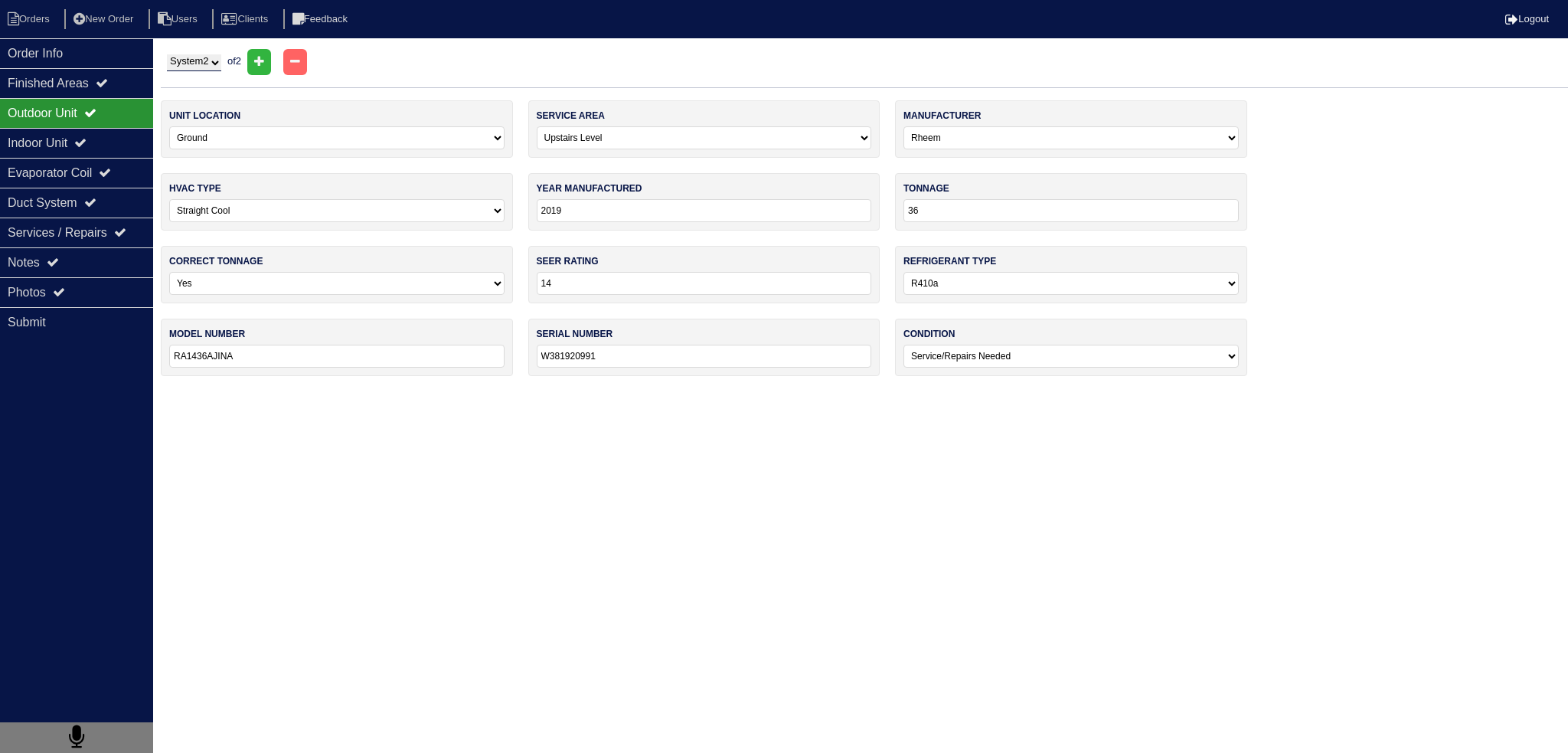
type input "24"
type input "RCF2414STAMCA"
type input "W381923847"
click at [135, 146] on div "Indoor Unit" at bounding box center [76, 142] width 153 height 30
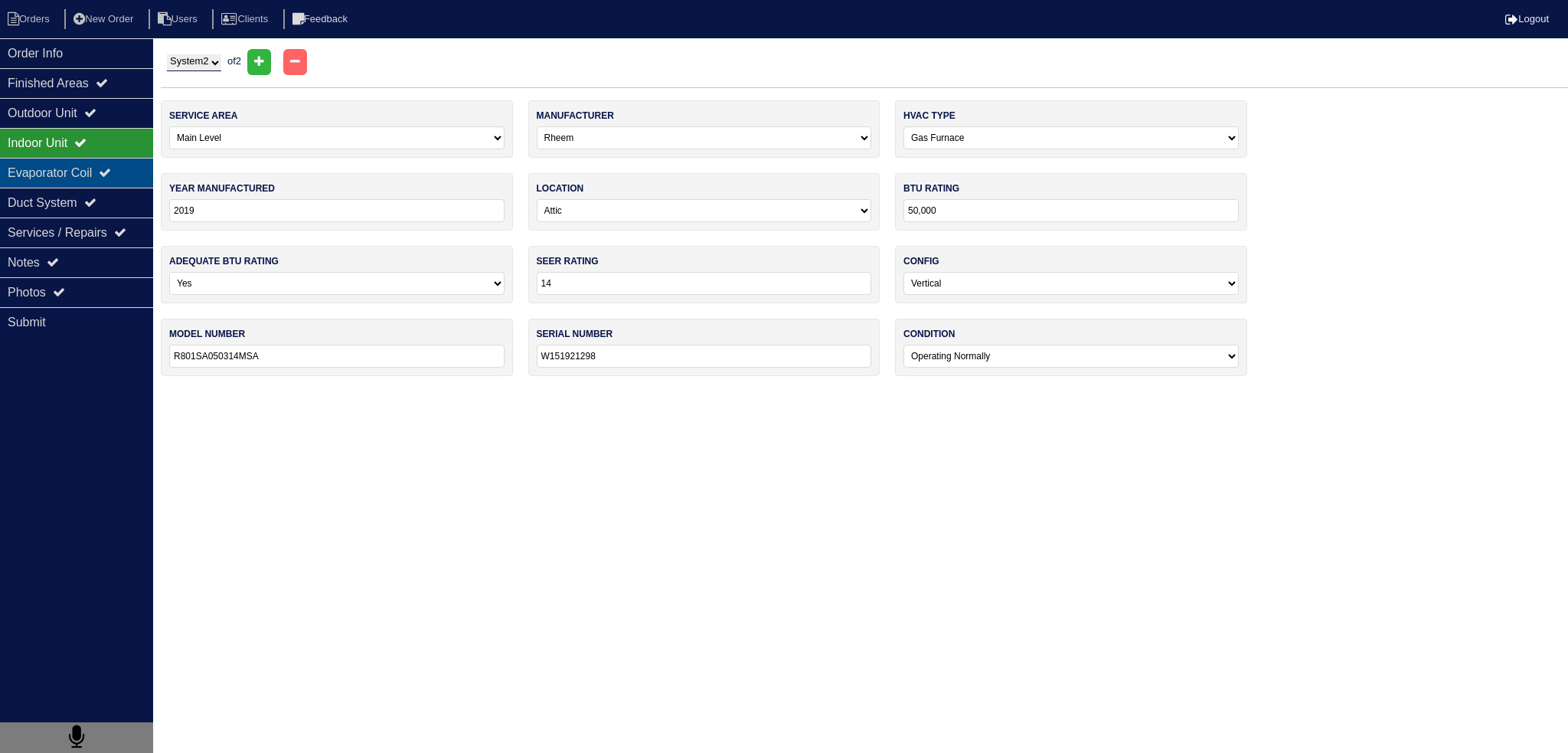
click at [134, 173] on div "Evaporator Coil" at bounding box center [76, 172] width 153 height 30
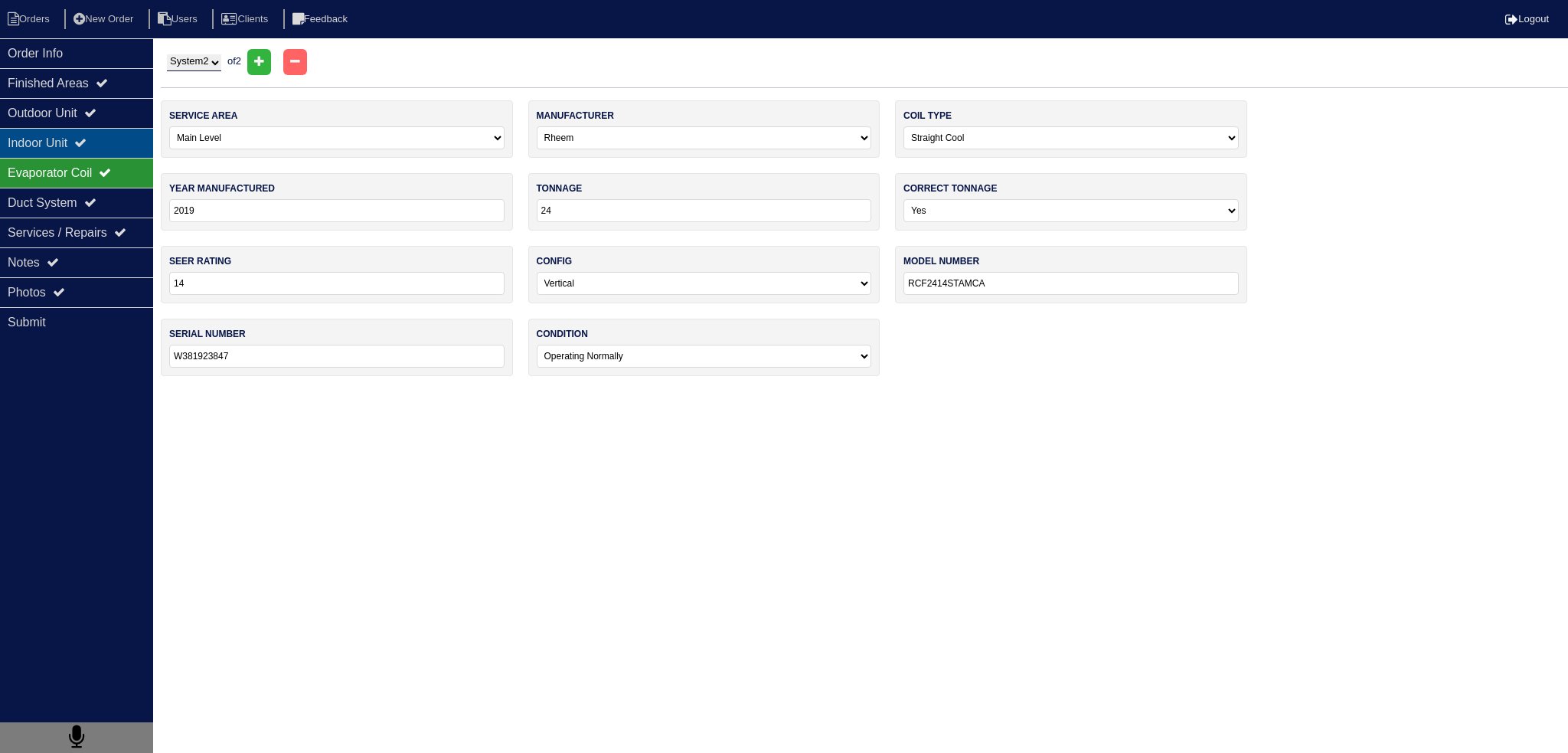
click at [108, 137] on div "Indoor Unit" at bounding box center [76, 142] width 153 height 30
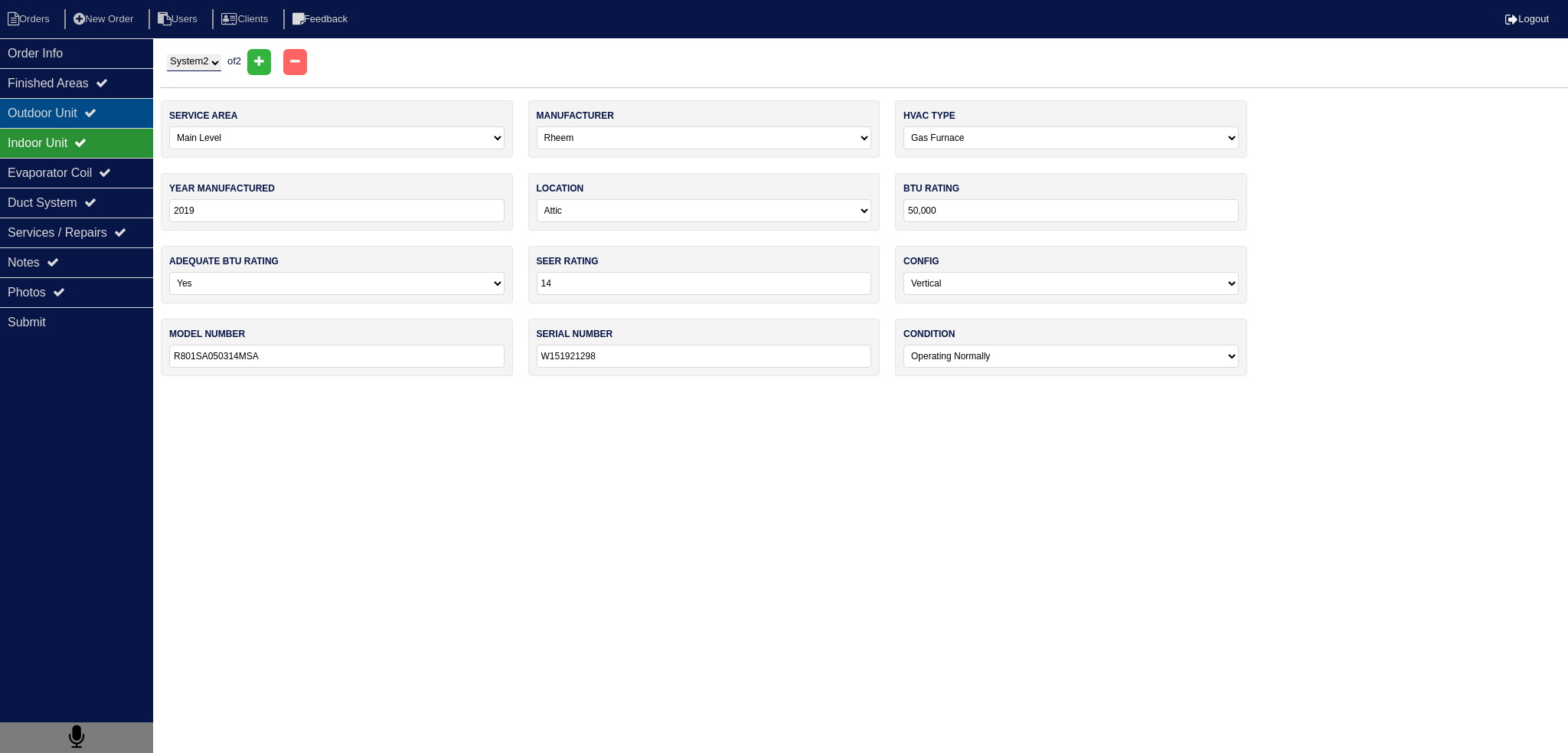
click at [93, 107] on div "Outdoor Unit" at bounding box center [76, 113] width 153 height 30
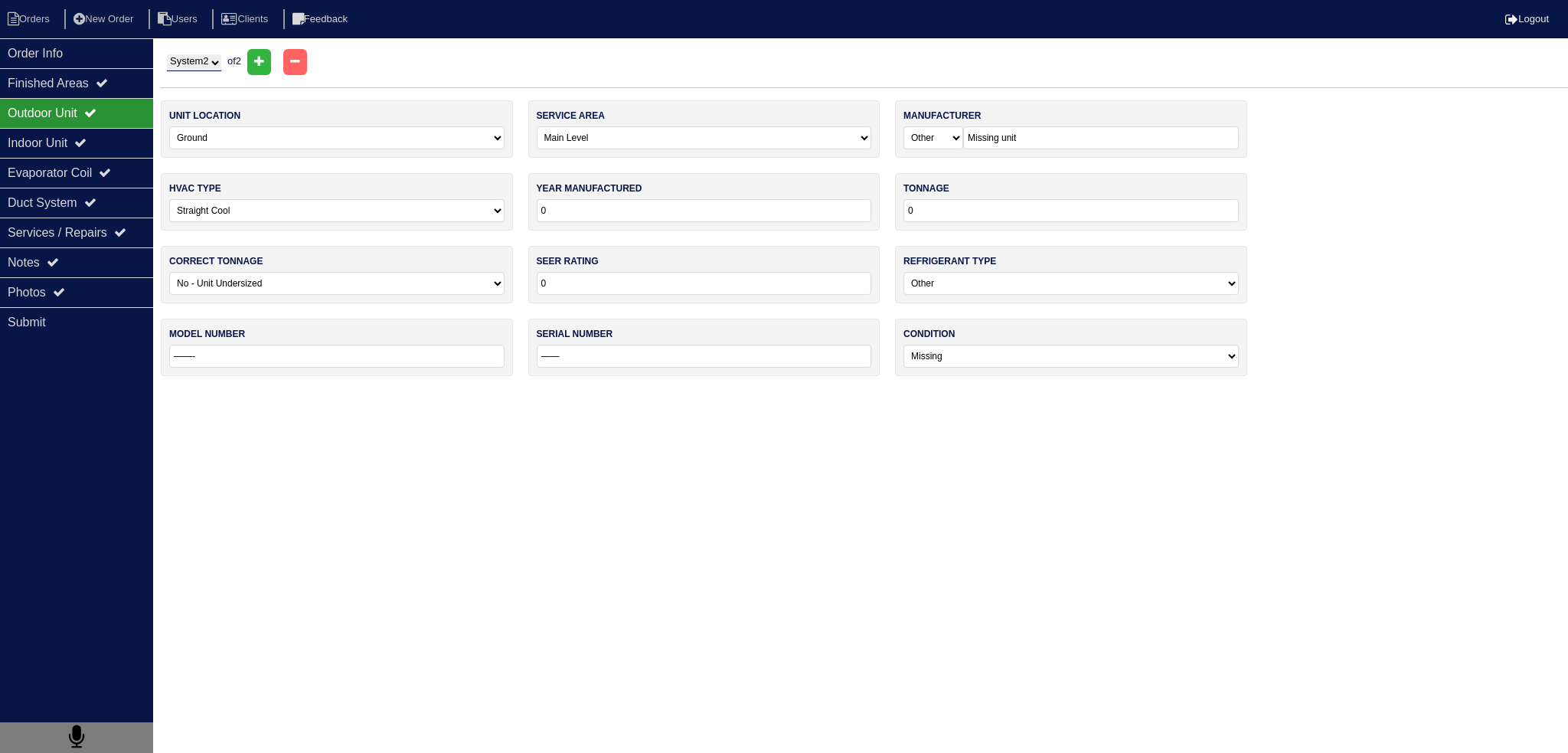
click at [93, 121] on div "Outdoor Unit" at bounding box center [76, 113] width 153 height 30
click at [86, 140] on icon at bounding box center [80, 142] width 12 height 12
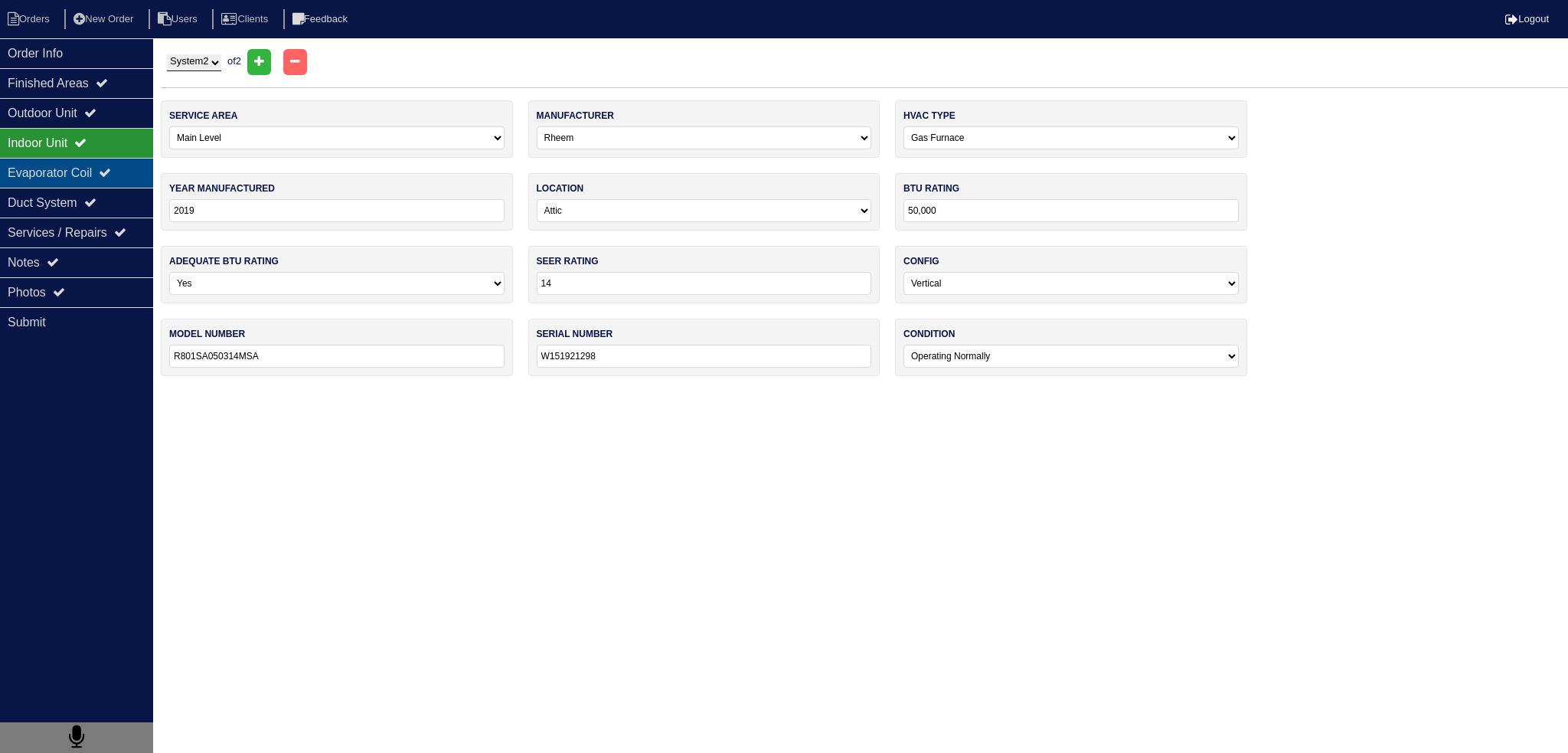
click at [103, 161] on div "Evaporator Coil" at bounding box center [76, 172] width 153 height 30
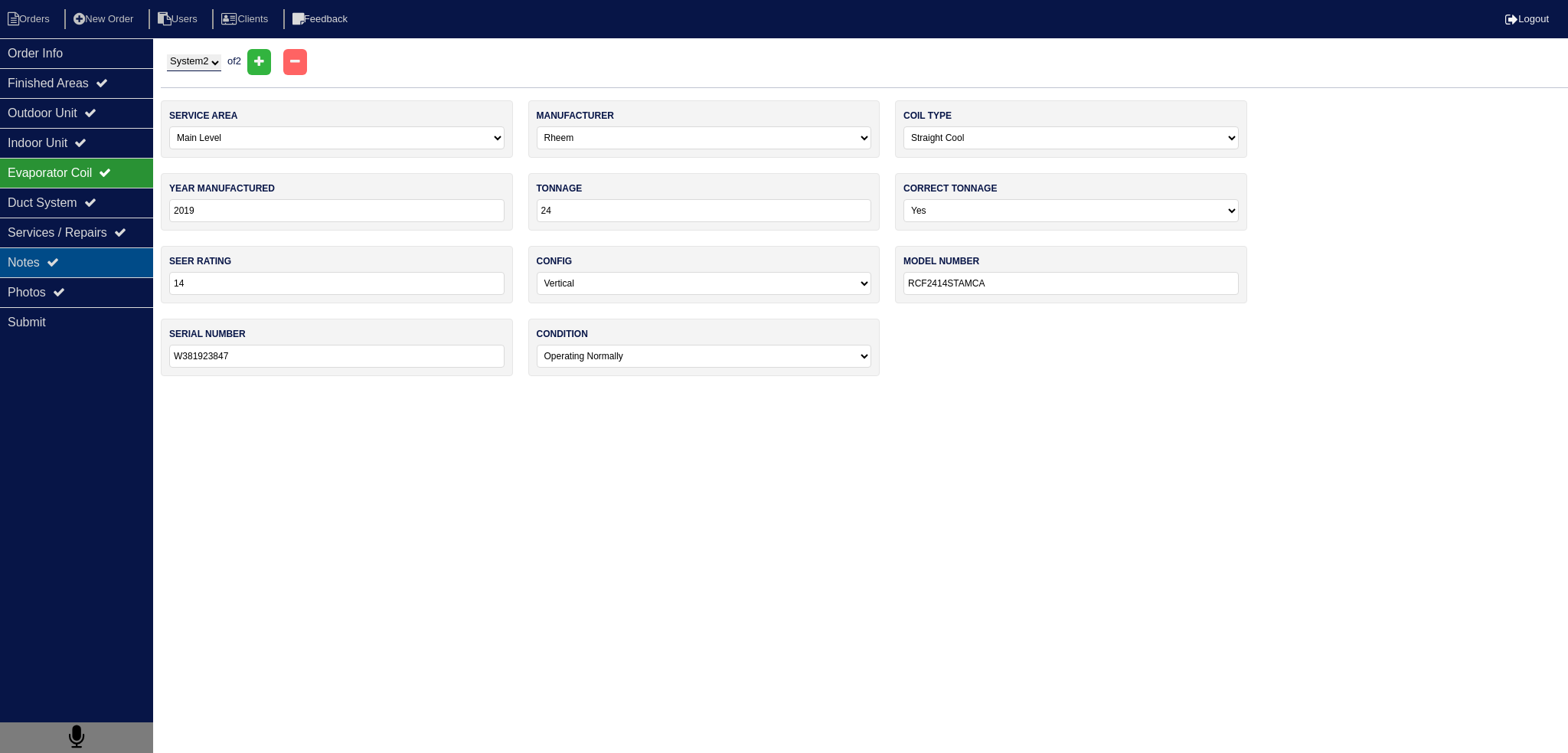
click at [95, 252] on div "Notes" at bounding box center [76, 261] width 153 height 30
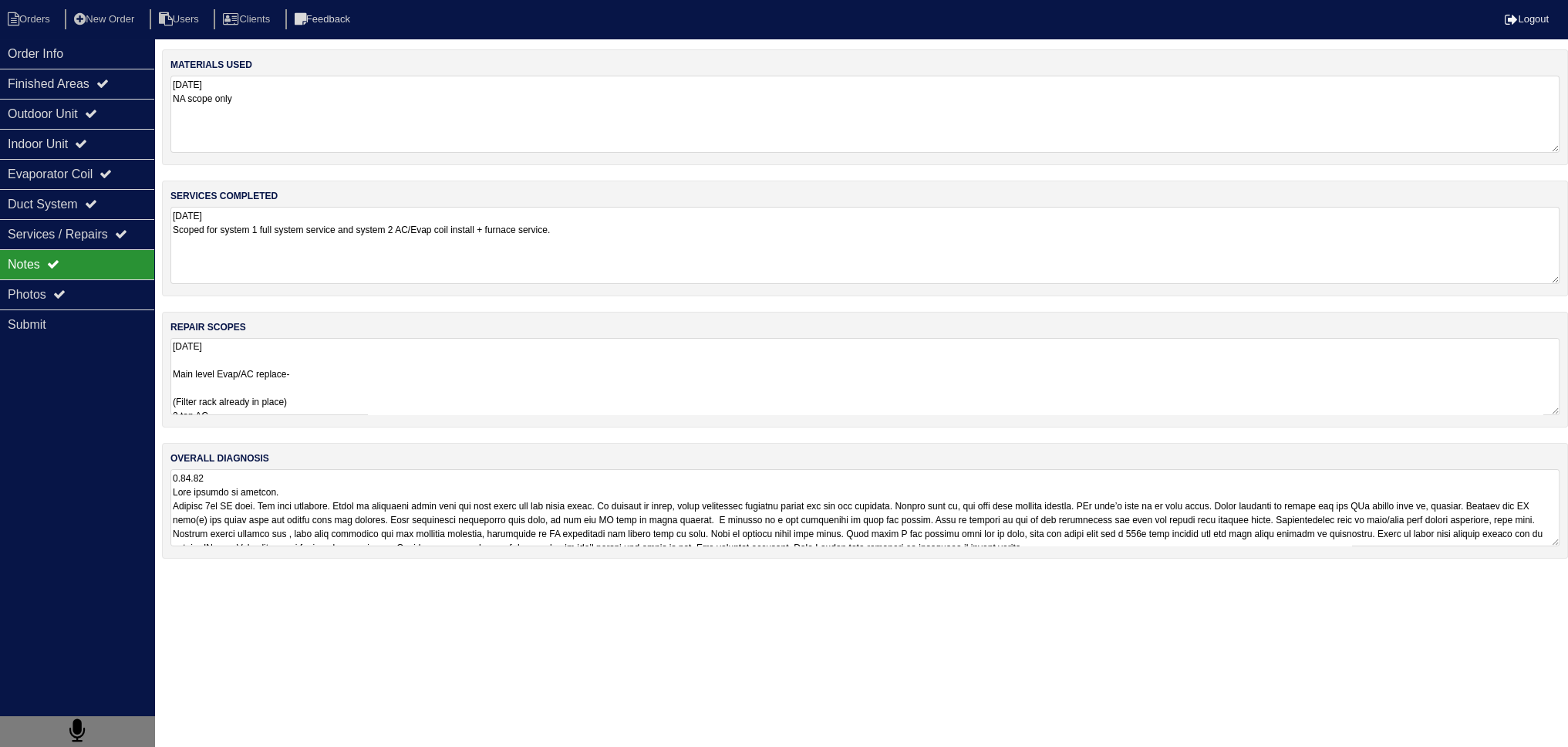
click at [264, 393] on textarea "9.18.25 Main level Evap/AC replace- (Filter rack already in place) 2 ton AC 2 t…" at bounding box center [865, 376] width 1389 height 77
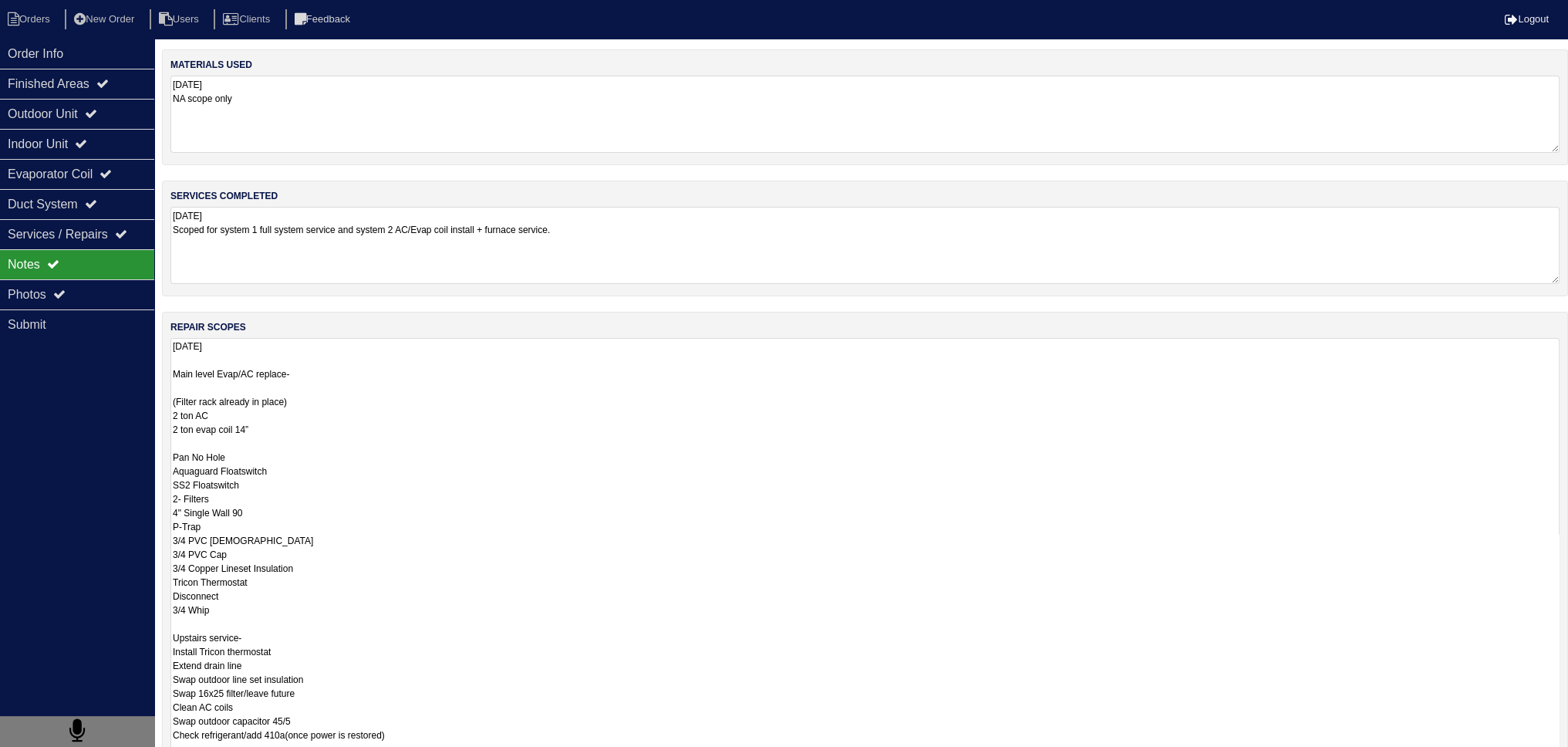
click at [255, 443] on textarea "9.18.25 Main level Evap/AC replace- (Filter rack already in place) 2 ton AC 2 t…" at bounding box center [865, 617] width 1389 height 559
click at [219, 382] on textarea "9.18.25 Main level Evap/AC replace- (Filter rack already in place) 2 ton AC 2 t…" at bounding box center [865, 617] width 1389 height 559
click at [234, 358] on textarea "9.18.25 Main level Evap/AC replace- (Filter rack already in place) 2 ton AC 2 t…" at bounding box center [865, 617] width 1389 height 559
click at [339, 385] on textarea "9.18.25 Main level Evap/AC replace- (Filter rack already in place) 2 ton AC 2 t…" at bounding box center [865, 617] width 1389 height 559
click at [329, 629] on textarea "9.18.25 Main level Evap/AC replace- (Filter rack already in place) 2 ton AC 2 t…" at bounding box center [865, 617] width 1389 height 559
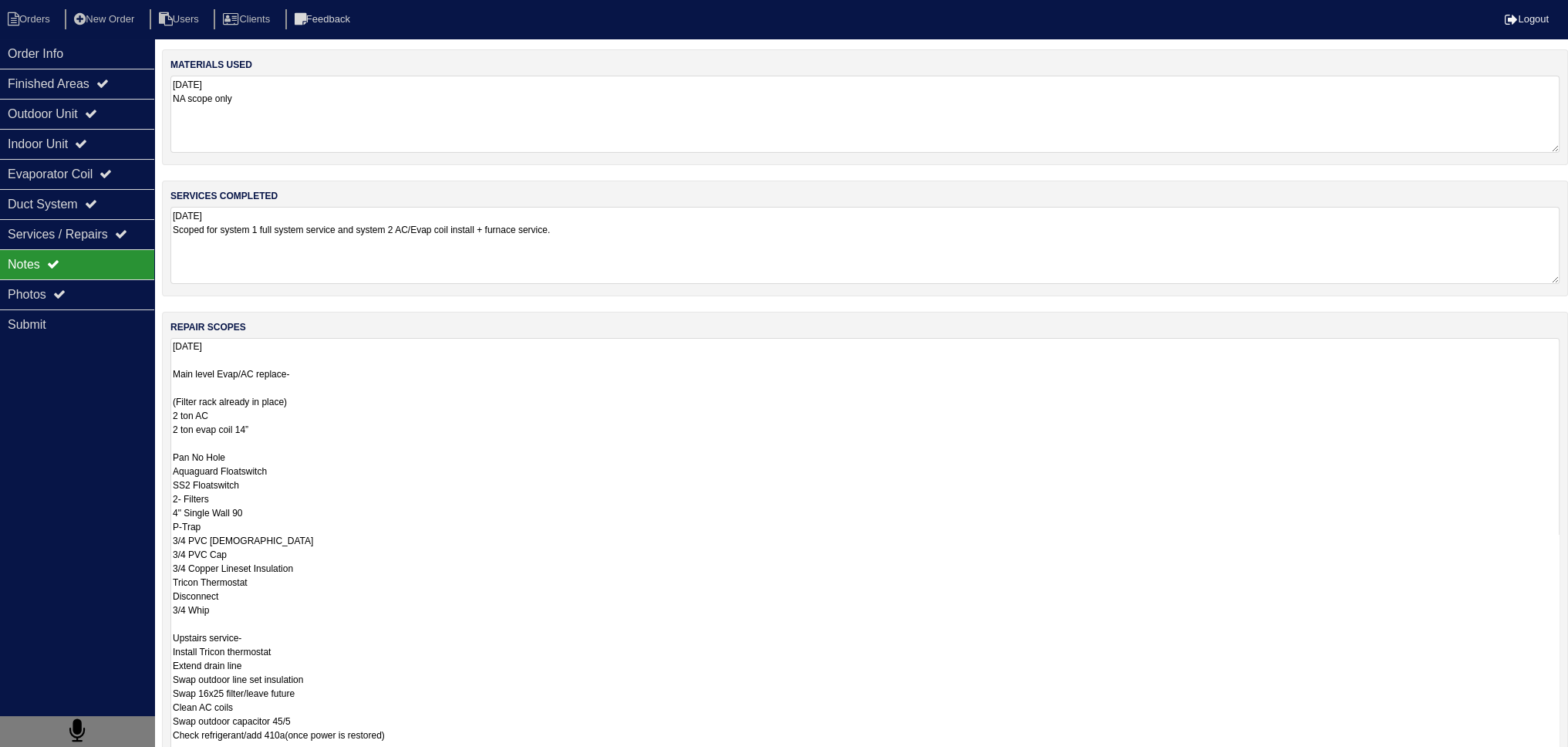
click at [320, 610] on textarea "9.18.25 Main level Evap/AC replace- (Filter rack already in place) 2 ton AC 2 t…" at bounding box center [865, 617] width 1389 height 559
drag, startPoint x: 256, startPoint y: 616, endPoint x: 159, endPoint y: 598, distance: 98.7
click at [159, 598] on div "Order Info Finished Areas Outdoor Unit Indoor Unit Evaporator Coil Duct System …" at bounding box center [784, 553] width 1568 height 1006
click at [240, 602] on textarea "9.18.25 Main level Evap/AC replace- (Filter rack already in place) 2 ton AC 2 t…" at bounding box center [865, 617] width 1389 height 559
drag, startPoint x: 216, startPoint y: 525, endPoint x: 142, endPoint y: 527, distance: 74.0
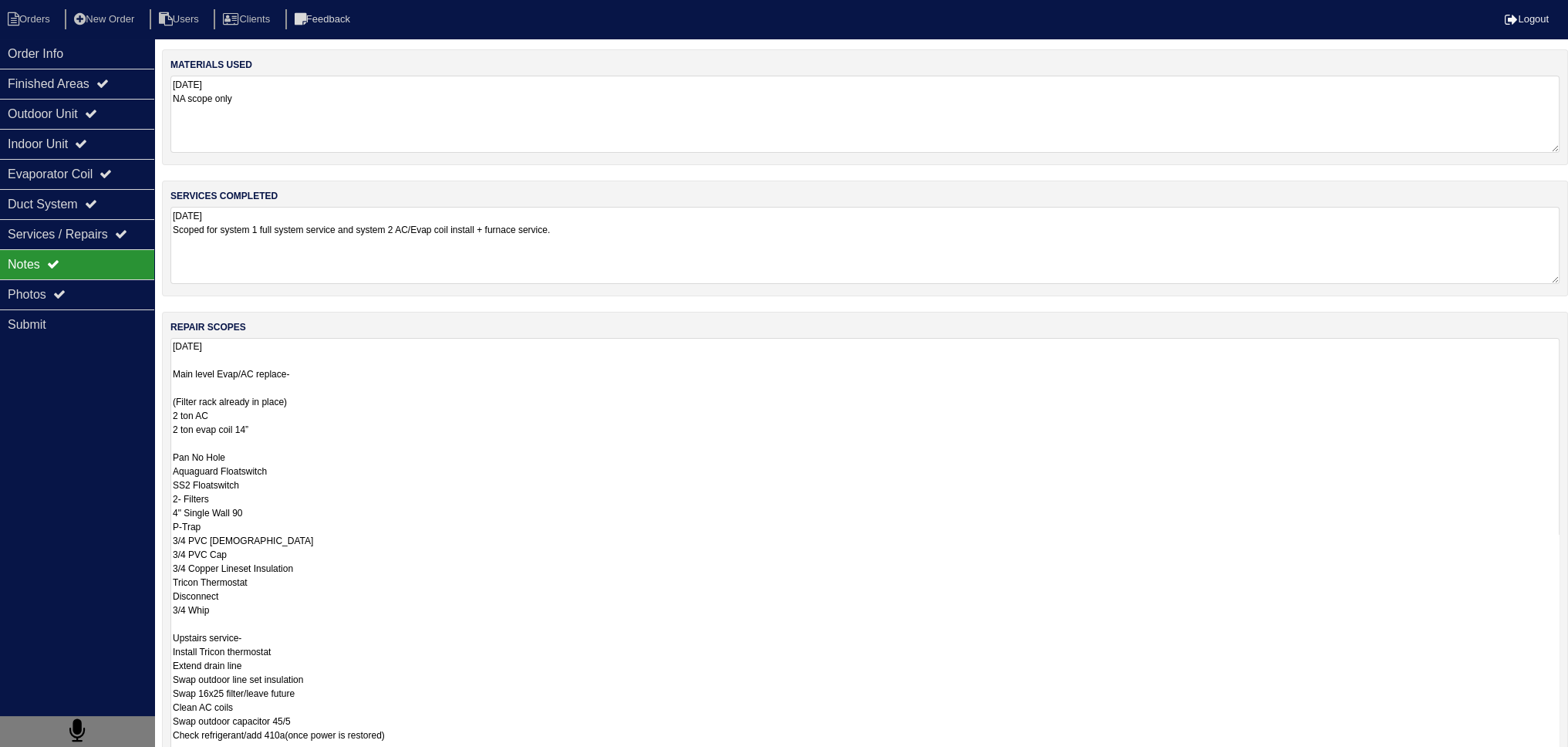
click at [142, 527] on div "Order Info Finished Areas Outdoor Unit Indoor Unit Evaporator Coil Duct System …" at bounding box center [784, 553] width 1568 height 1006
drag, startPoint x: 264, startPoint y: 532, endPoint x: 238, endPoint y: 540, distance: 27.2
click at [238, 540] on textarea "9.18.25 Main level Evap/AC replace- (Filter rack already in place) 2 ton AC 2 t…" at bounding box center [865, 617] width 1389 height 559
click at [238, 537] on textarea "9.18.25 Main level Evap/AC replace- (Filter rack already in place) 2 ton AC 2 t…" at bounding box center [865, 617] width 1389 height 559
drag, startPoint x: 255, startPoint y: 536, endPoint x: 163, endPoint y: 540, distance: 92.1
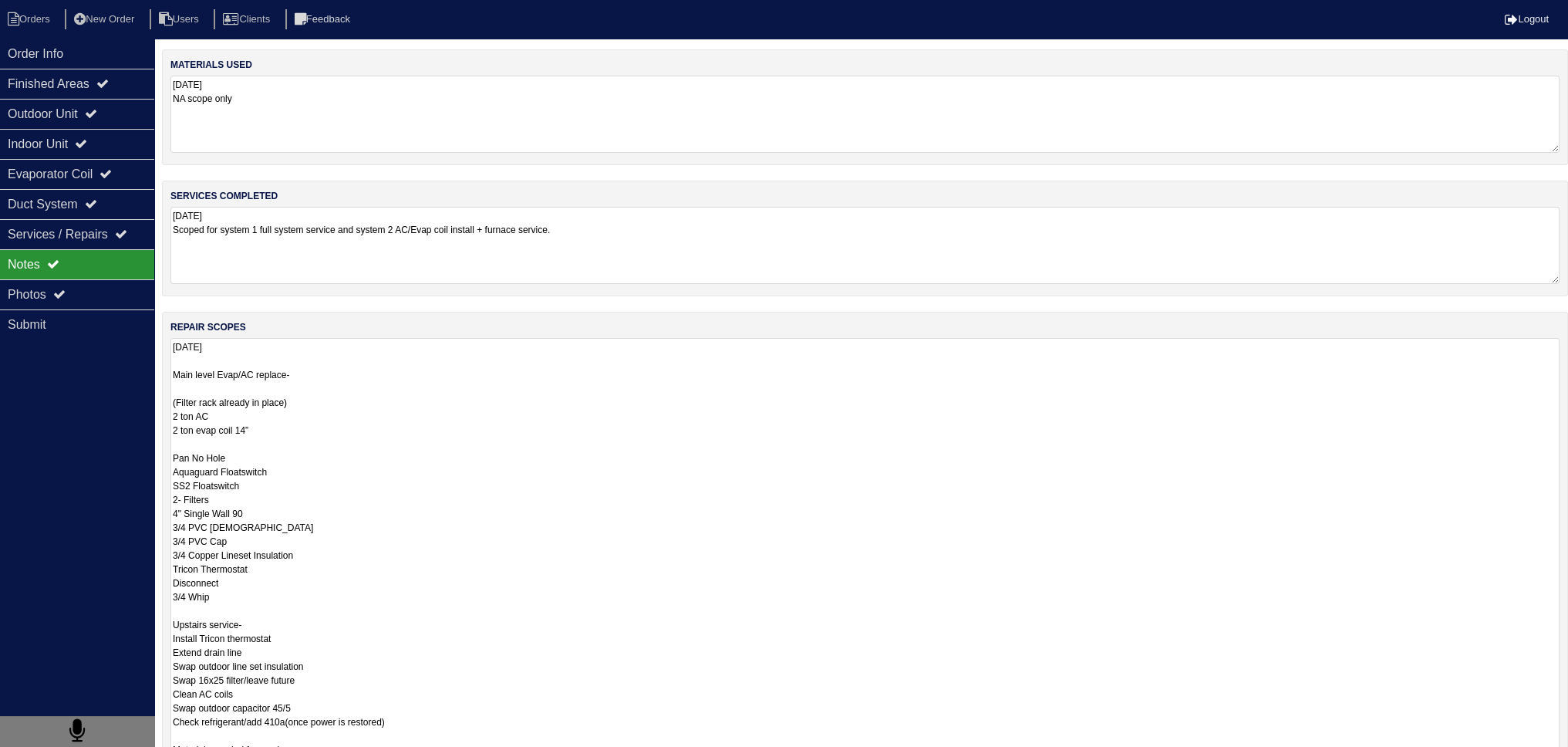
click at [160, 540] on div "Order Info Finished Areas Outdoor Unit Indoor Unit Evaporator Coil Duct System …" at bounding box center [784, 553] width 1568 height 1006
drag, startPoint x: 213, startPoint y: 511, endPoint x: 280, endPoint y: 504, distance: 67.4
click at [214, 512] on textarea "9.18.25 Main level Evap/AC replace- (Filter rack already in place) 2 ton AC 2 t…" at bounding box center [865, 617] width 1389 height 559
click at [283, 502] on textarea "9.18.25 Main level Evap/AC replace- (Filter rack already in place) 2 ton AC 2 t…" at bounding box center [865, 617] width 1389 height 559
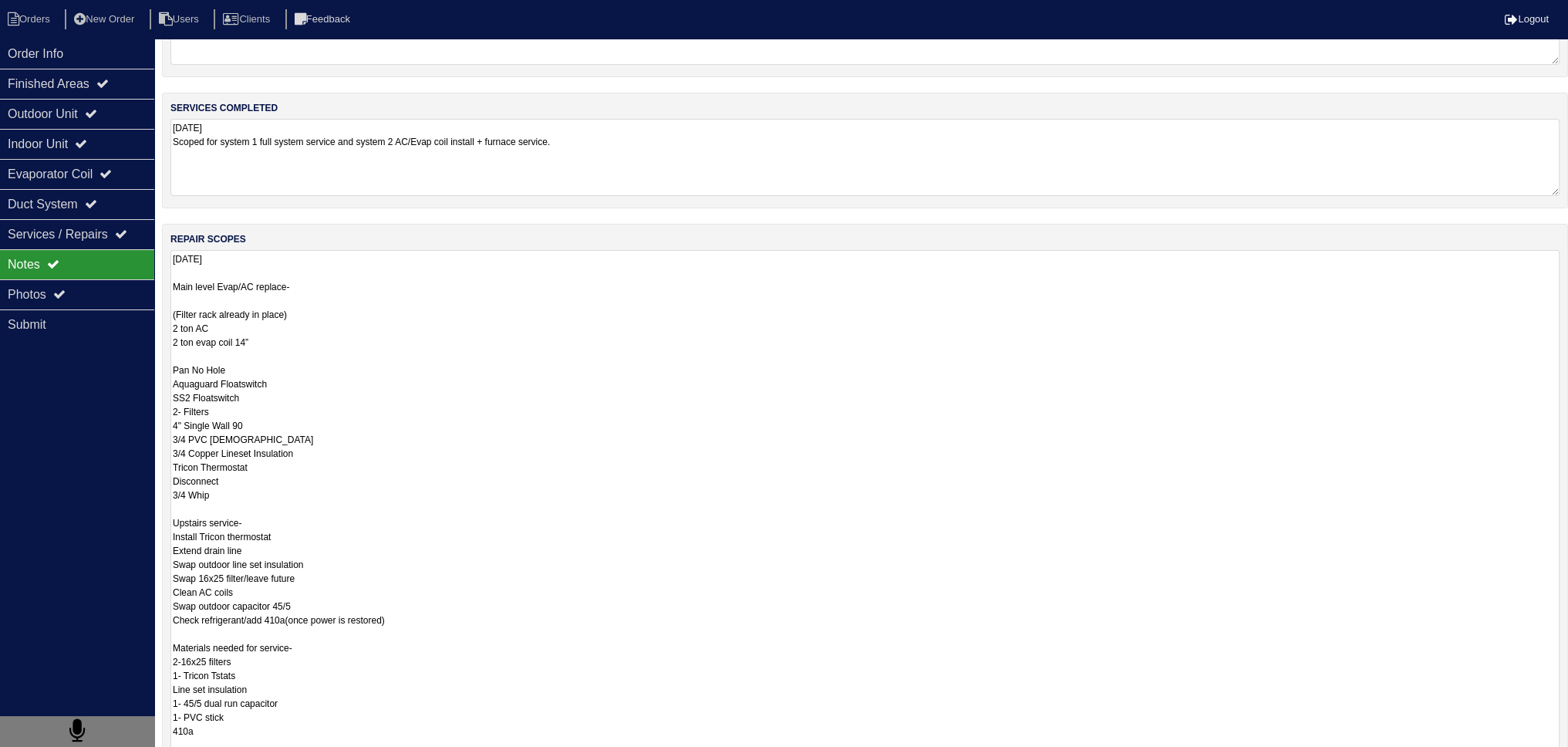
scroll to position [154, 0]
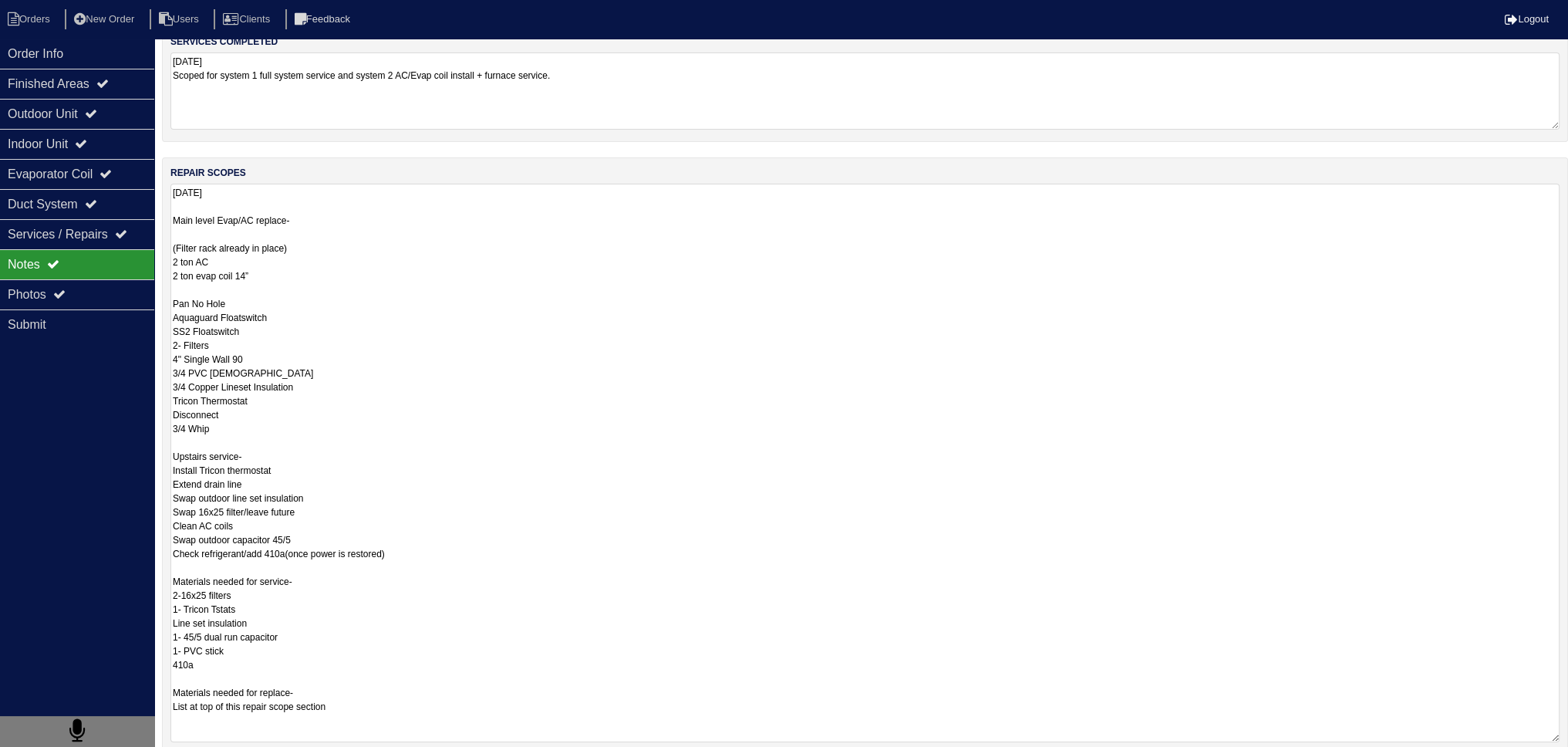
drag, startPoint x: 291, startPoint y: 622, endPoint x: 302, endPoint y: 668, distance: 47.3
click at [302, 668] on textarea "9.18.25 Main level Evap/AC replace- (Filter rack already in place) 2 ton AC 2 t…" at bounding box center [865, 462] width 1389 height 559
click at [297, 576] on textarea "9.18.25 Main level Evap/AC replace- (Filter rack already in place) 2 ton AC 2 t…" at bounding box center [865, 462] width 1389 height 559
click at [293, 574] on textarea "9.18.25 Main level Evap/AC replace- (Filter rack already in place) 2 ton AC 2 t…" at bounding box center [865, 462] width 1389 height 559
click at [283, 568] on textarea "9.18.25 Main level Evap/AC replace- (Filter rack already in place) 2 ton AC 2 t…" at bounding box center [865, 462] width 1389 height 559
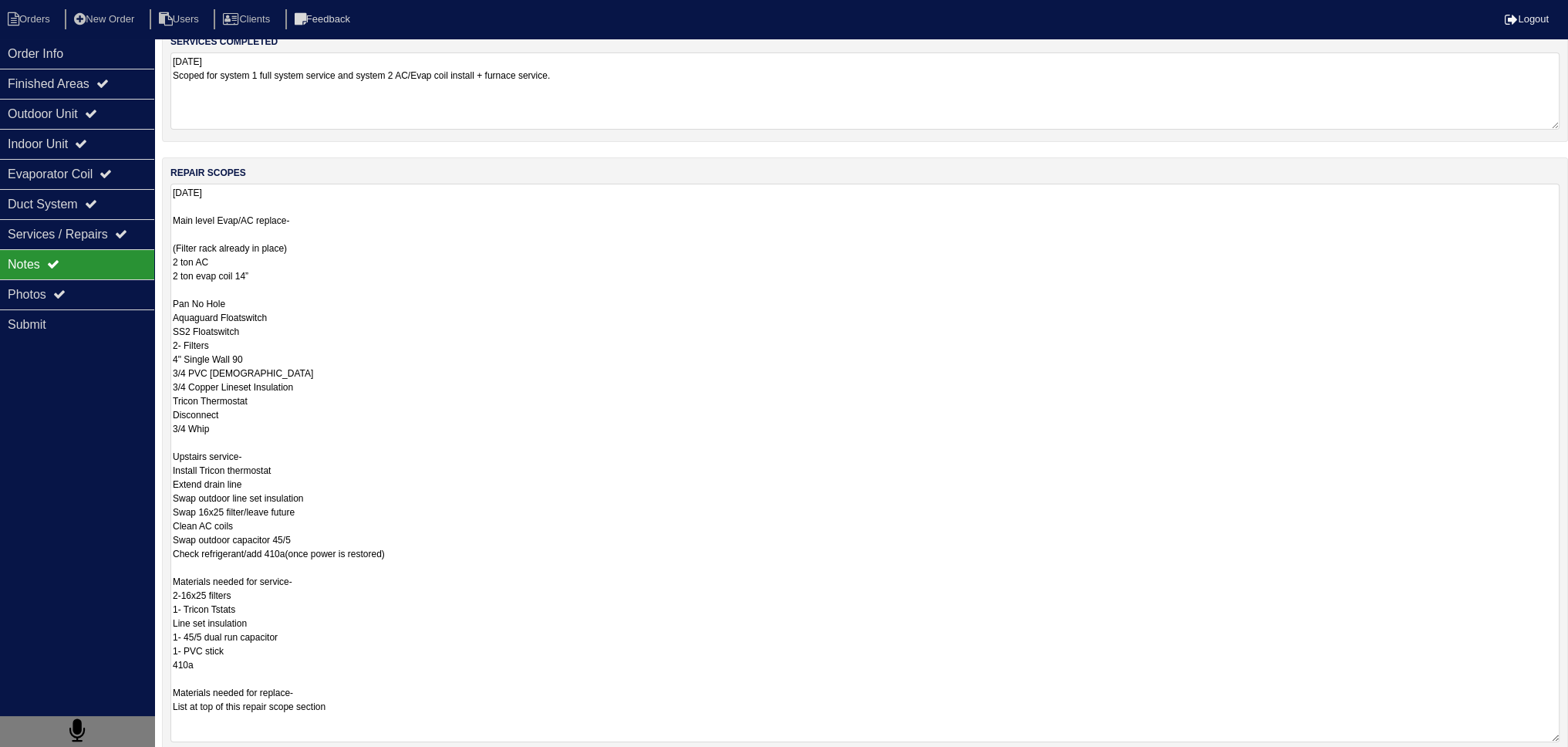
click at [305, 475] on textarea "9.18.25 Main level Evap/AC replace- (Filter rack already in place) 2 ton AC 2 t…" at bounding box center [865, 462] width 1389 height 559
type textarea "9.18.25 Main level Evap/AC replace- (Filter rack already in place) 2 ton AC 2 t…"
click at [104, 132] on div "Indoor Unit" at bounding box center [77, 143] width 154 height 30
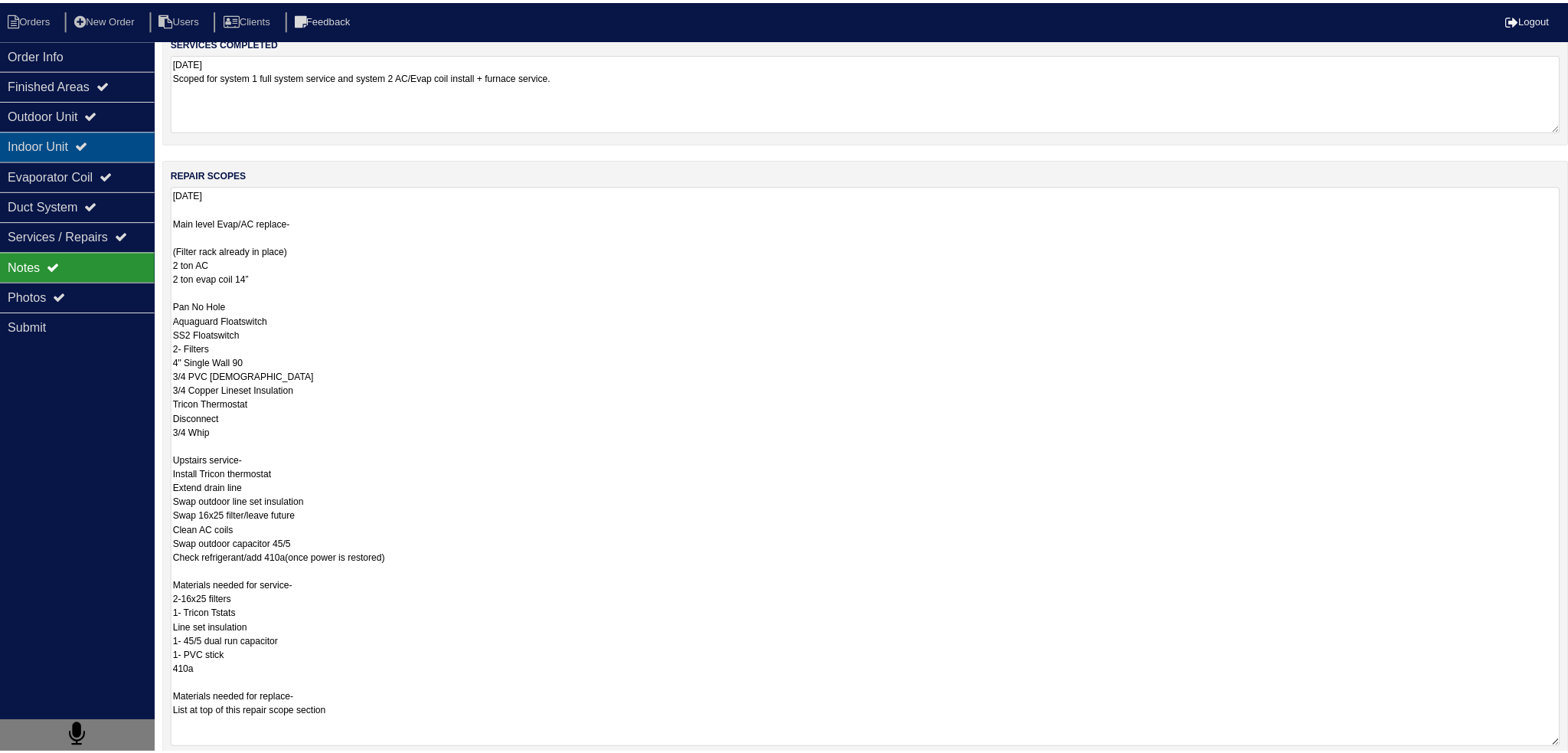
scroll to position [0, 0]
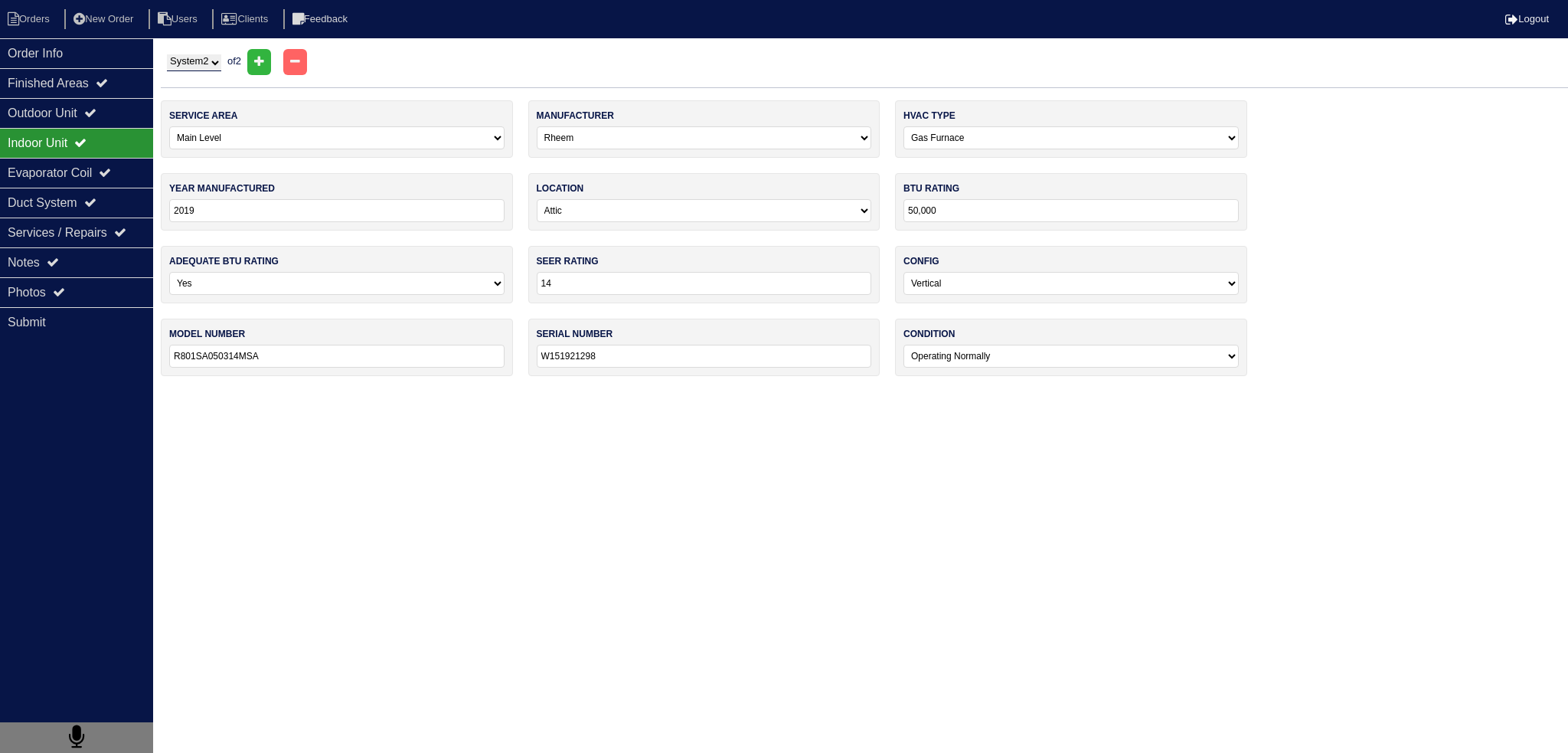
click at [103, 131] on div "Indoor Unit" at bounding box center [76, 142] width 153 height 30
click at [102, 124] on div "Outdoor Unit" at bounding box center [76, 113] width 153 height 30
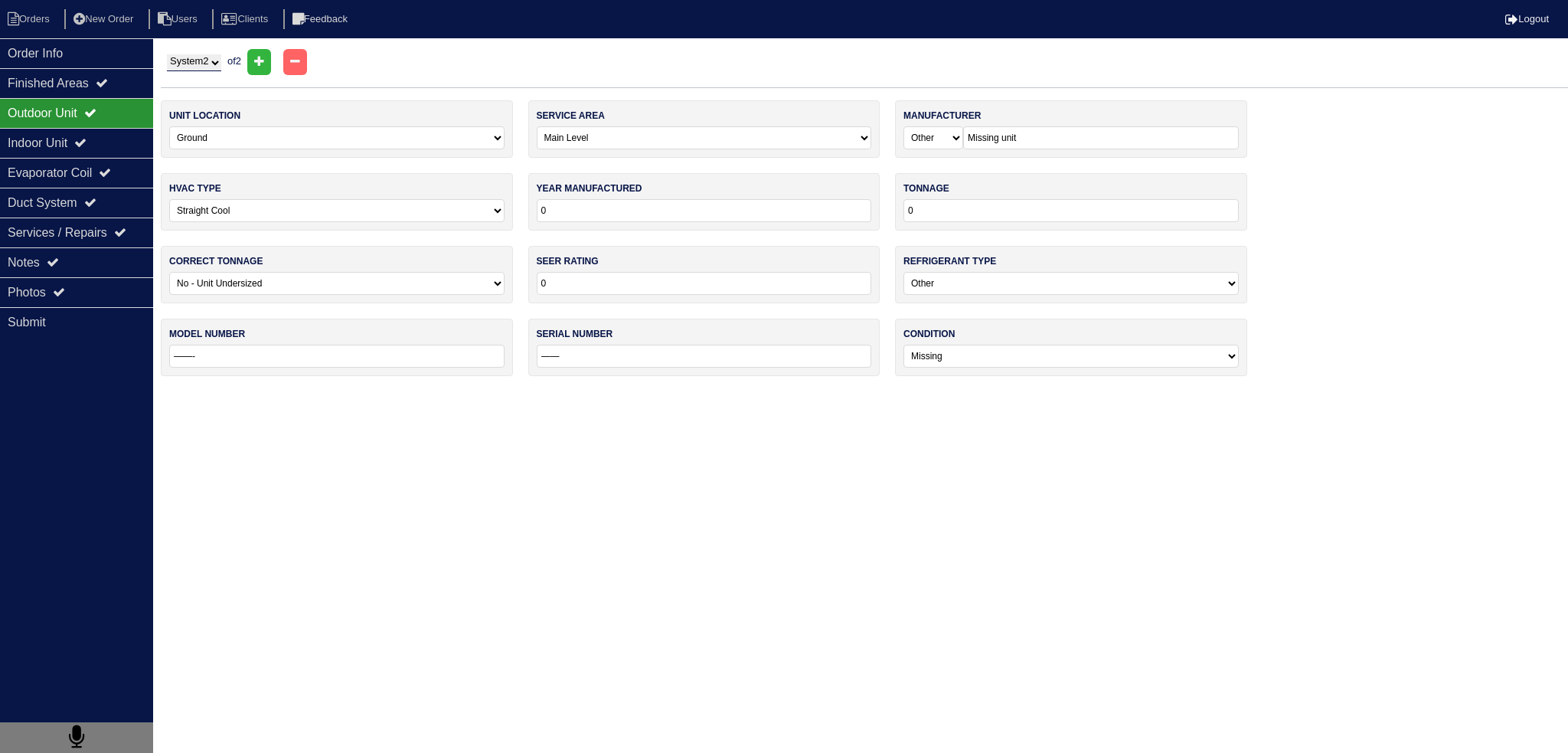
click at [206, 68] on select "System 1 System 2" at bounding box center [194, 63] width 54 height 17
select select "1"
click at [167, 54] on select "System 1 System 2" at bounding box center [194, 63] width 54 height 17
select select "1"
select select "Rheem"
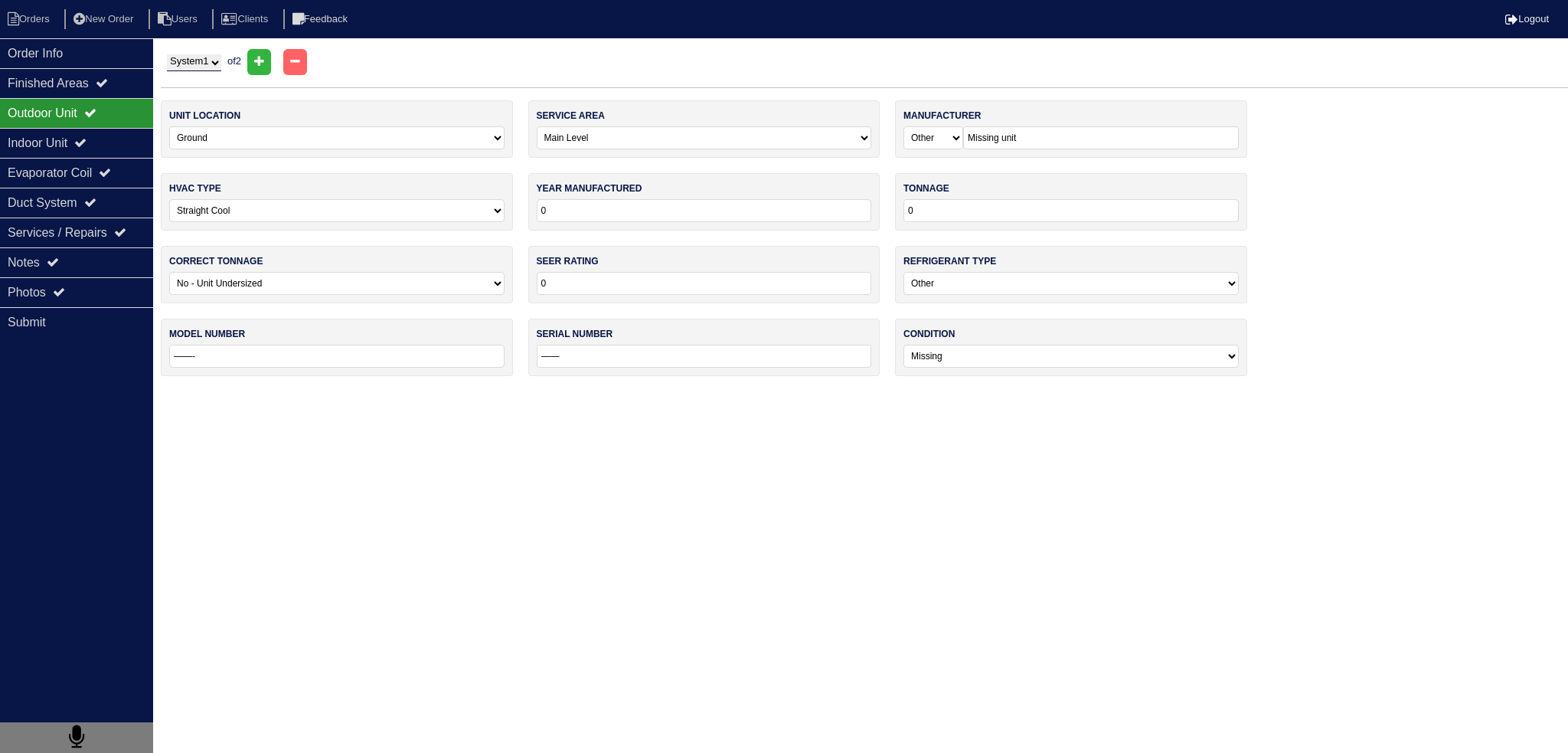
type input "2019"
type input "36"
select select "0"
type input "14"
select select "1"
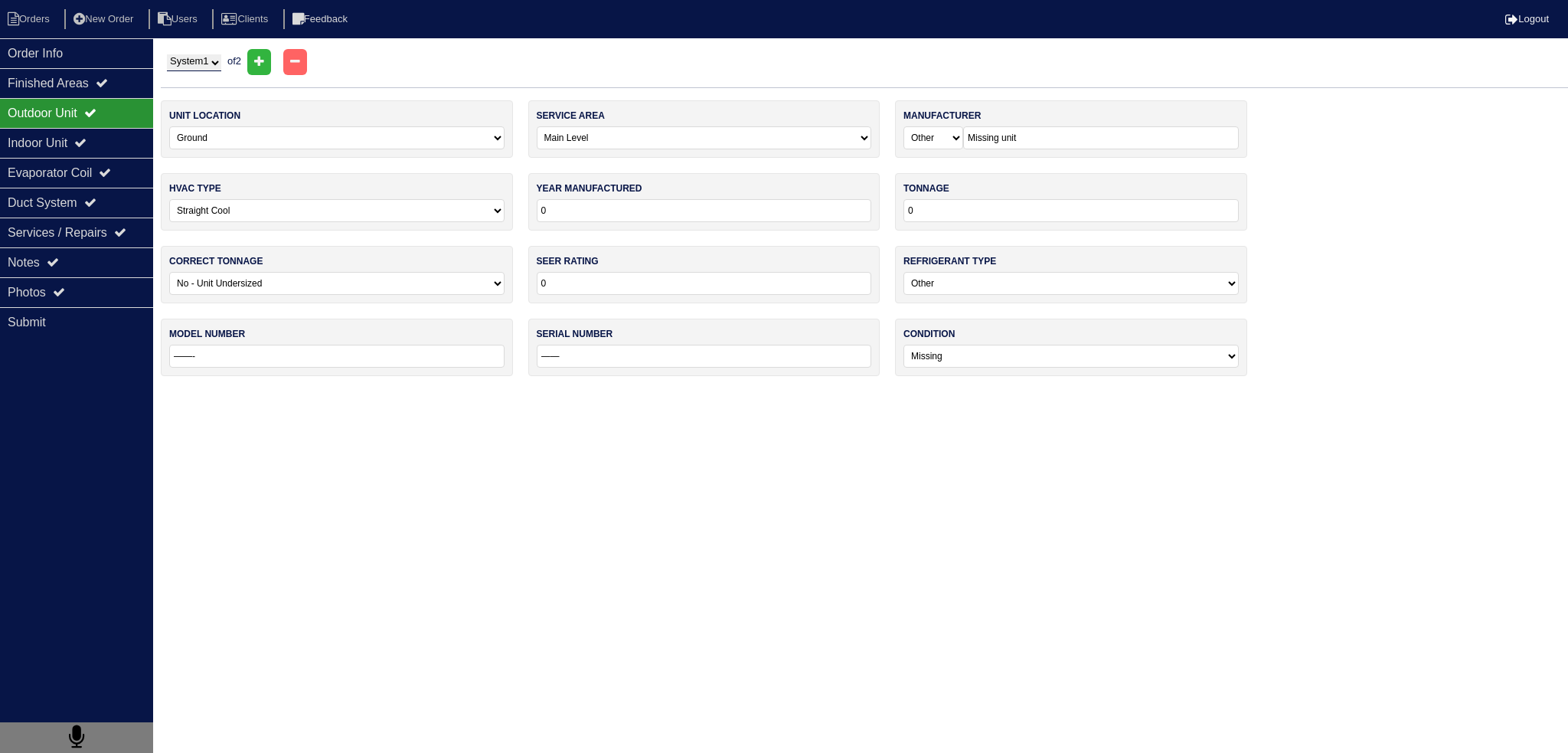
type input "RA1436AJINA"
type input "W381920991"
select select "1"
click at [77, 70] on div "Finished Areas" at bounding box center [76, 83] width 153 height 30
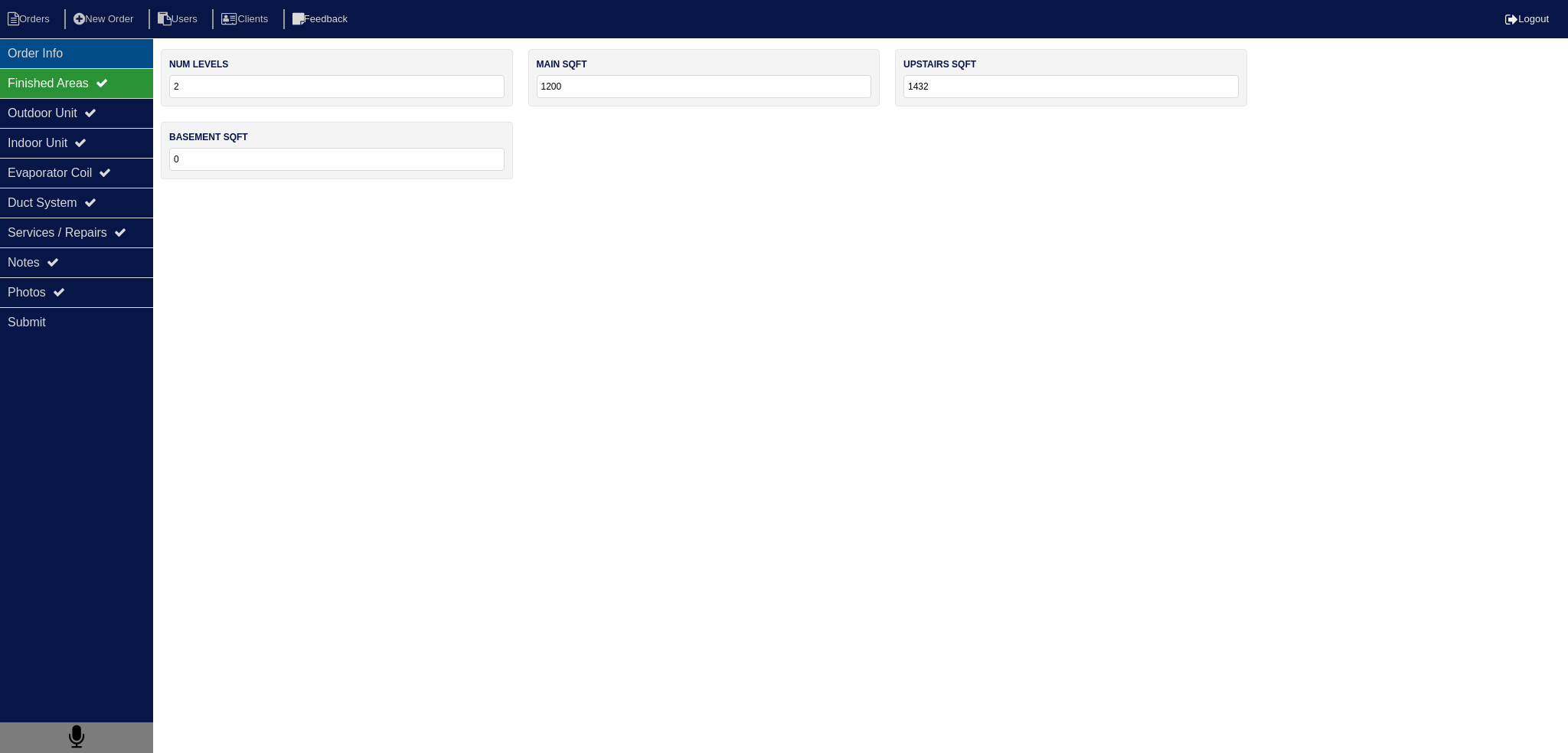
click at [75, 60] on div "Order Info" at bounding box center [76, 52] width 153 height 30
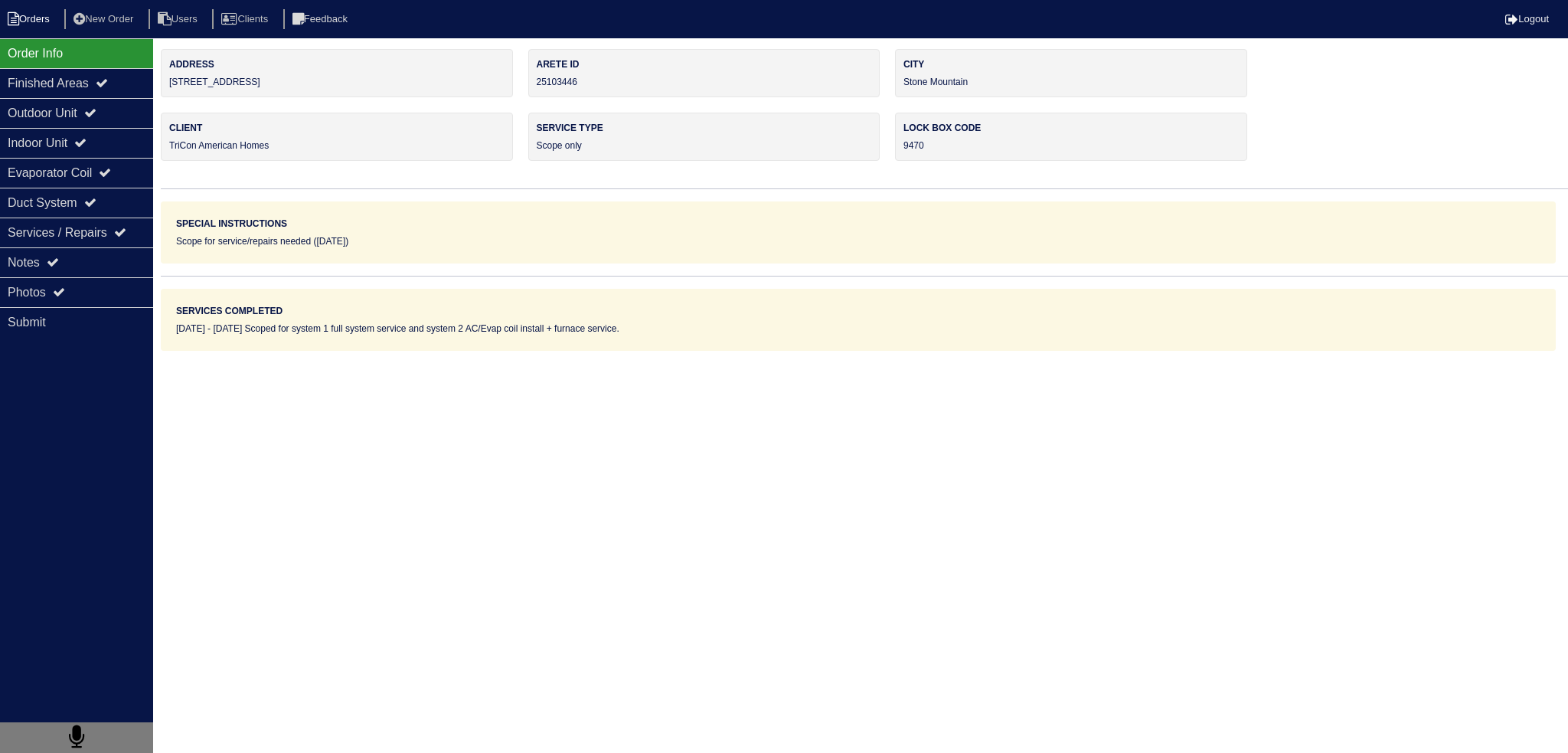
click at [50, 20] on li "Orders" at bounding box center [30, 19] width 62 height 20
select select "15"
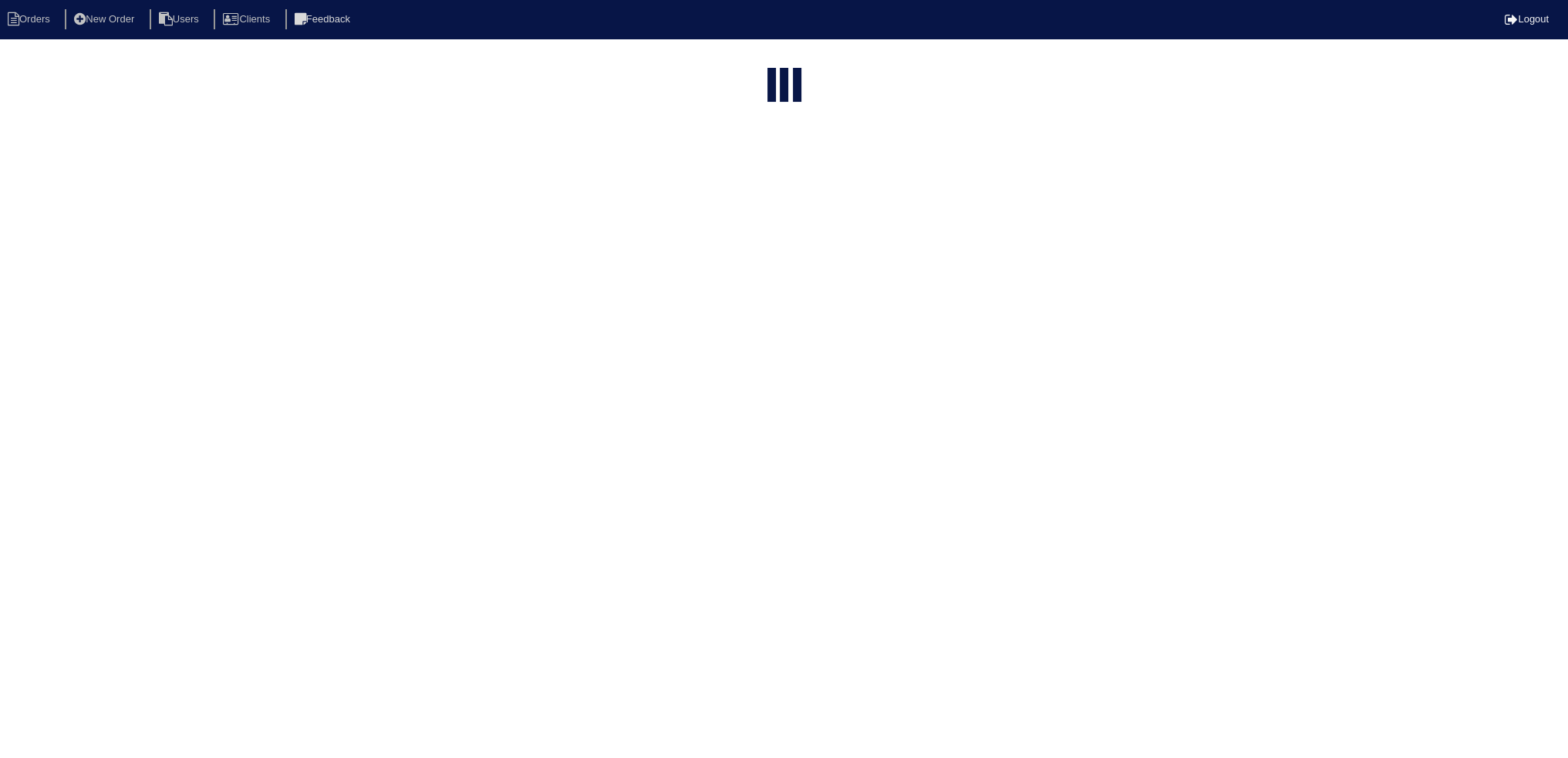
select select "field complete"
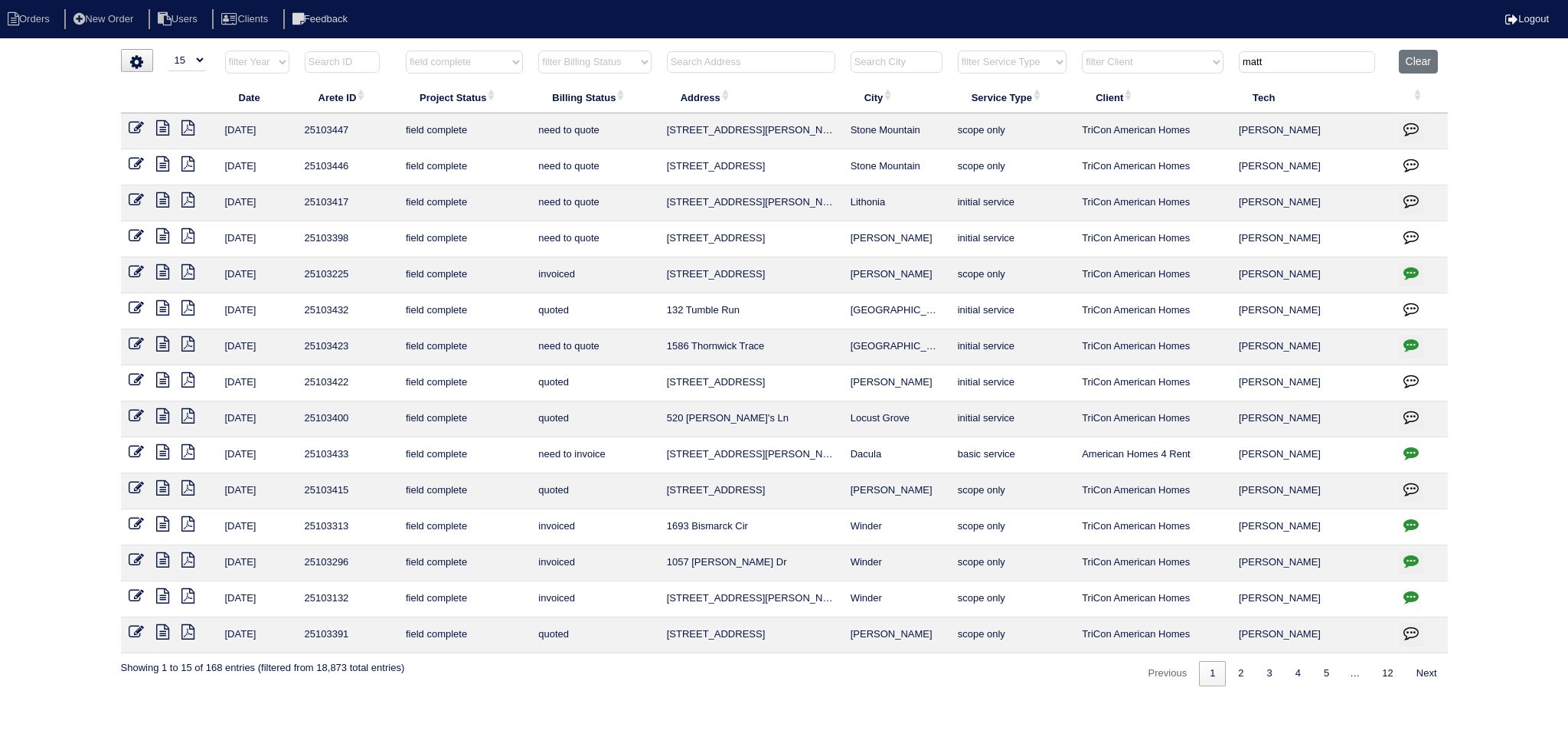
click at [167, 124] on icon at bounding box center [162, 128] width 13 height 15
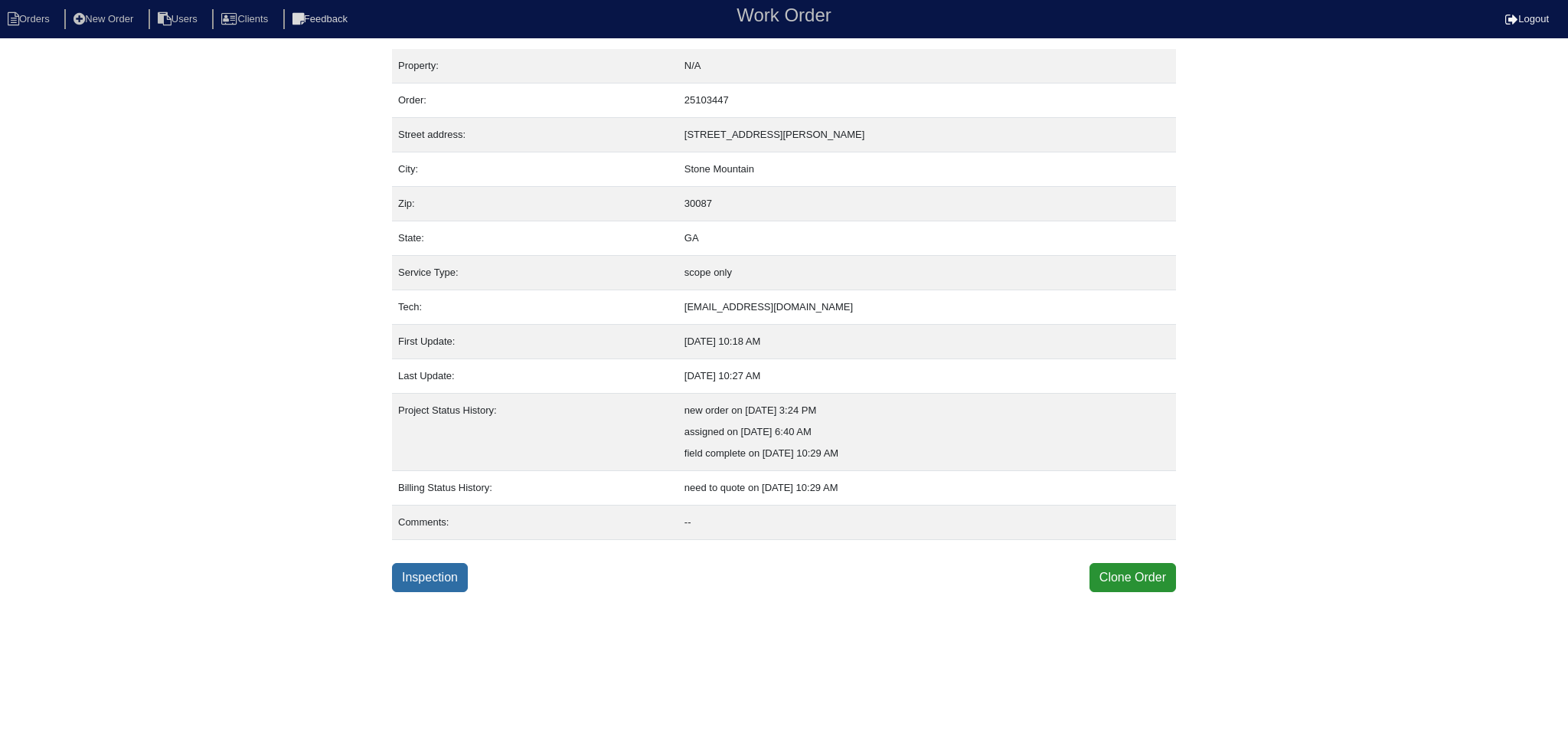
click at [436, 578] on link "Inspection" at bounding box center [430, 577] width 76 height 29
select select "0"
select select "Other"
select select "0"
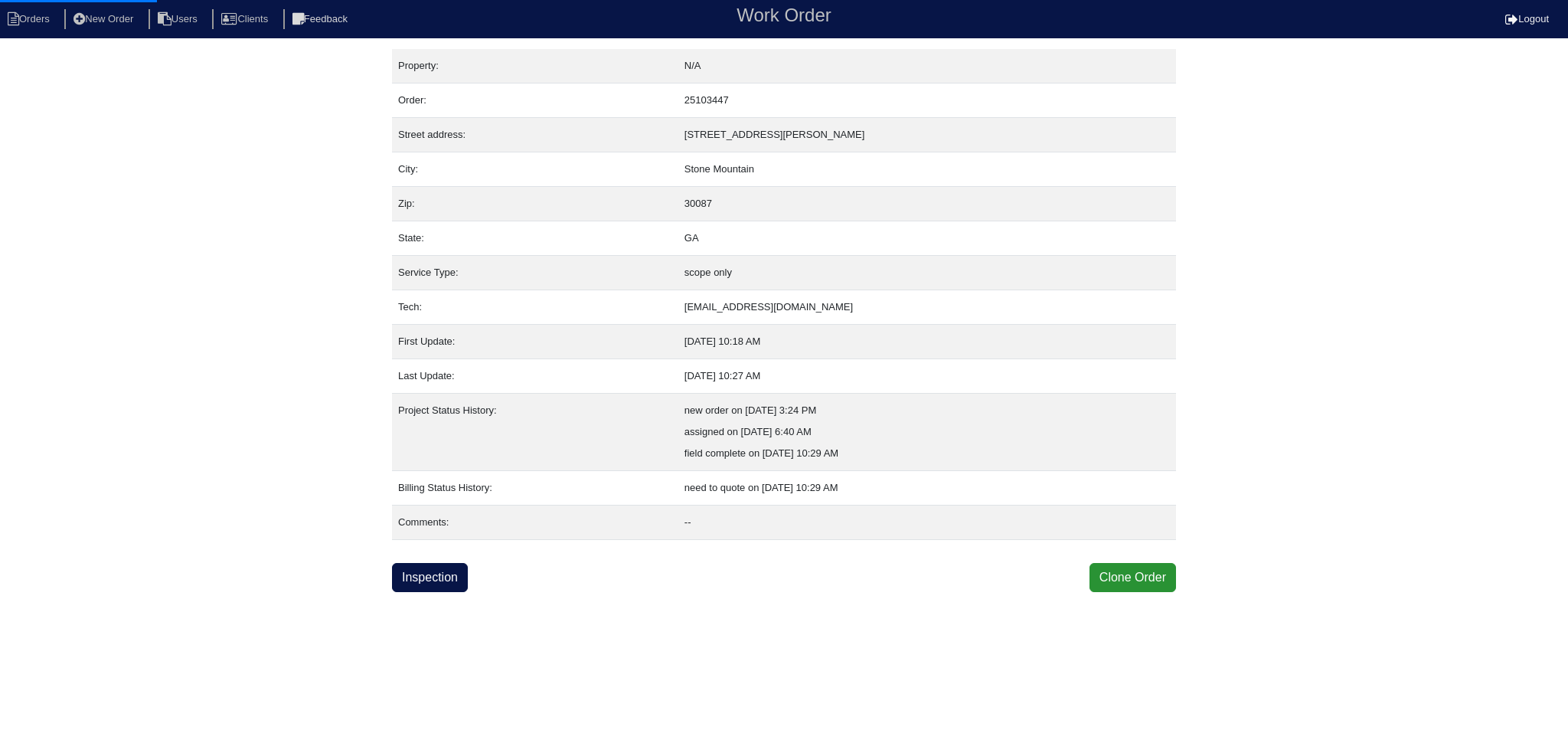
select select "0"
select select "1"
select select "2"
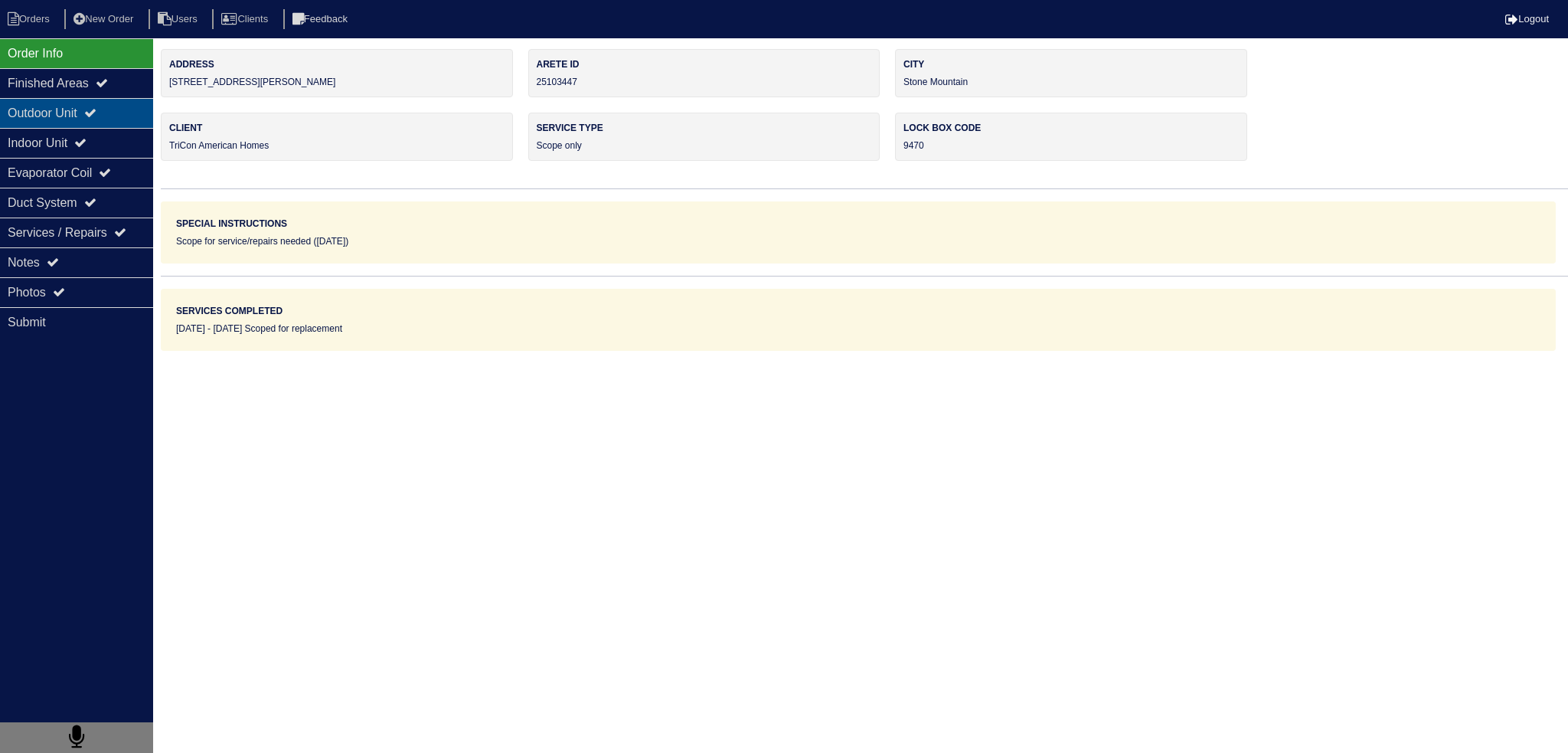
click at [85, 103] on div "Outdoor Unit" at bounding box center [76, 113] width 153 height 30
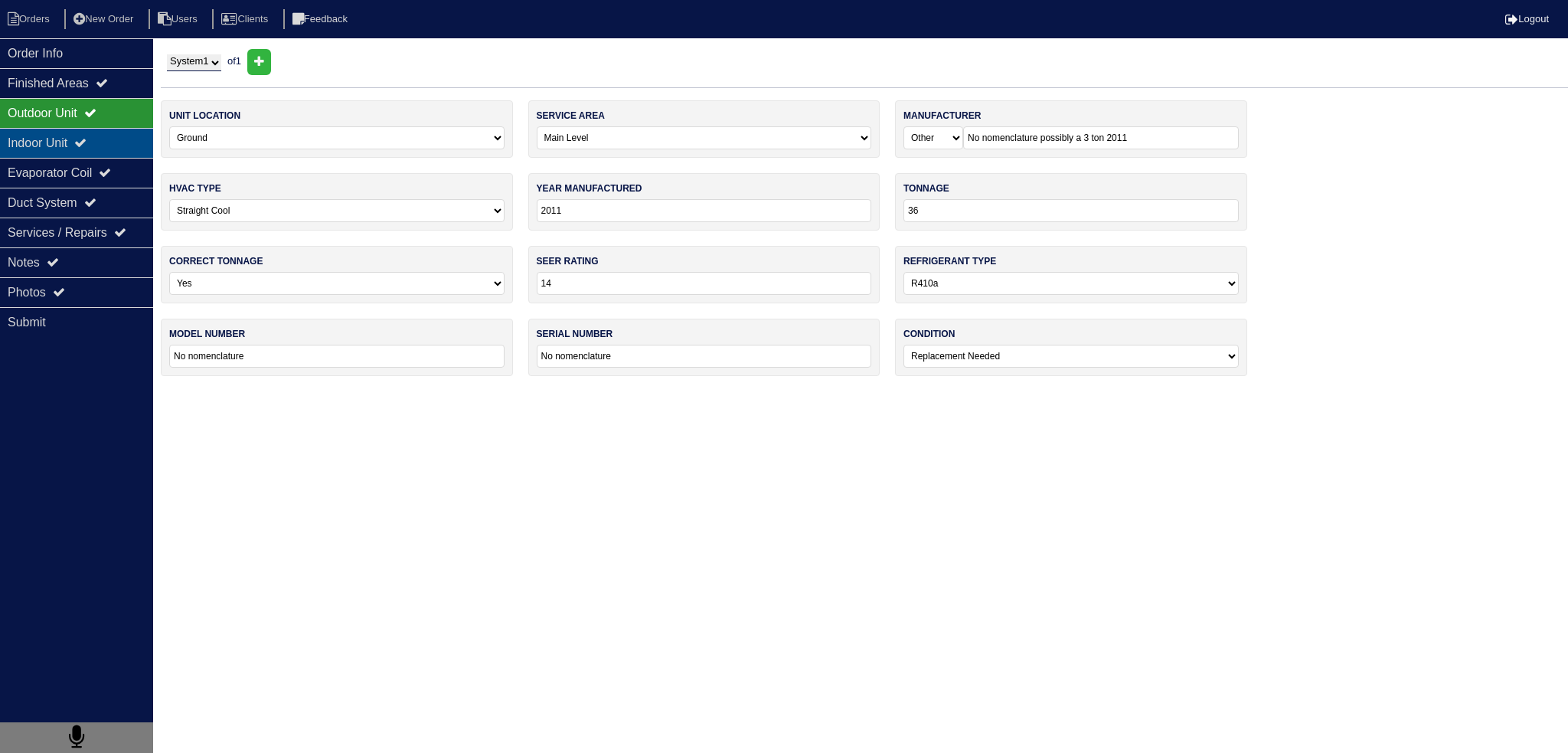
click at [86, 140] on icon at bounding box center [80, 142] width 12 height 12
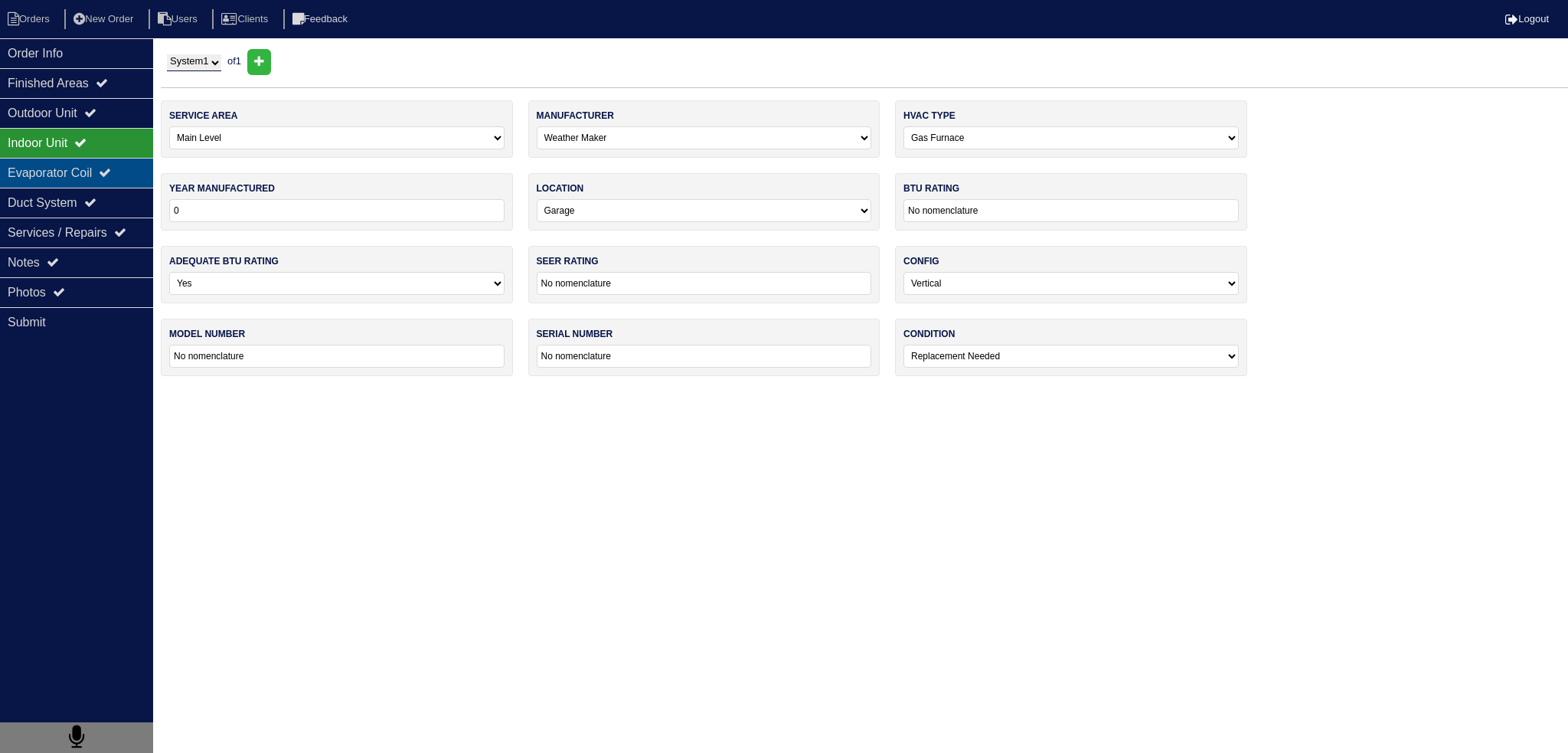
click at [93, 168] on div "Evaporator Coil" at bounding box center [76, 172] width 153 height 30
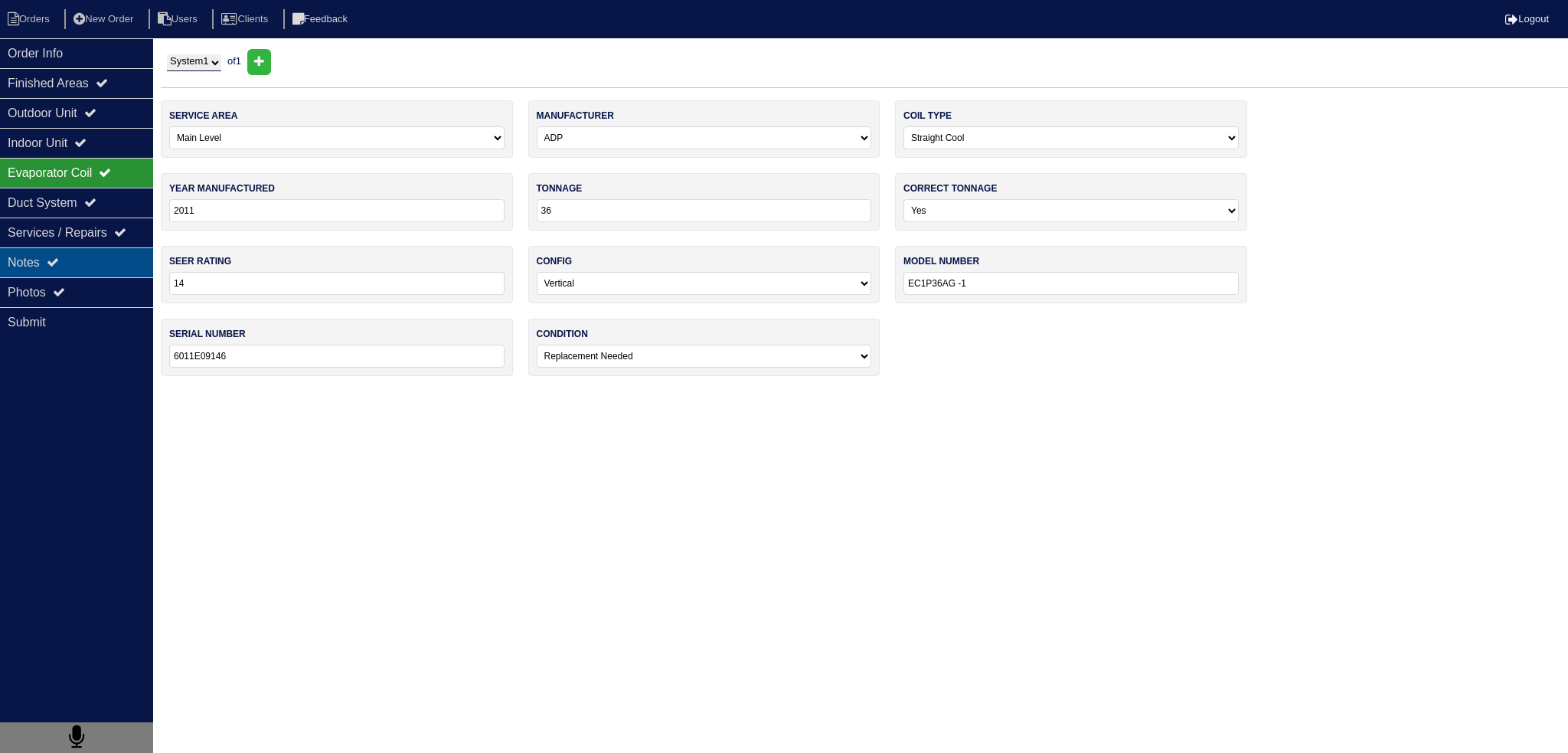
click at [93, 261] on div "Notes" at bounding box center [76, 261] width 153 height 30
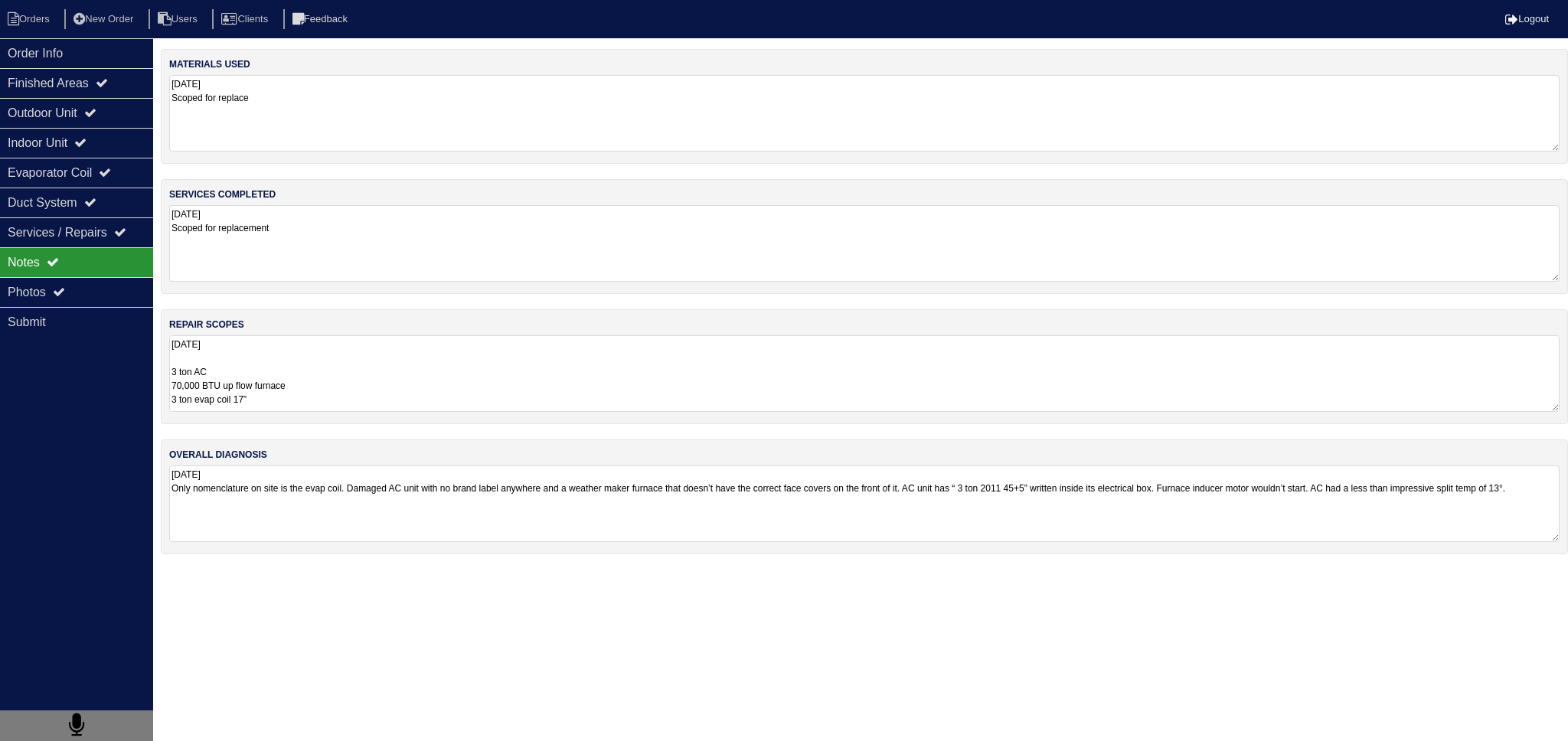
click at [263, 345] on textarea "[DATE] 3 ton AC 70,000 BTU up flow furnace 3 ton evap coil 17” Pan No Hole 36x3…" at bounding box center [864, 373] width 1390 height 76
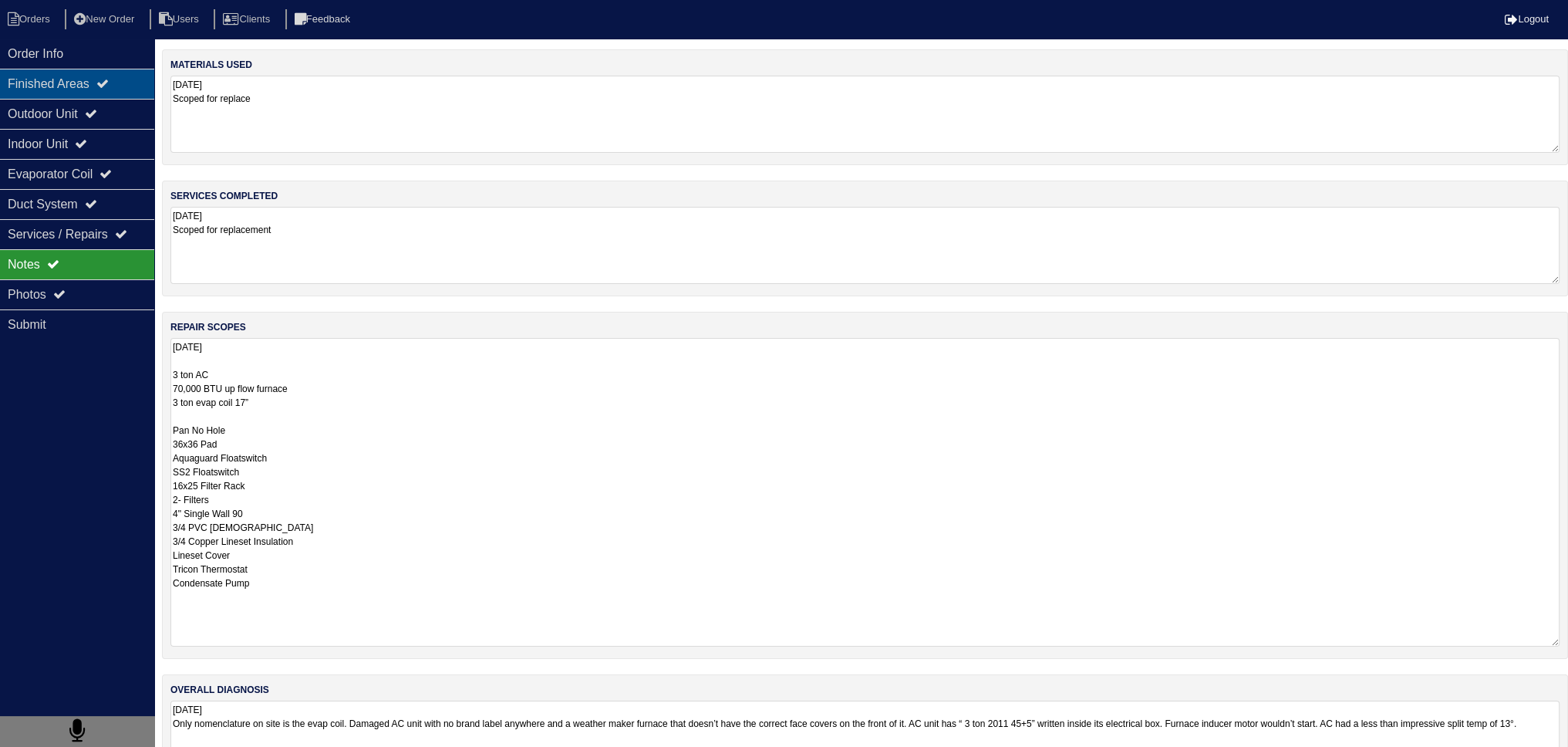
click at [102, 93] on div "Finished Areas" at bounding box center [77, 84] width 154 height 30
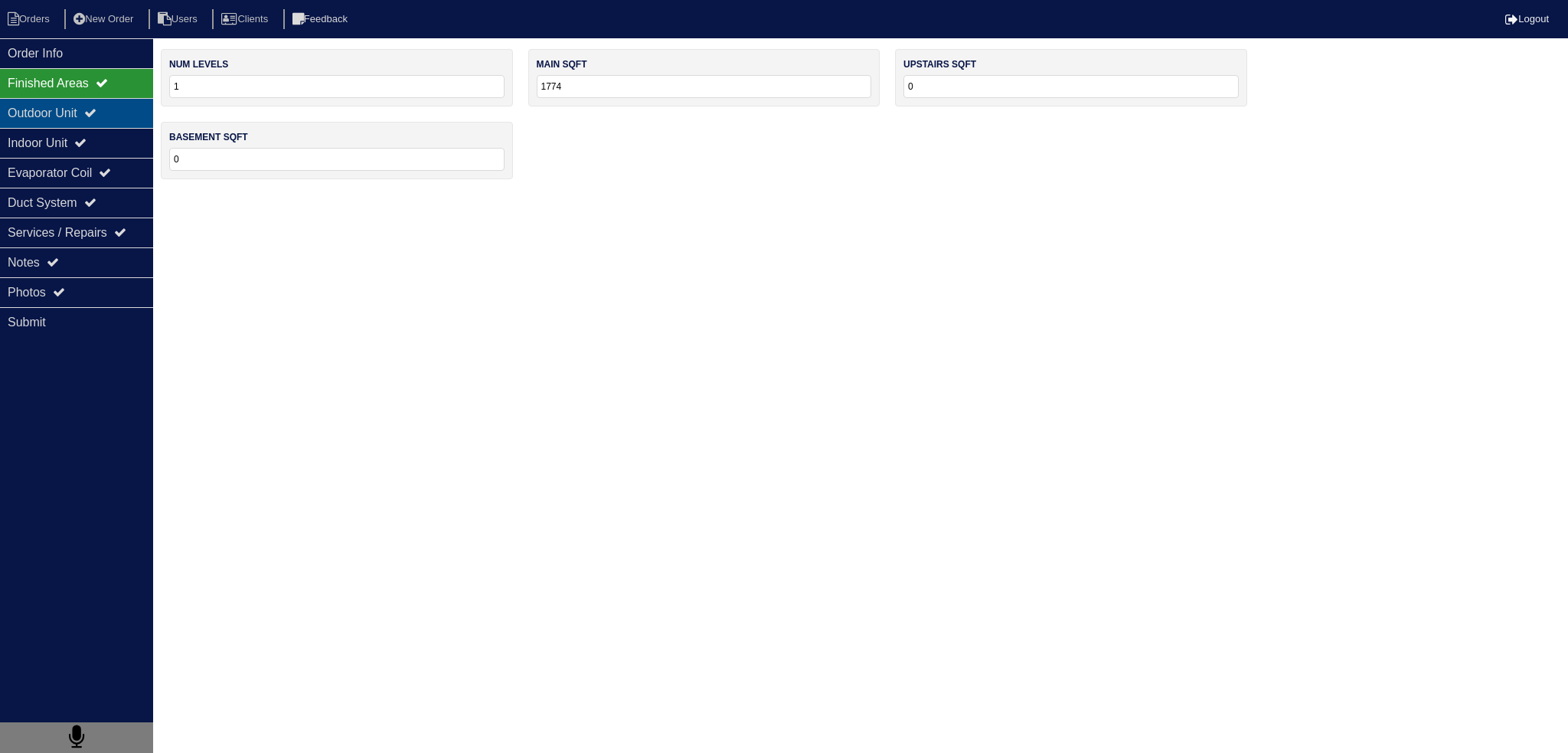
click at [94, 111] on div "Outdoor Unit" at bounding box center [76, 113] width 153 height 30
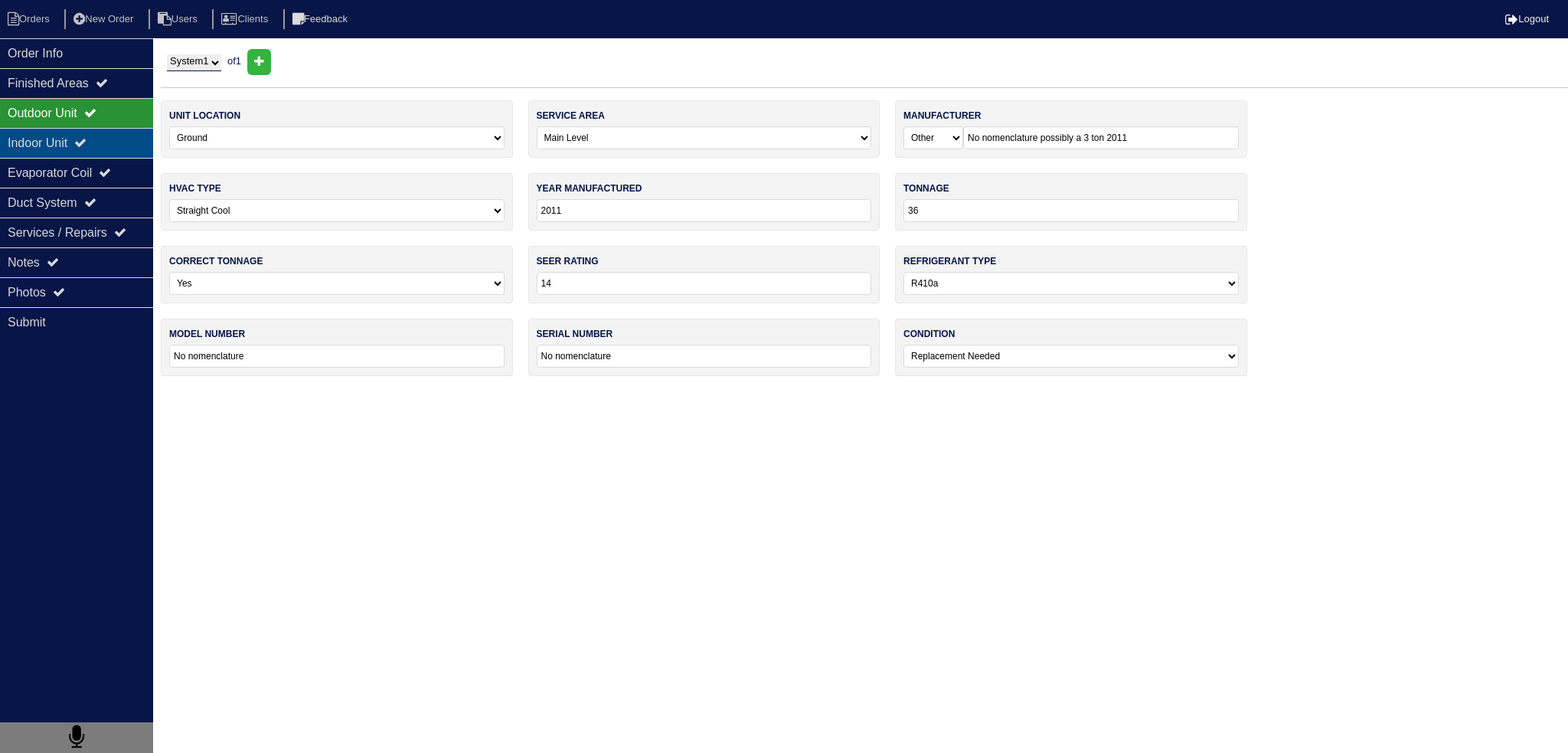
click at [86, 143] on icon at bounding box center [80, 142] width 12 height 12
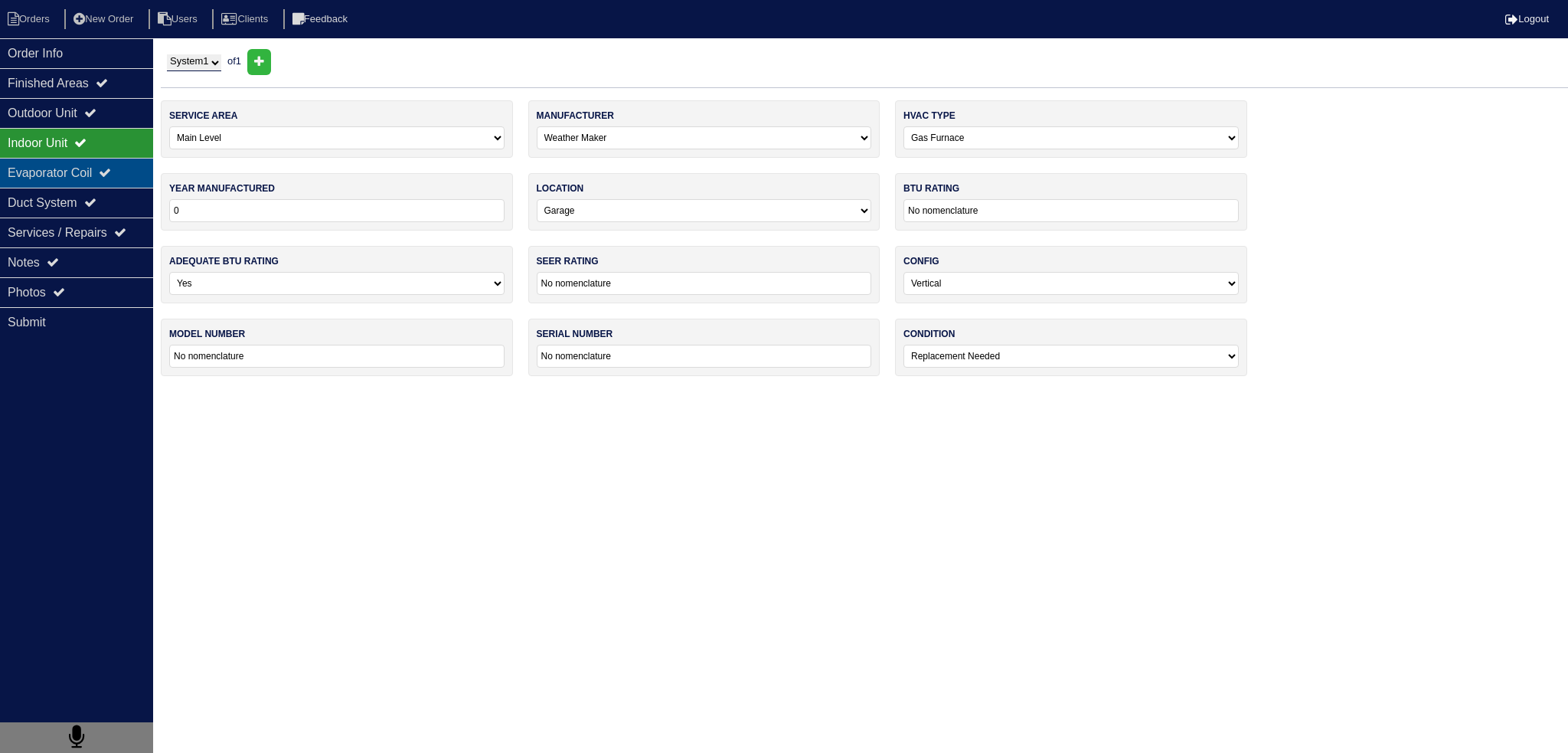
click at [92, 166] on div "Evaporator Coil" at bounding box center [76, 172] width 153 height 30
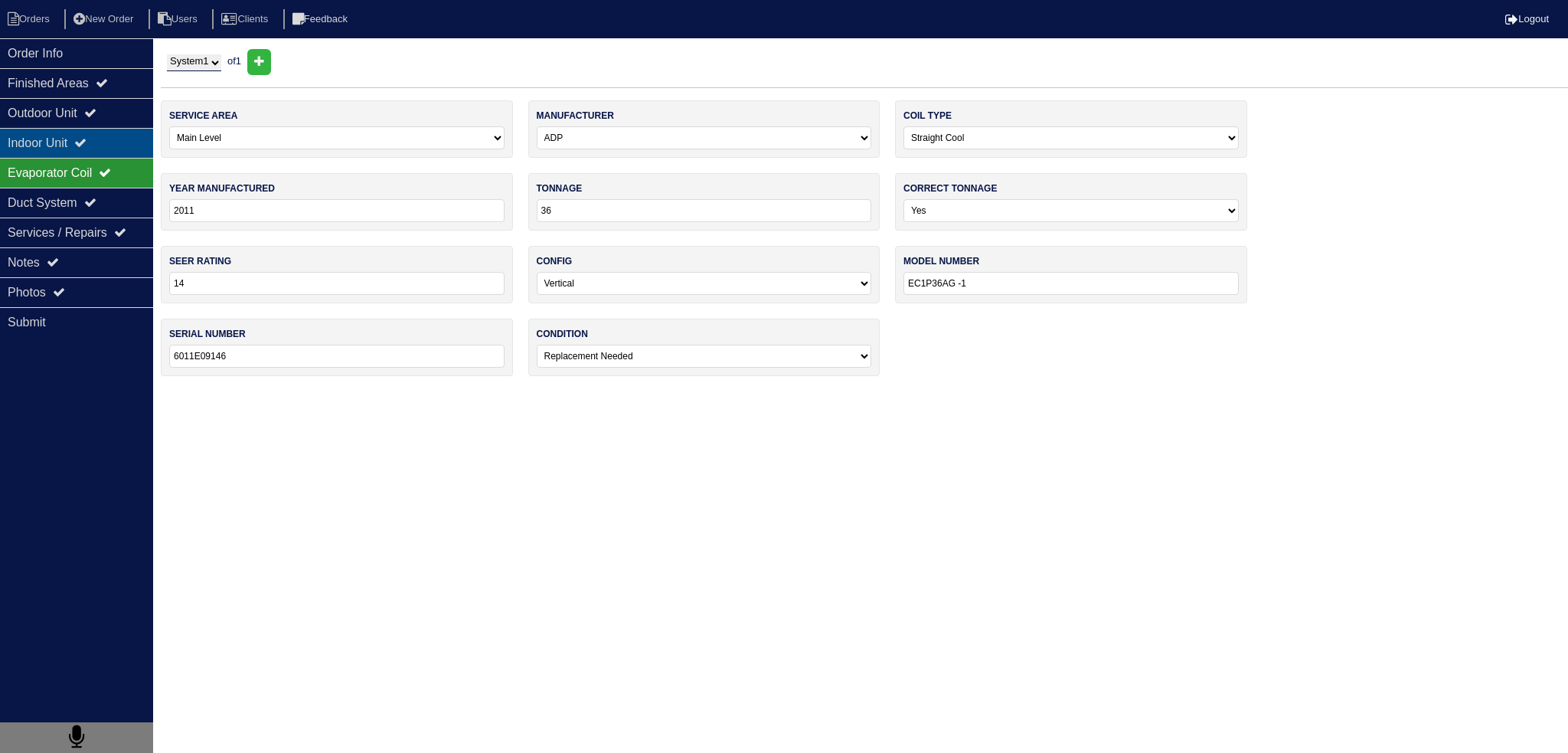
click at [80, 139] on div "Indoor Unit" at bounding box center [76, 142] width 153 height 30
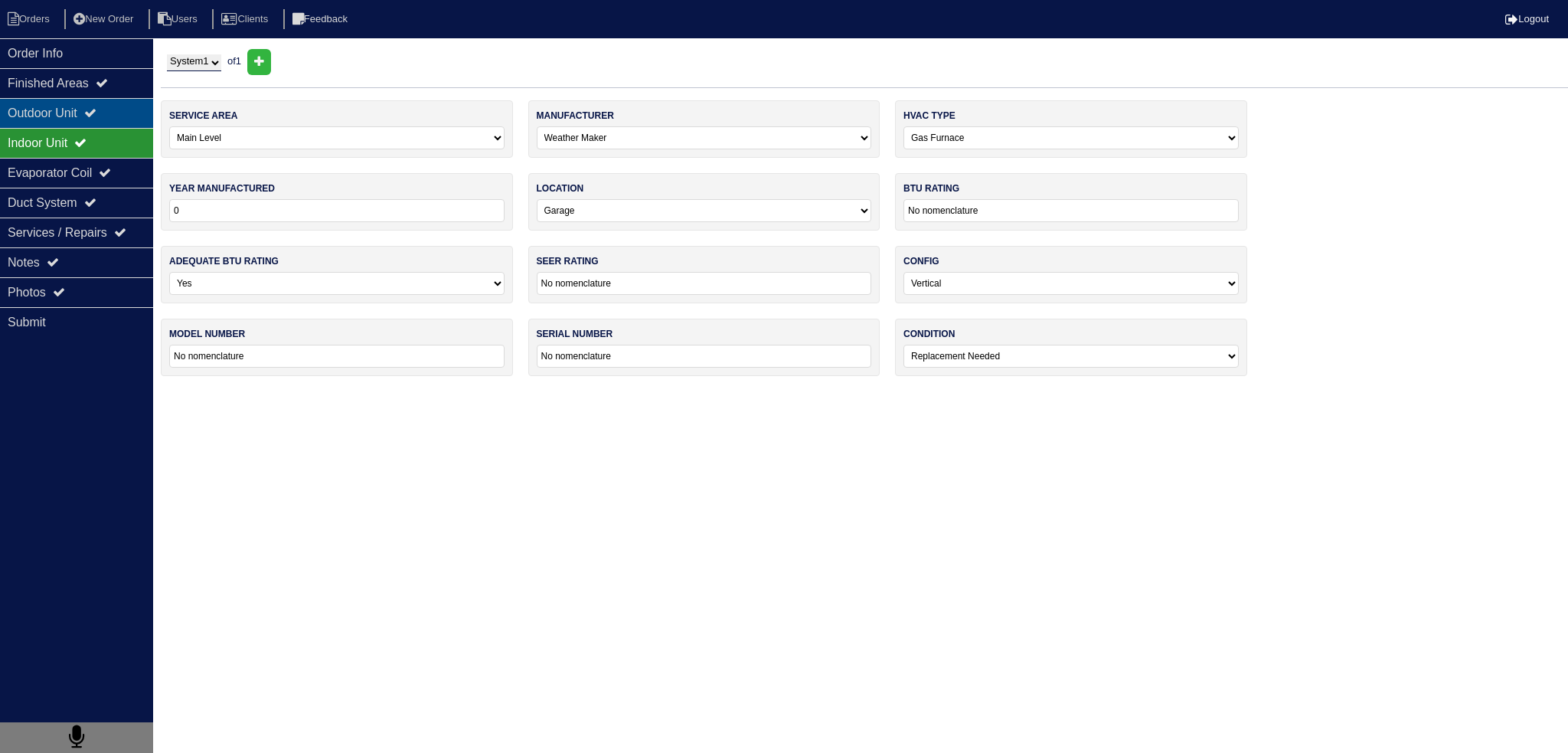
click at [83, 113] on div "Outdoor Unit" at bounding box center [76, 113] width 153 height 30
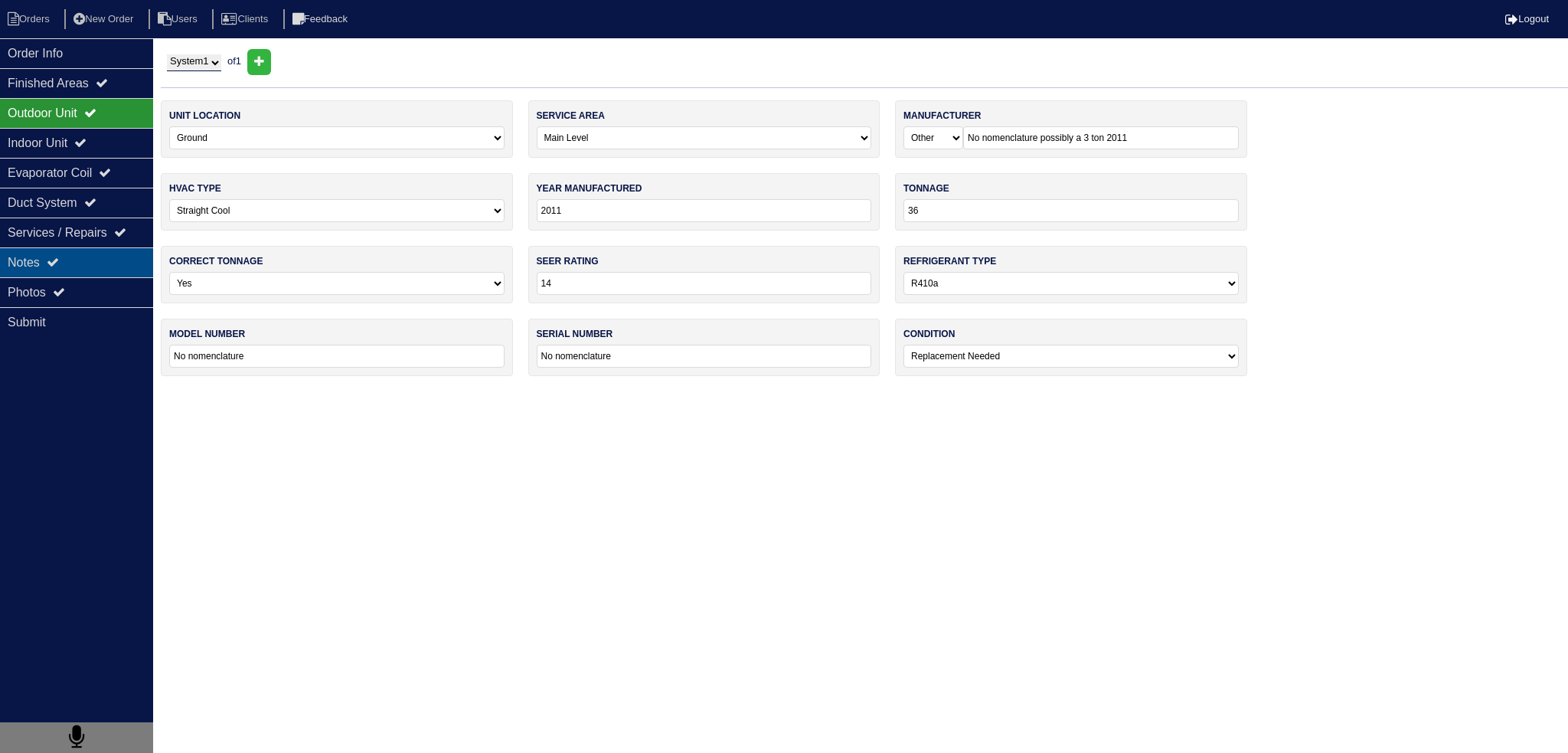
click at [92, 256] on div "Notes" at bounding box center [76, 261] width 153 height 30
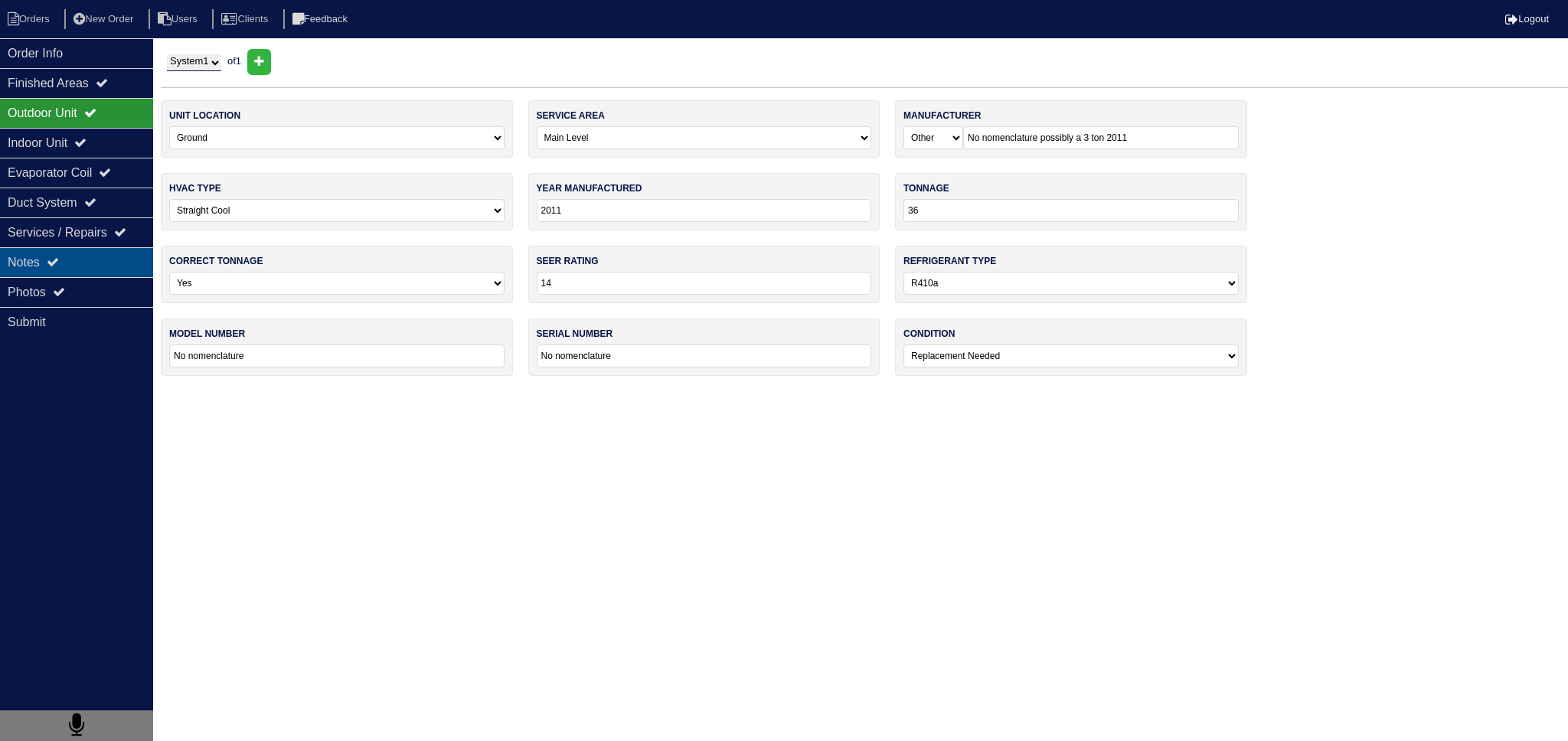
click at [89, 266] on div "Notes" at bounding box center [76, 261] width 153 height 30
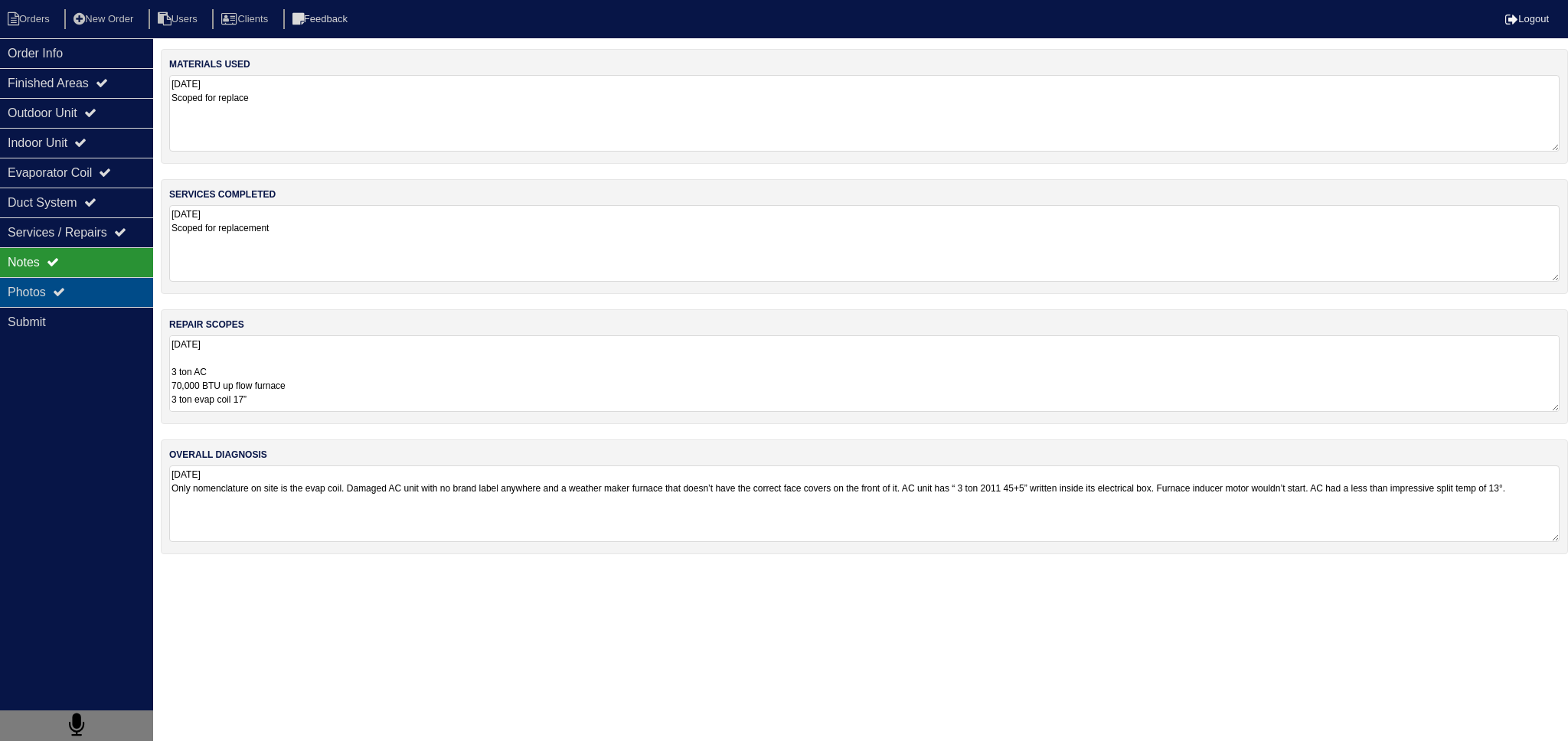
click at [89, 283] on div "Photos" at bounding box center [76, 292] width 153 height 30
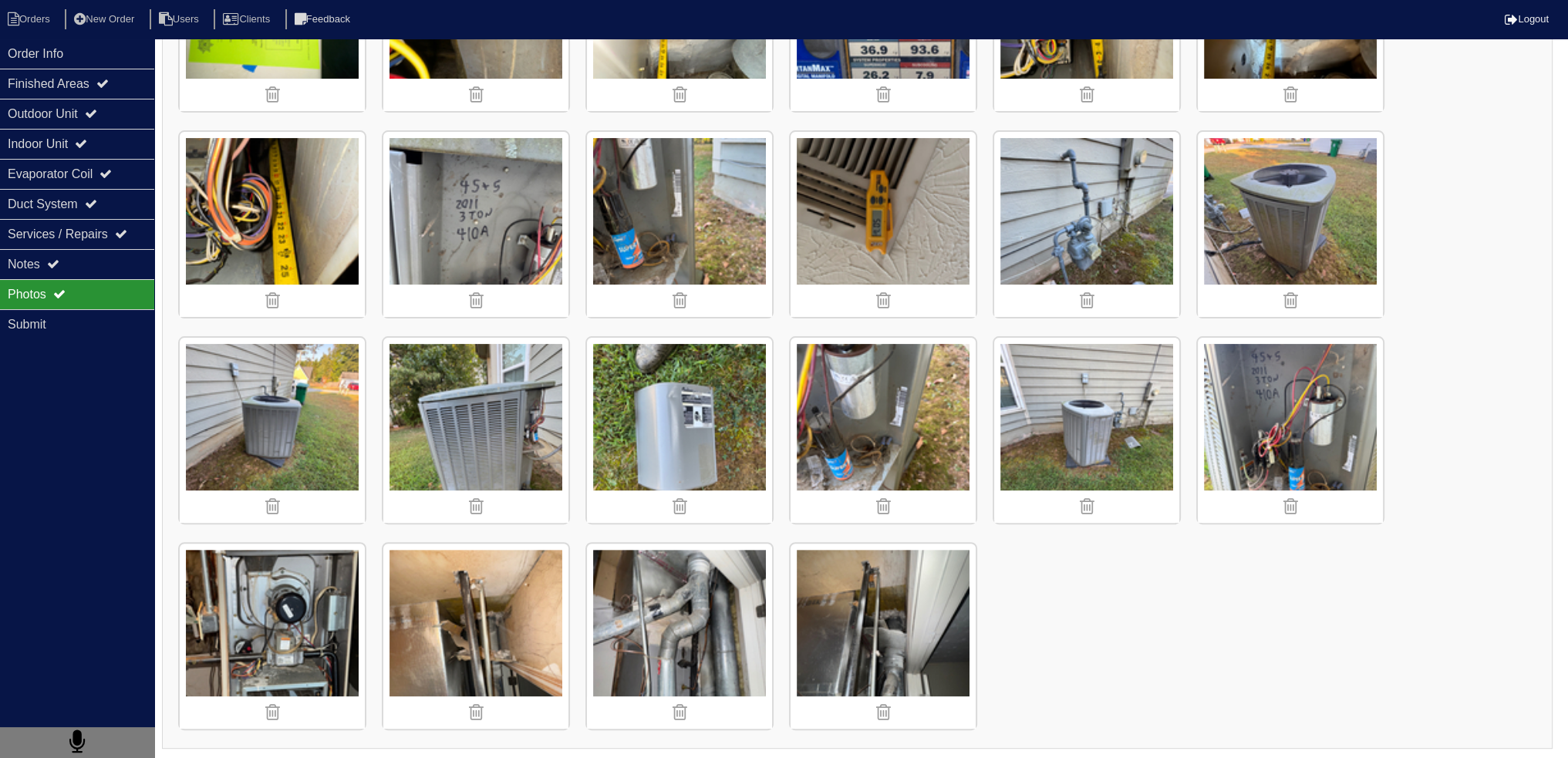
scroll to position [101, 0]
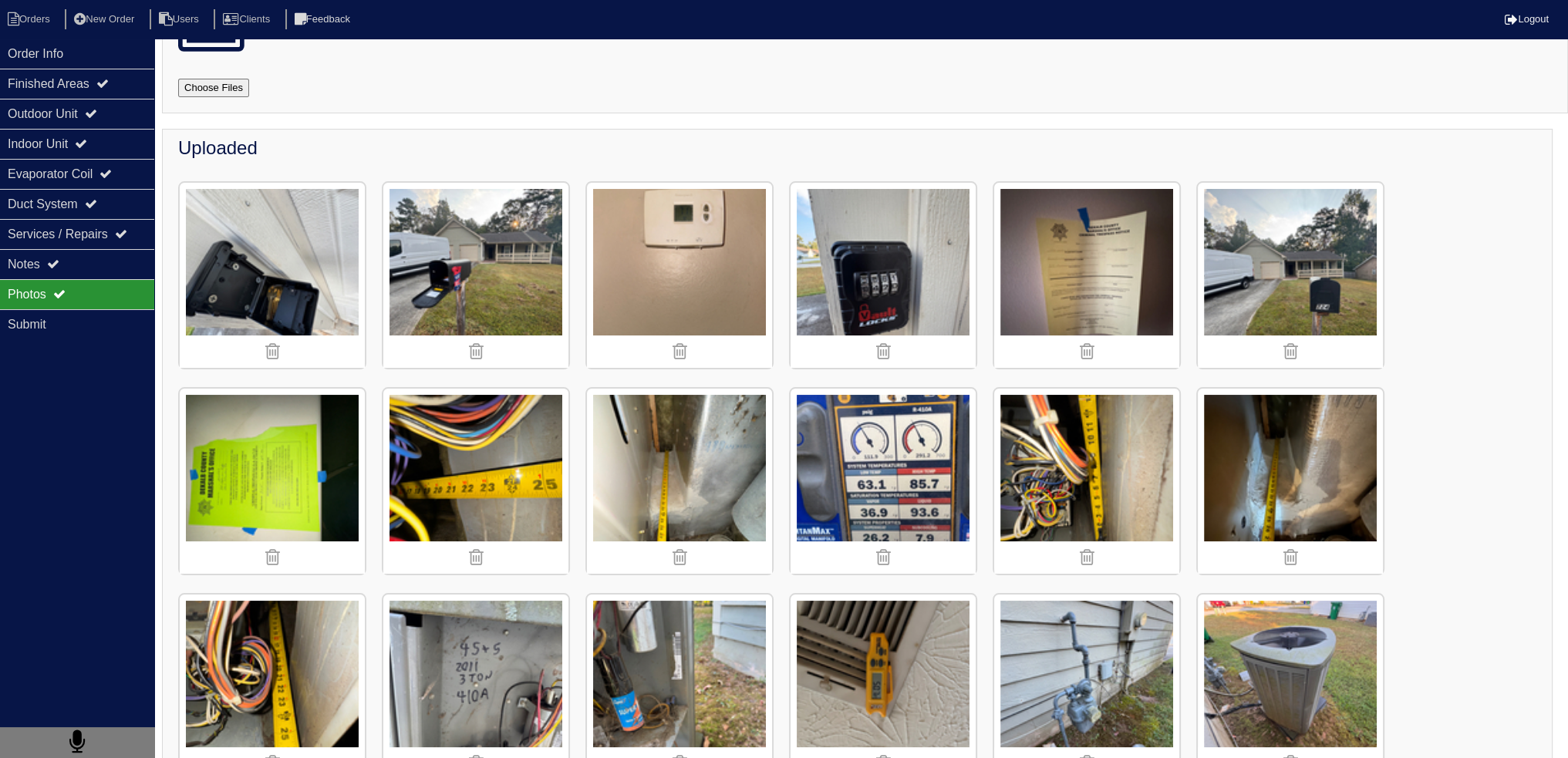
click at [117, 285] on div "Photos" at bounding box center [77, 294] width 154 height 30
click at [102, 264] on div "Notes" at bounding box center [77, 263] width 154 height 30
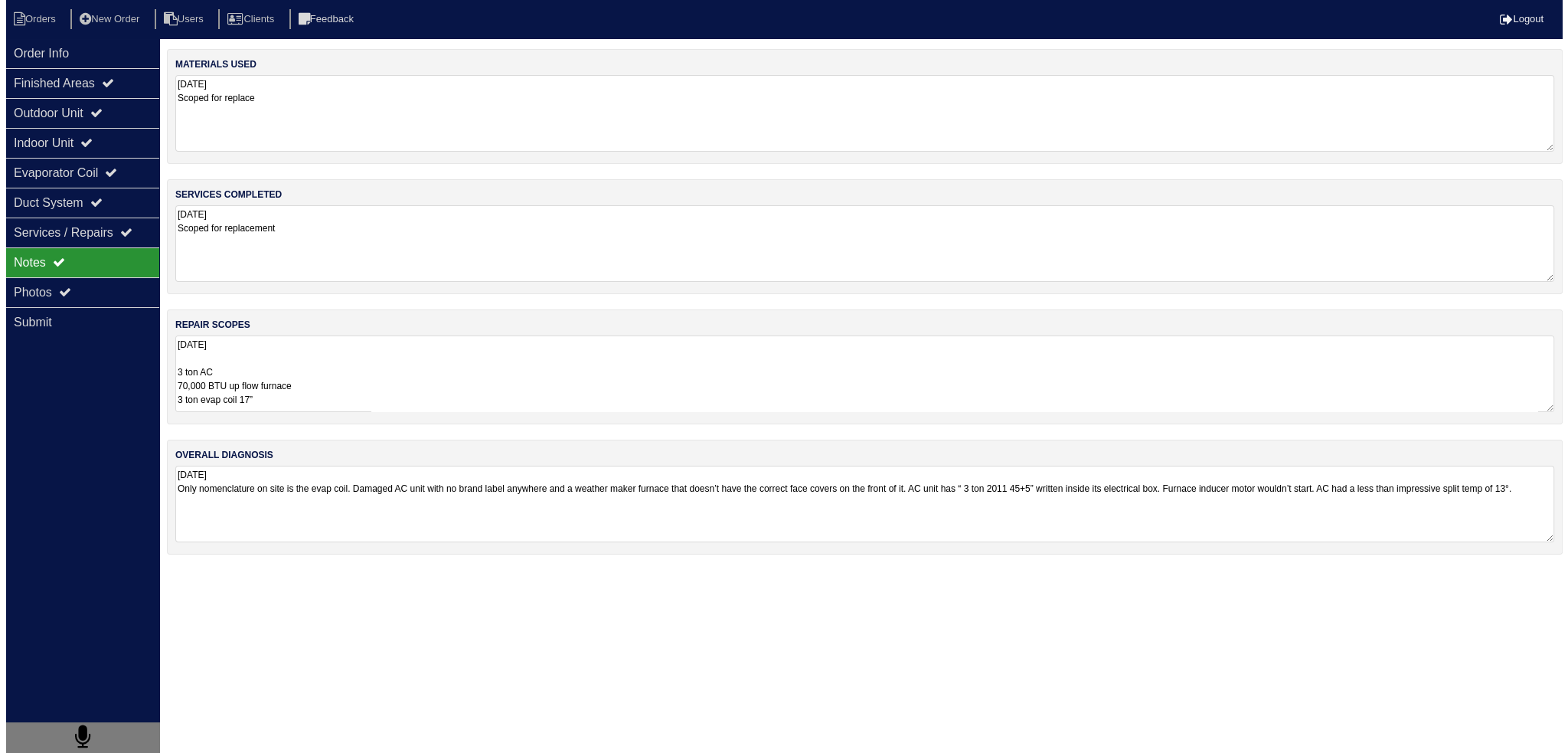
scroll to position [0, 0]
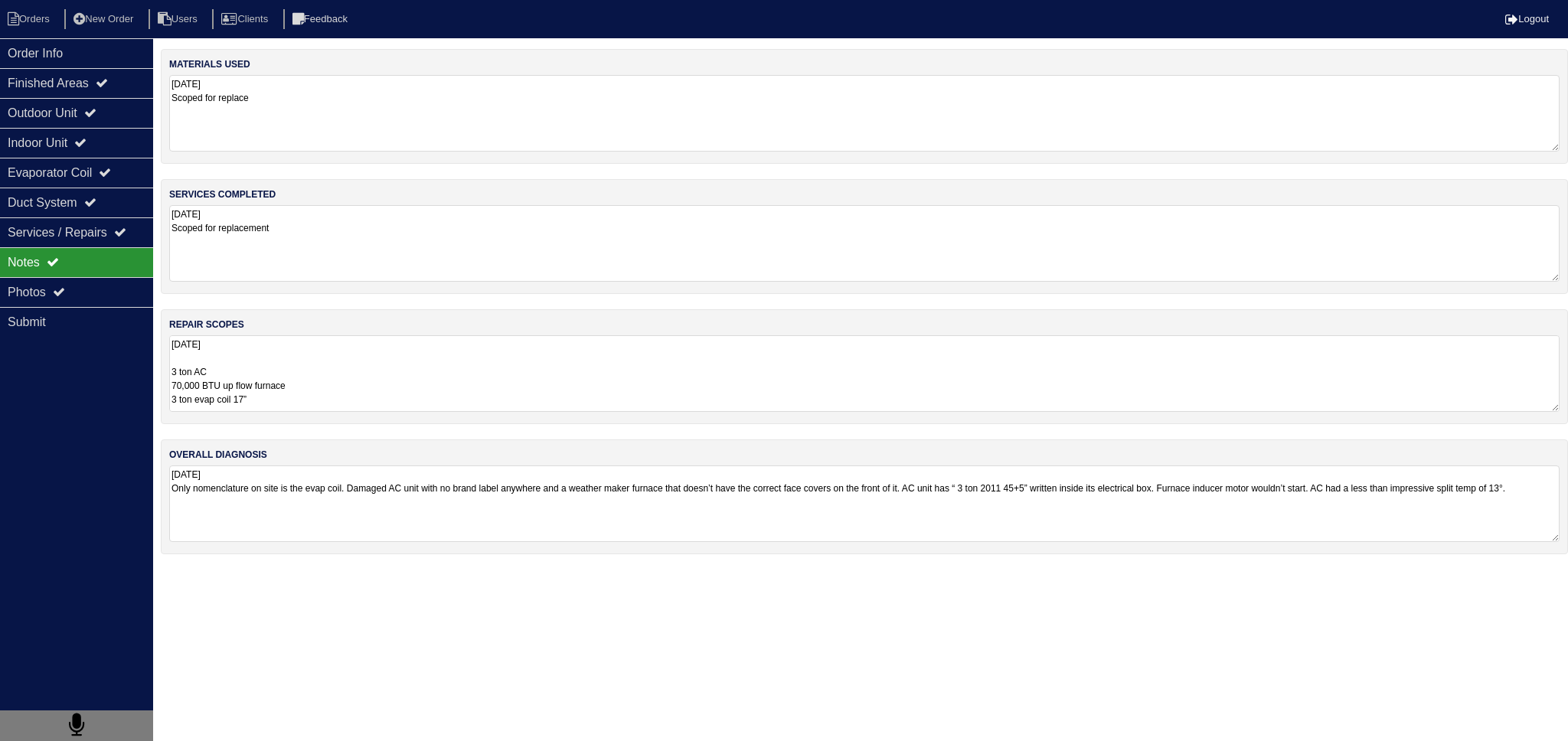
click at [283, 358] on textarea "[DATE] 3 ton AC 70,000 BTU up flow furnace 3 ton evap coil 17” Pan No Hole 36x3…" at bounding box center [864, 373] width 1390 height 76
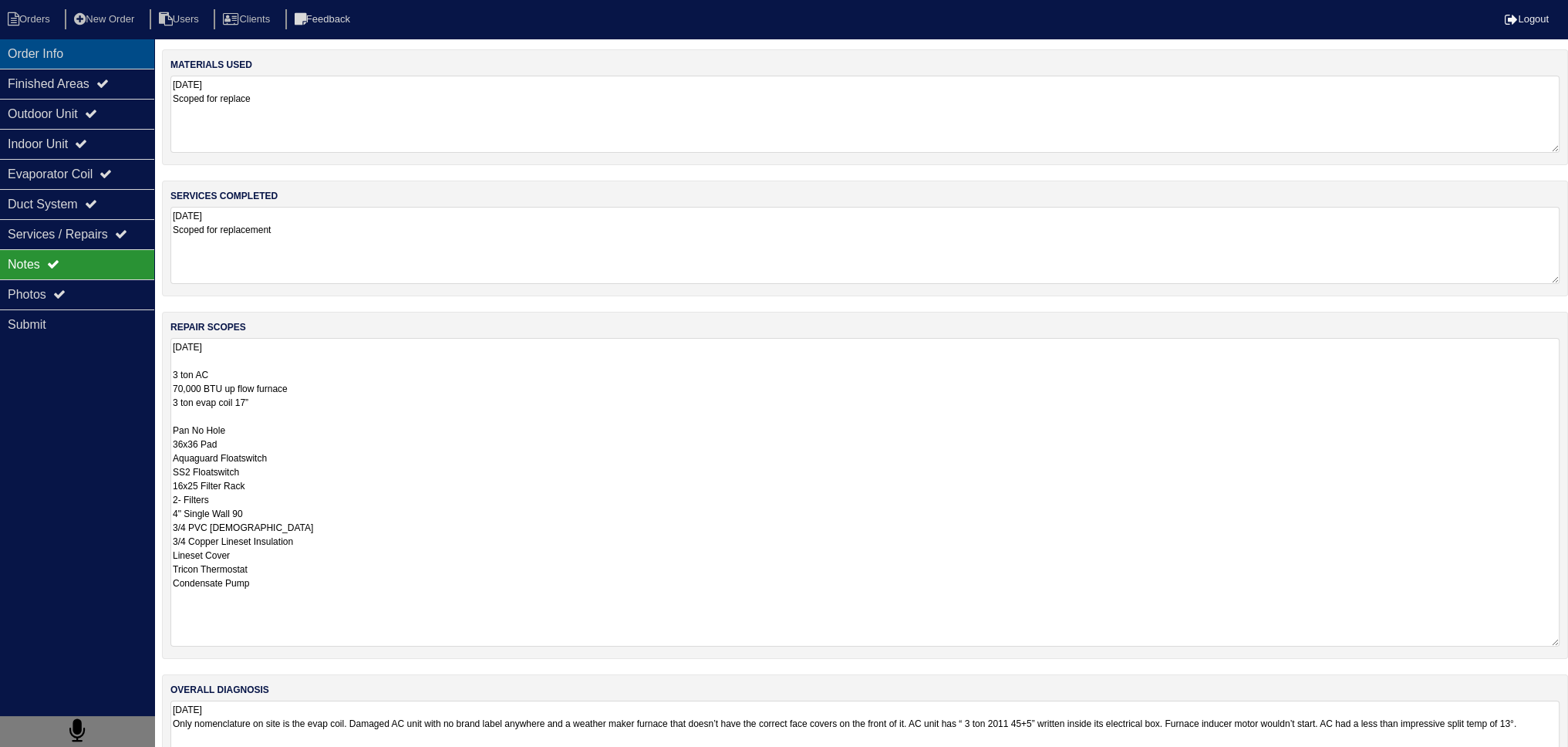
click at [59, 52] on div "Order Info" at bounding box center [77, 53] width 154 height 30
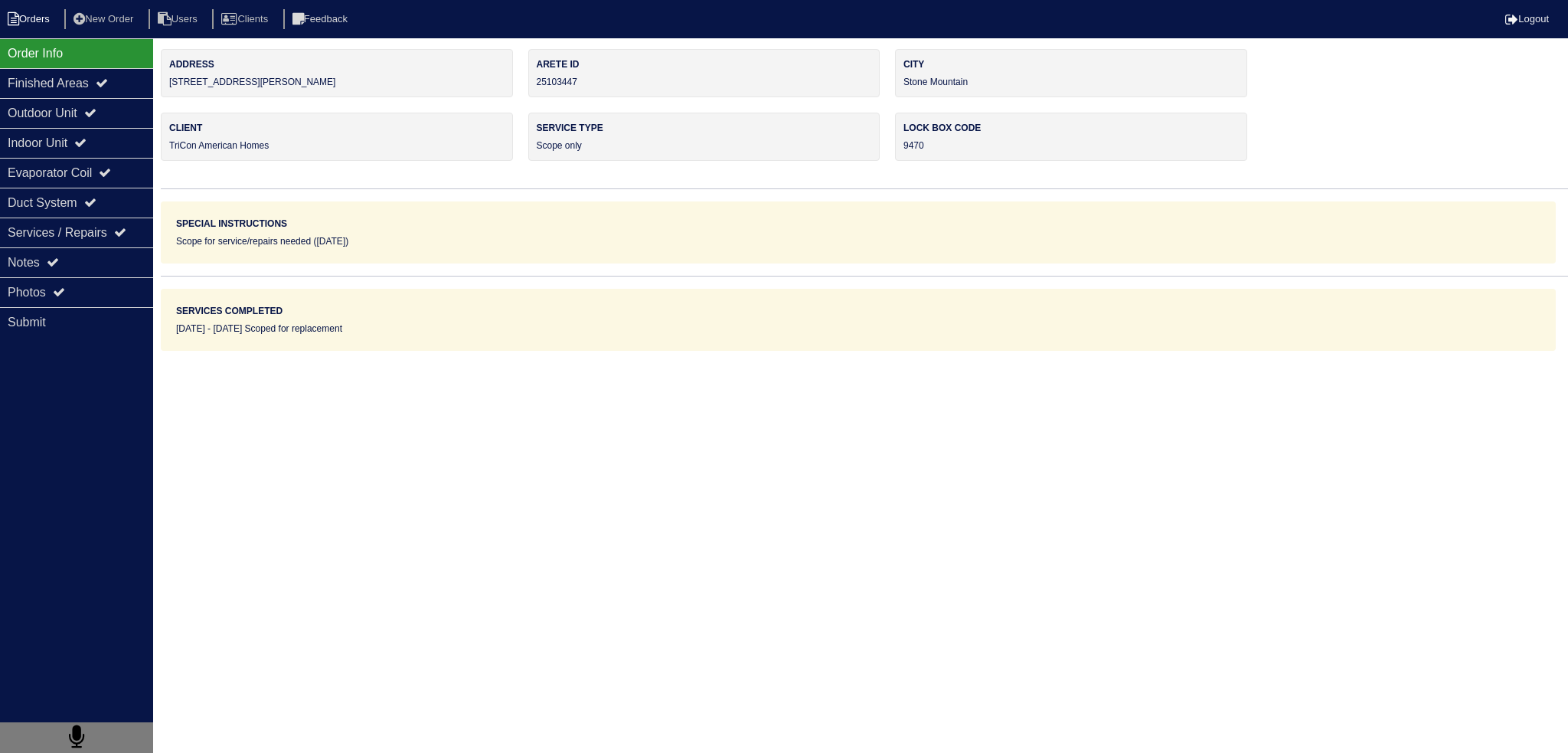
click at [40, 25] on li "Orders" at bounding box center [30, 19] width 62 height 20
select select "15"
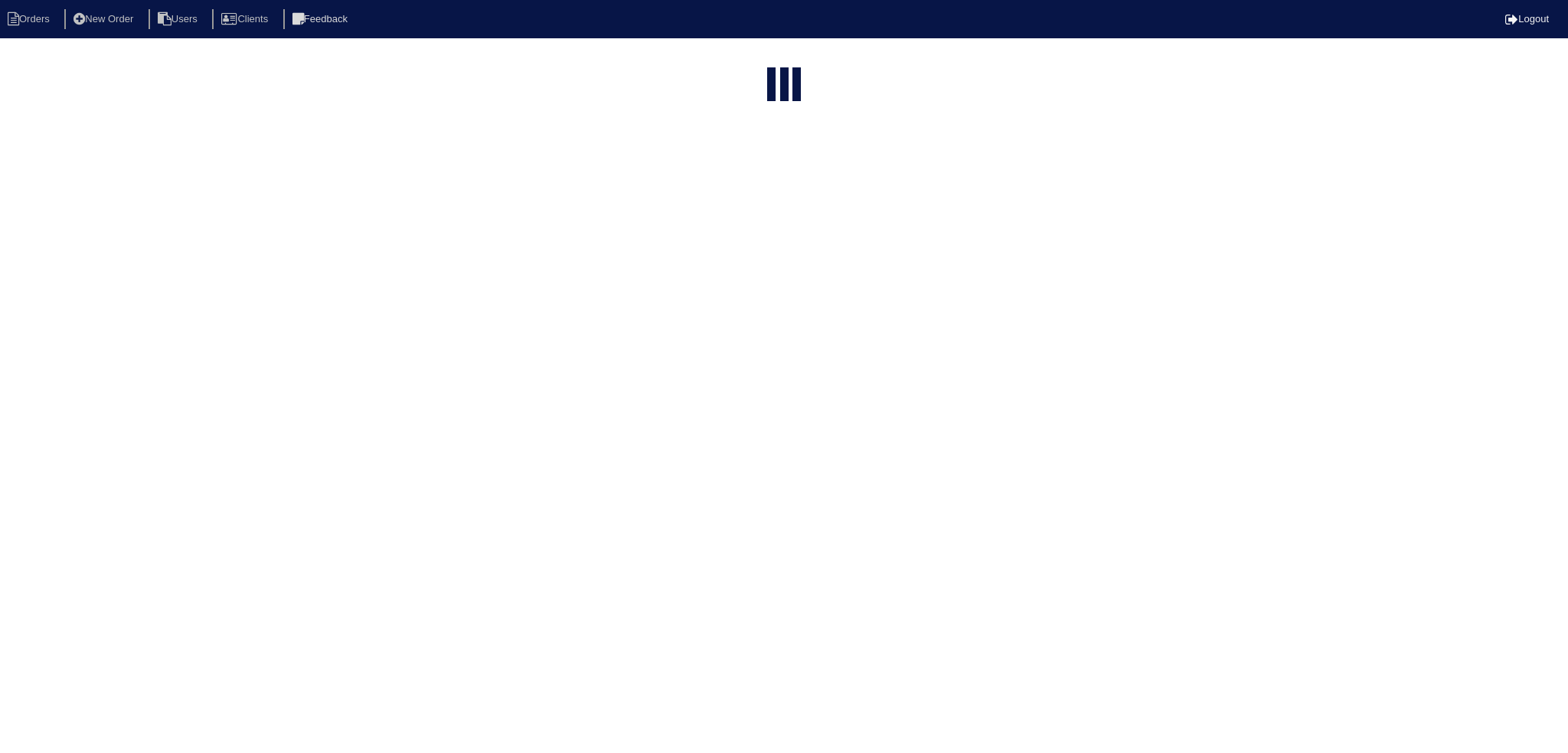
type input "matt"
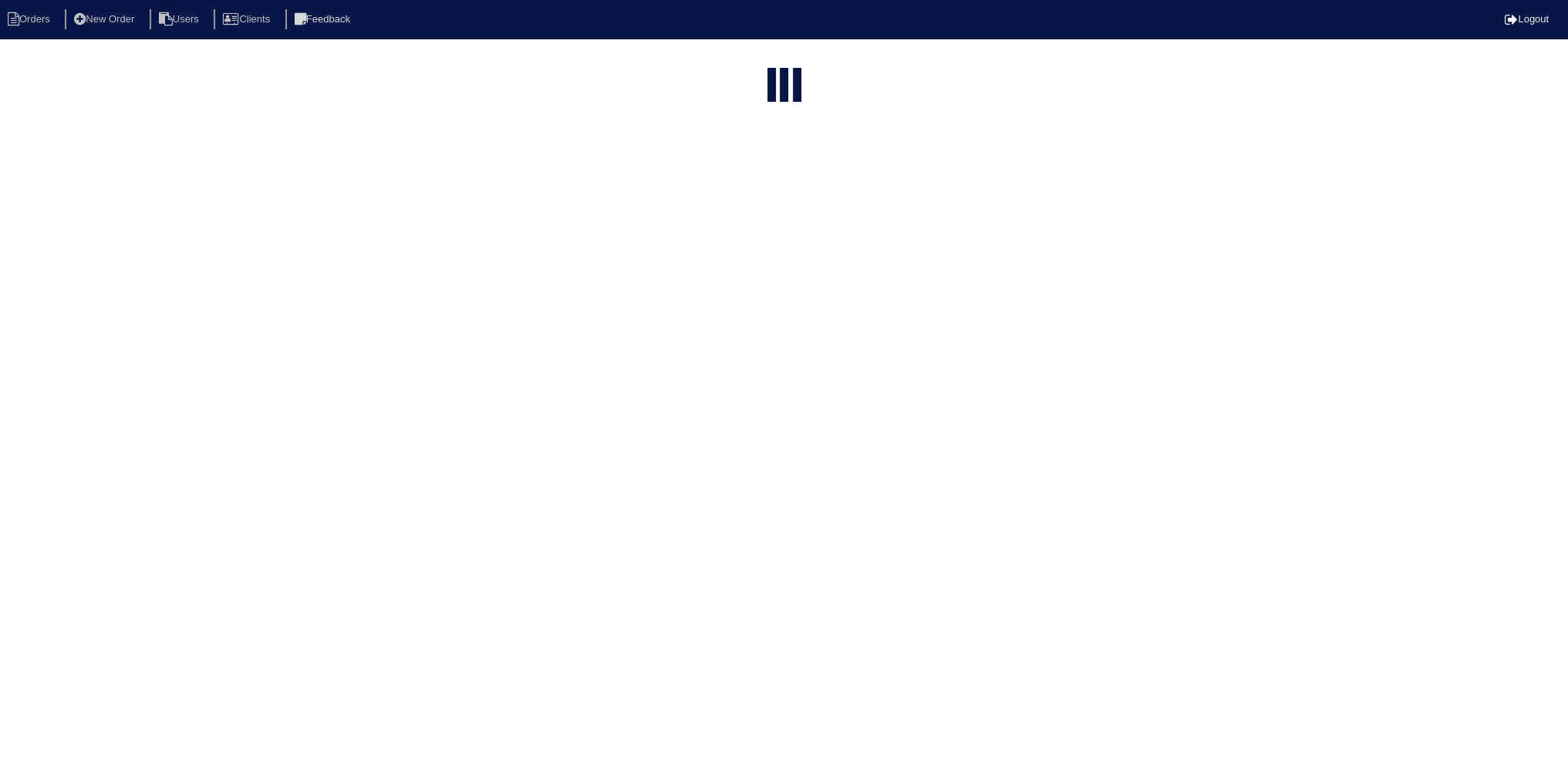
select select "field complete"
